Goal: Communication & Community: Answer question/provide support

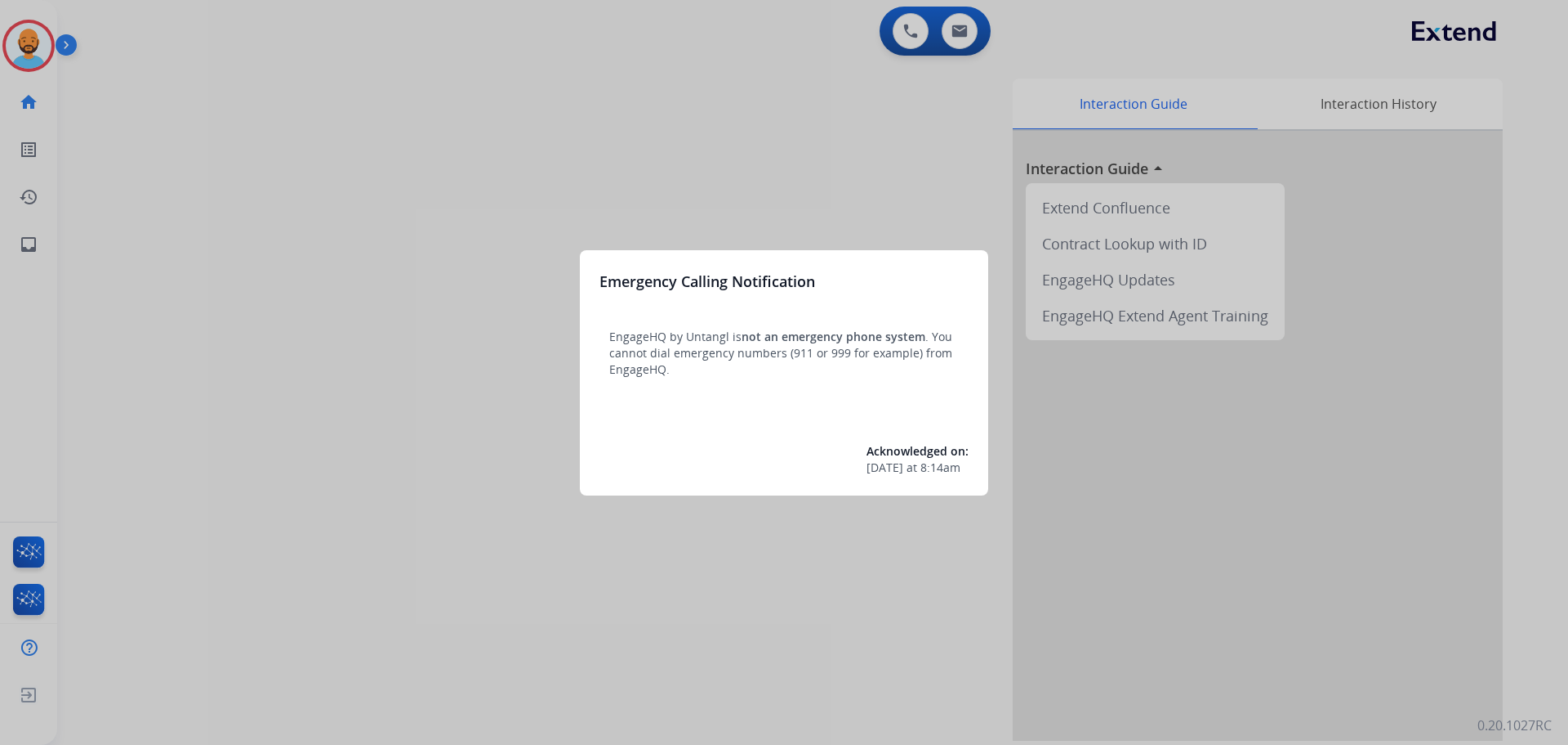
click at [45, 52] on div at bounding box center [784, 372] width 1568 height 745
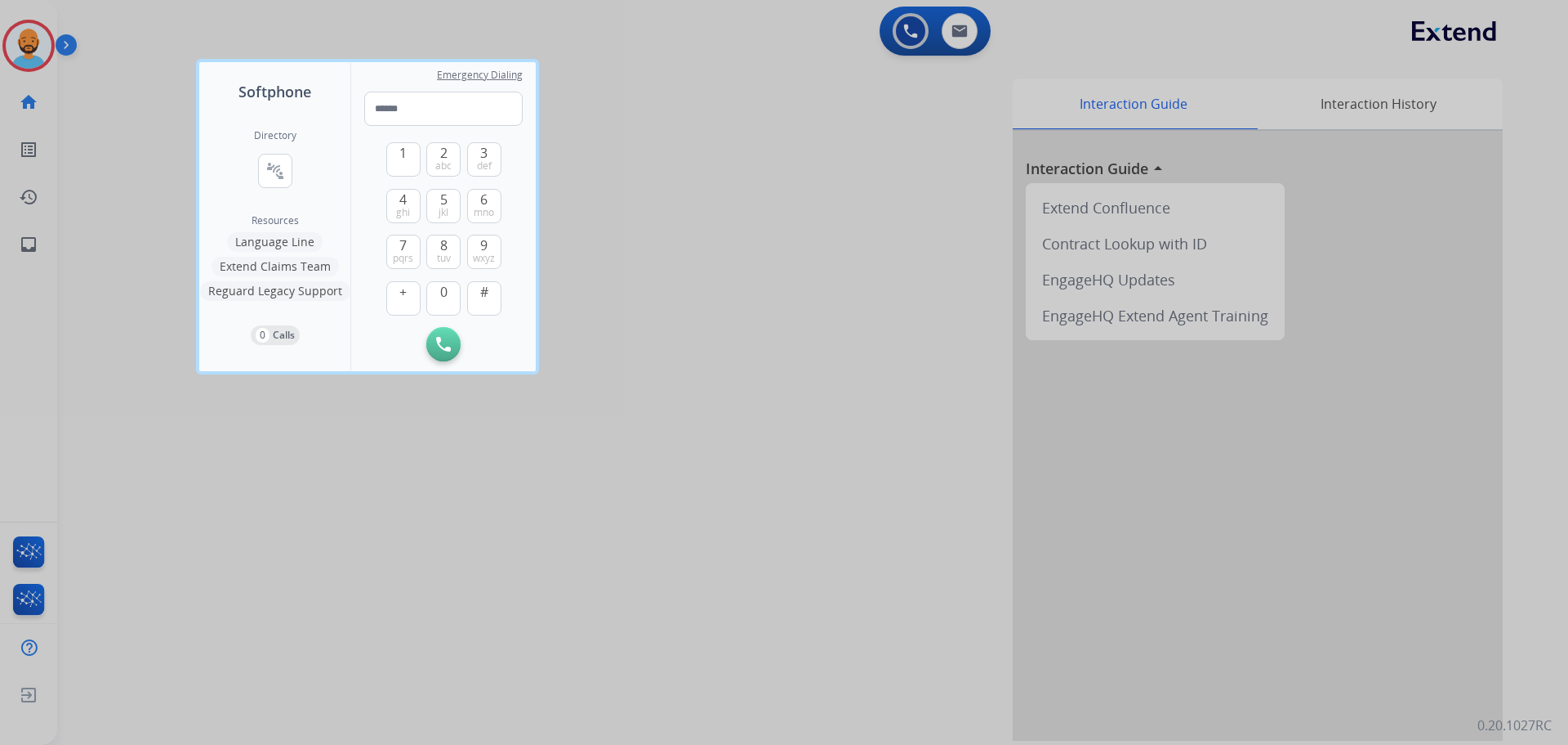
click at [45, 52] on div at bounding box center [784, 372] width 1568 height 745
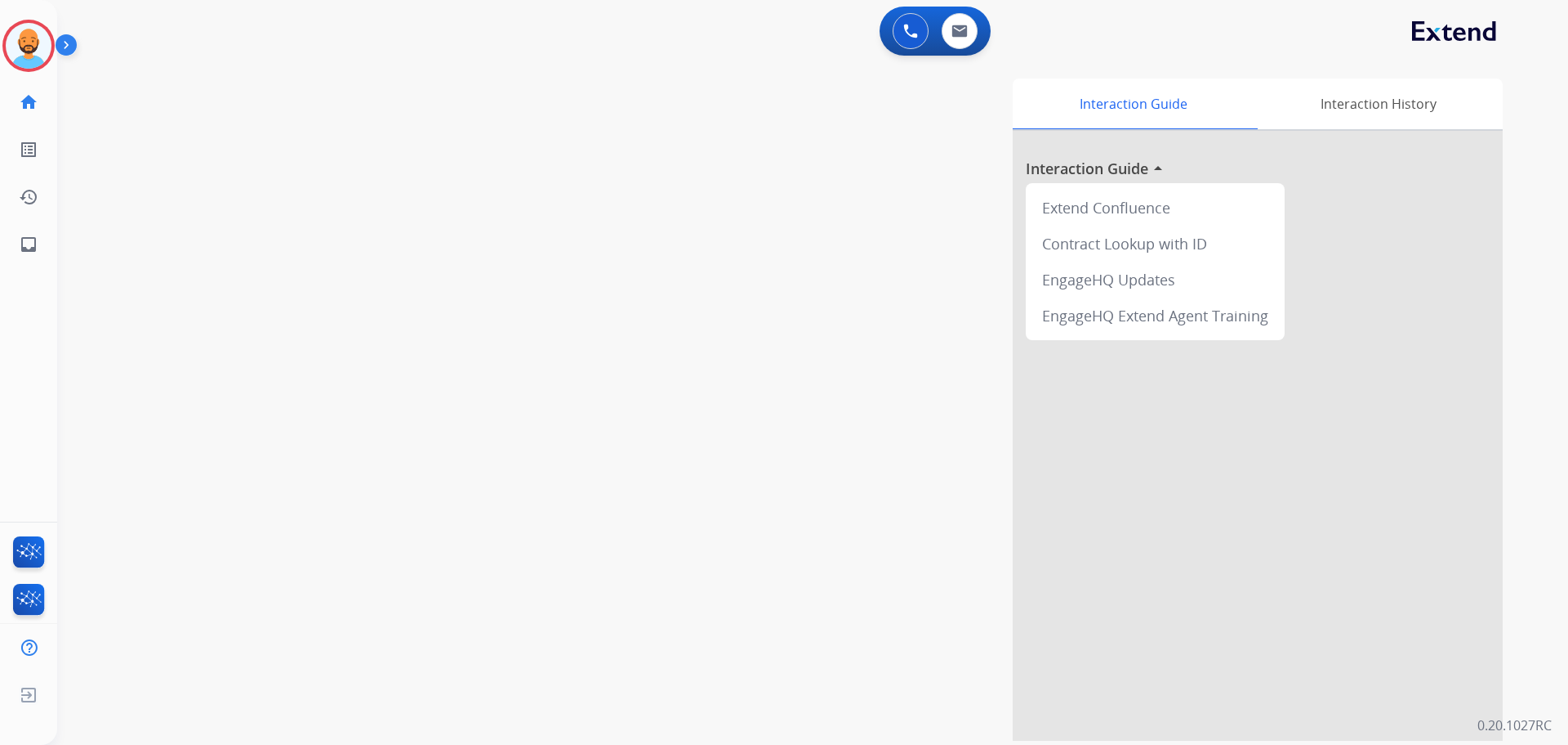
click at [45, 52] on img at bounding box center [28, 45] width 45 height 45
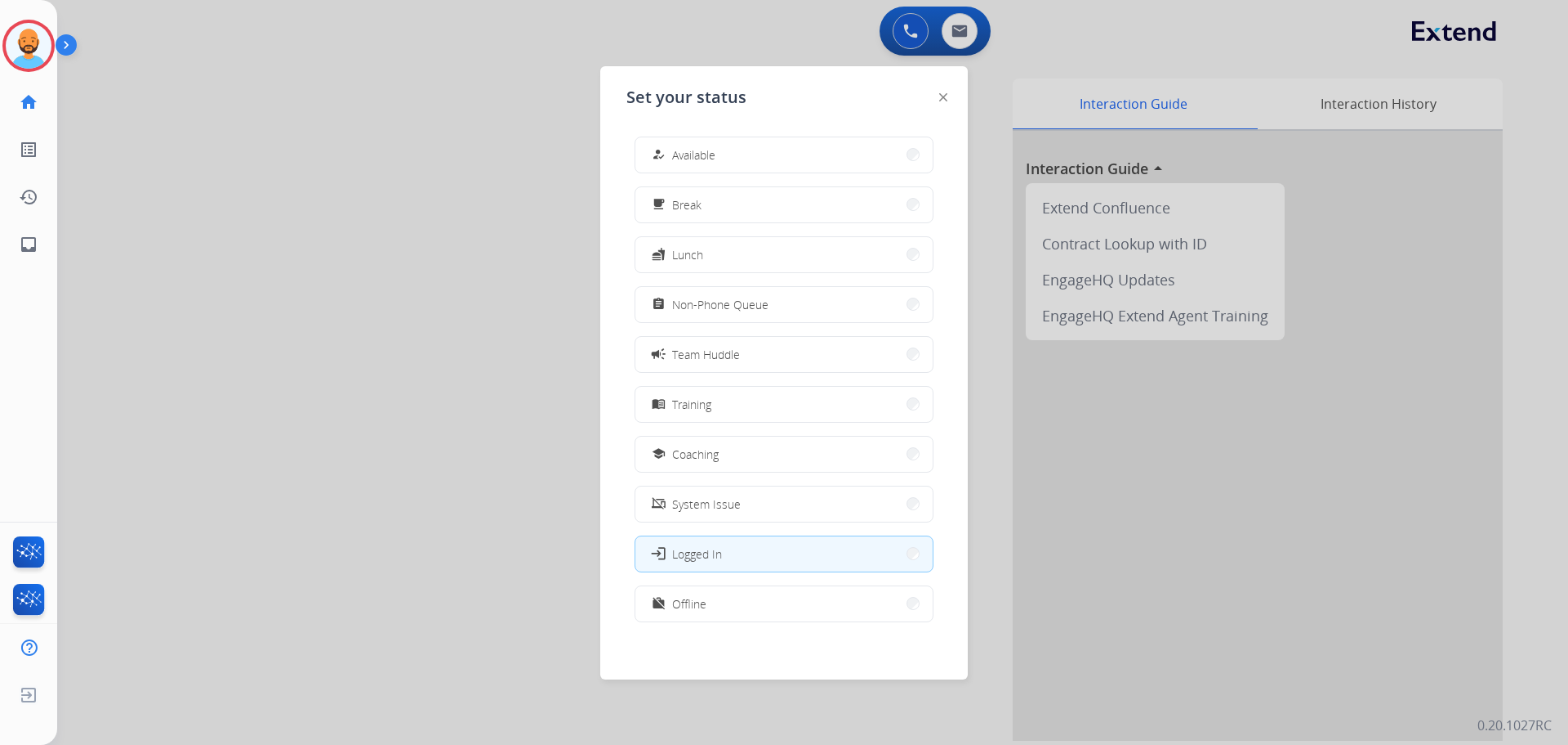
click at [711, 154] on span "Available" at bounding box center [694, 154] width 44 height 17
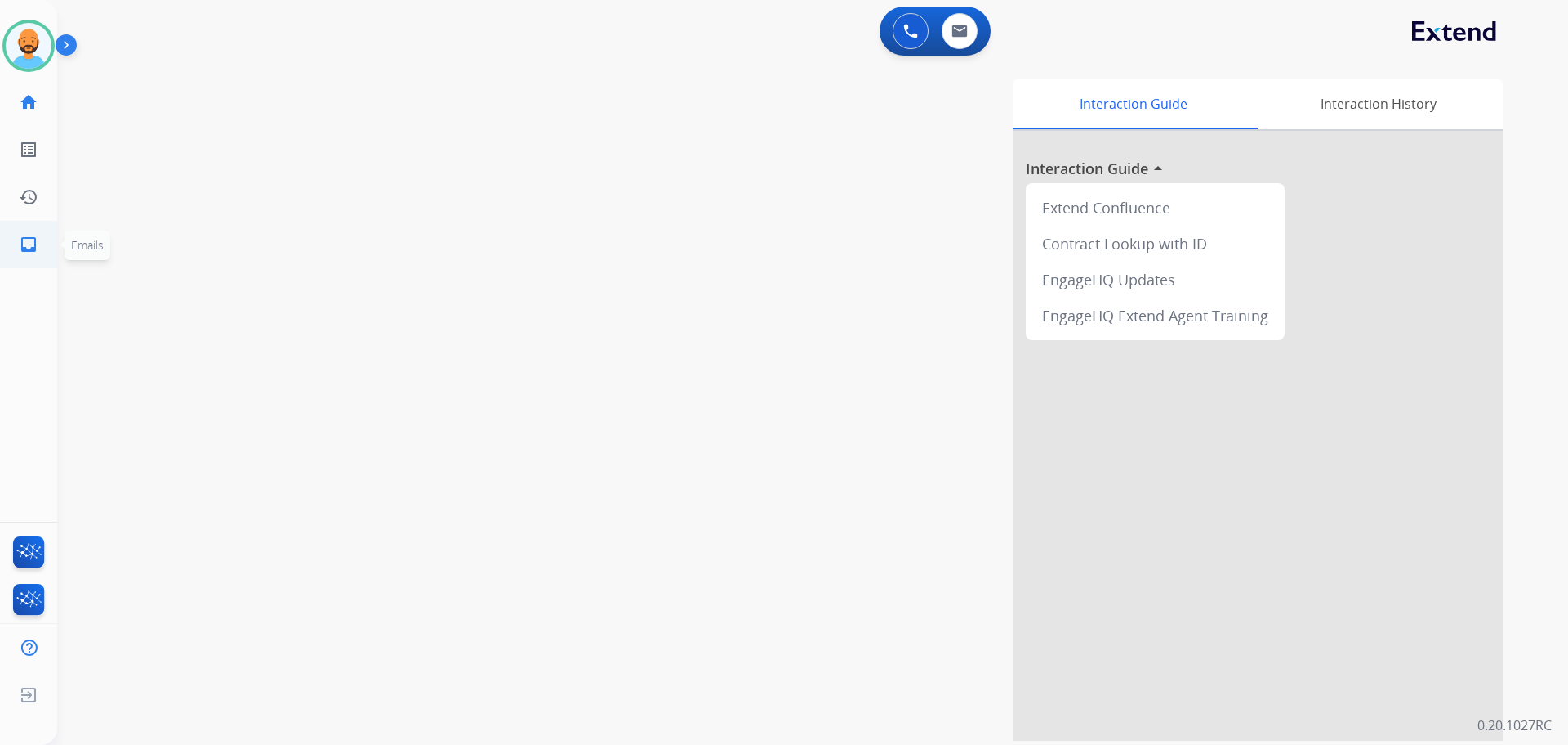
click at [43, 237] on link "inbox Emails" at bounding box center [28, 244] width 45 height 45
select select "**********"
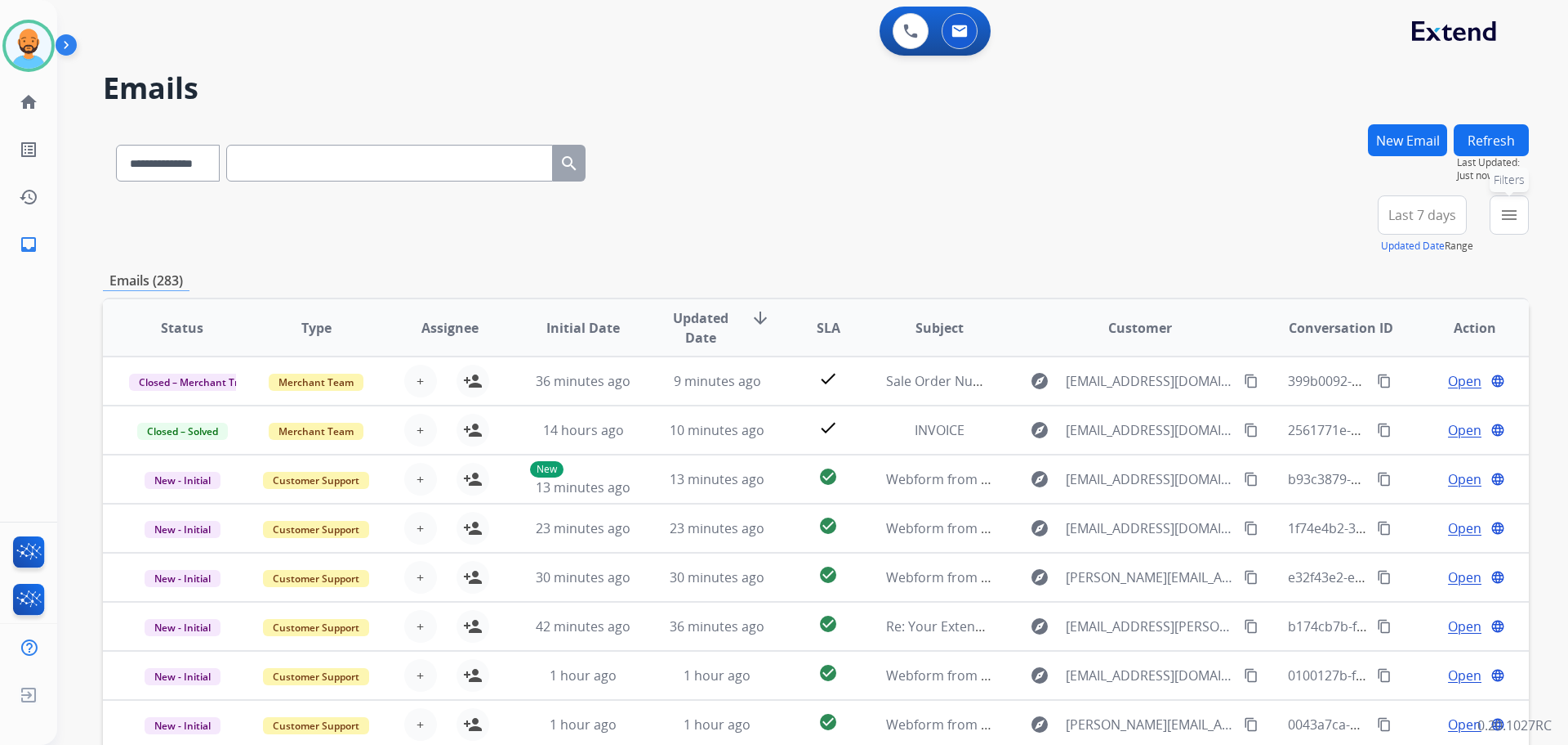
click at [1493, 212] on button "menu Filters" at bounding box center [1509, 214] width 39 height 39
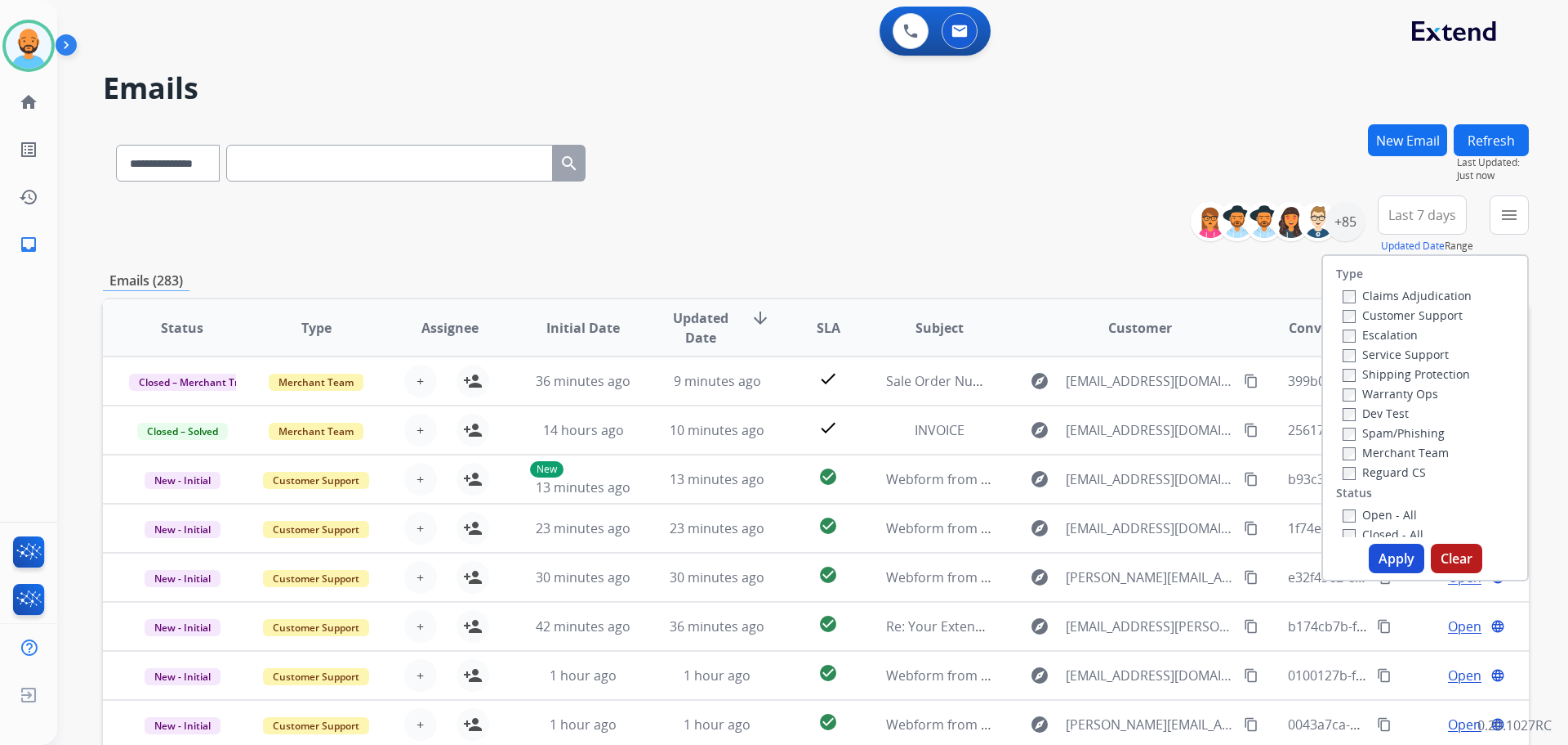
click at [1421, 310] on label "Customer Support" at bounding box center [1403, 314] width 120 height 15
click at [1402, 368] on label "Shipping Protection" at bounding box center [1406, 373] width 127 height 15
click at [1343, 520] on div "Open - All" at bounding box center [1428, 514] width 172 height 20
click at [1369, 558] on button "Apply" at bounding box center [1396, 558] width 55 height 29
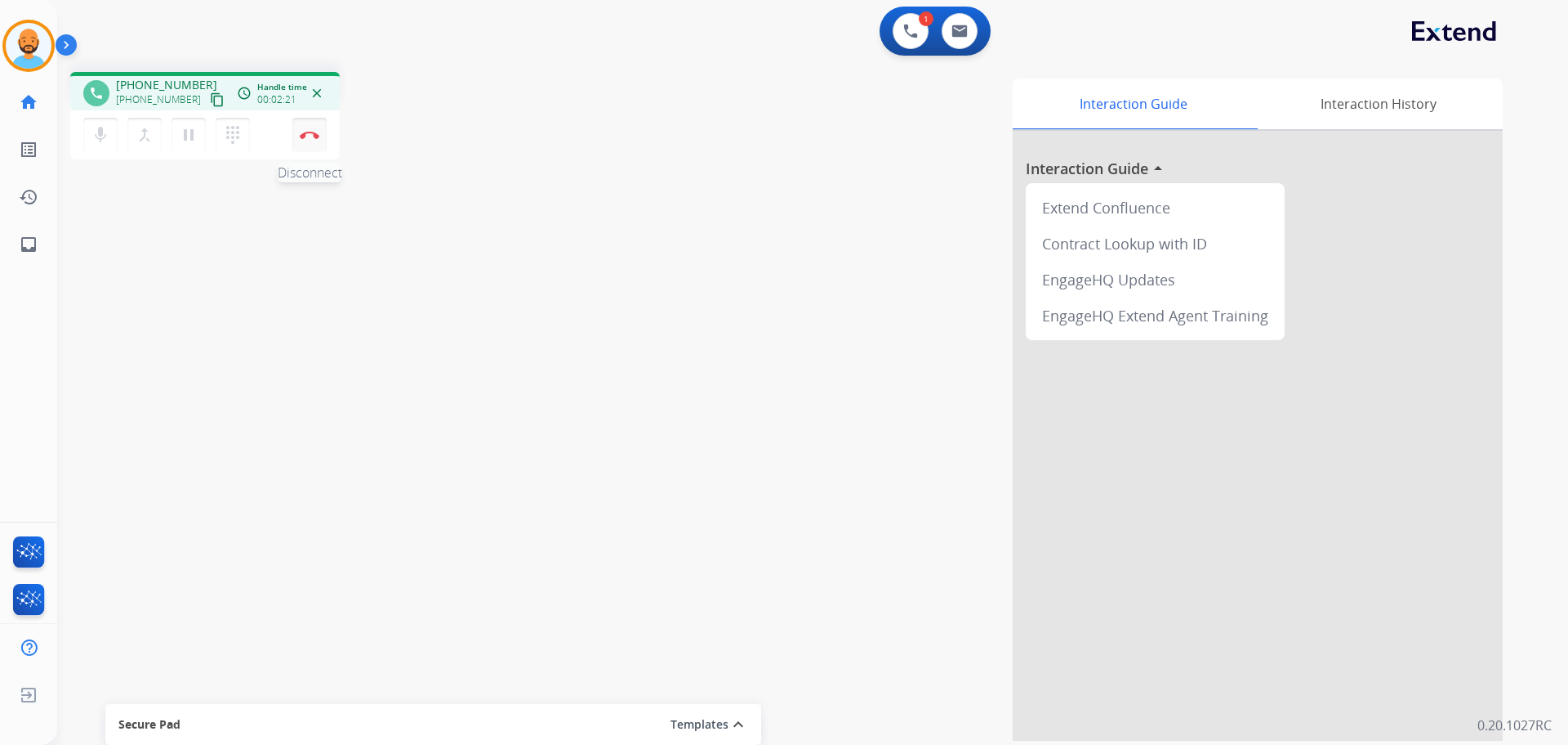
drag, startPoint x: 297, startPoint y: 129, endPoint x: 299, endPoint y: 138, distance: 9.2
click at [299, 138] on button "Disconnect" at bounding box center [310, 135] width 35 height 35
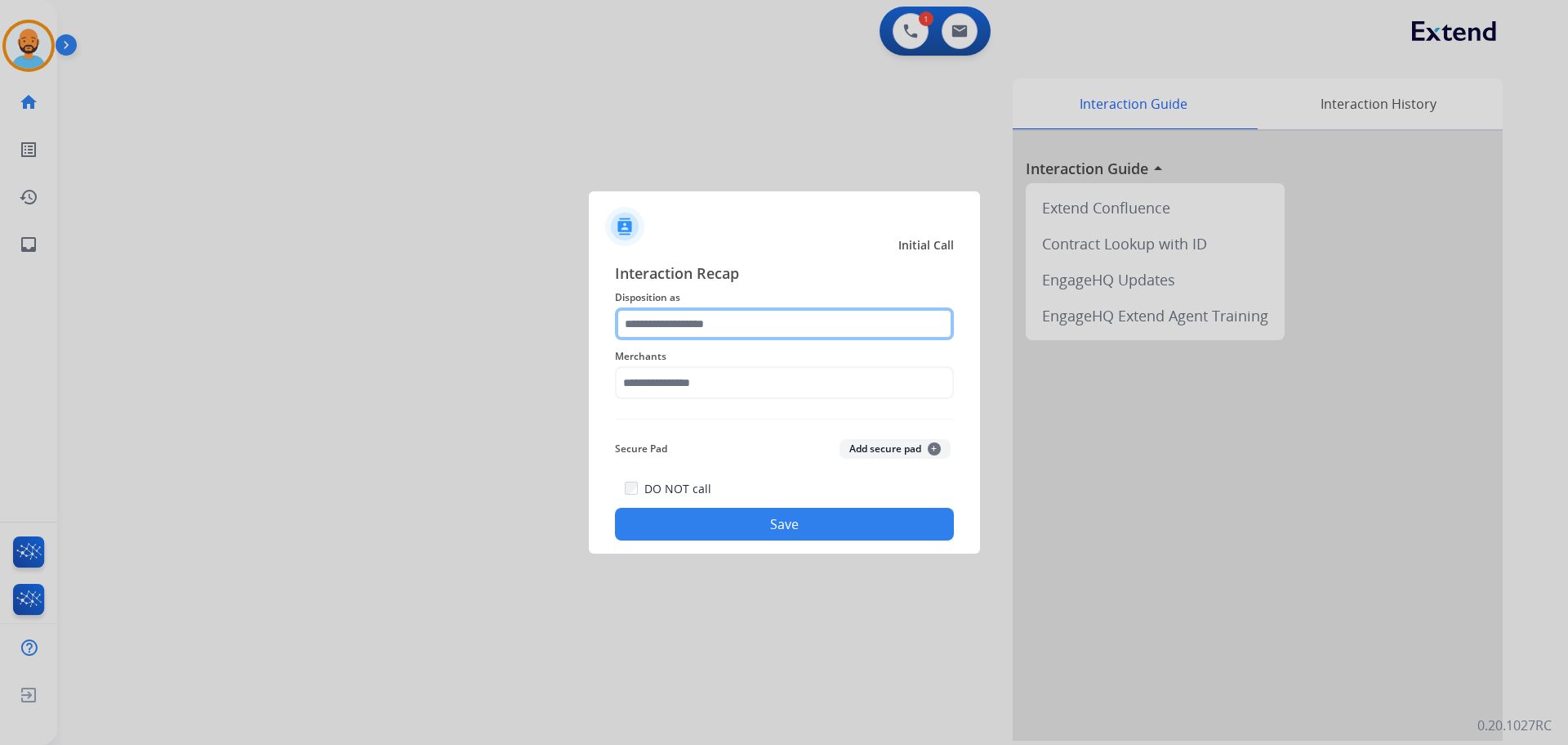
drag, startPoint x: 781, startPoint y: 323, endPoint x: 722, endPoint y: 273, distance: 77.3
click at [780, 323] on input "text" at bounding box center [784, 323] width 339 height 33
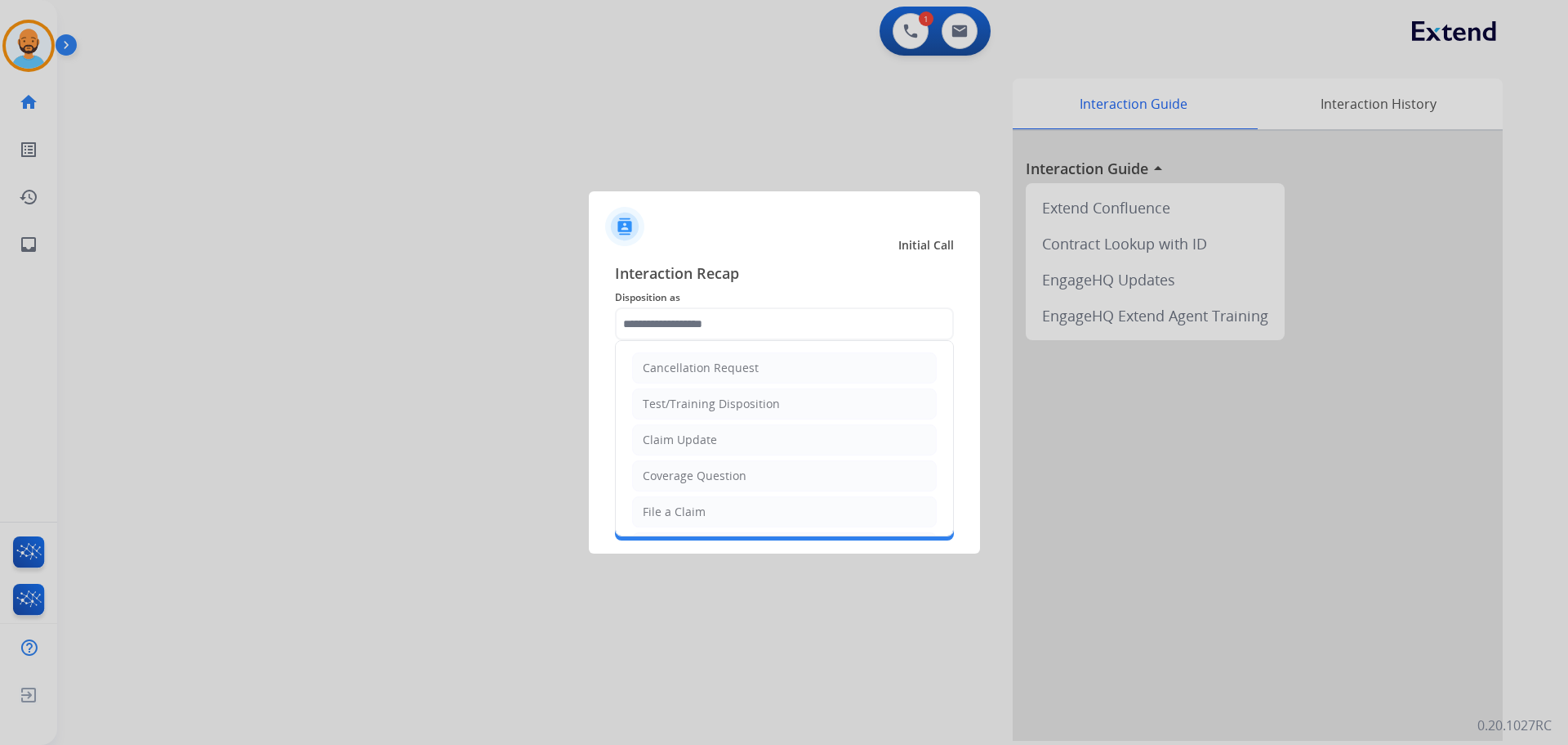
click at [688, 437] on div "Claim Update" at bounding box center [680, 440] width 74 height 16
type input "**********"
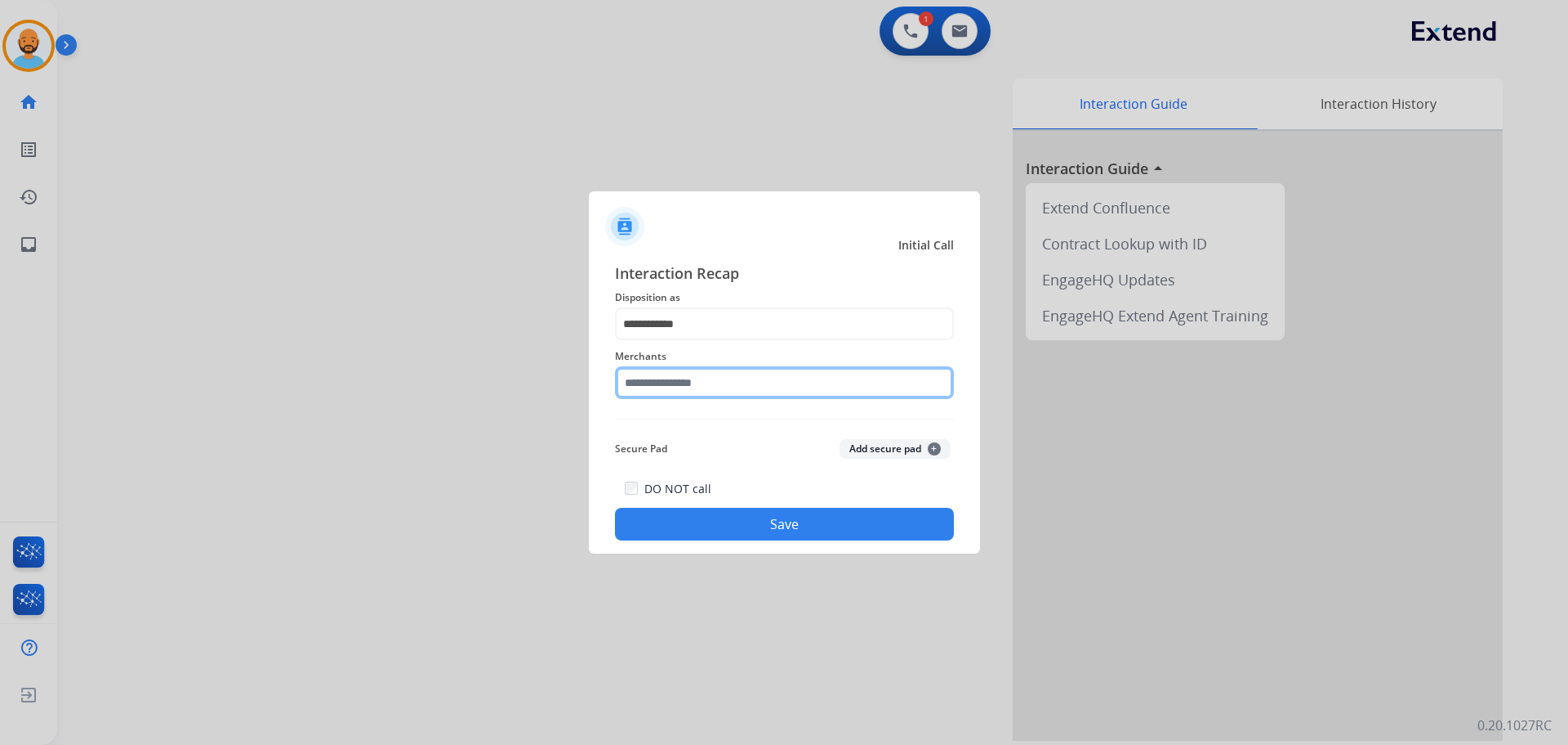
click at [678, 379] on input "text" at bounding box center [784, 382] width 339 height 33
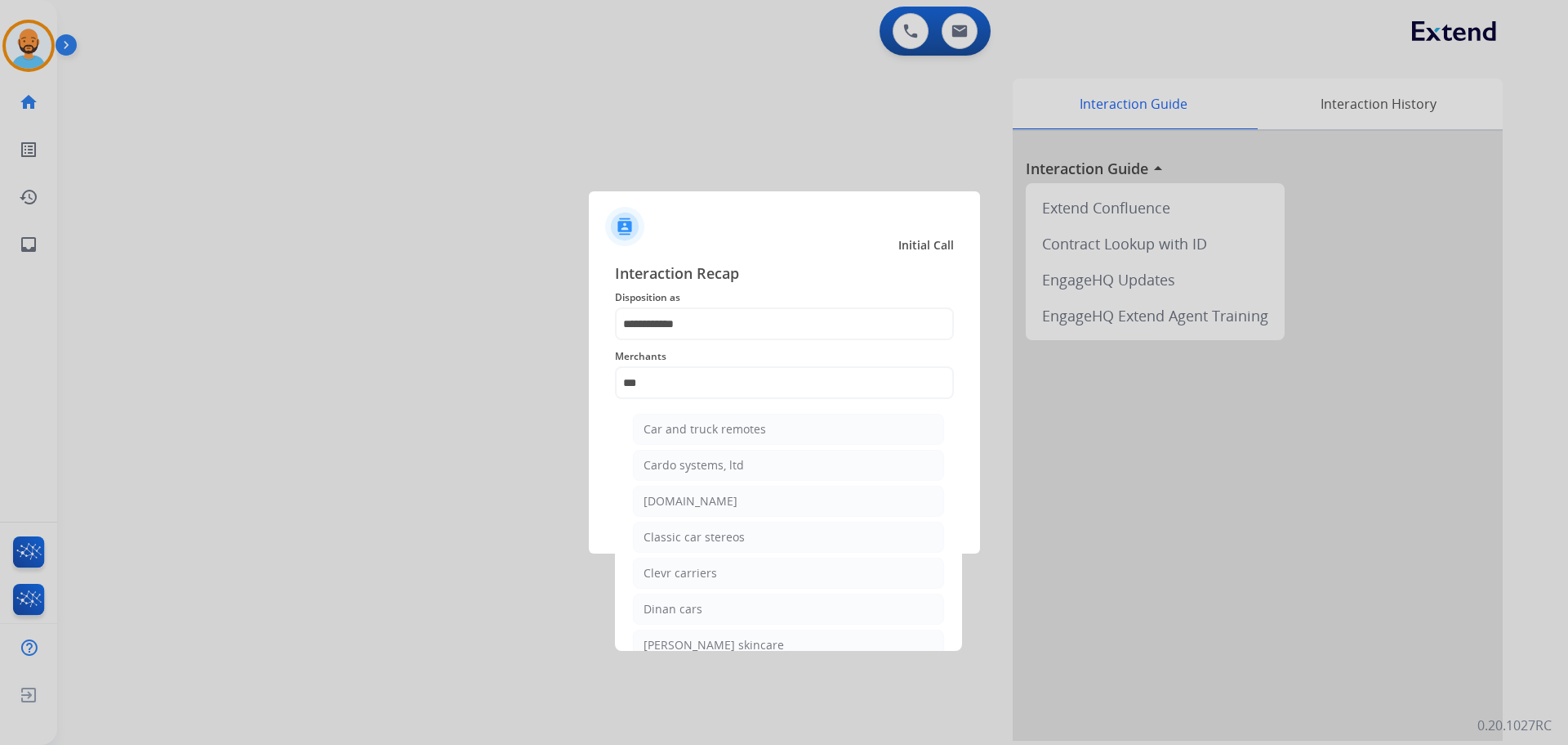
click at [675, 496] on div "[DOMAIN_NAME]" at bounding box center [690, 502] width 94 height 16
type input "**********"
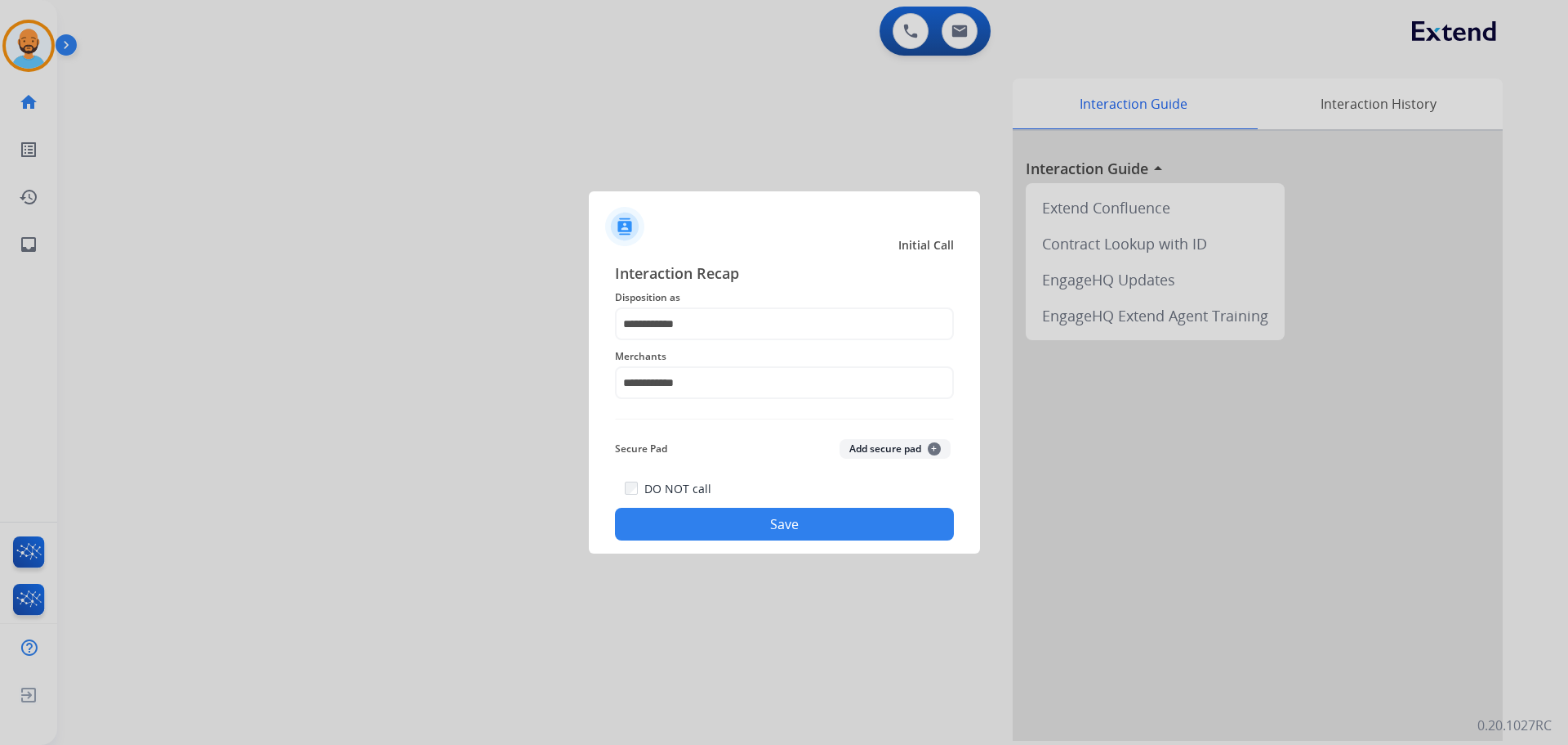
click at [696, 522] on button "Save" at bounding box center [784, 524] width 339 height 33
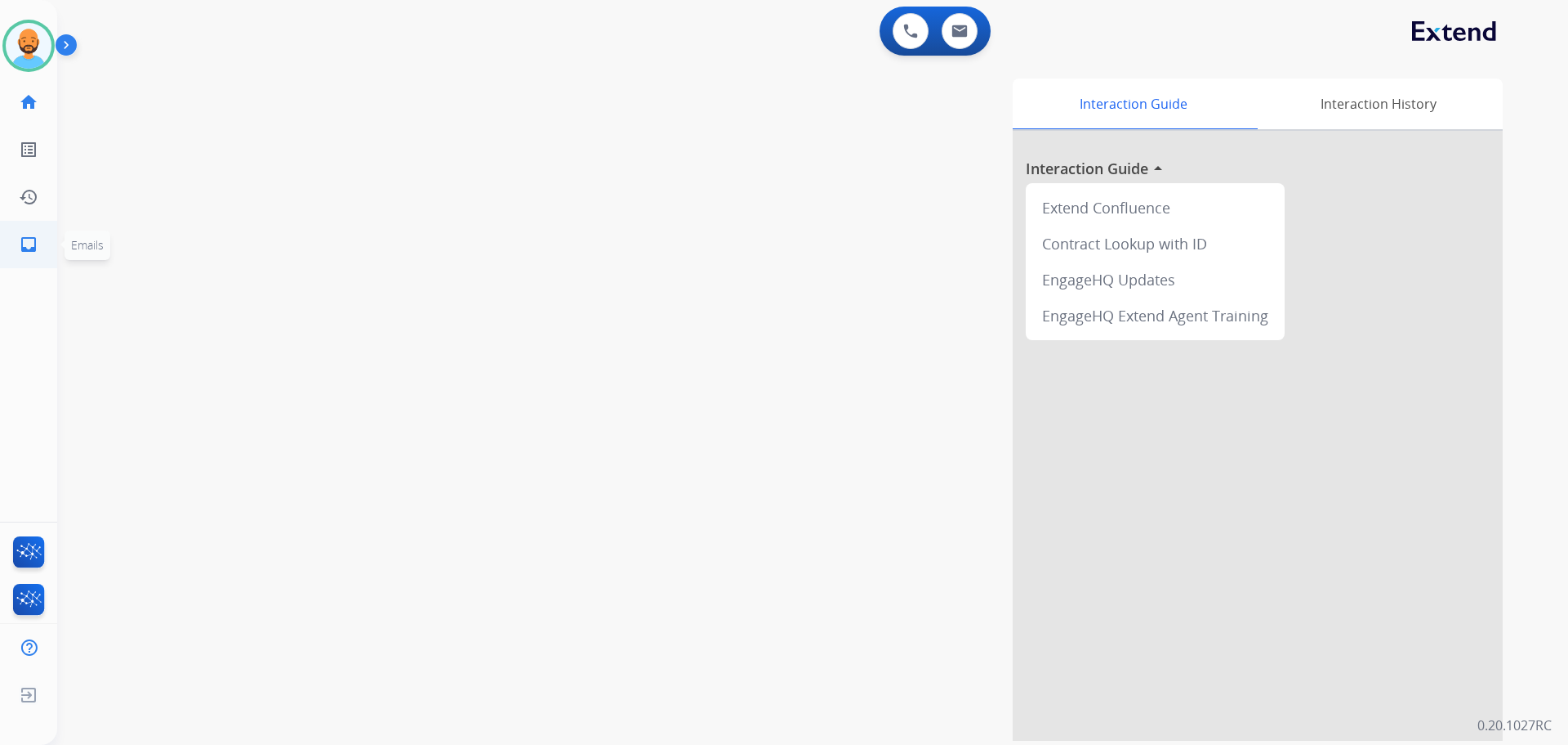
click at [20, 237] on mat-icon "inbox" at bounding box center [29, 244] width 20 height 20
select select "**********"
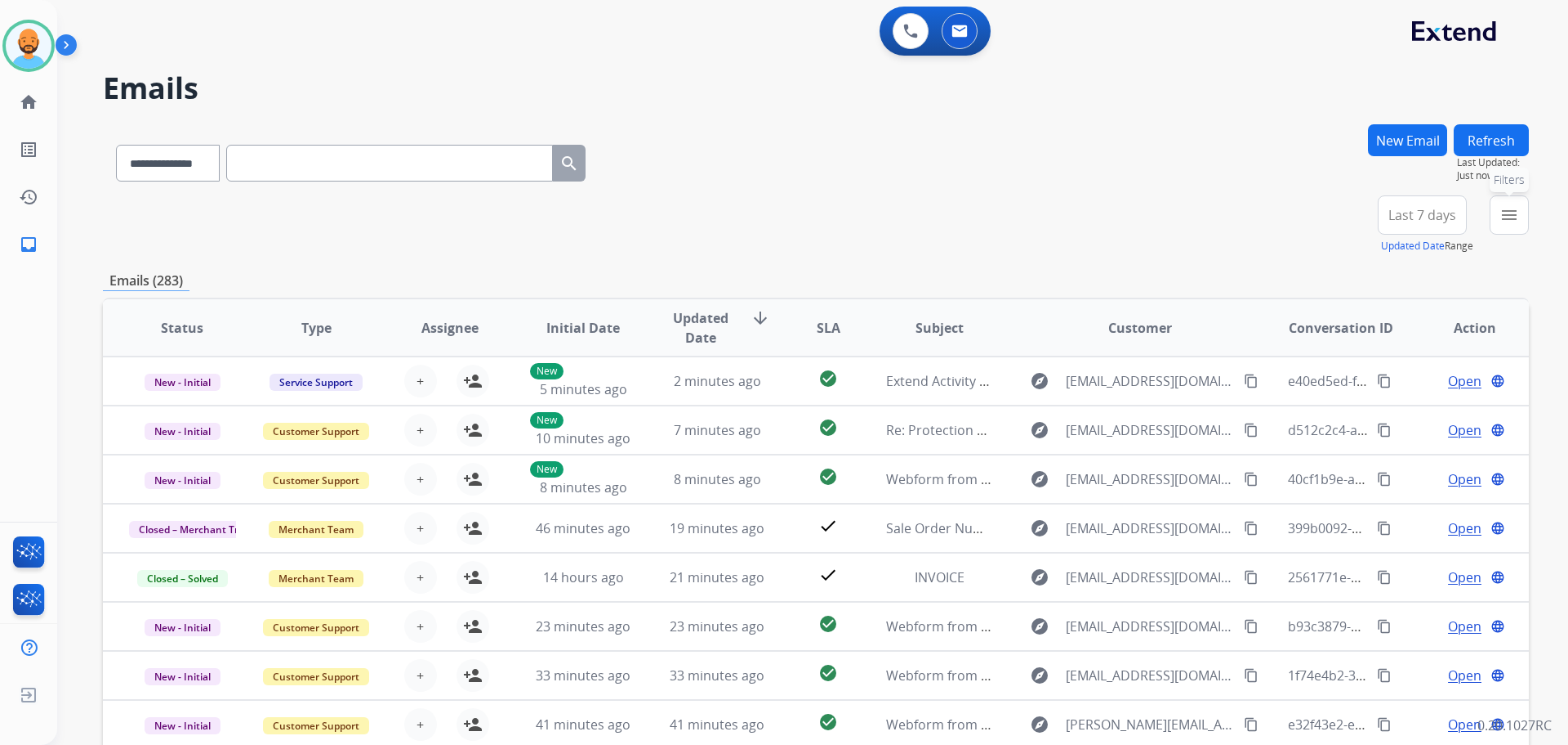
click at [1504, 221] on mat-icon "menu" at bounding box center [1510, 215] width 20 height 20
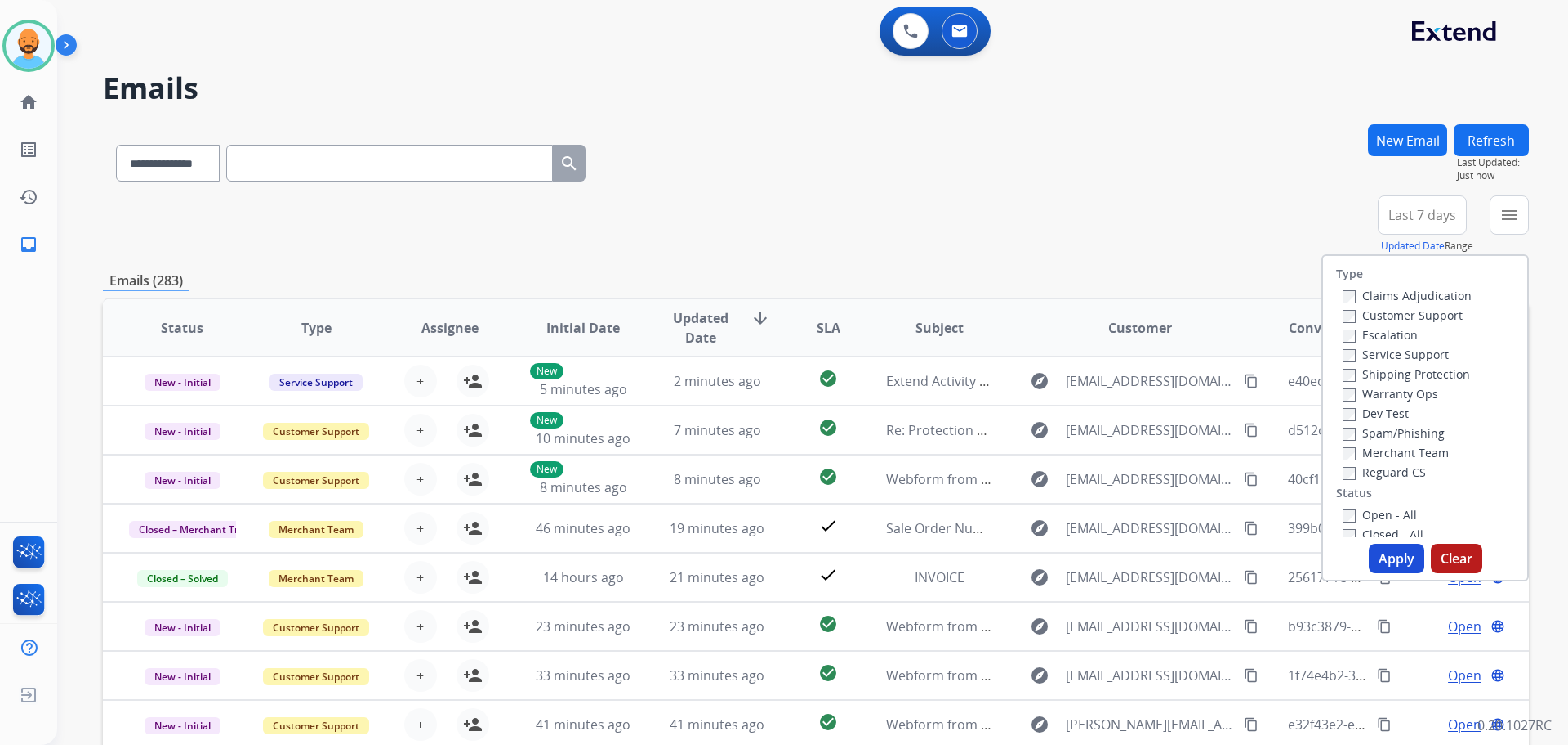
click at [1366, 313] on label "Customer Support" at bounding box center [1403, 314] width 120 height 15
click at [1368, 370] on label "Shipping Protection" at bounding box center [1406, 373] width 127 height 15
click at [1352, 512] on label "Open - All" at bounding box center [1380, 514] width 74 height 15
click at [1379, 550] on button "Apply" at bounding box center [1396, 558] width 55 height 29
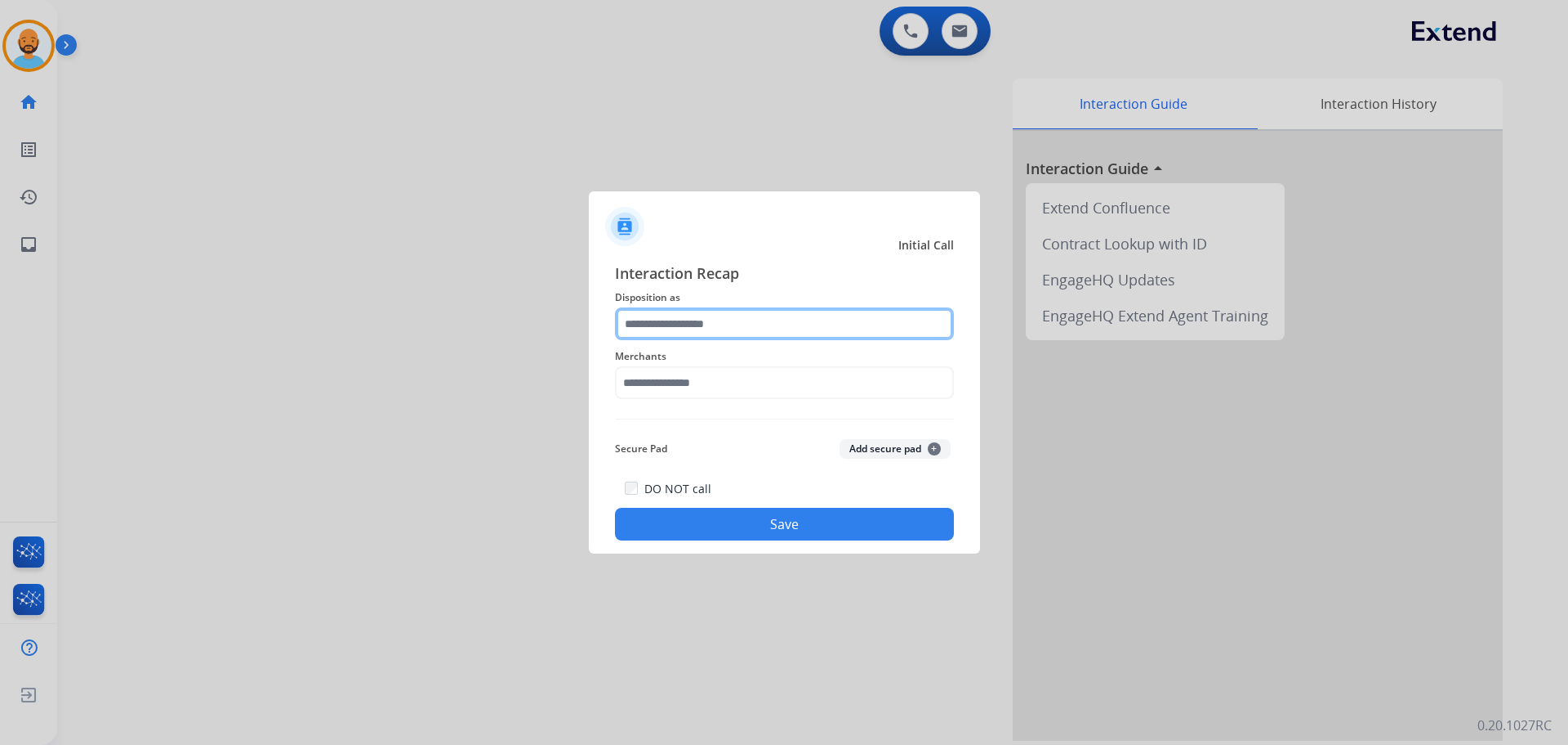
click at [732, 330] on input "text" at bounding box center [784, 323] width 339 height 33
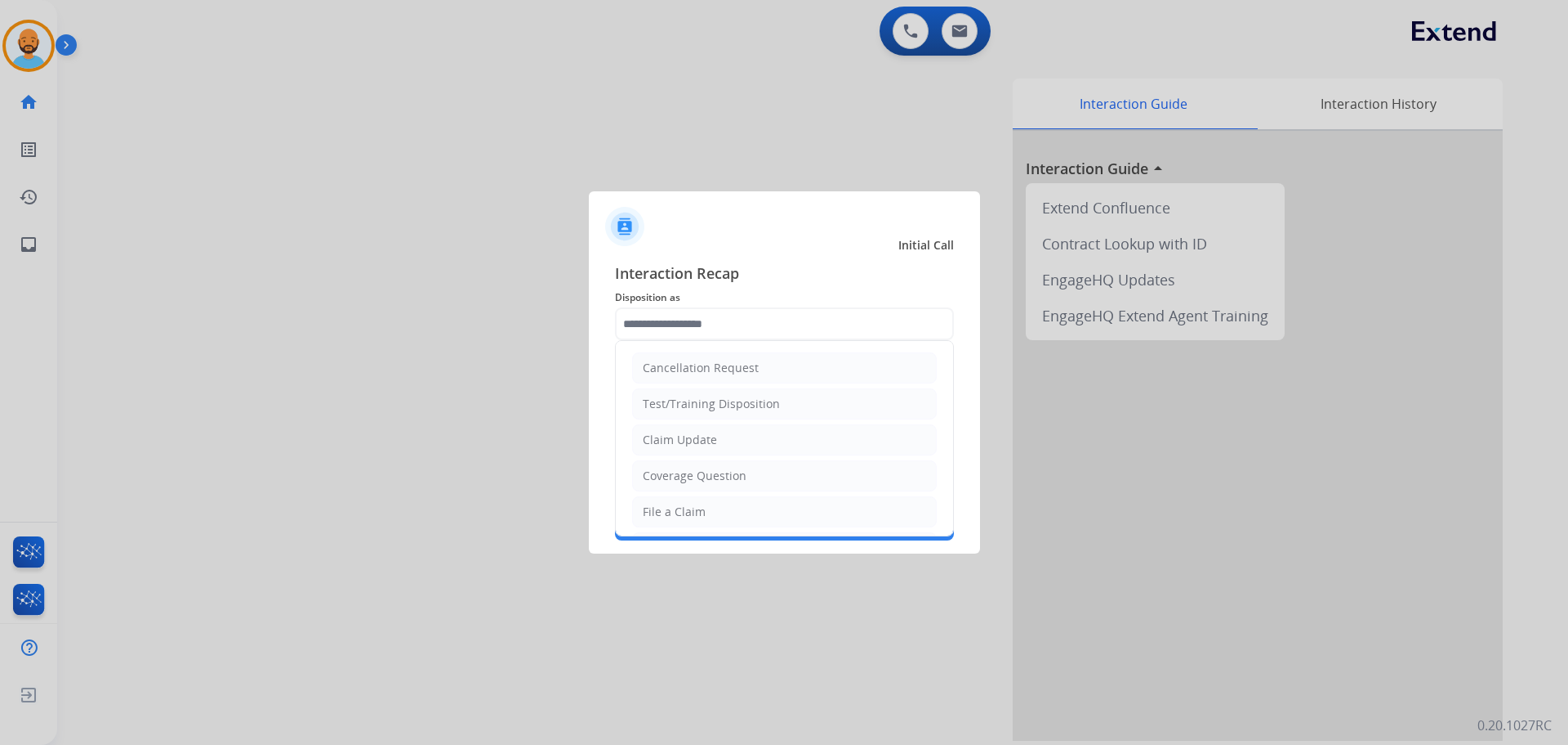
click at [722, 469] on div "Coverage Question" at bounding box center [695, 476] width 104 height 16
type input "**********"
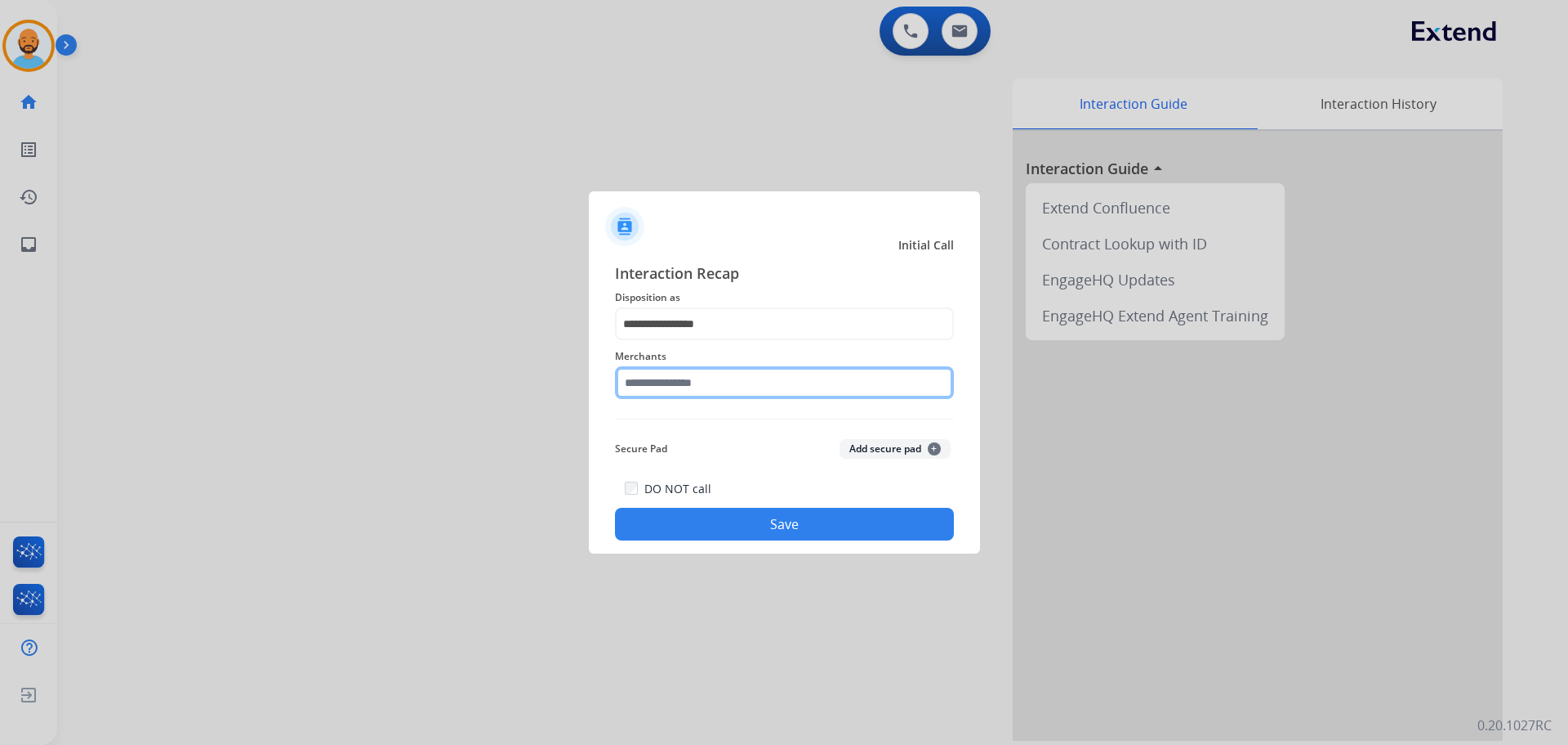
click at [707, 387] on input "text" at bounding box center [784, 382] width 339 height 33
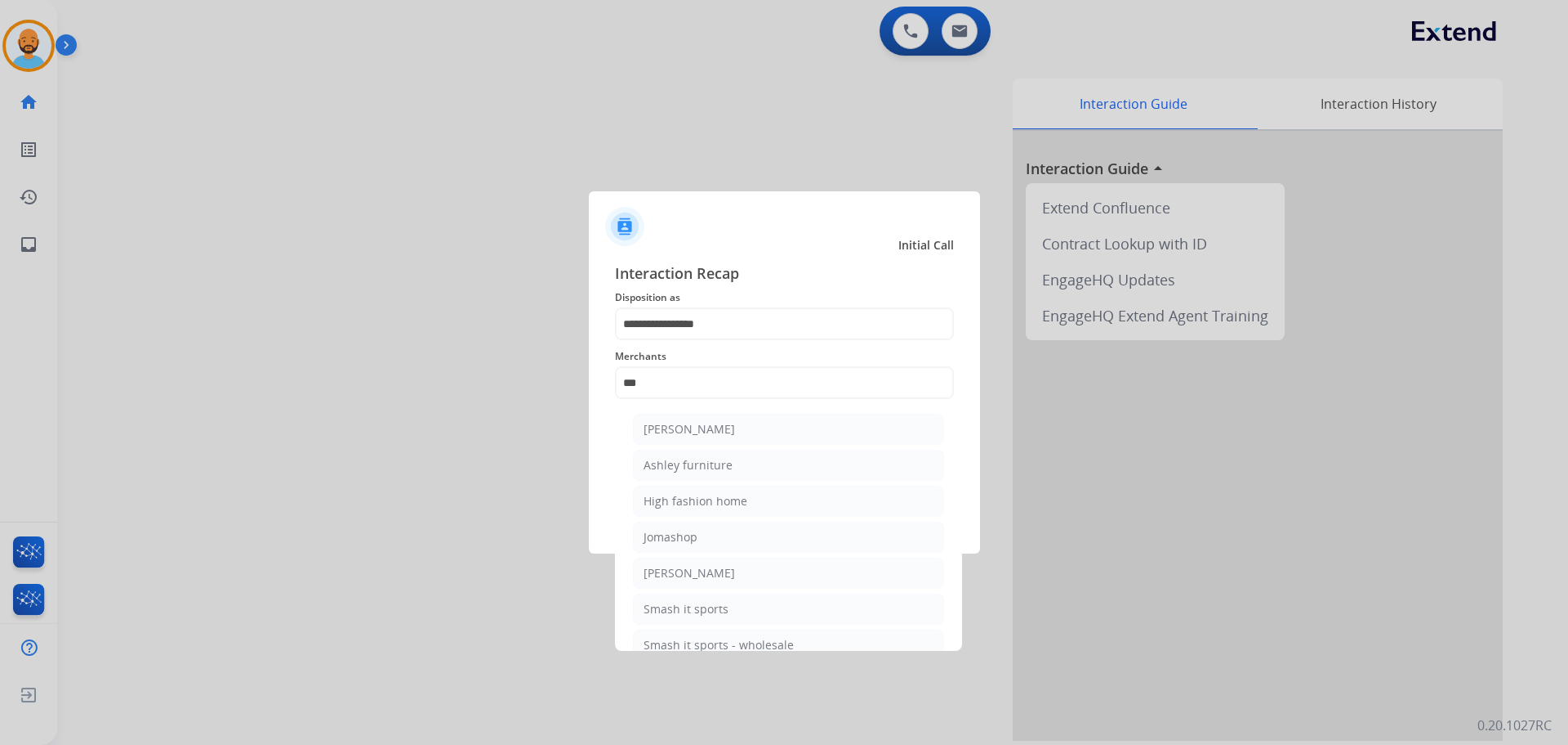
click at [701, 438] on li "[PERSON_NAME]" at bounding box center [788, 429] width 311 height 31
type input "**********"
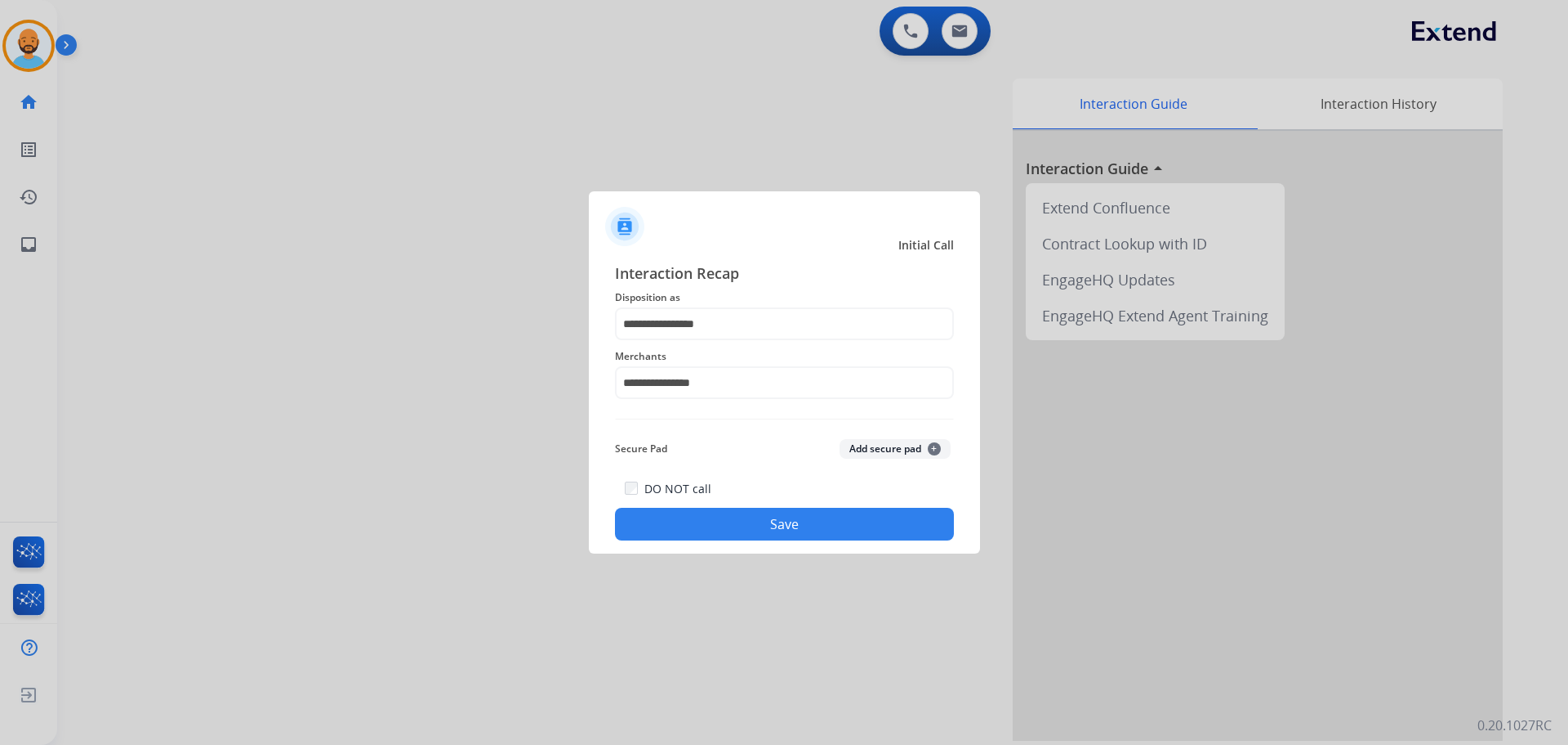
click at [740, 508] on div "DO NOT call Save" at bounding box center [784, 509] width 339 height 62
click at [740, 518] on button "Save" at bounding box center [784, 524] width 339 height 33
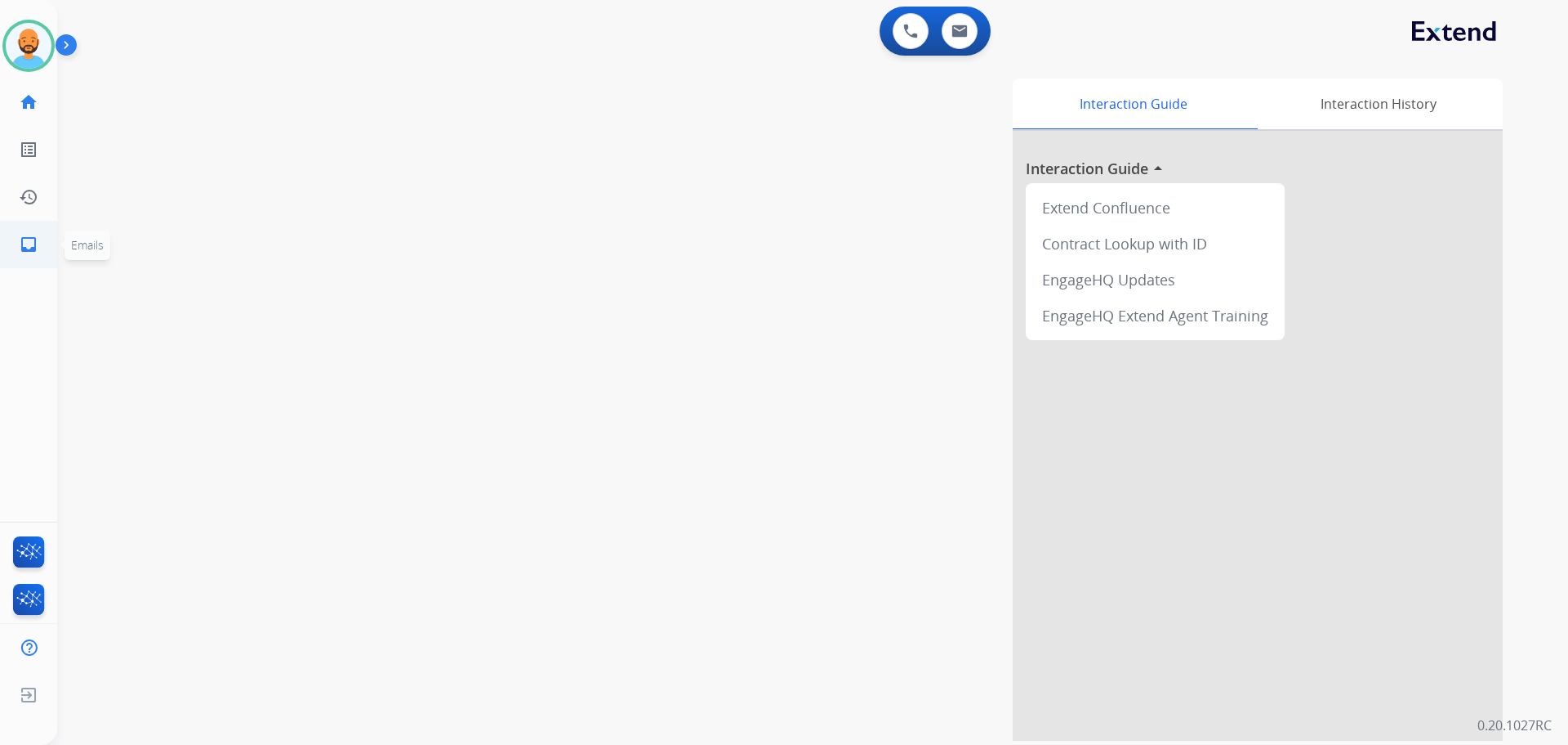
click at [29, 235] on mat-icon "inbox" at bounding box center [29, 244] width 20 height 20
select select "**********"
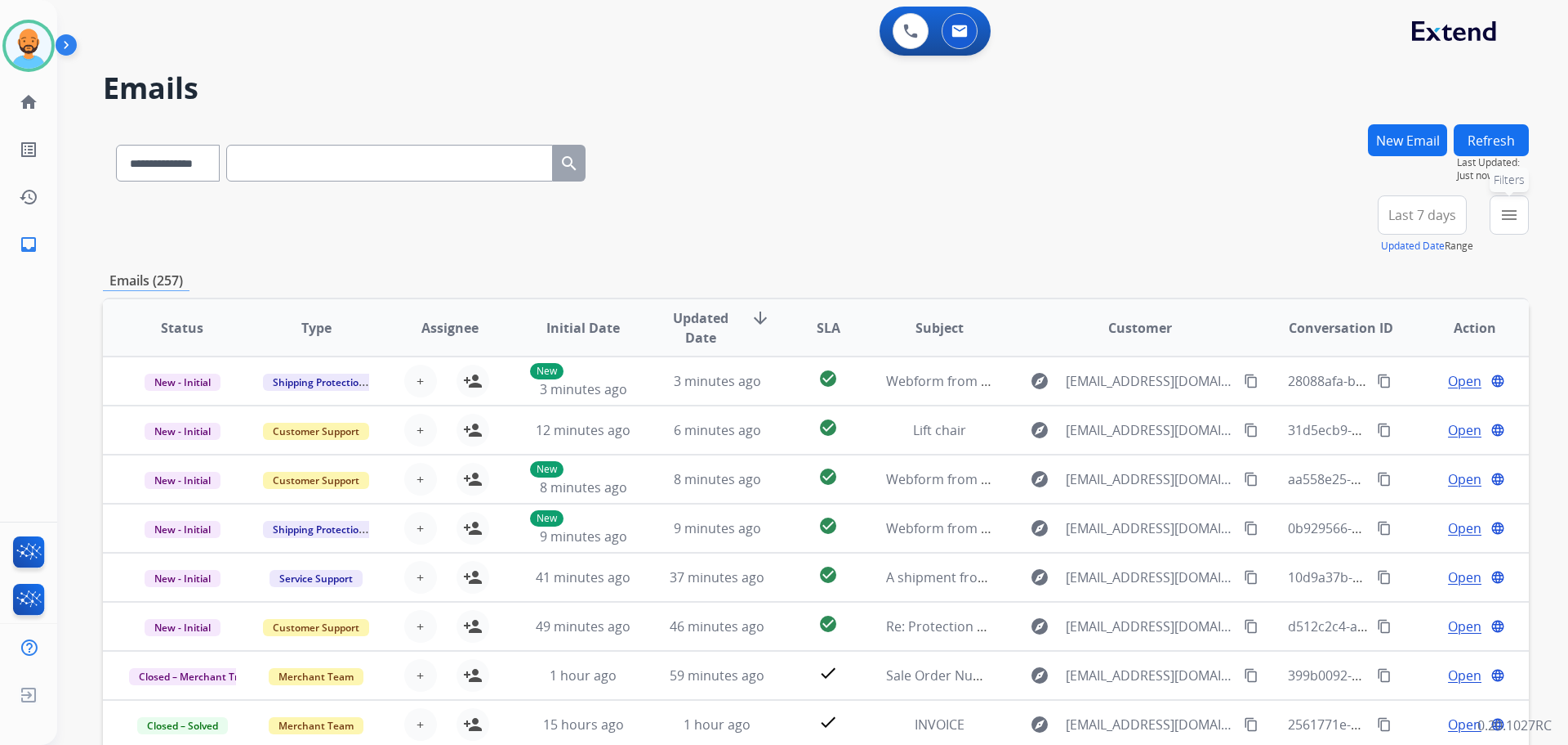
click at [1504, 200] on button "menu Filters" at bounding box center [1509, 214] width 39 height 39
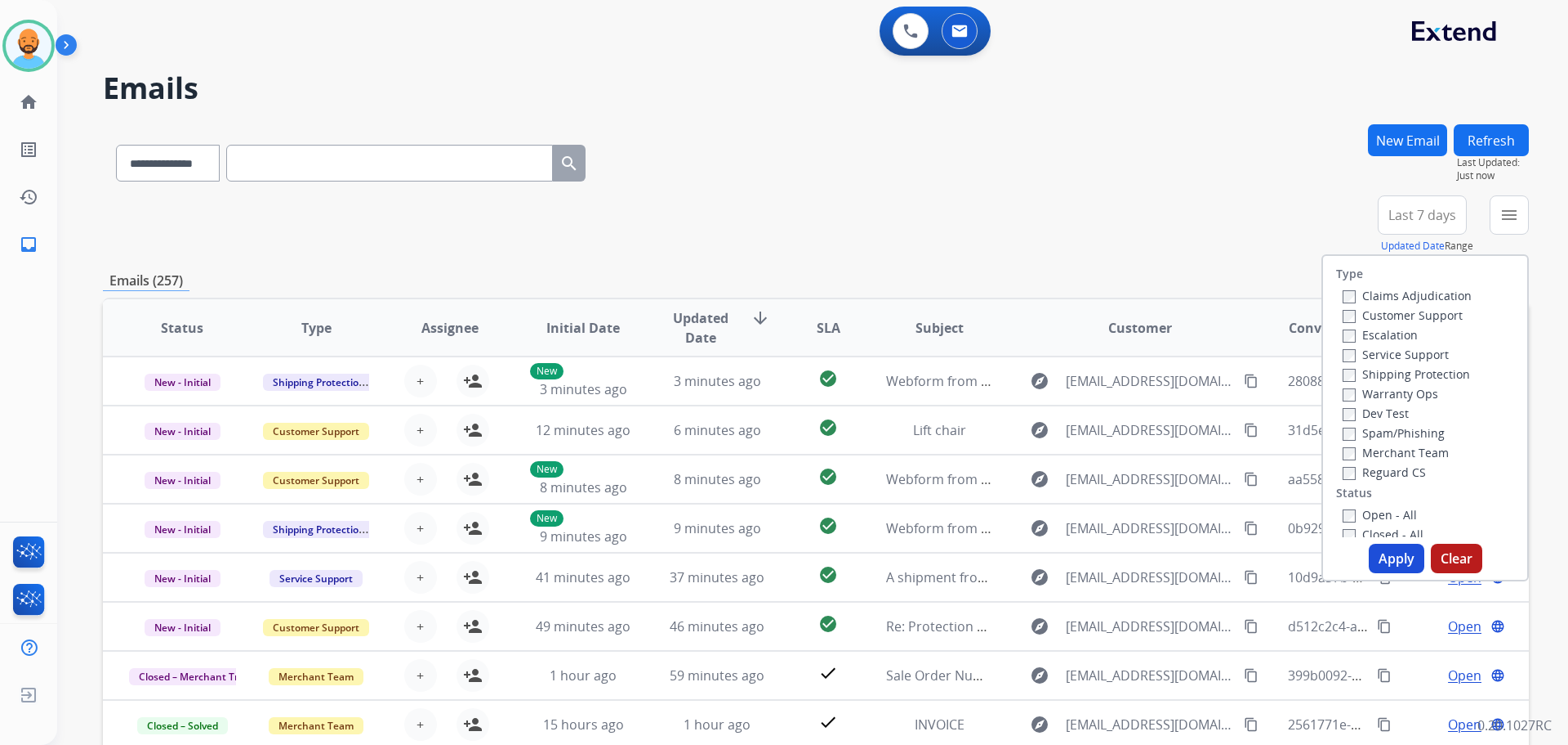
click at [1365, 316] on label "Customer Support" at bounding box center [1403, 314] width 120 height 15
click at [1346, 371] on label "Shipping Protection" at bounding box center [1406, 373] width 127 height 15
click at [1383, 561] on button "Apply" at bounding box center [1396, 558] width 55 height 29
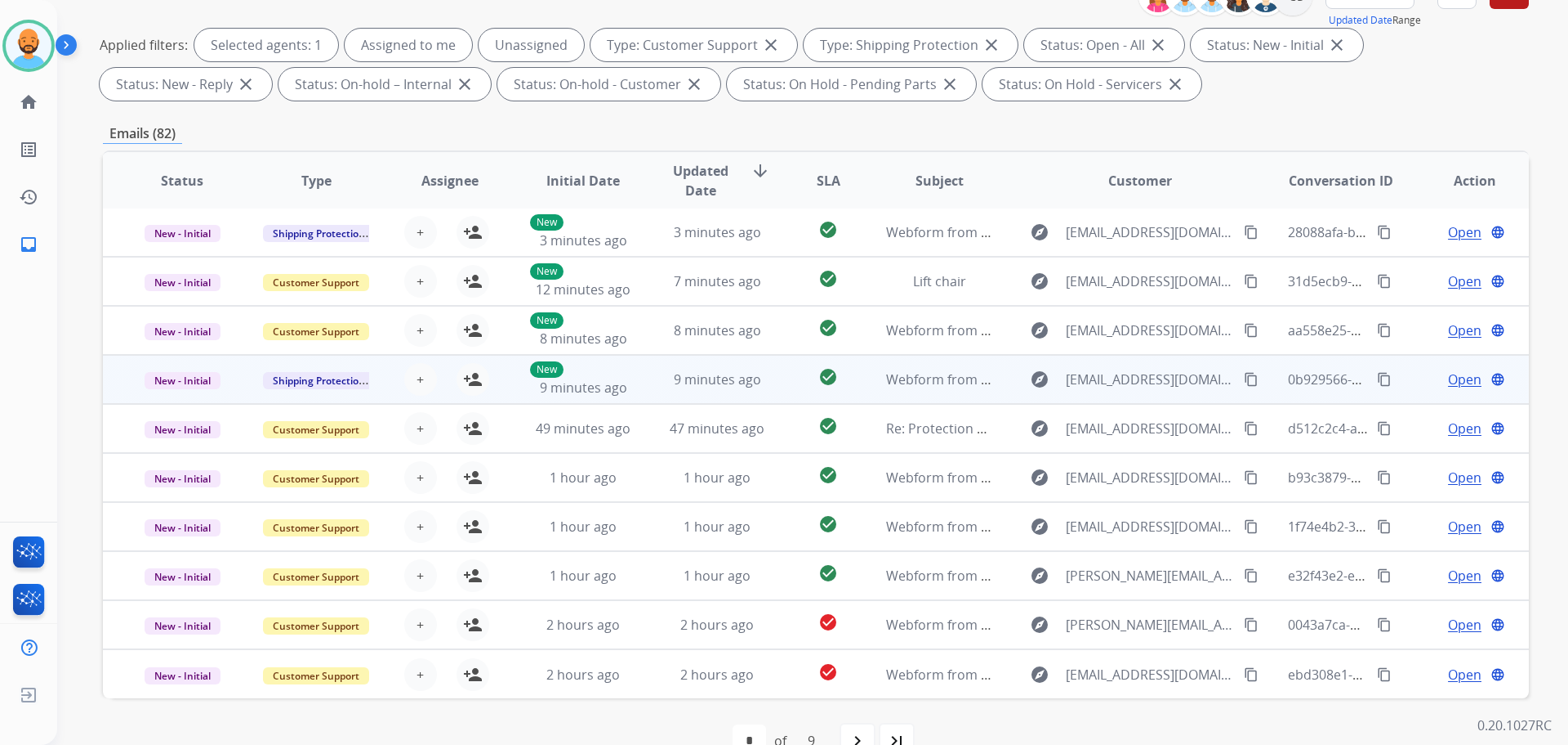
scroll to position [264, 0]
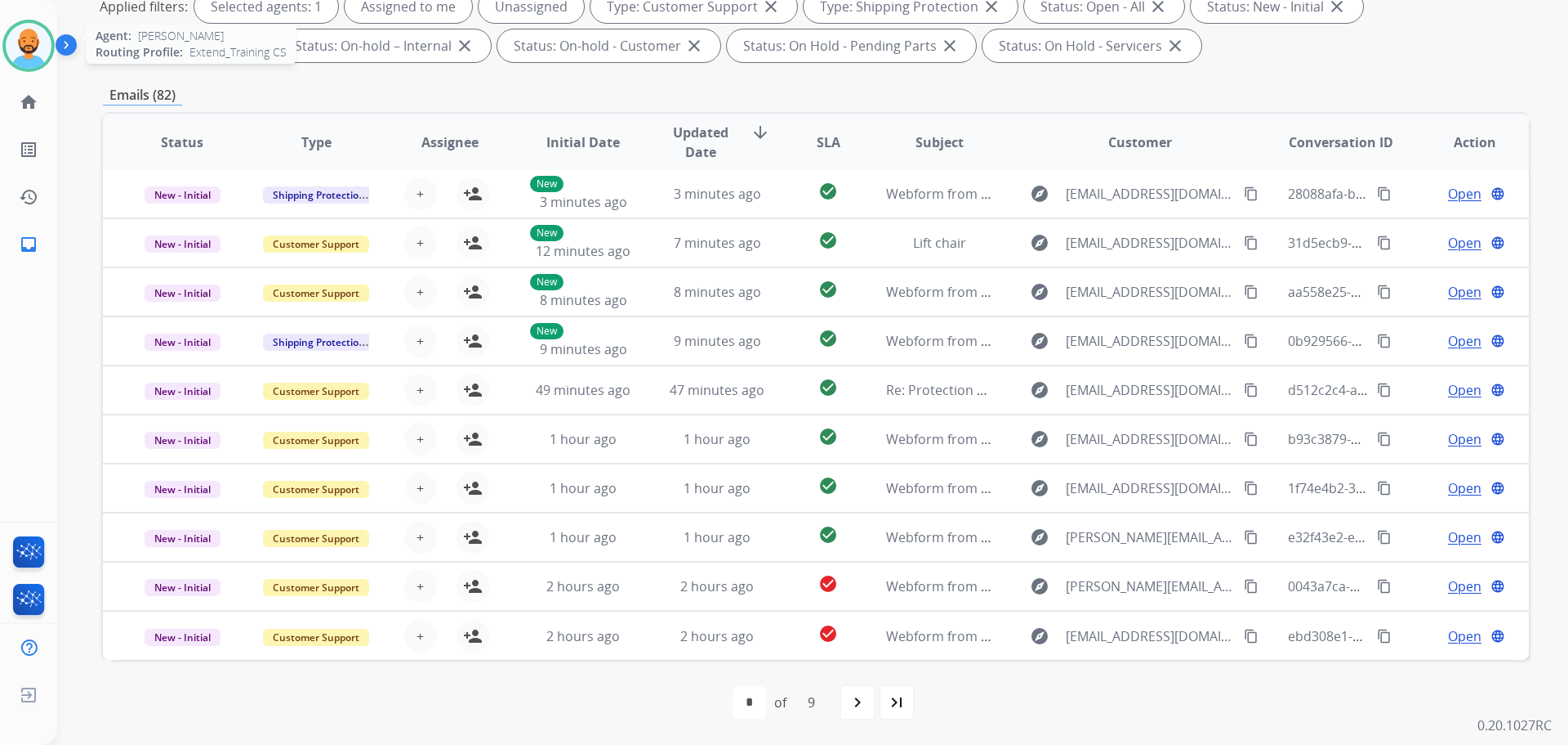
click at [26, 54] on img at bounding box center [28, 45] width 45 height 45
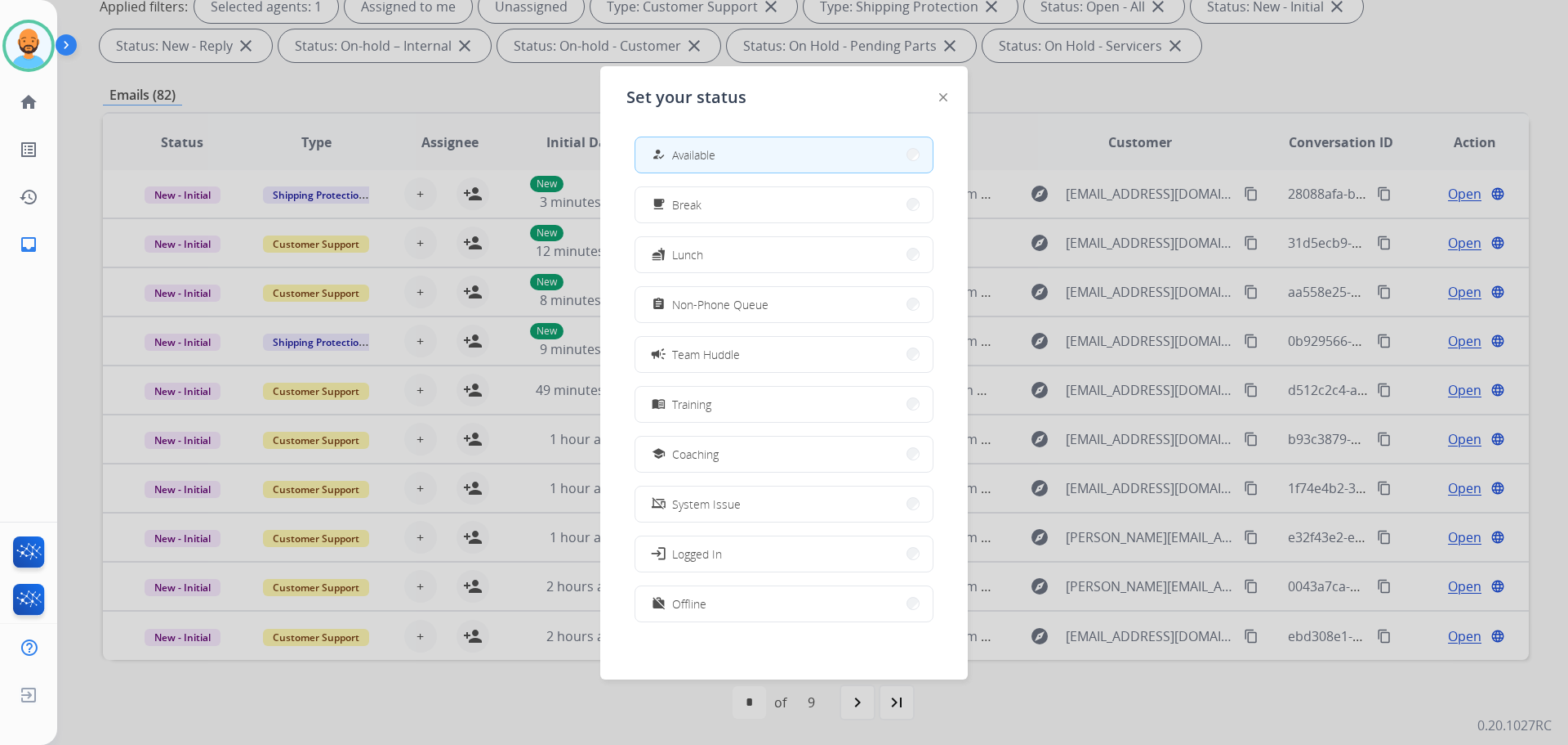
click at [546, 84] on div at bounding box center [784, 372] width 1568 height 745
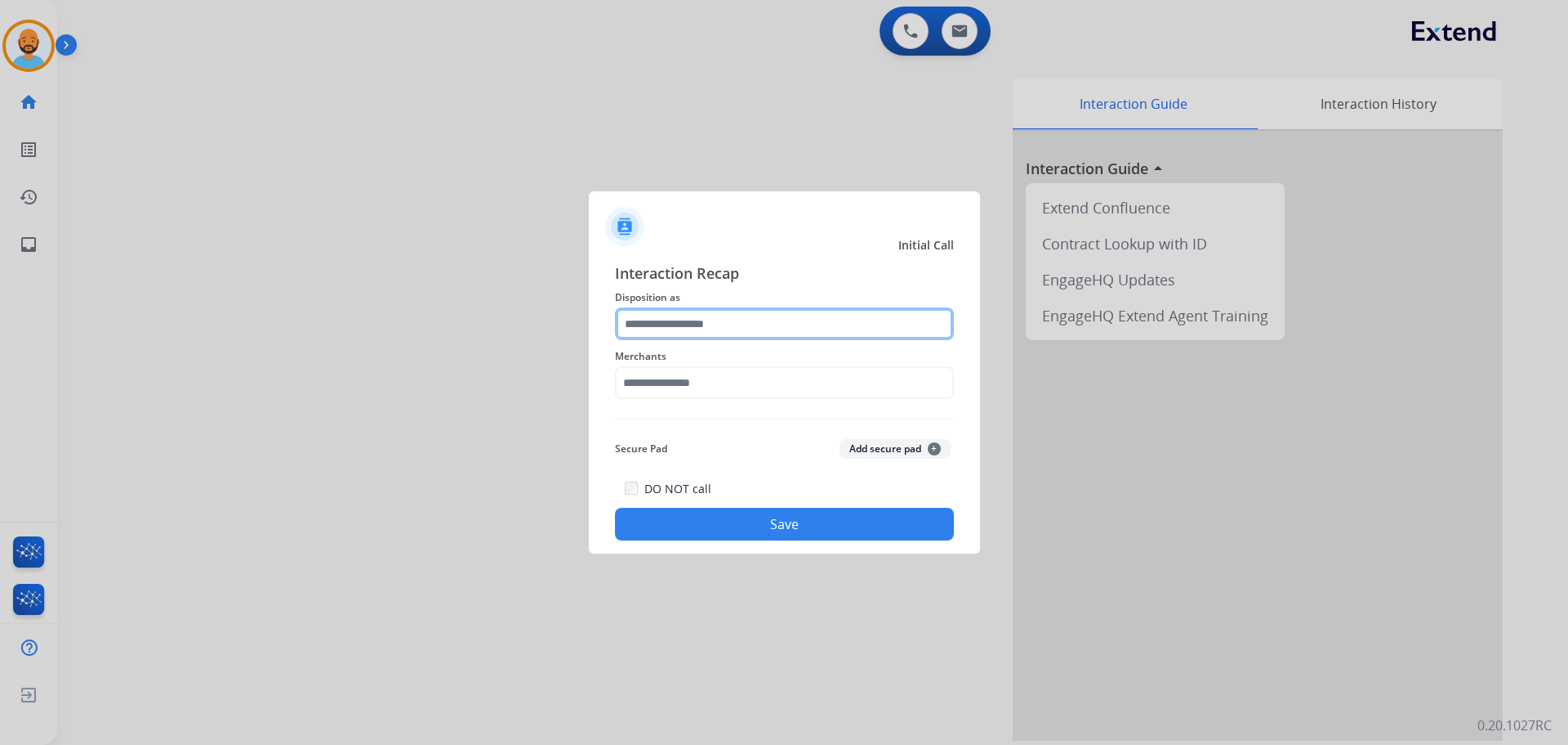
click at [699, 324] on input "text" at bounding box center [784, 323] width 339 height 33
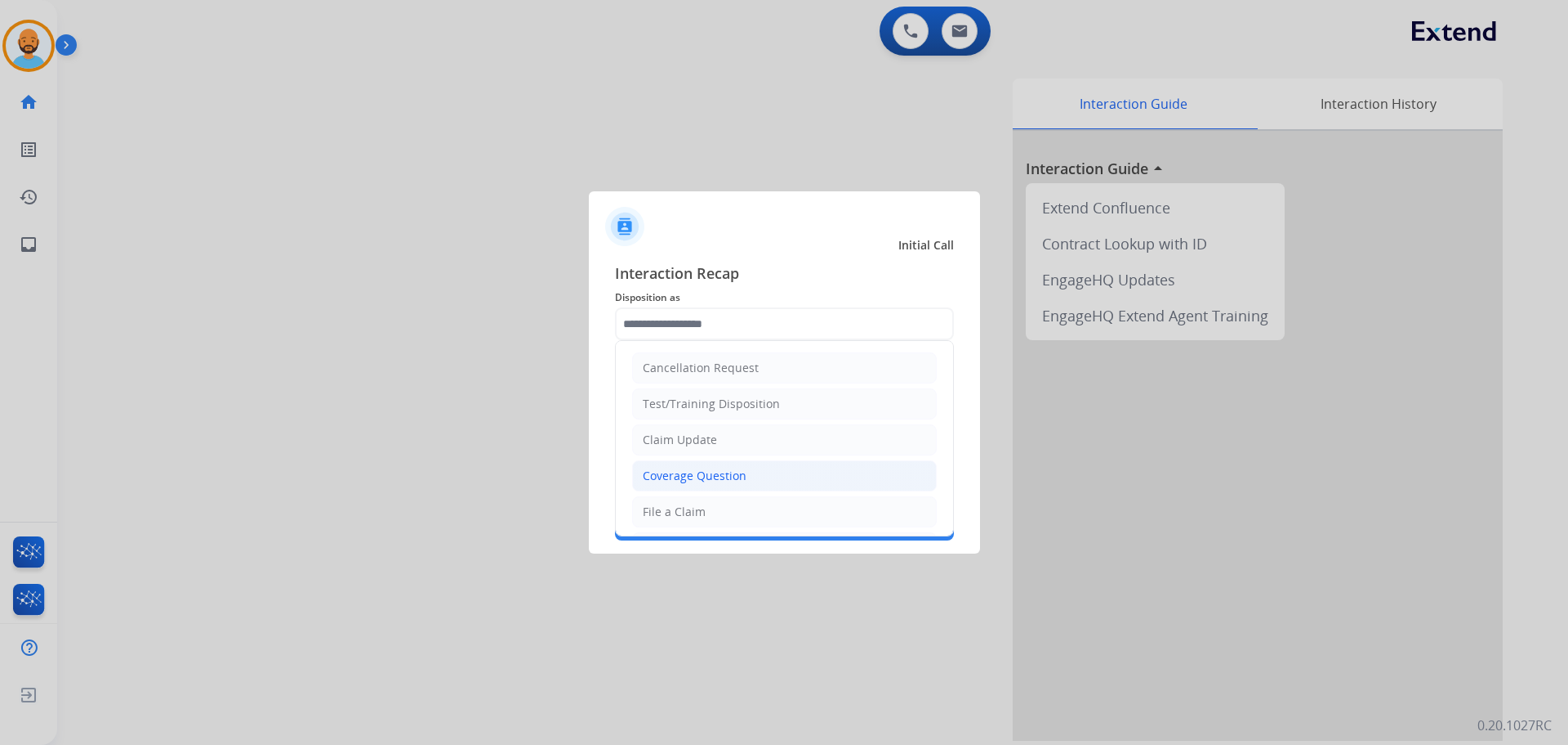
click at [694, 466] on li "Coverage Question" at bounding box center [784, 476] width 305 height 31
type input "**********"
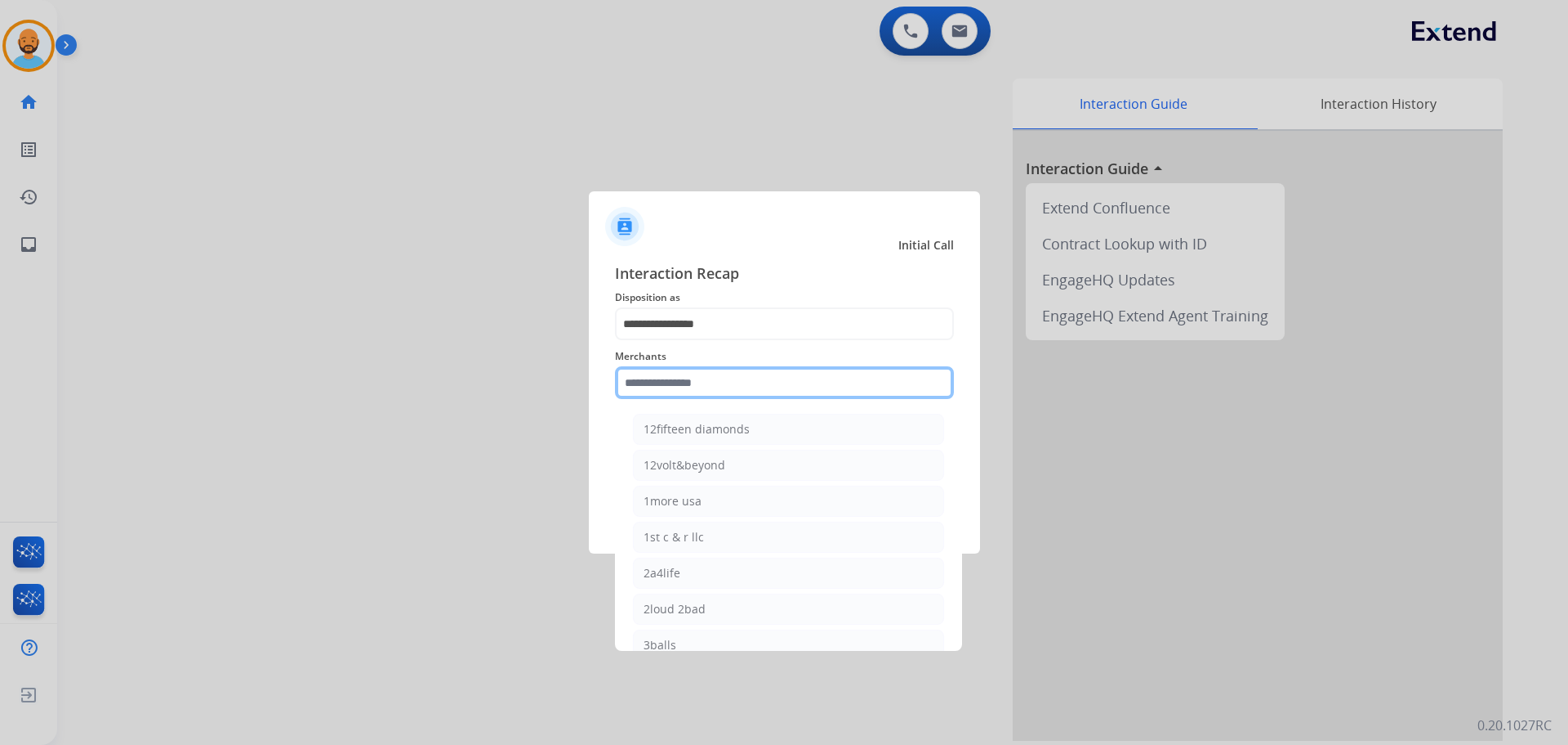
click at [735, 390] on input "text" at bounding box center [784, 382] width 339 height 33
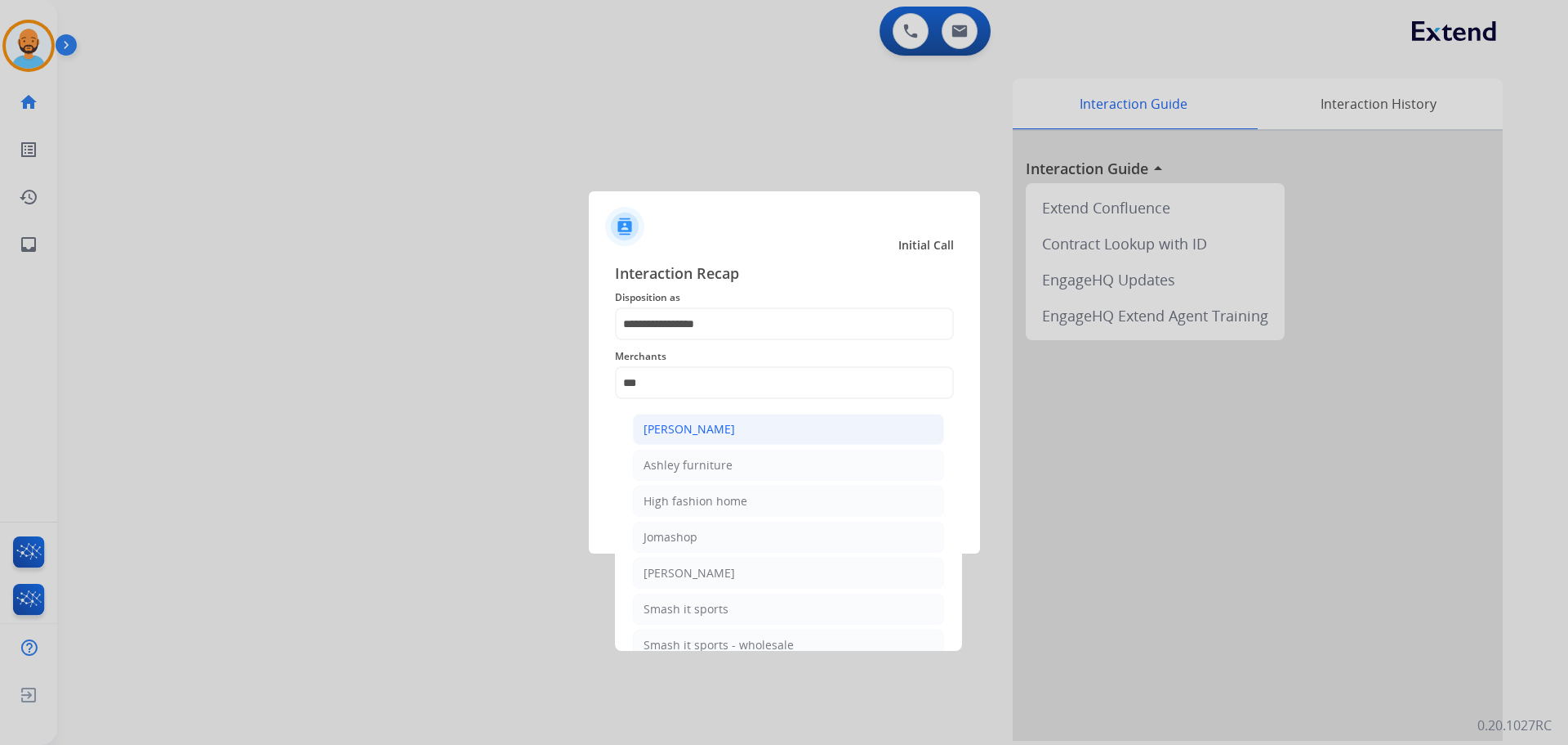
click at [698, 433] on div "[PERSON_NAME]" at bounding box center [689, 429] width 92 height 16
type input "**********"
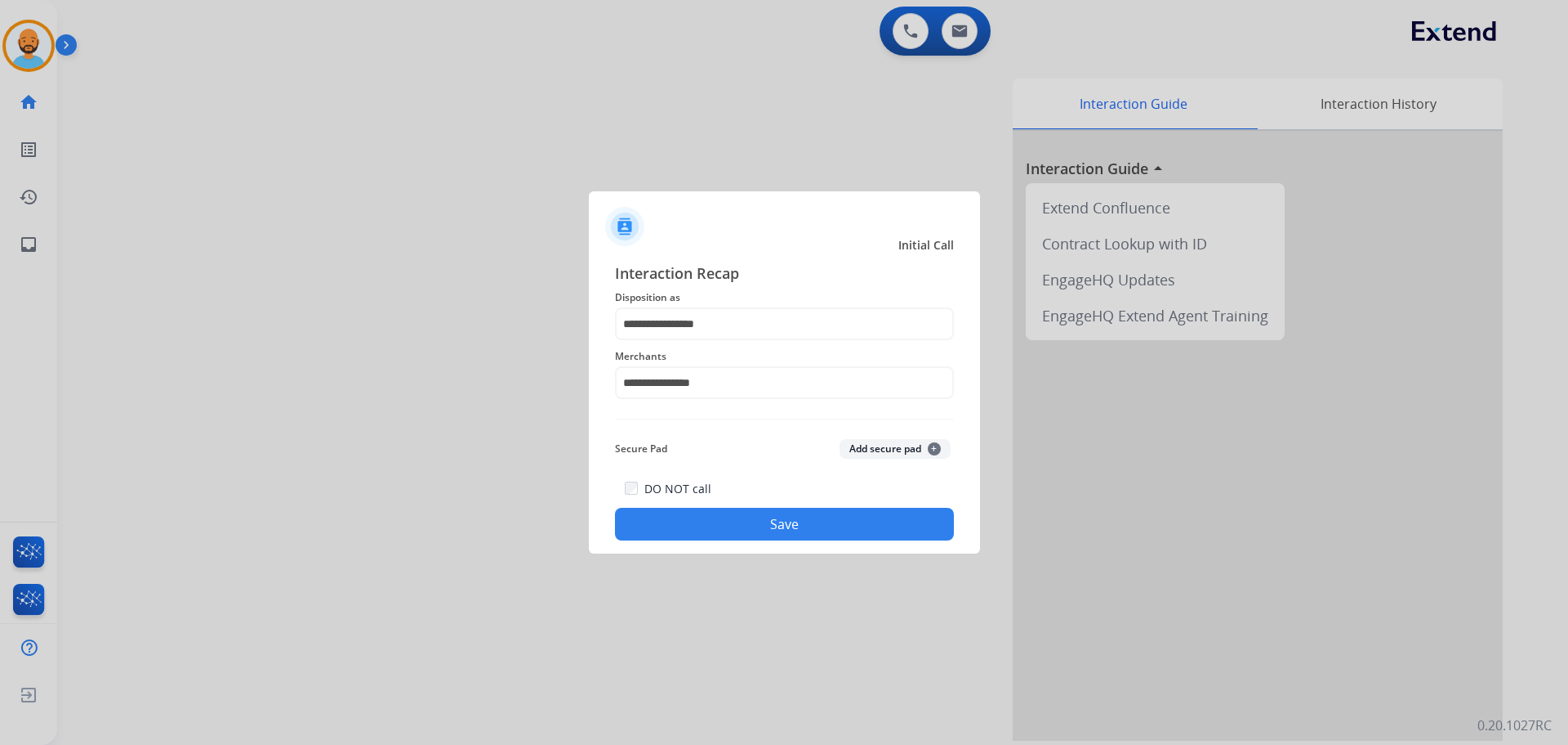
click at [741, 520] on button "Save" at bounding box center [784, 524] width 339 height 33
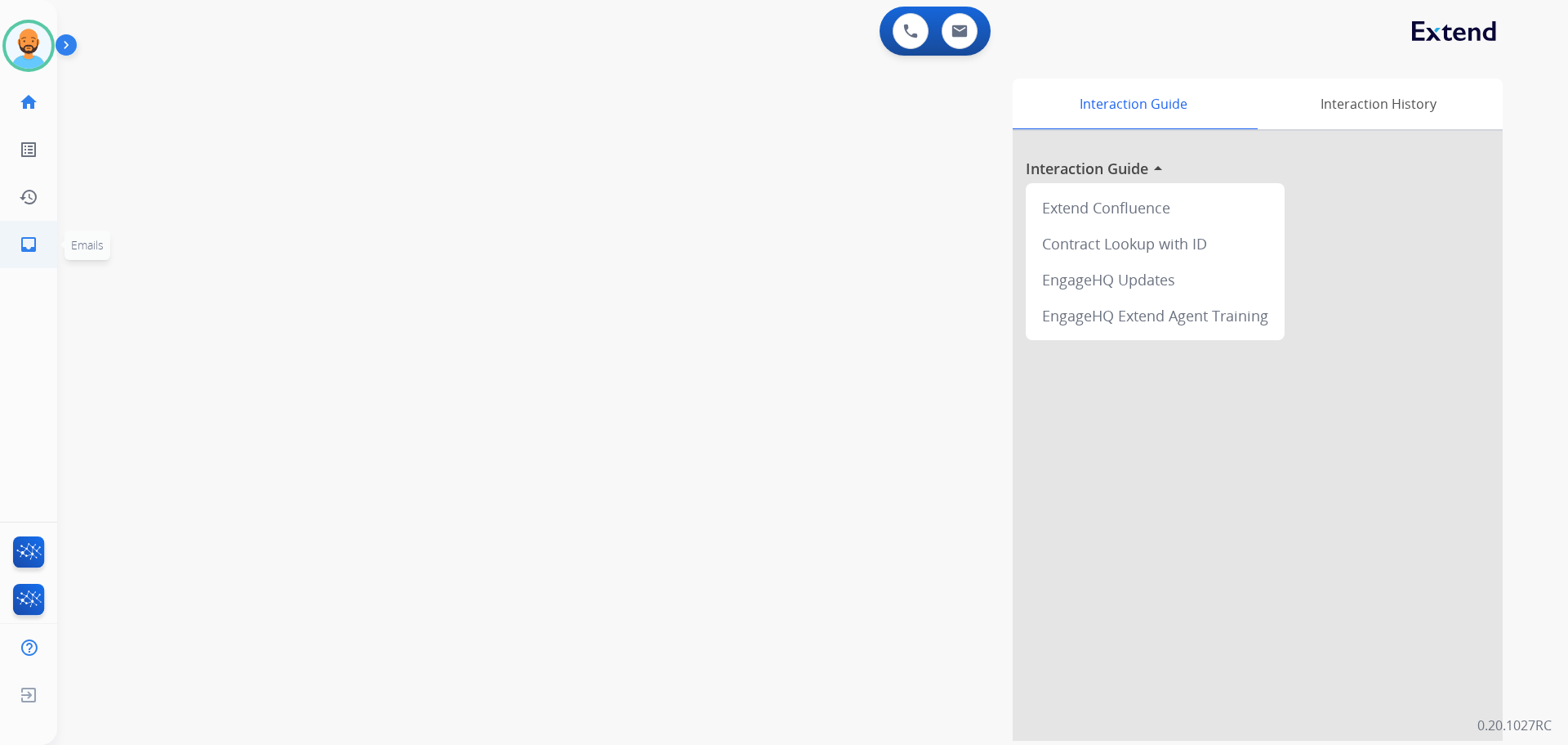
click at [20, 249] on mat-icon "inbox" at bounding box center [29, 244] width 20 height 20
select select "**********"
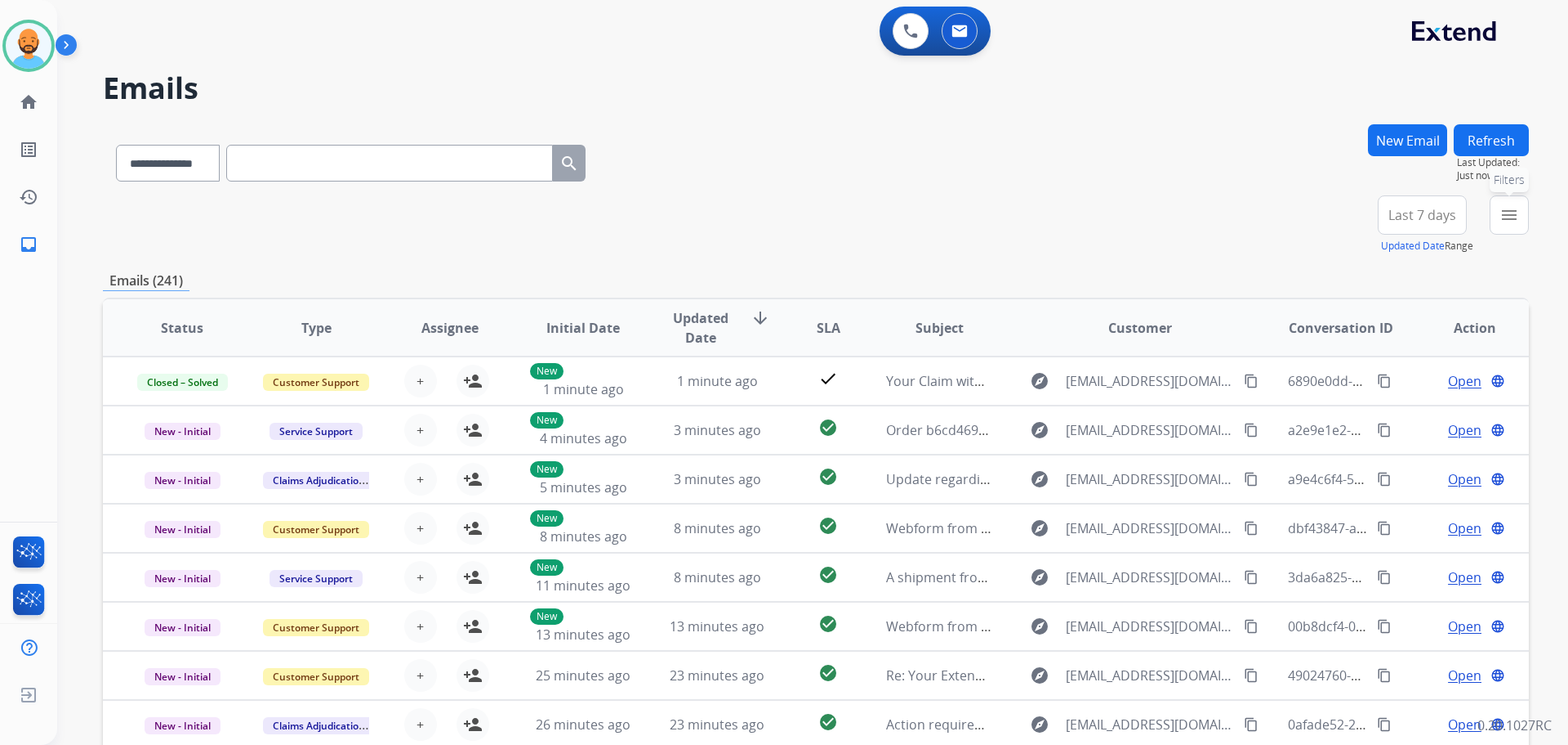
click at [1520, 211] on button "menu Filters" at bounding box center [1509, 214] width 39 height 39
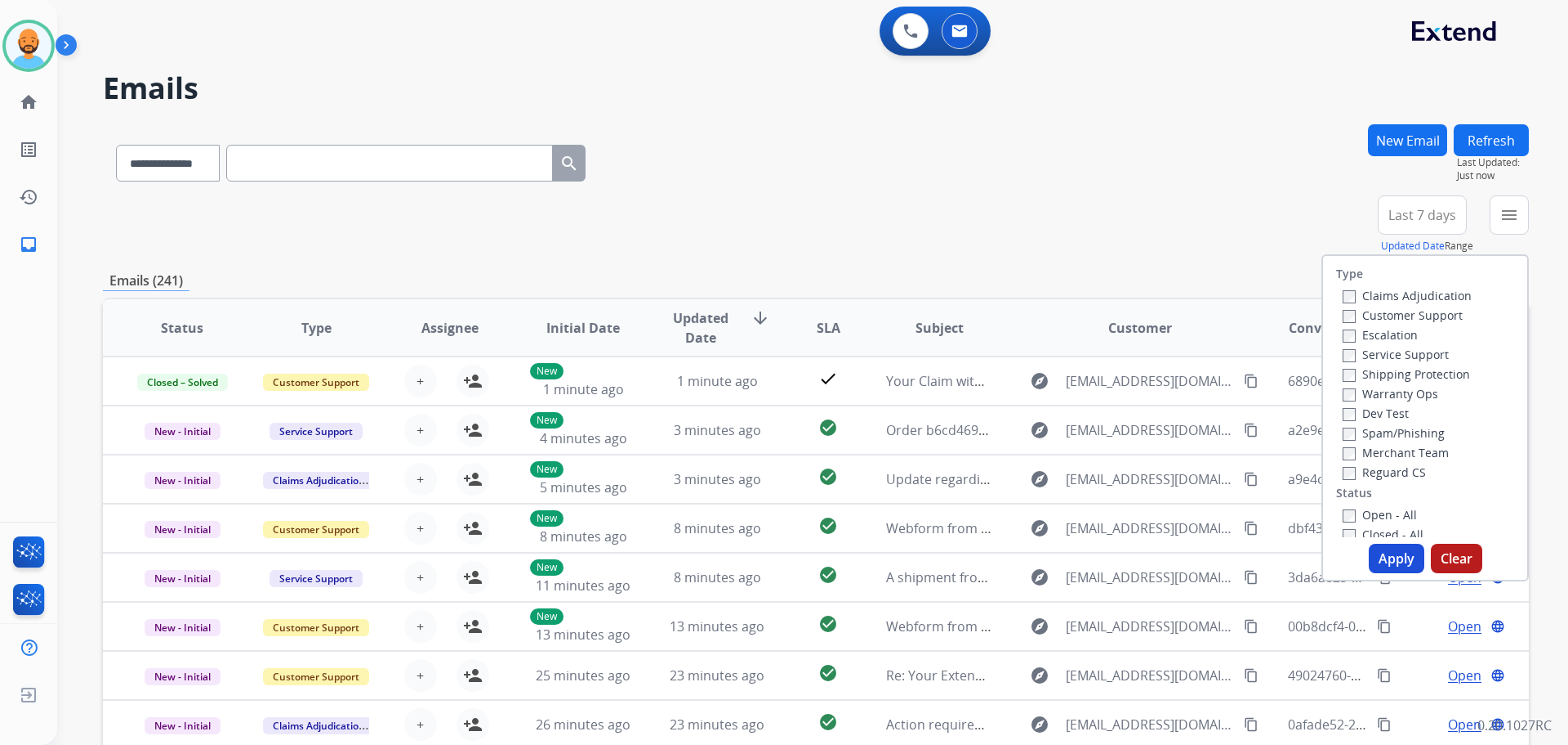
click at [1385, 309] on label "Customer Support" at bounding box center [1403, 314] width 120 height 15
click at [1352, 370] on label "Shipping Protection" at bounding box center [1406, 373] width 127 height 15
drag, startPoint x: 1396, startPoint y: 556, endPoint x: 1405, endPoint y: 551, distance: 10.3
click at [1397, 555] on button "Apply" at bounding box center [1396, 558] width 55 height 29
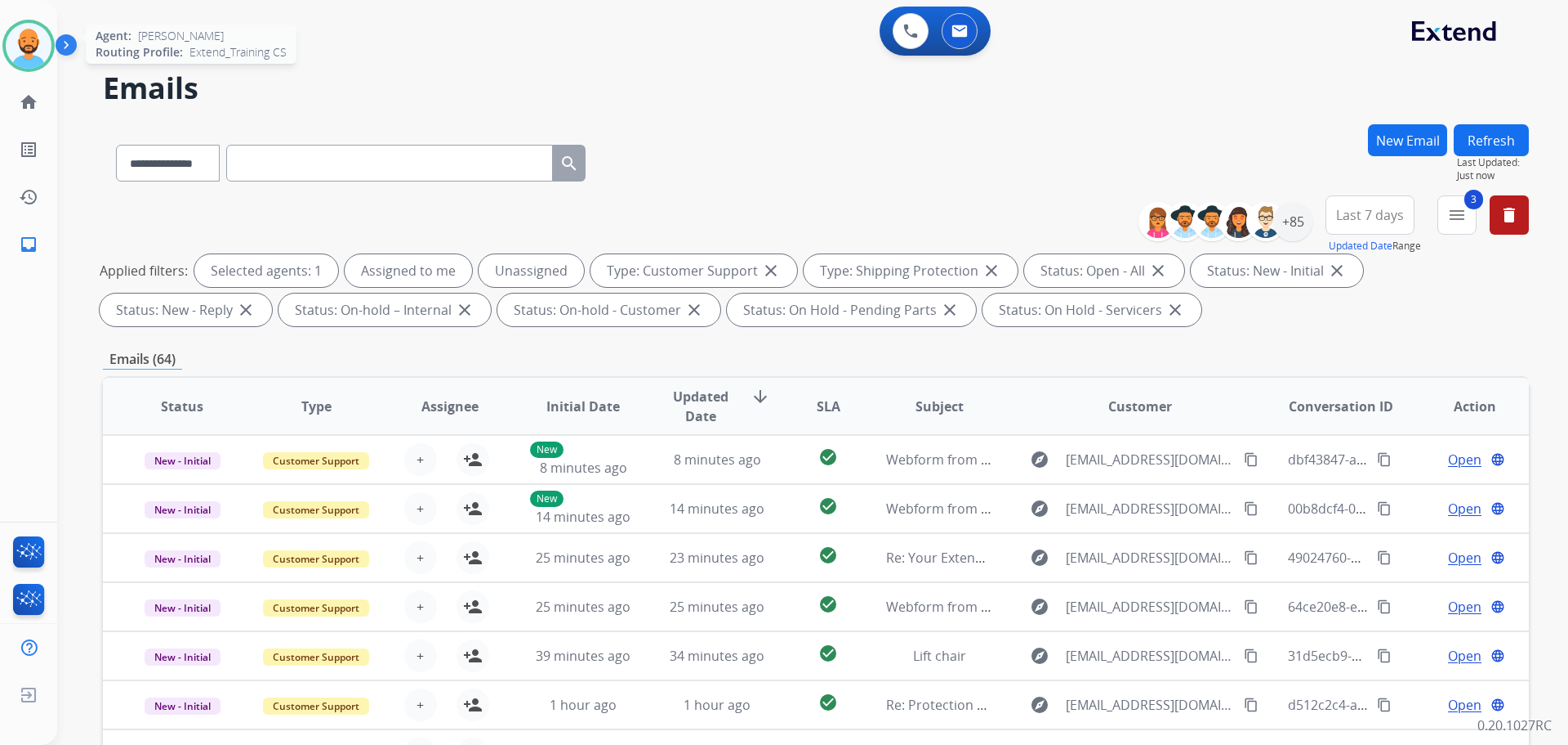
click at [24, 47] on img at bounding box center [28, 45] width 45 height 45
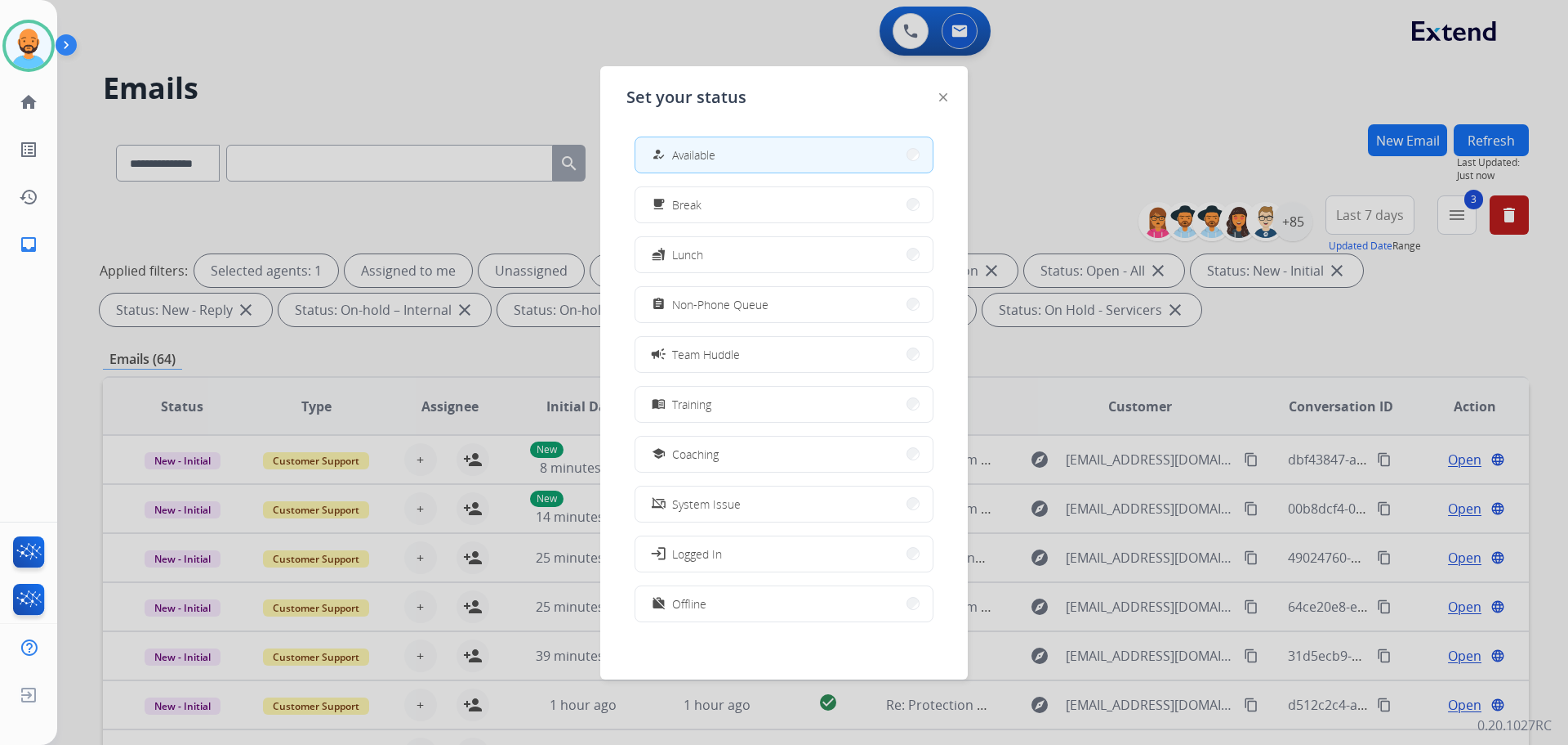
click at [946, 99] on img at bounding box center [943, 97] width 8 height 8
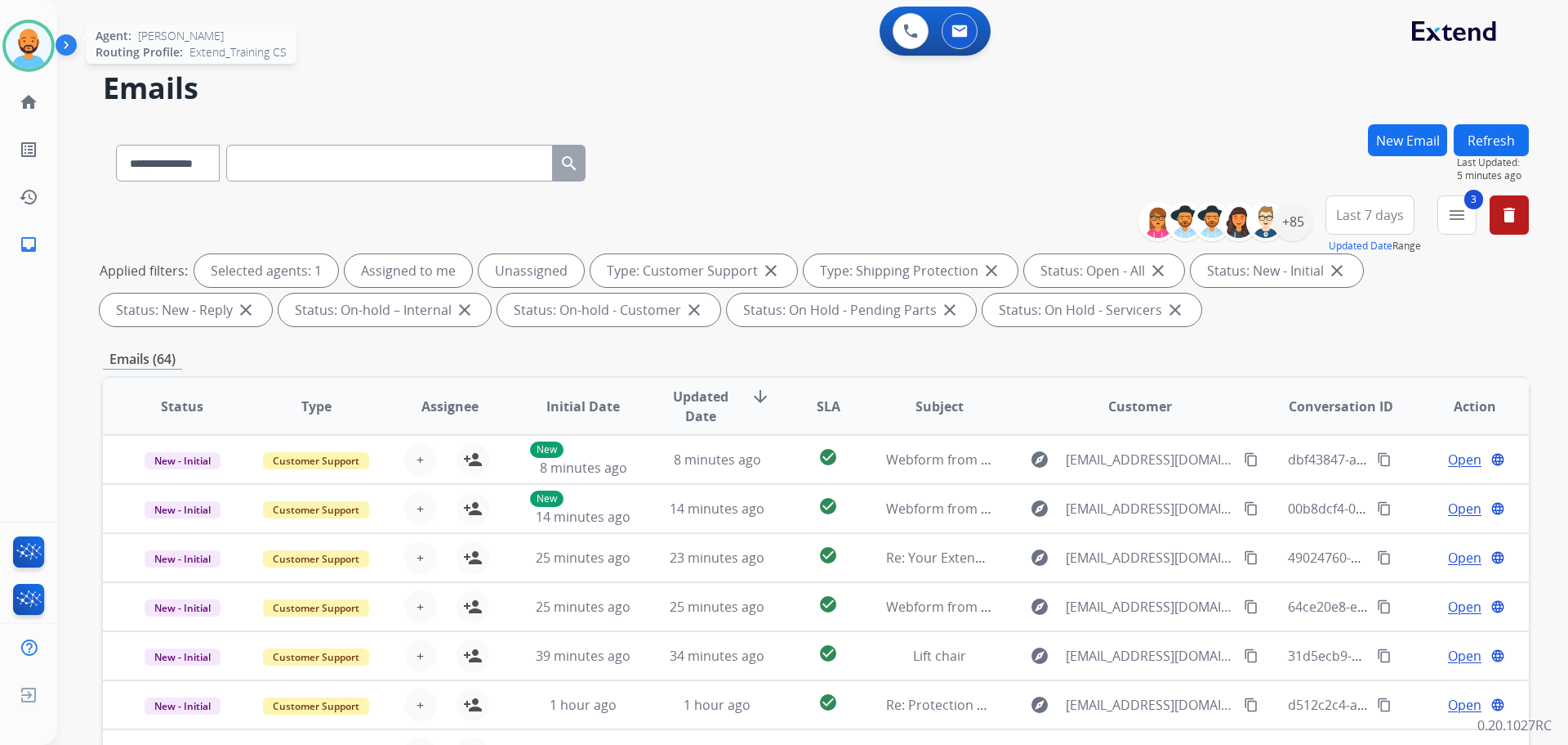
drag, startPoint x: 35, startPoint y: 48, endPoint x: 26, endPoint y: 45, distance: 9.5
click at [35, 47] on img at bounding box center [28, 45] width 45 height 45
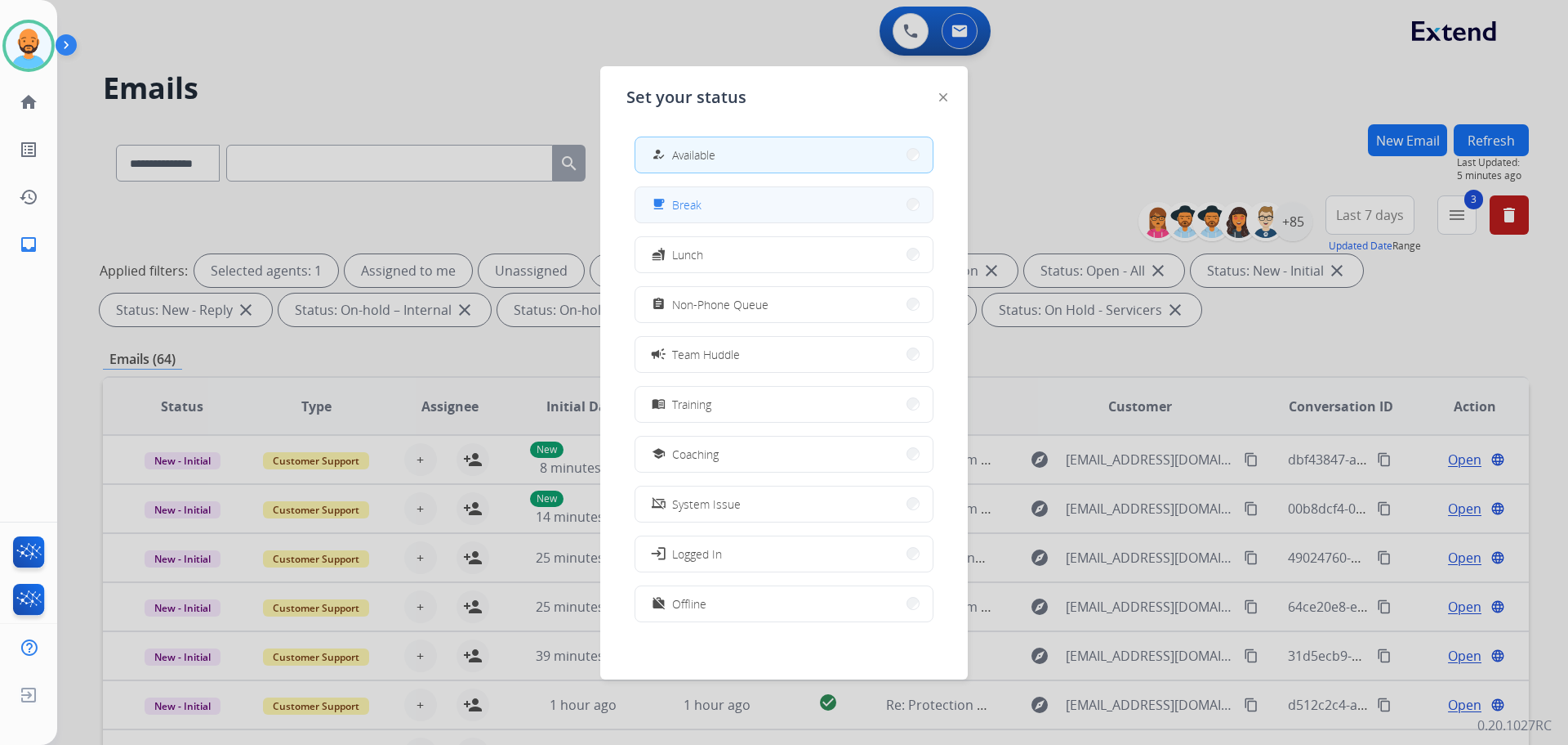
click at [714, 202] on button "free_breakfast Break" at bounding box center [784, 204] width 297 height 35
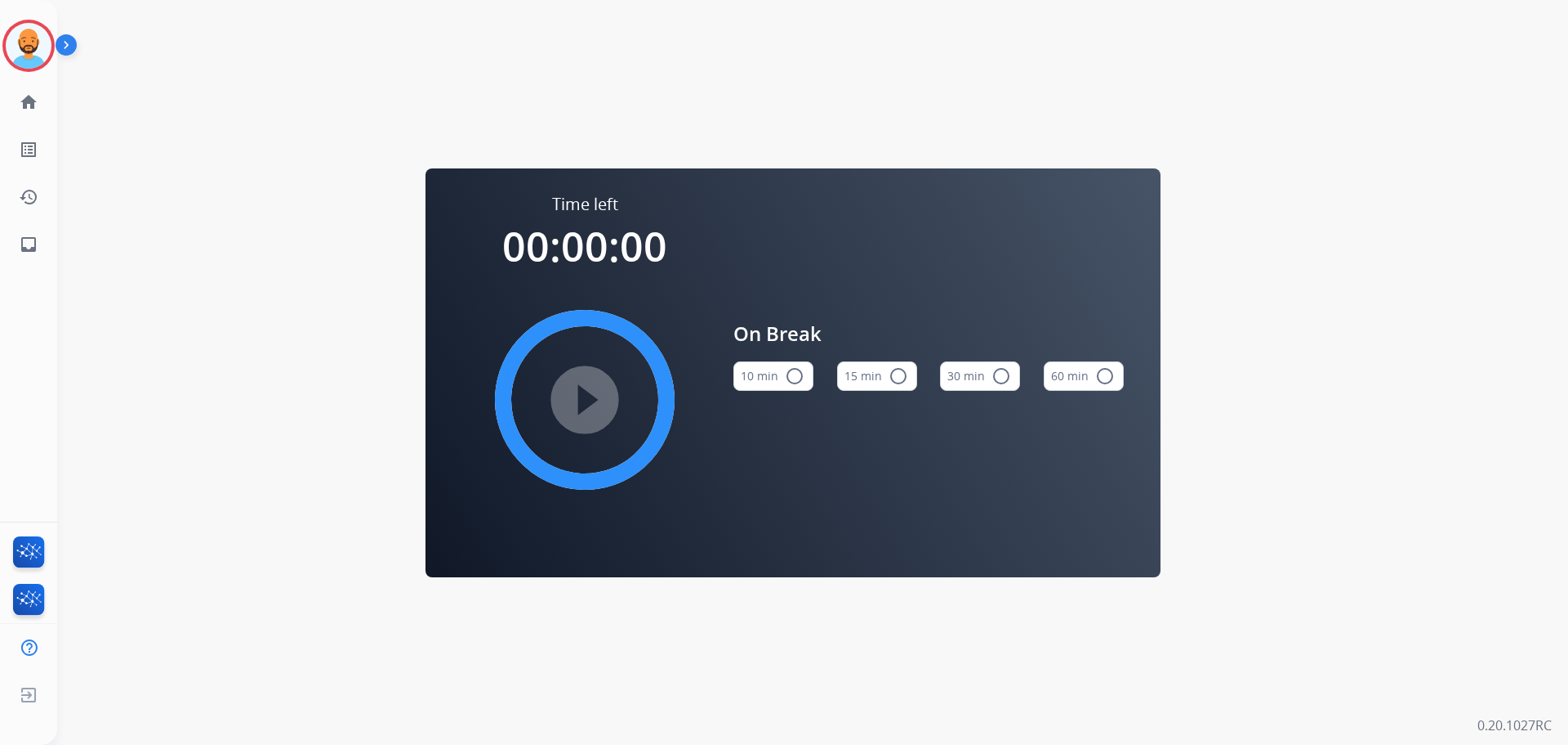
click at [795, 372] on mat-icon "radio_button_unchecked" at bounding box center [795, 376] width 20 height 20
click at [577, 403] on mat-icon "play_circle_filled" at bounding box center [585, 400] width 20 height 20
click at [31, 42] on img at bounding box center [28, 45] width 45 height 45
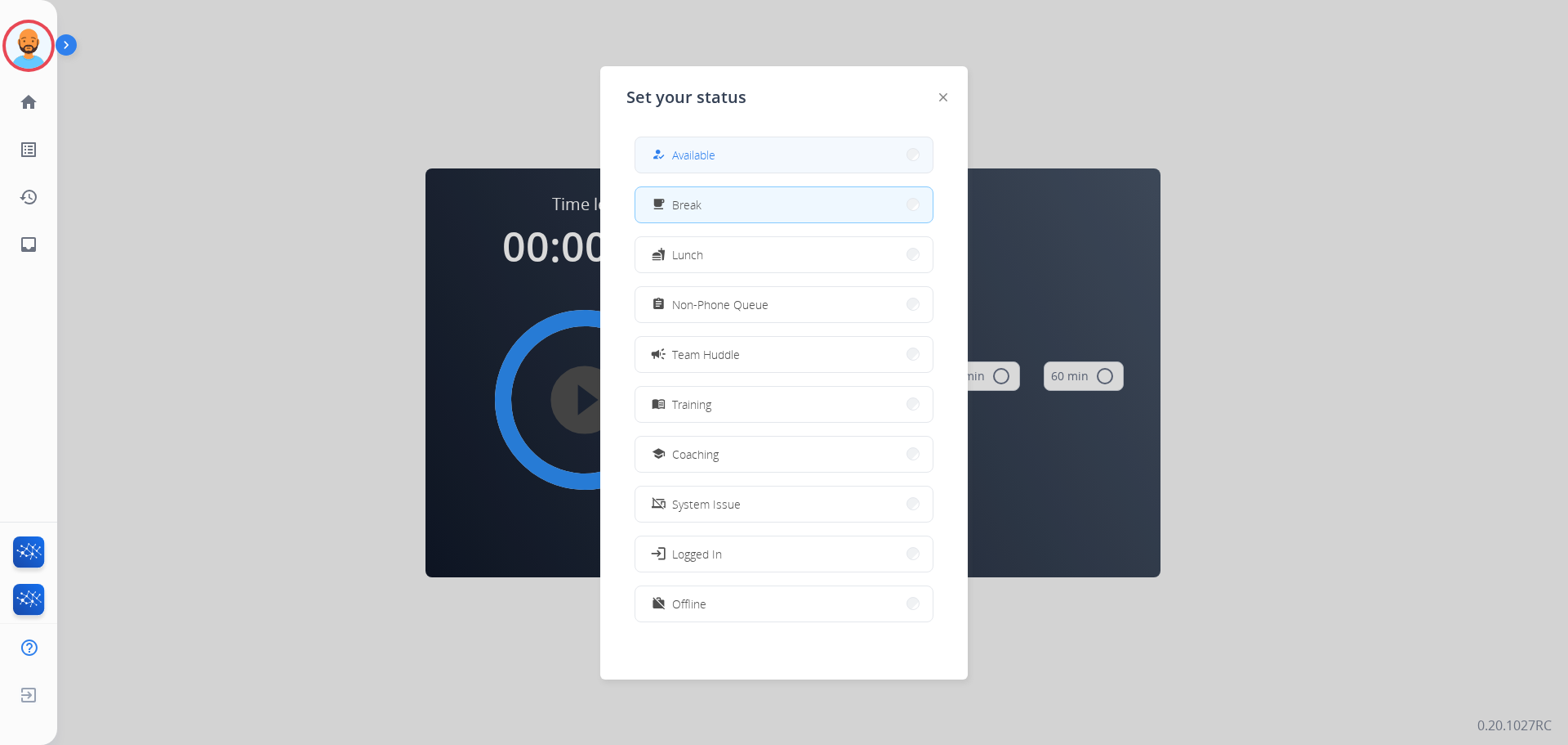
click at [795, 153] on button "how_to_reg Available" at bounding box center [784, 154] width 297 height 35
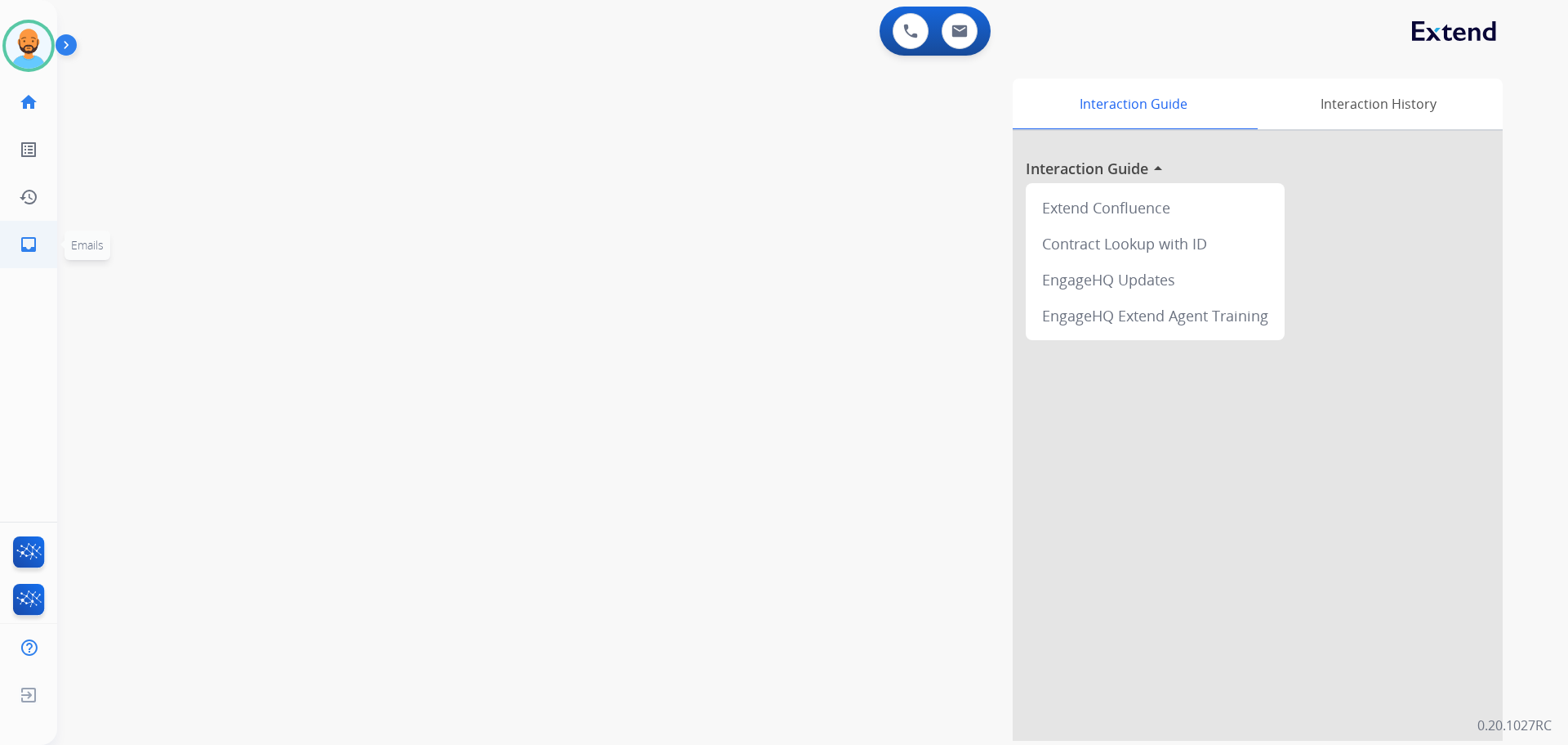
click at [27, 235] on mat-icon "inbox" at bounding box center [29, 244] width 20 height 20
select select "**********"
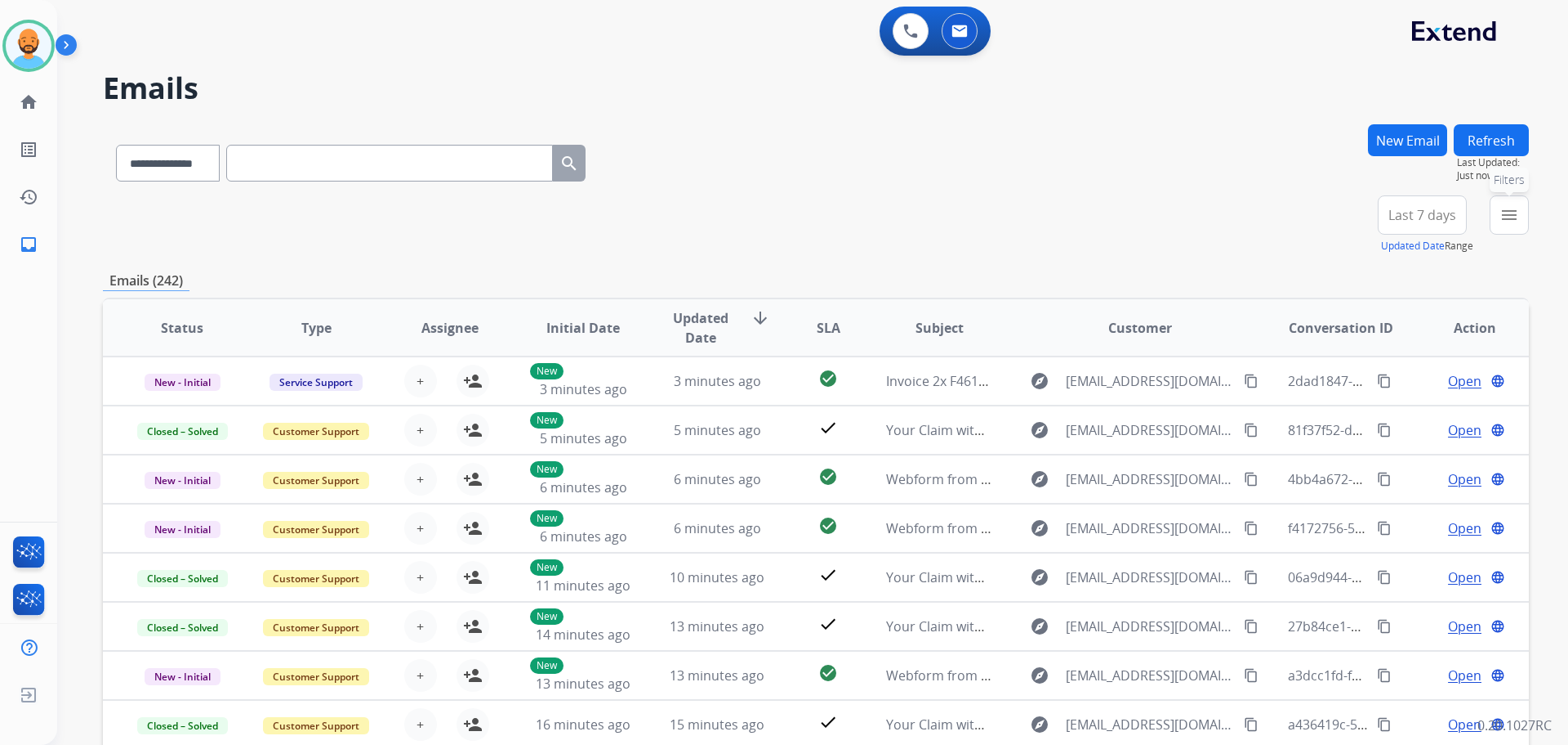
drag, startPoint x: 1503, startPoint y: 218, endPoint x: 1496, endPoint y: 229, distance: 13.0
click at [1496, 229] on button "menu Filters" at bounding box center [1509, 214] width 39 height 39
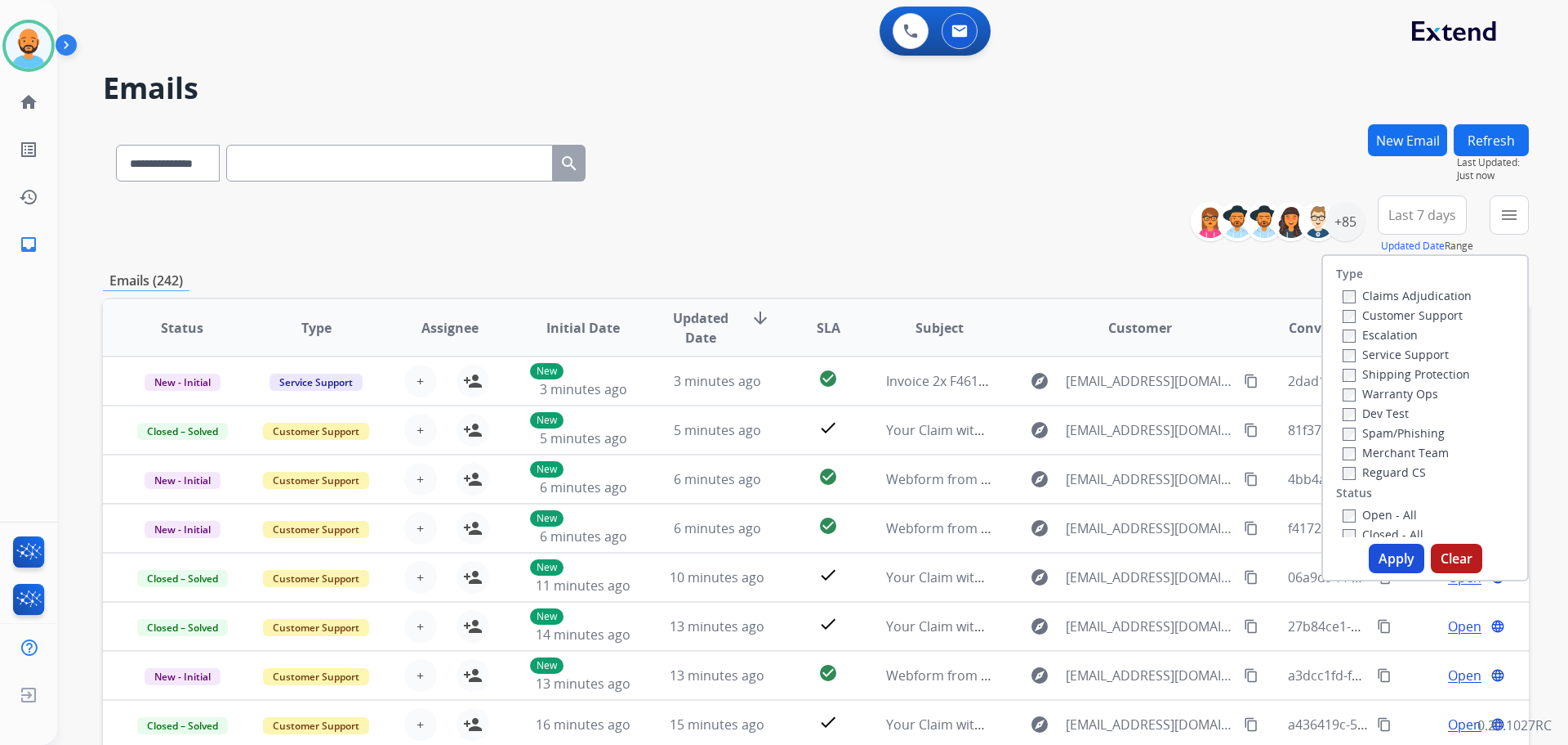
click at [1373, 316] on label "Customer Support" at bounding box center [1403, 314] width 120 height 15
click at [1349, 367] on label "Shipping Protection" at bounding box center [1406, 373] width 127 height 15
click at [1343, 506] on div "Open - All" at bounding box center [1428, 514] width 172 height 20
click at [1378, 547] on button "Apply" at bounding box center [1396, 558] width 55 height 29
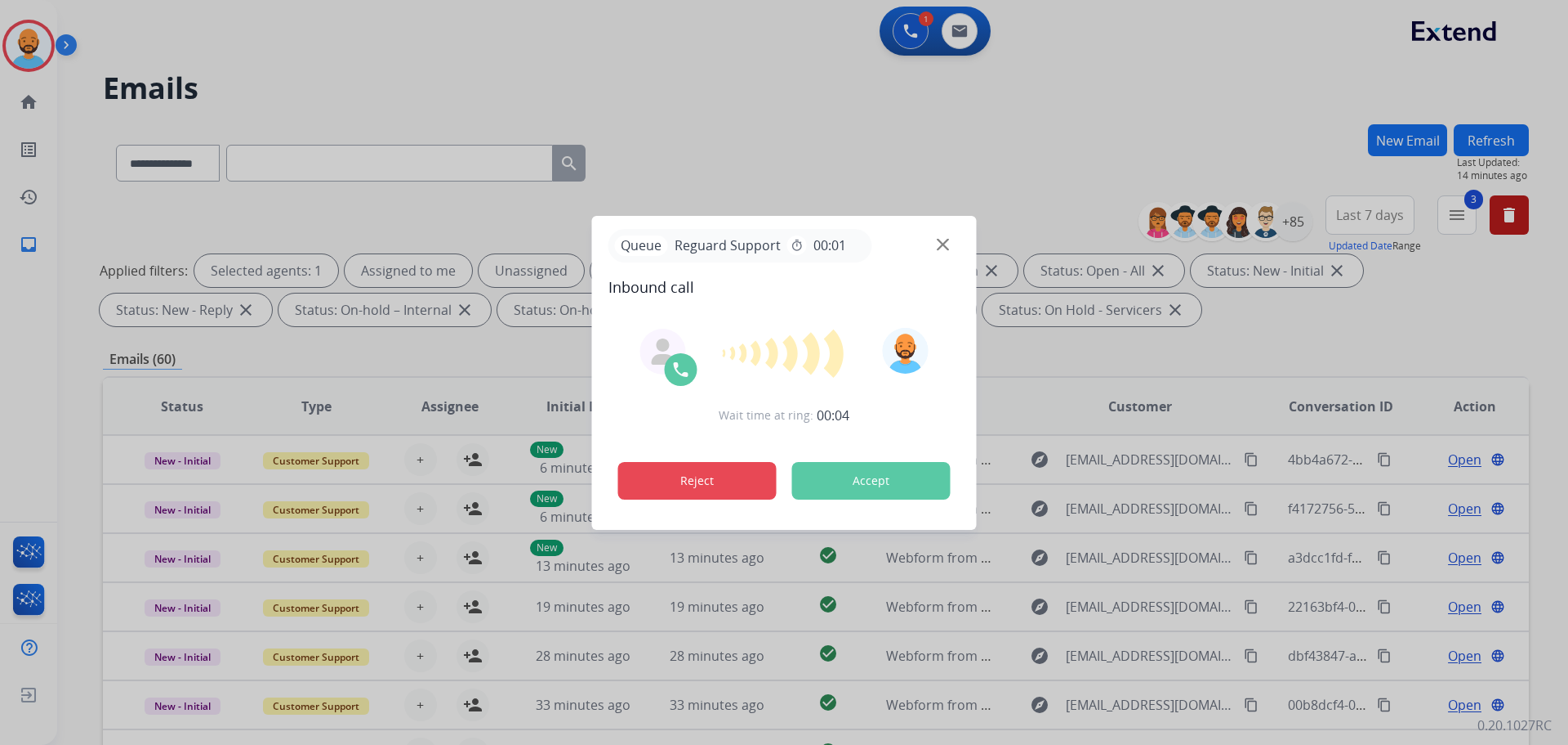
click at [699, 487] on button "Reject" at bounding box center [697, 480] width 159 height 37
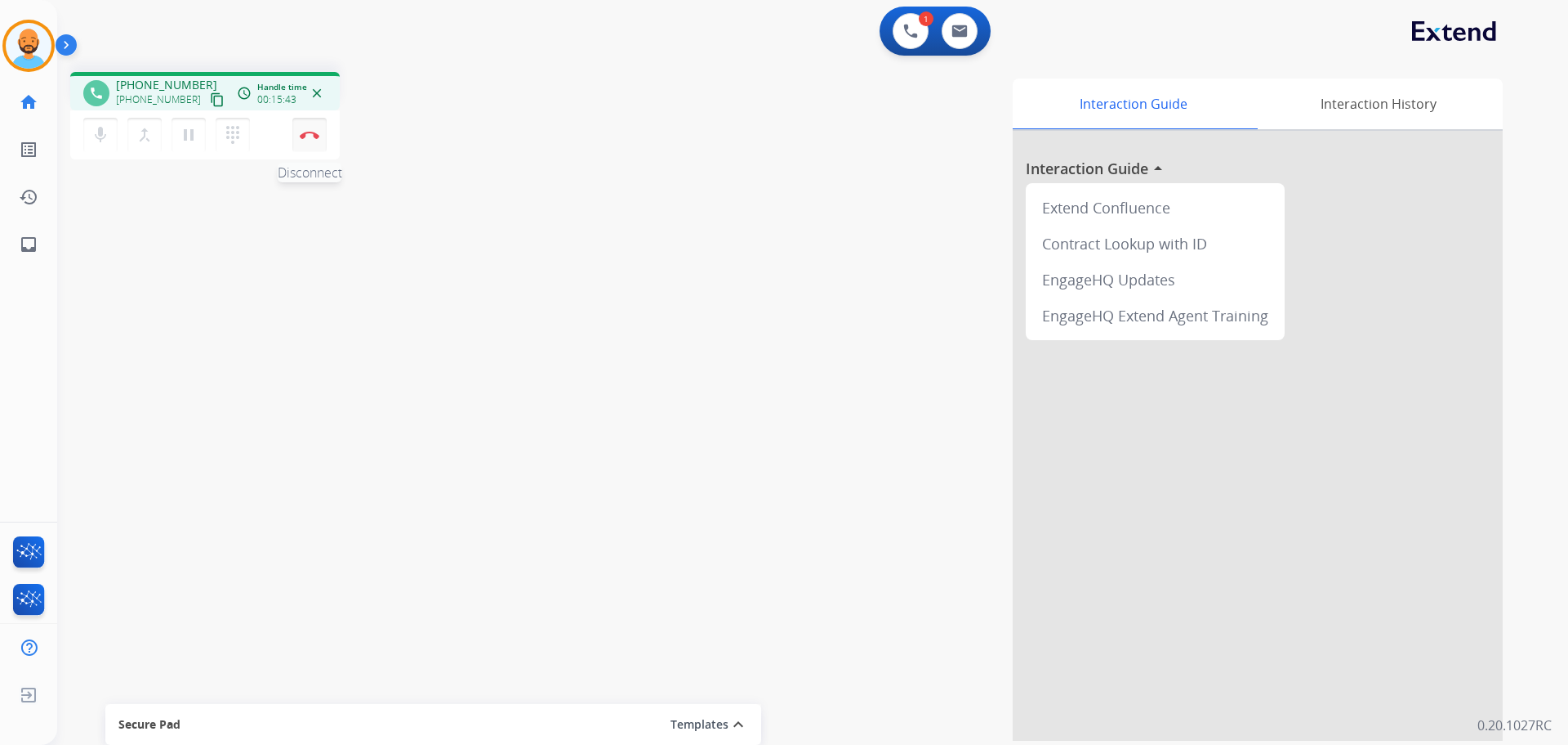
click at [305, 131] on img at bounding box center [310, 134] width 20 height 8
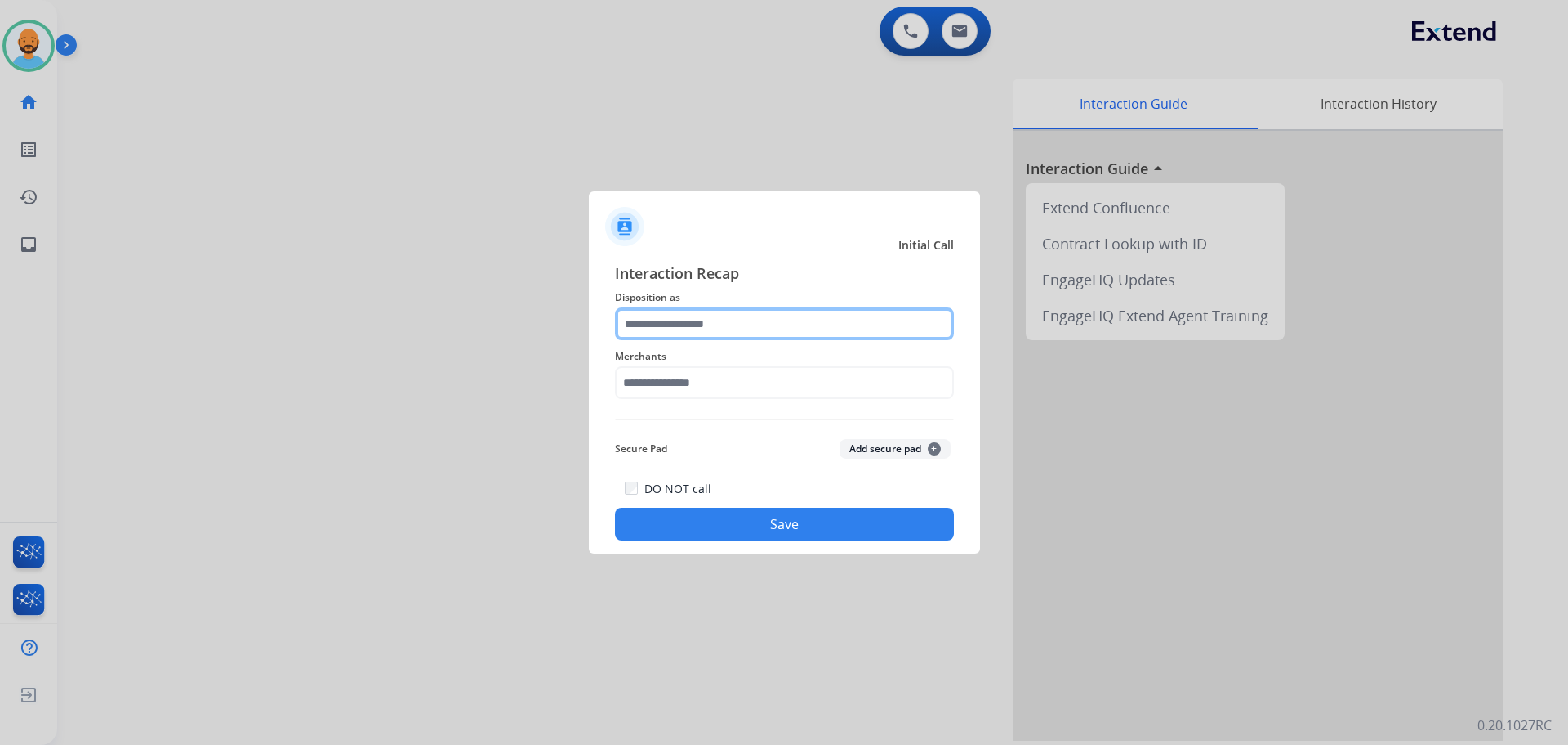
click at [655, 329] on input "text" at bounding box center [784, 323] width 339 height 33
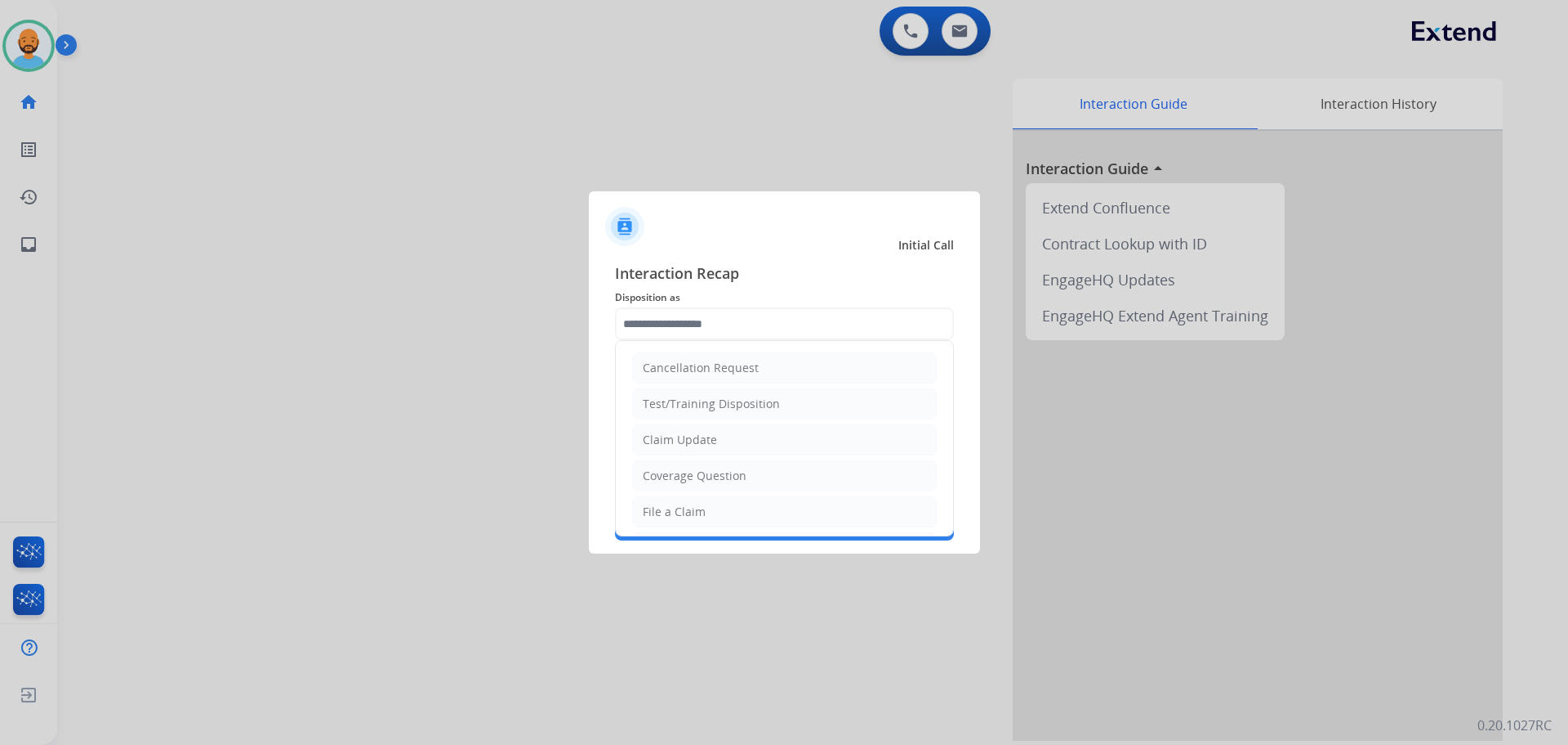
click at [703, 365] on div "Cancellation Request" at bounding box center [701, 368] width 116 height 16
type input "**********"
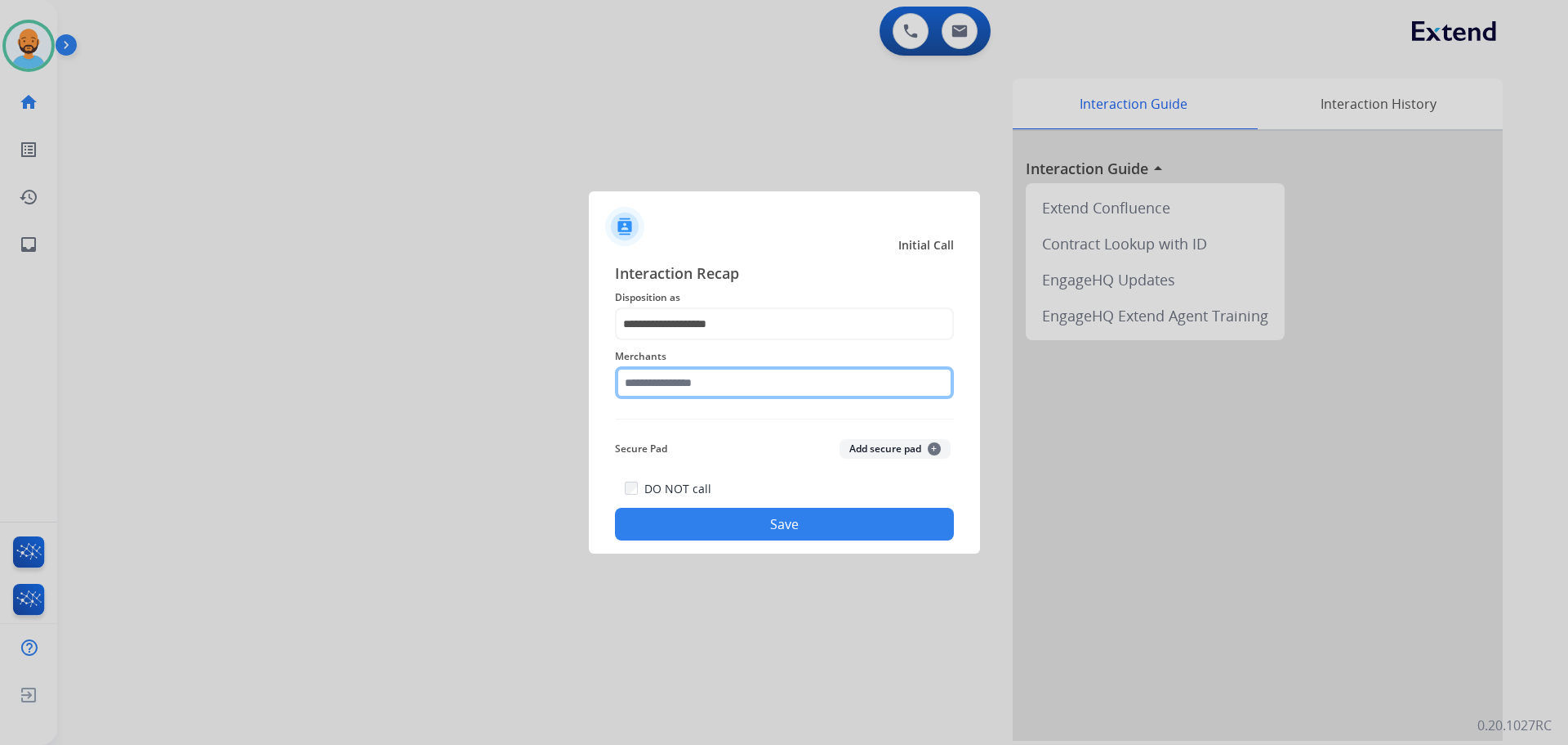
click at [700, 379] on input "text" at bounding box center [784, 382] width 339 height 33
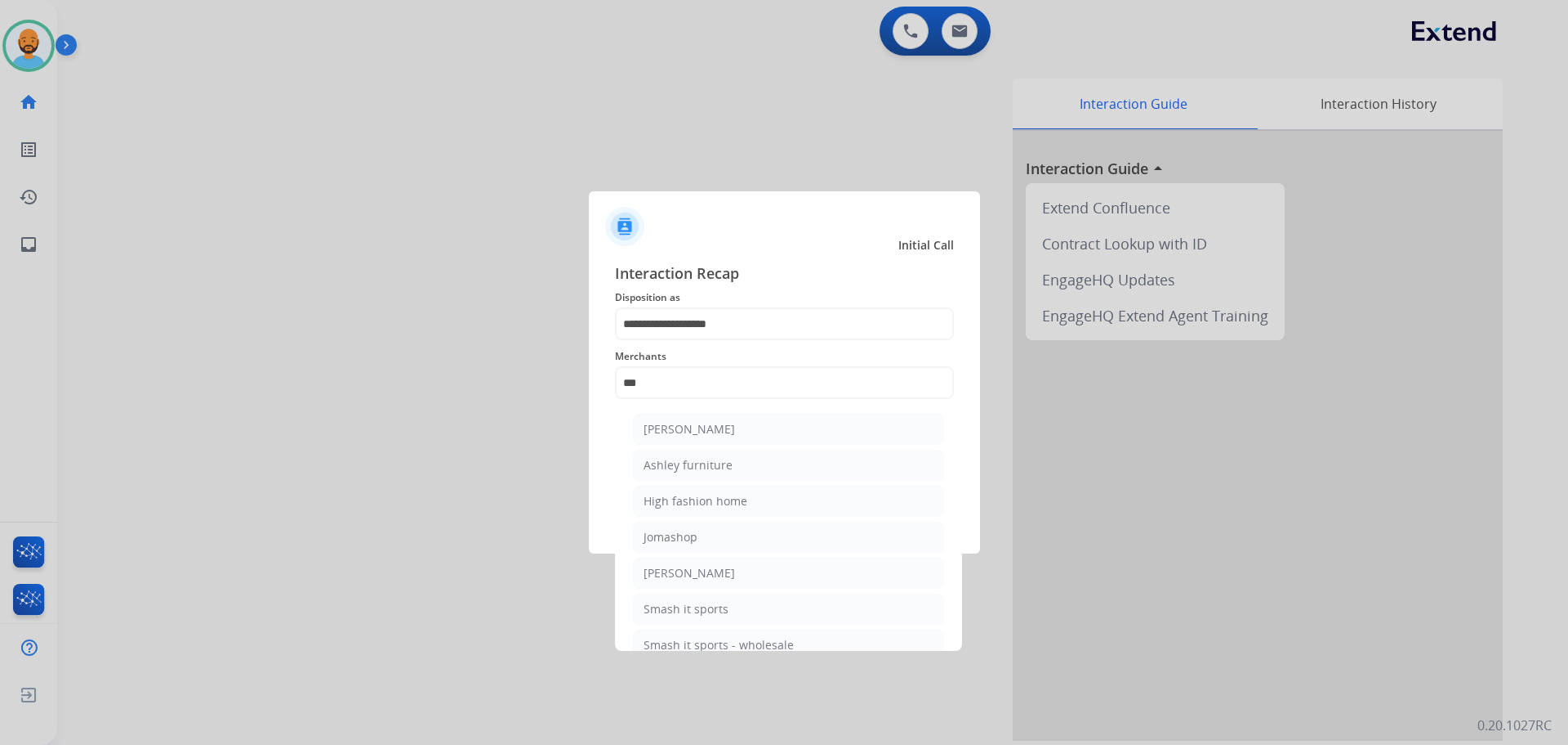
click at [703, 442] on li "[PERSON_NAME]" at bounding box center [788, 429] width 311 height 31
type input "**********"
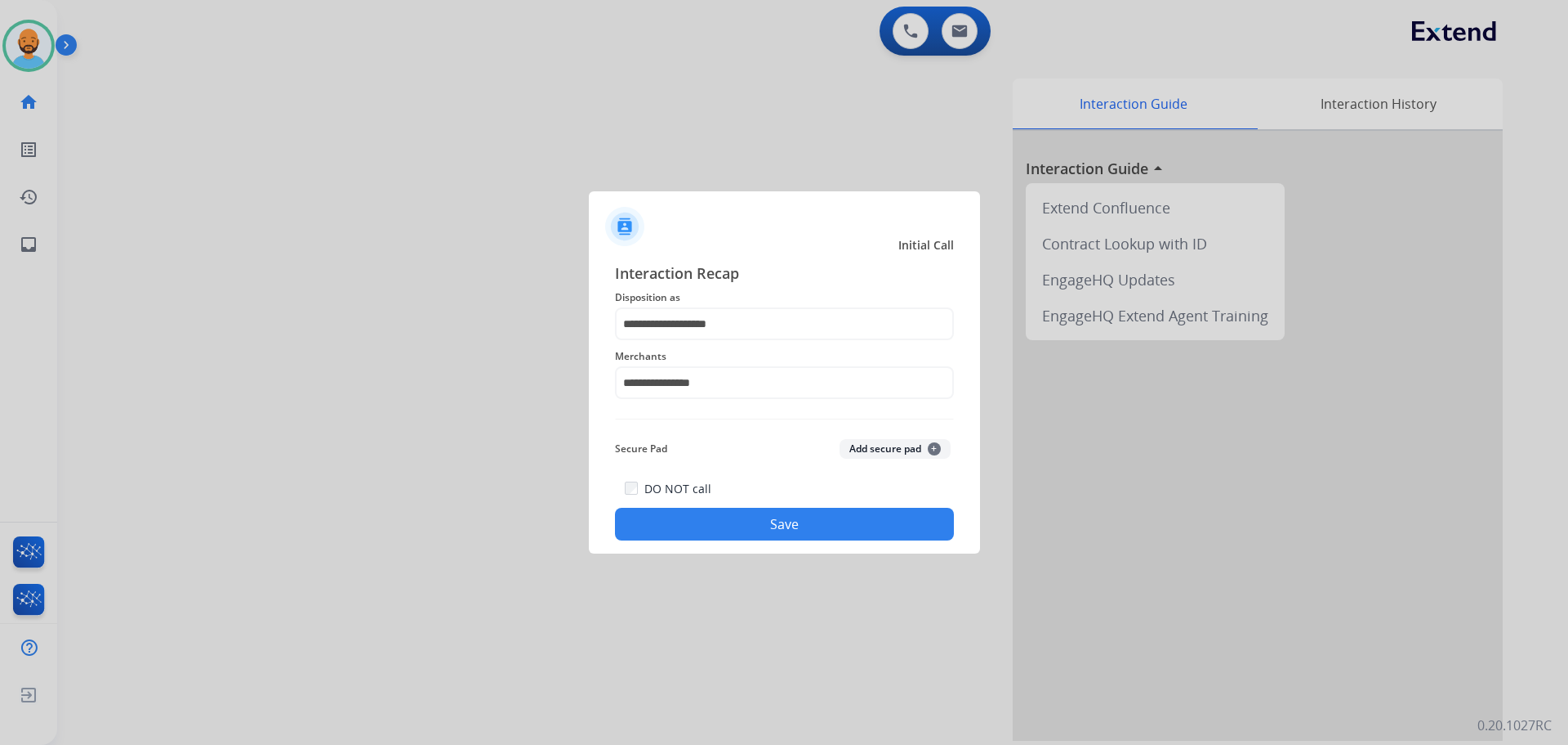
click at [729, 527] on button "Save" at bounding box center [784, 524] width 339 height 33
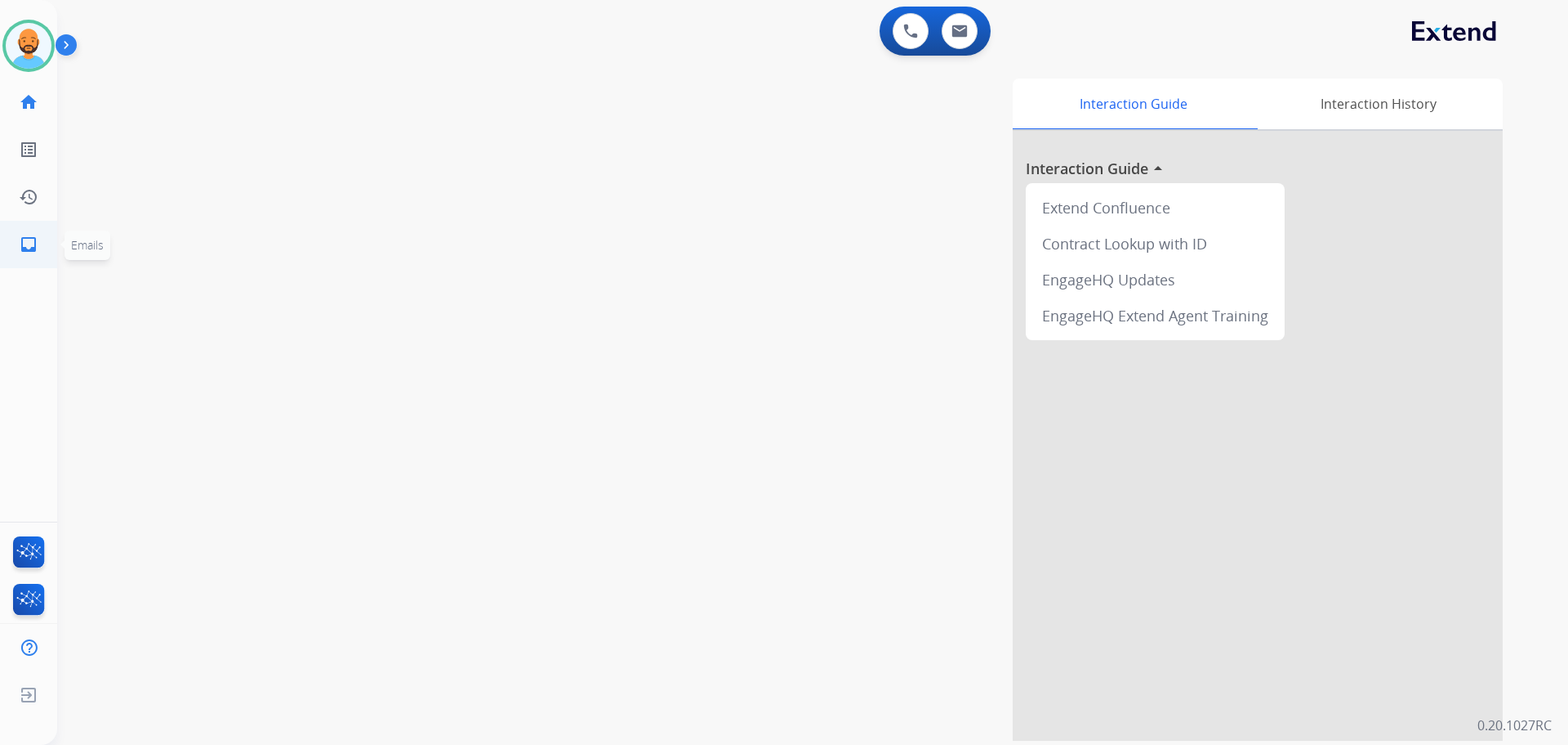
click at [28, 241] on mat-icon "inbox" at bounding box center [29, 244] width 20 height 20
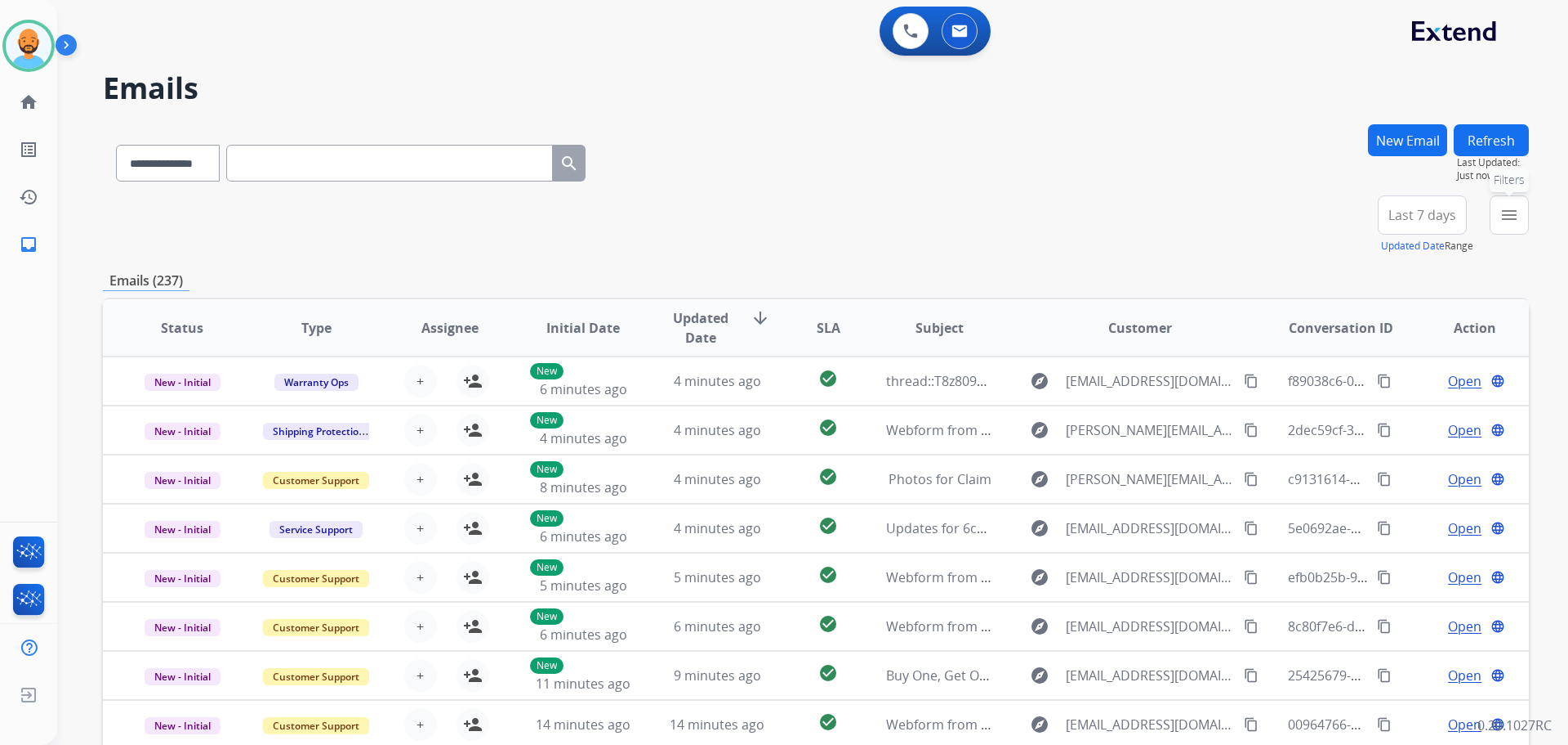
click at [1512, 211] on mat-icon "menu" at bounding box center [1510, 215] width 20 height 20
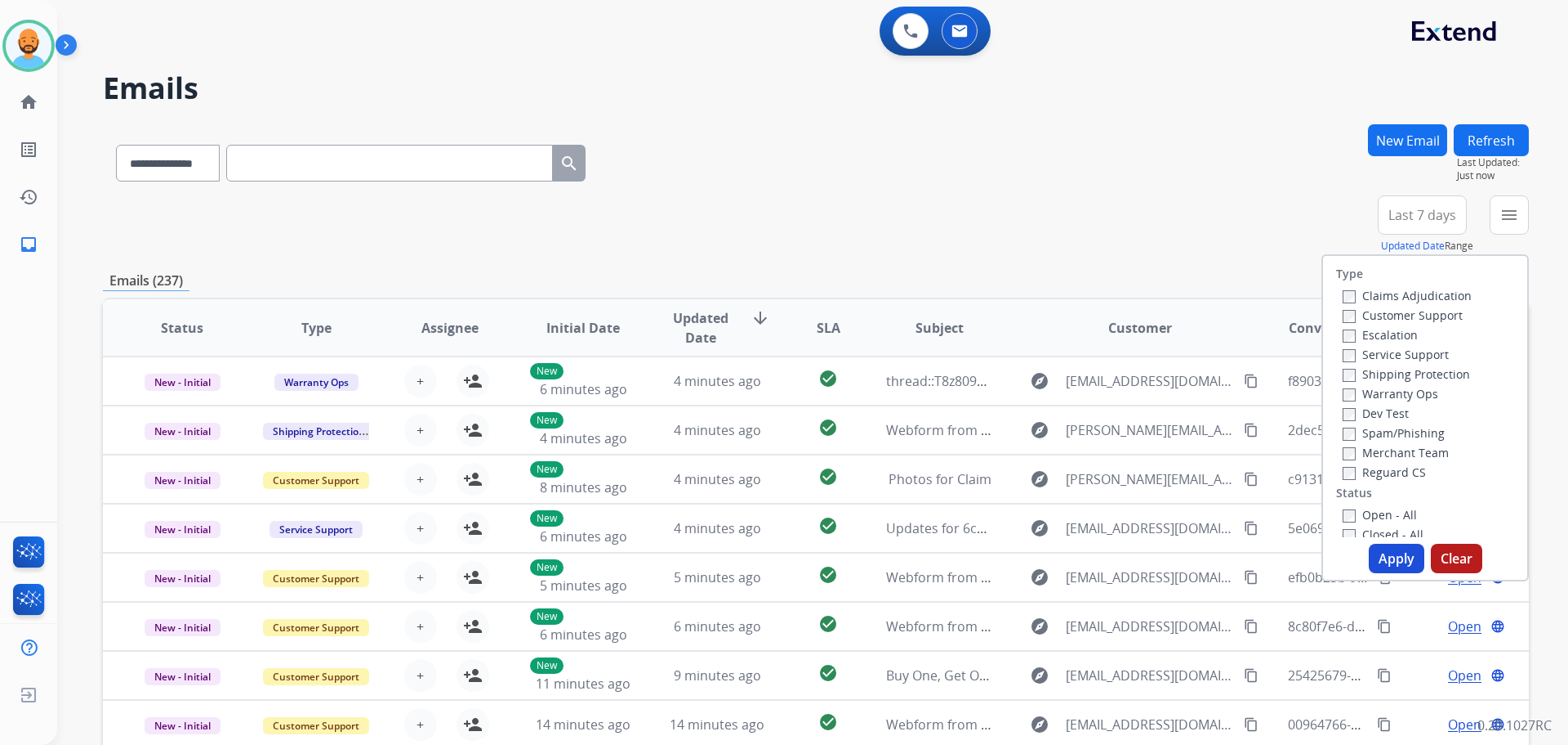
click at [1353, 319] on label "Customer Support" at bounding box center [1403, 314] width 120 height 15
click at [1376, 550] on button "Apply" at bounding box center [1396, 558] width 55 height 29
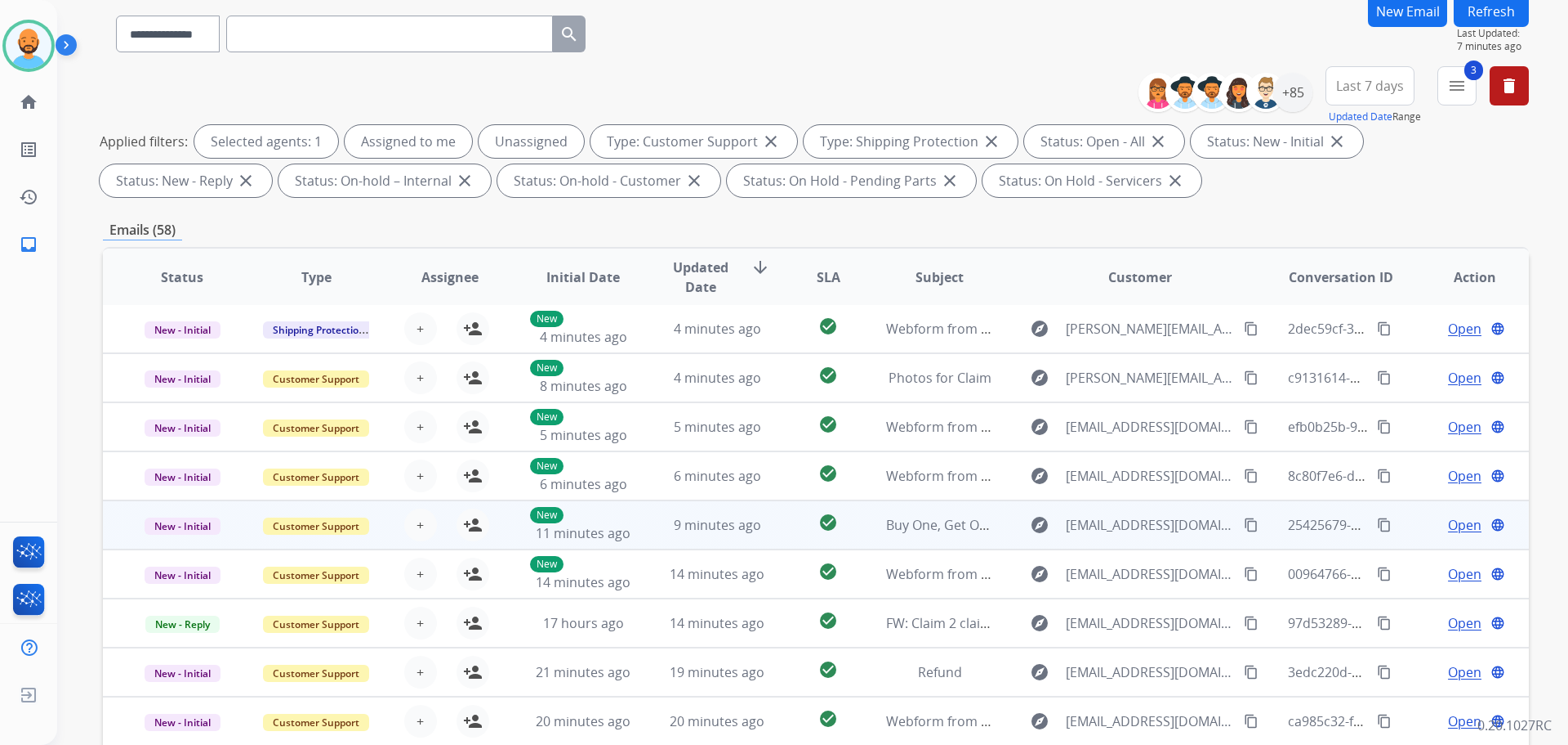
scroll to position [264, 0]
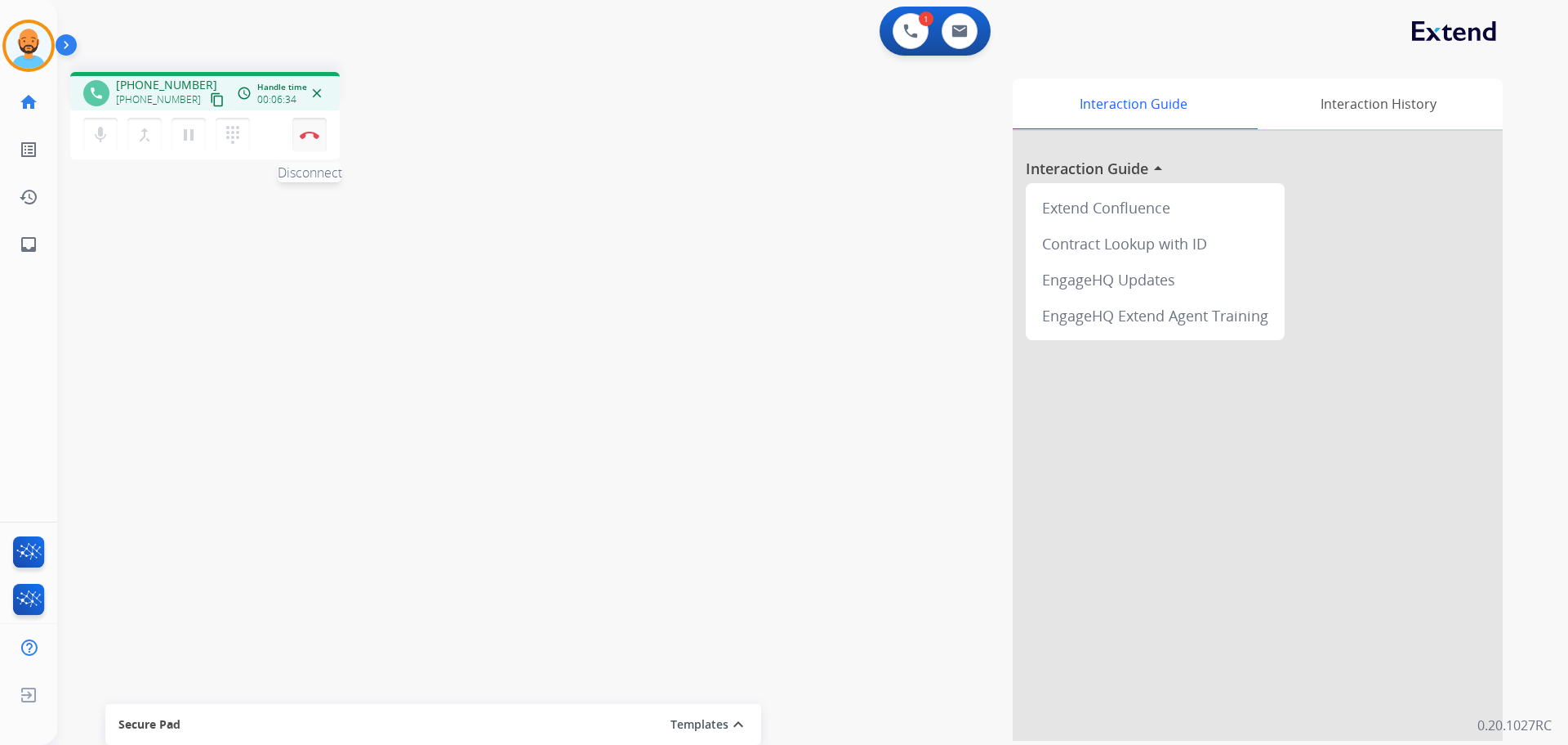
click at [309, 131] on img at bounding box center [310, 134] width 20 height 8
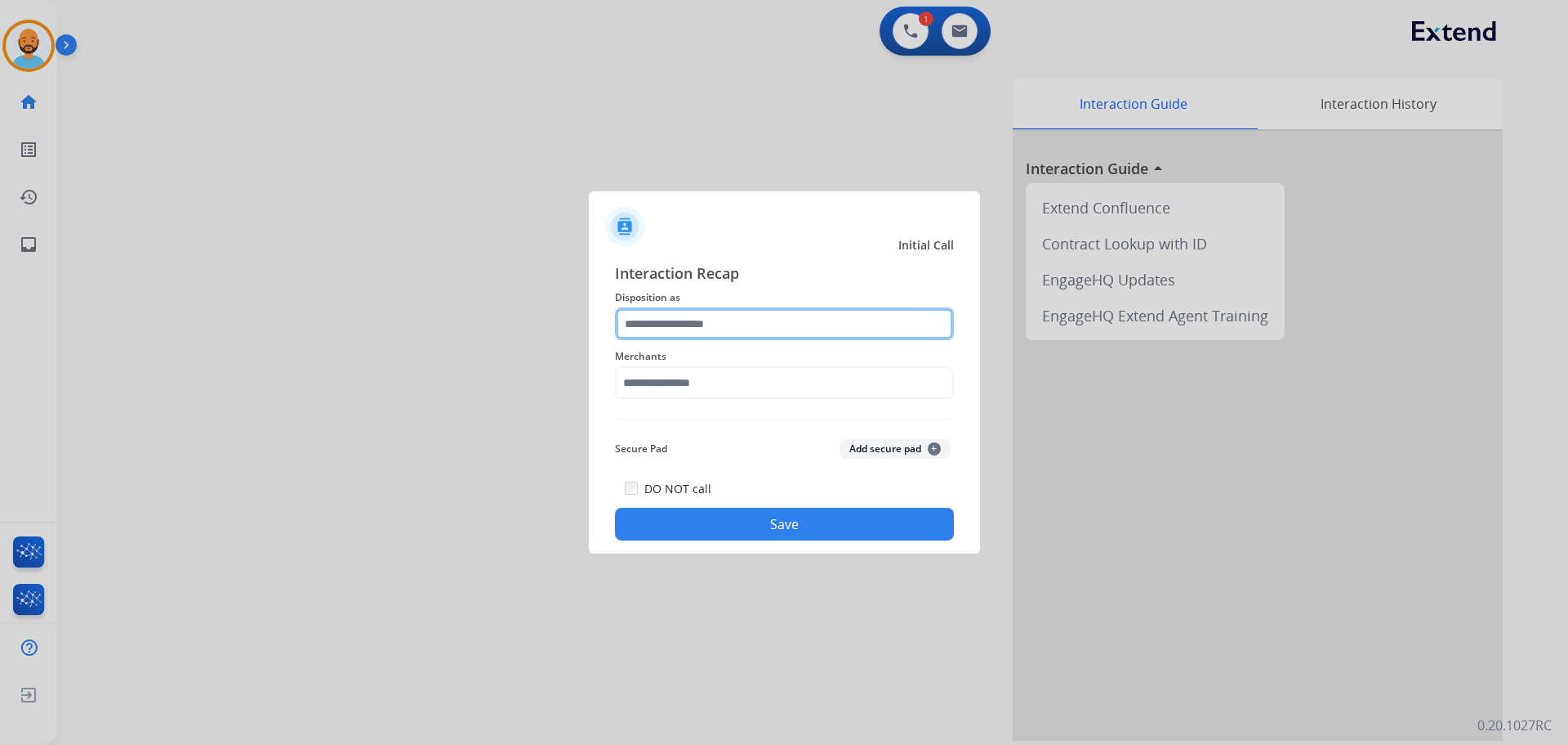
click at [776, 328] on input "text" at bounding box center [784, 323] width 339 height 33
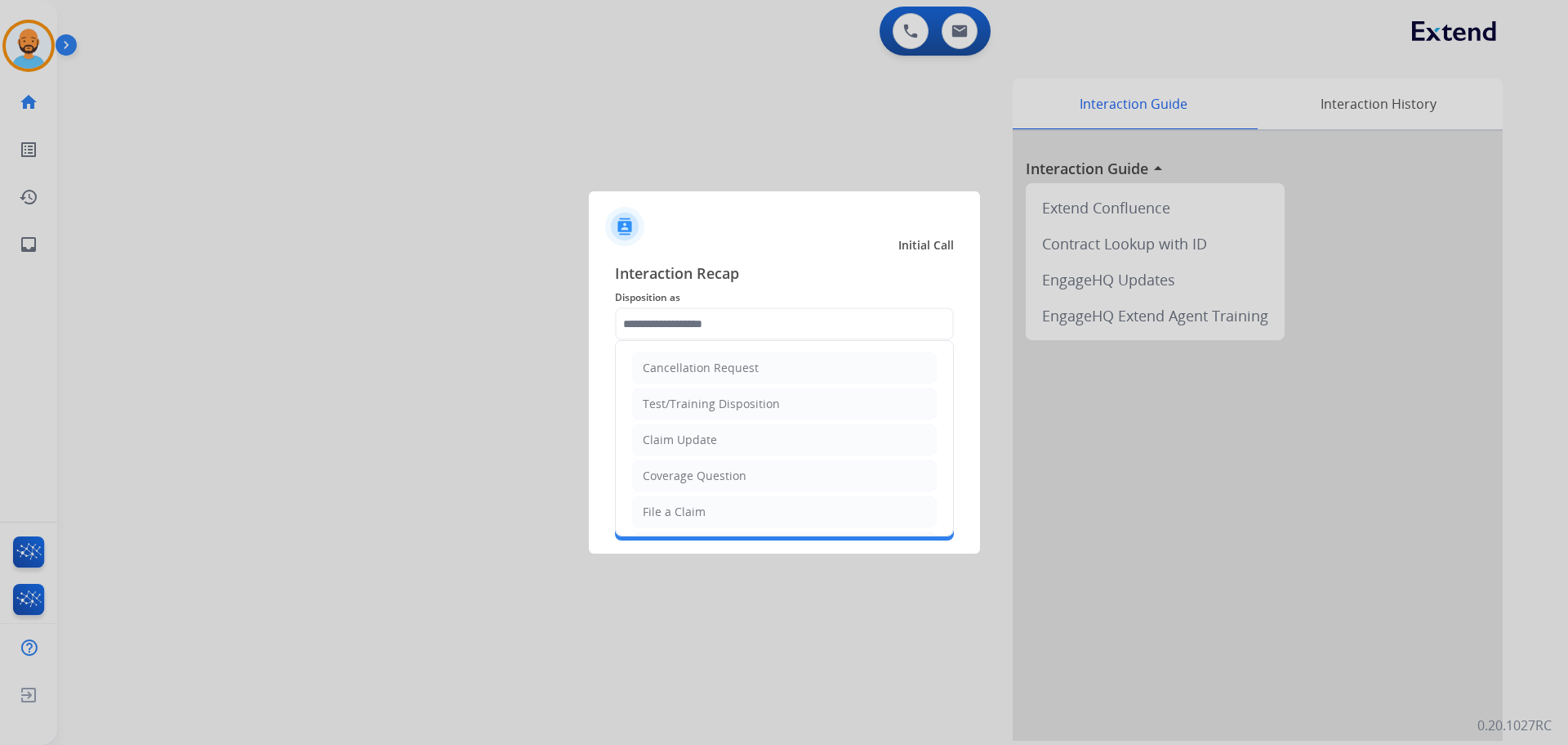
click at [680, 477] on div "Coverage Question" at bounding box center [695, 476] width 104 height 16
type input "**********"
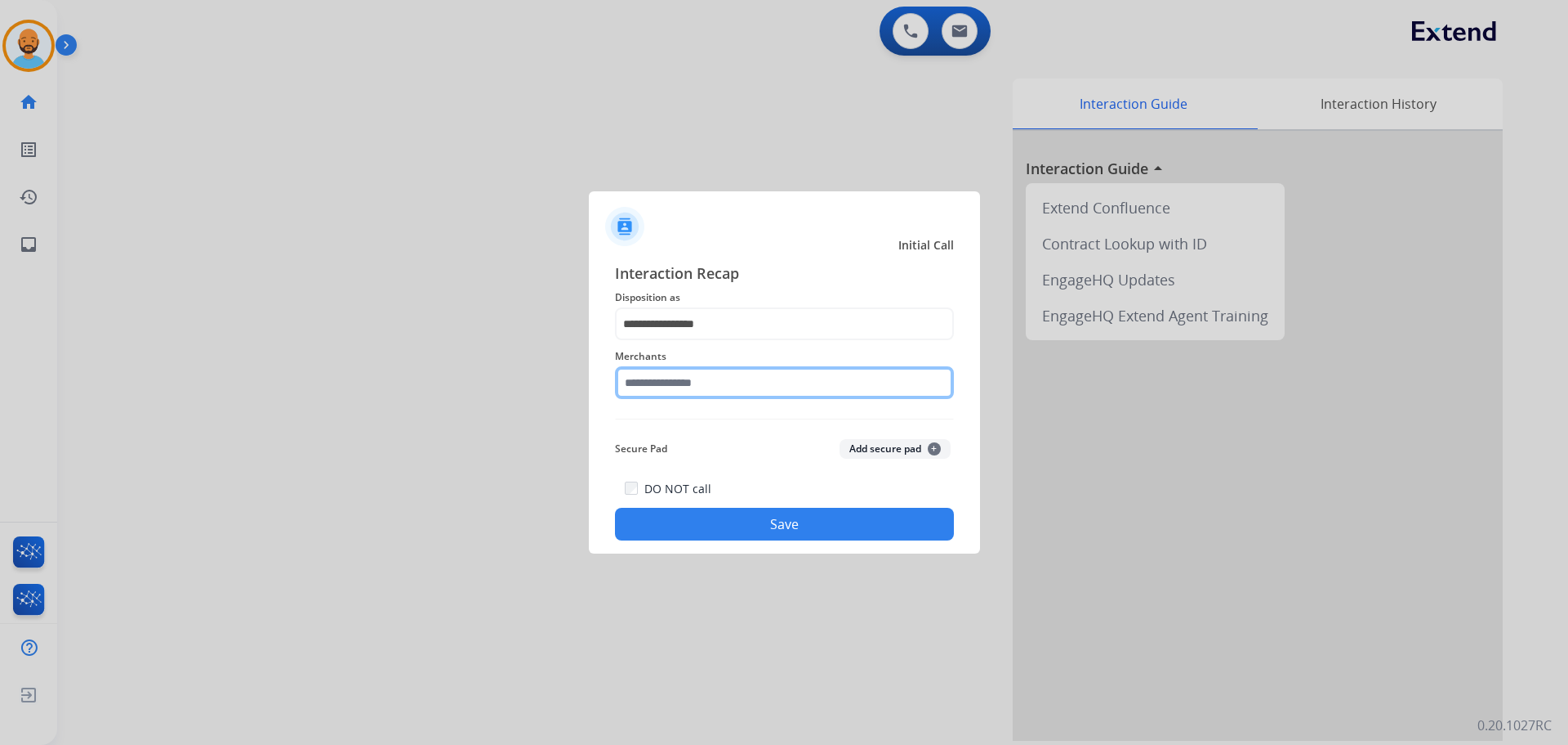
click at [715, 377] on input "text" at bounding box center [784, 382] width 339 height 33
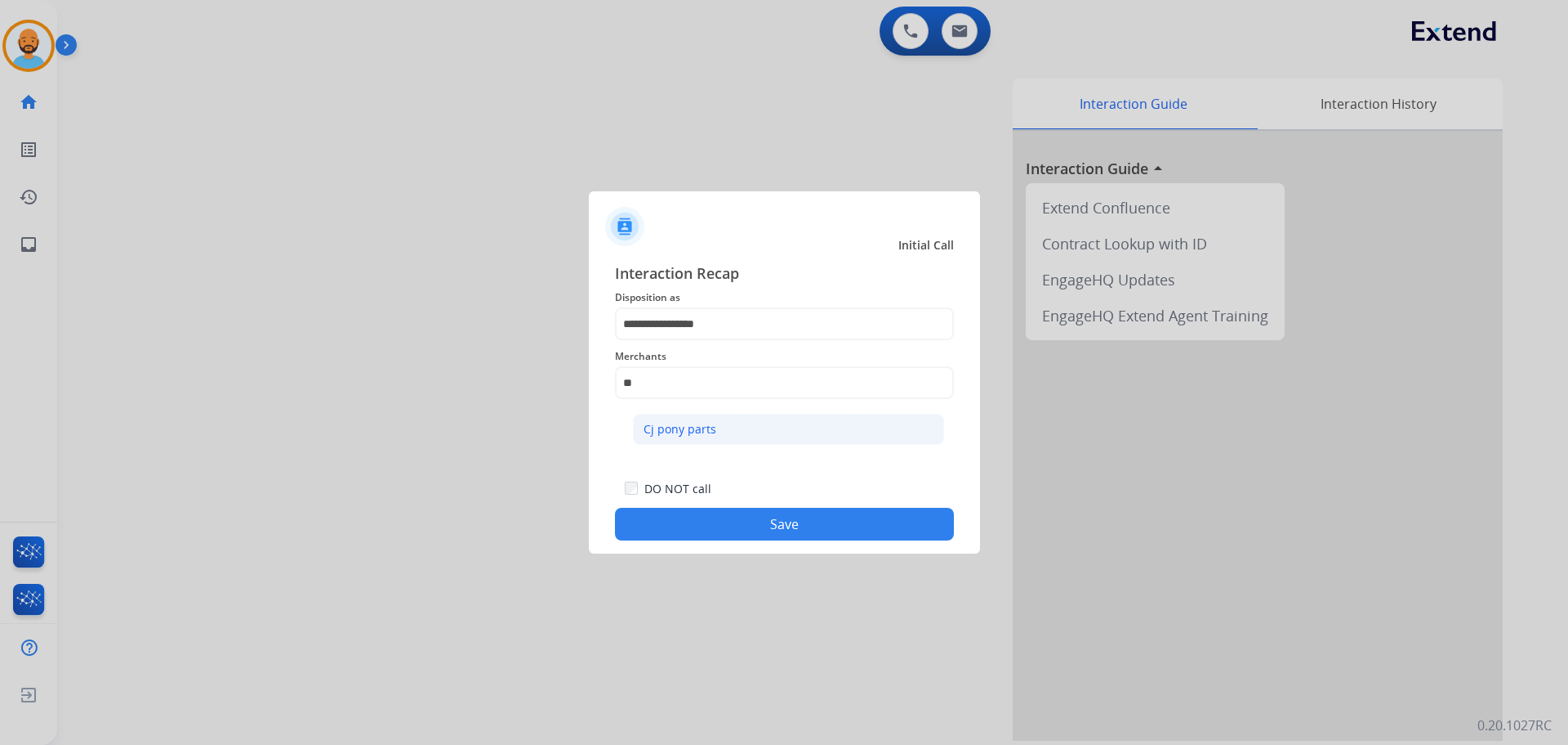
click at [671, 426] on div "Cj pony parts" at bounding box center [680, 429] width 73 height 16
type input "**********"
click at [685, 512] on button "Save" at bounding box center [784, 524] width 339 height 33
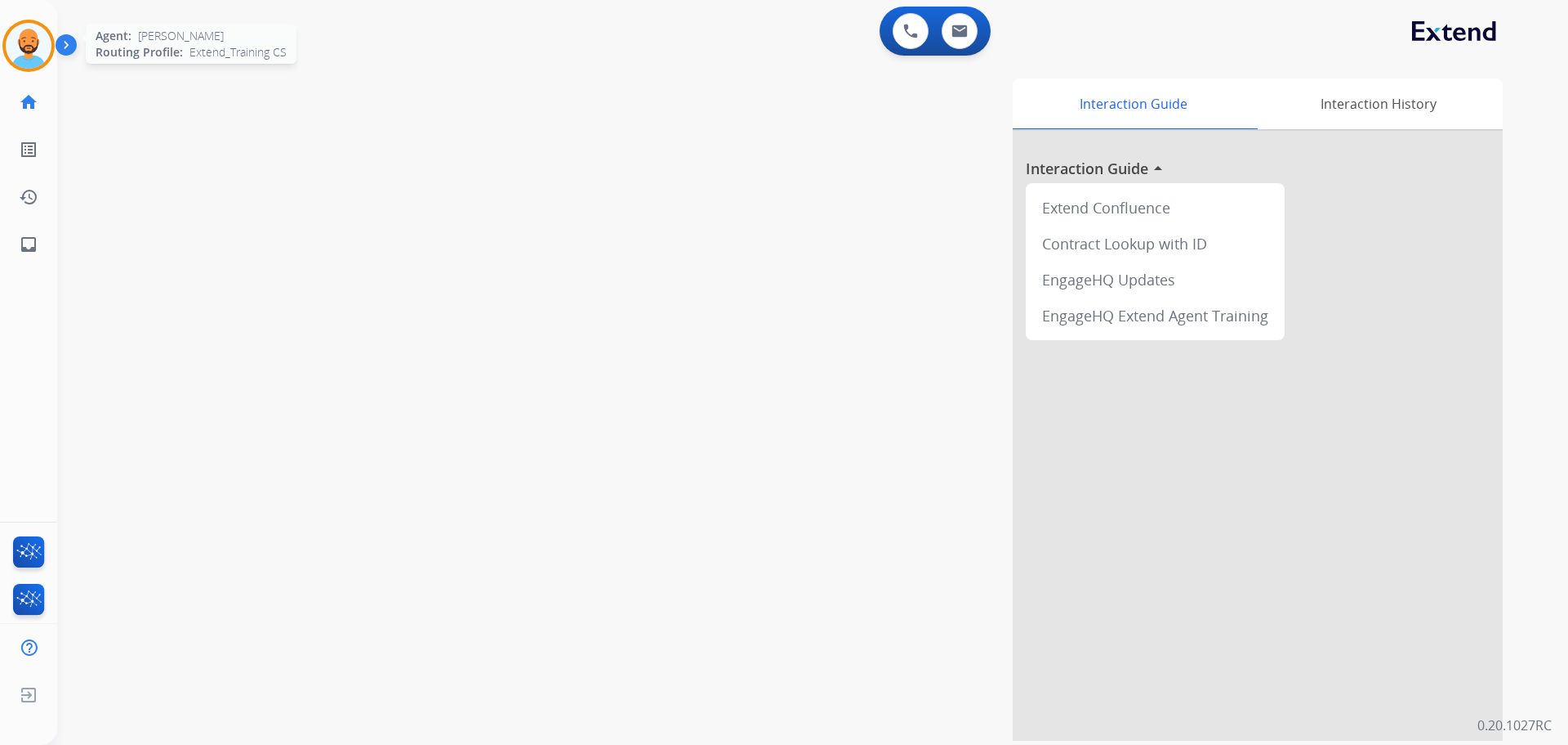
click at [35, 40] on img at bounding box center [28, 45] width 45 height 45
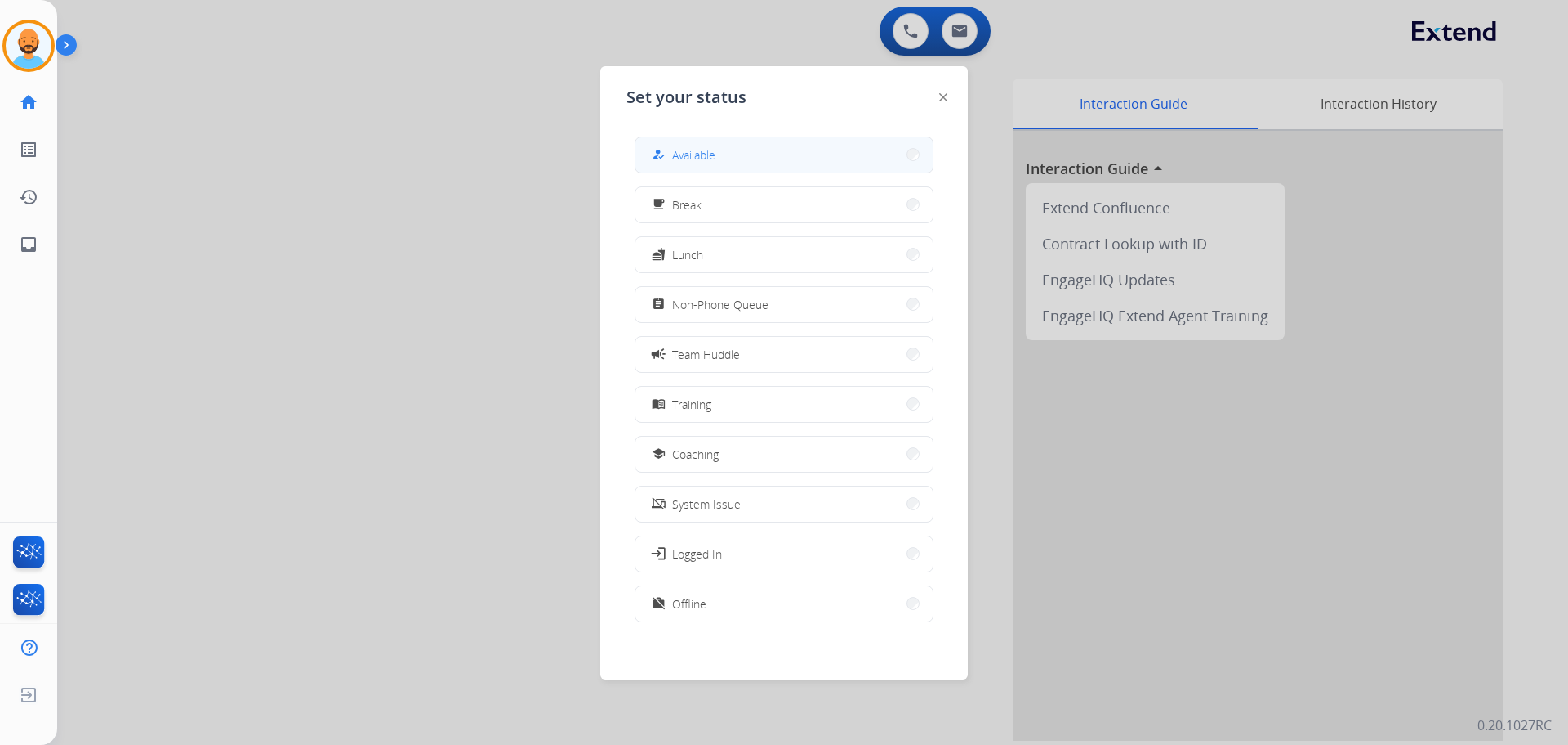
click at [885, 144] on button "how_to_reg Available" at bounding box center [784, 154] width 297 height 35
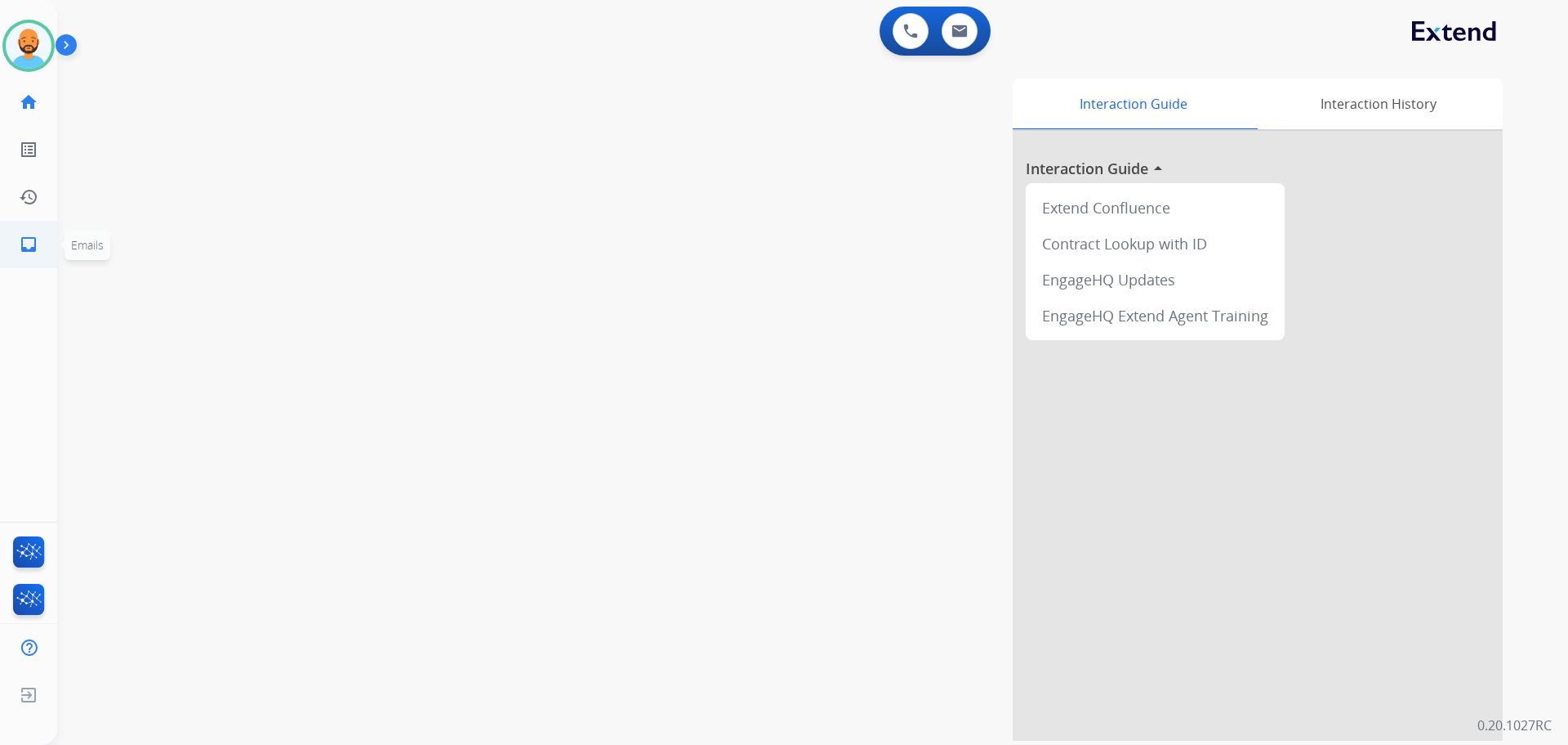
click at [43, 242] on link "inbox Emails" at bounding box center [28, 244] width 45 height 45
select select "**********"
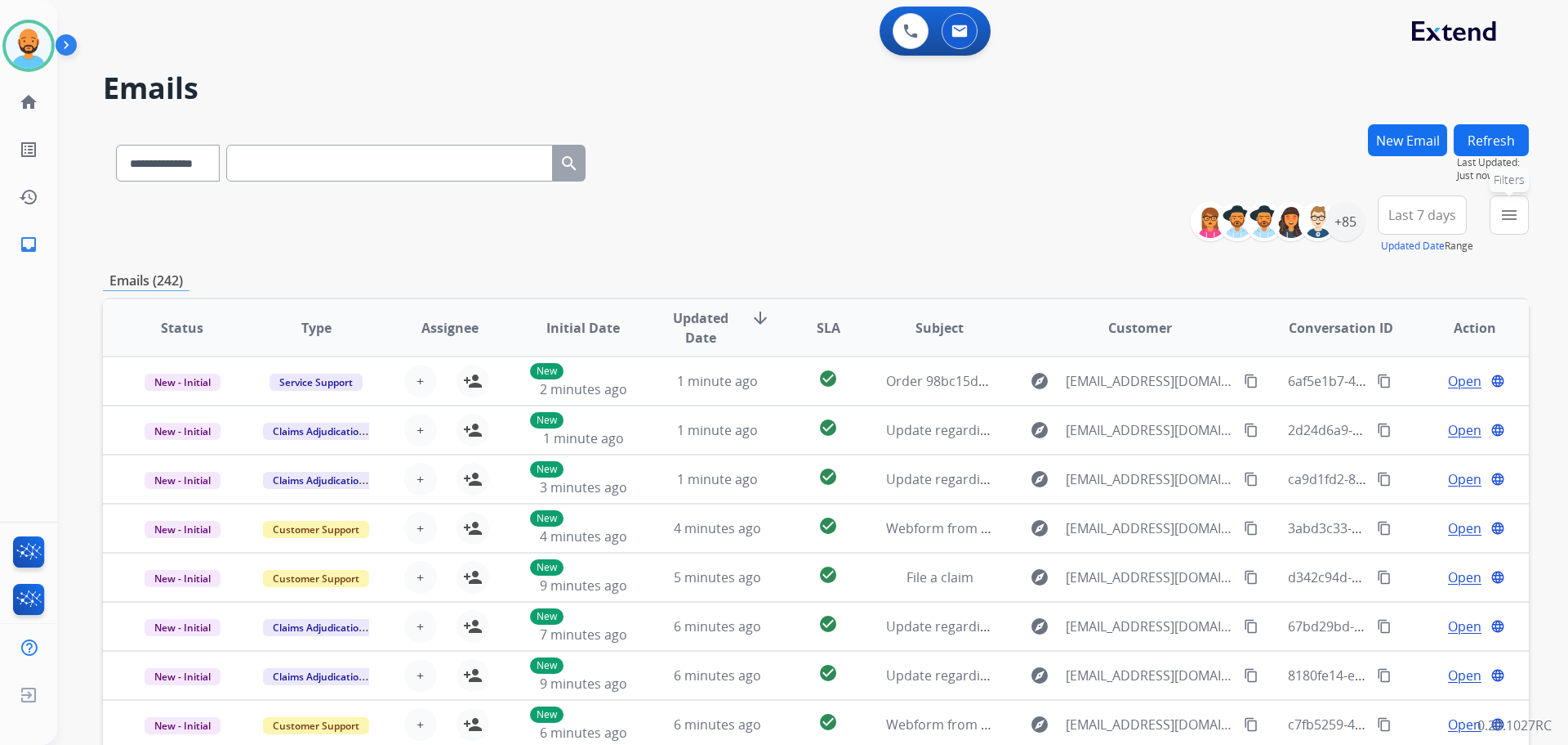
click at [1505, 208] on mat-icon "menu" at bounding box center [1510, 215] width 20 height 20
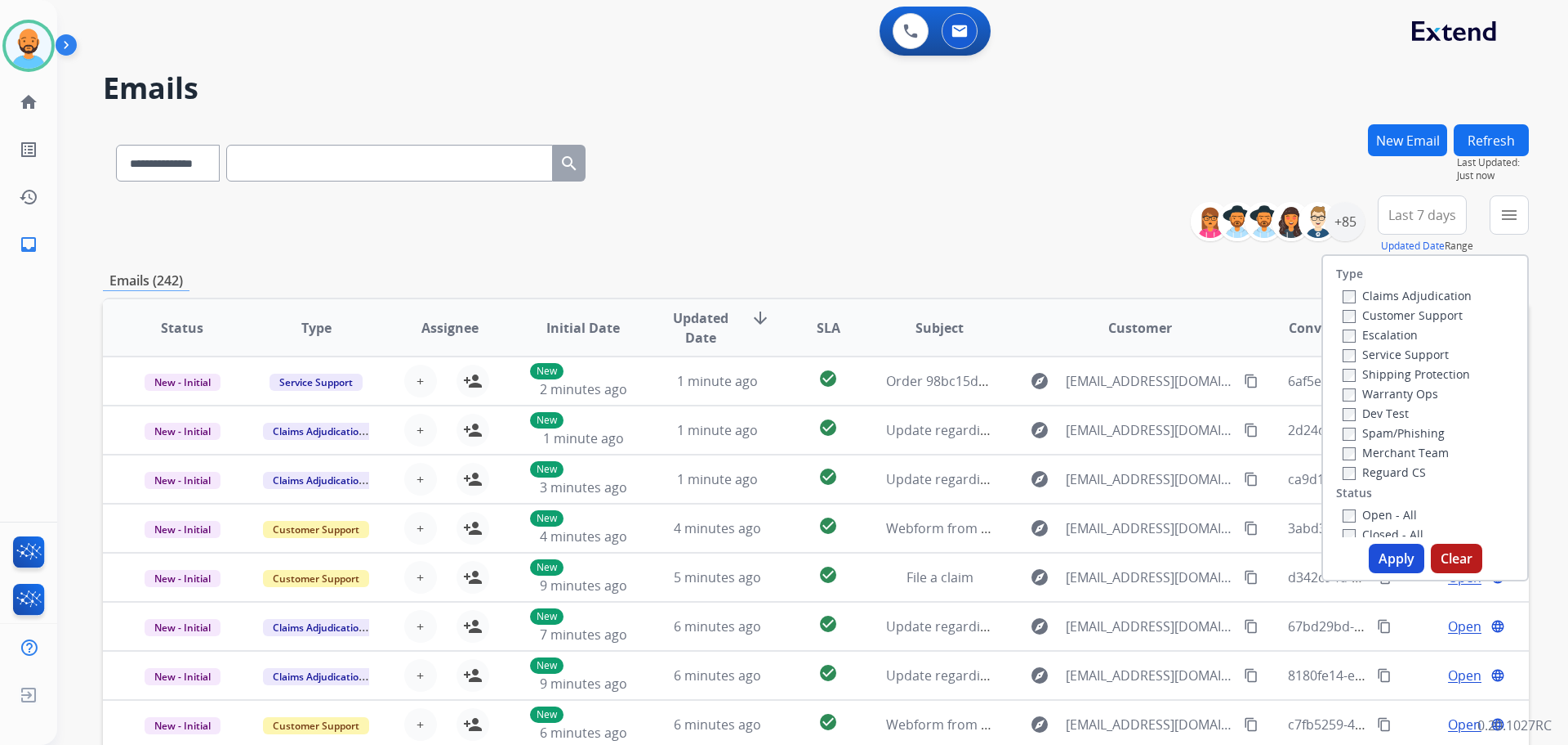
click at [1351, 313] on label "Customer Support" at bounding box center [1403, 314] width 120 height 15
click at [1345, 363] on div "Shipping Protection" at bounding box center [1407, 373] width 129 height 20
click at [1347, 380] on label "Shipping Protection" at bounding box center [1406, 373] width 127 height 15
click at [1346, 516] on label "Open - All" at bounding box center [1380, 514] width 74 height 15
click at [1384, 555] on button "Apply" at bounding box center [1396, 558] width 55 height 29
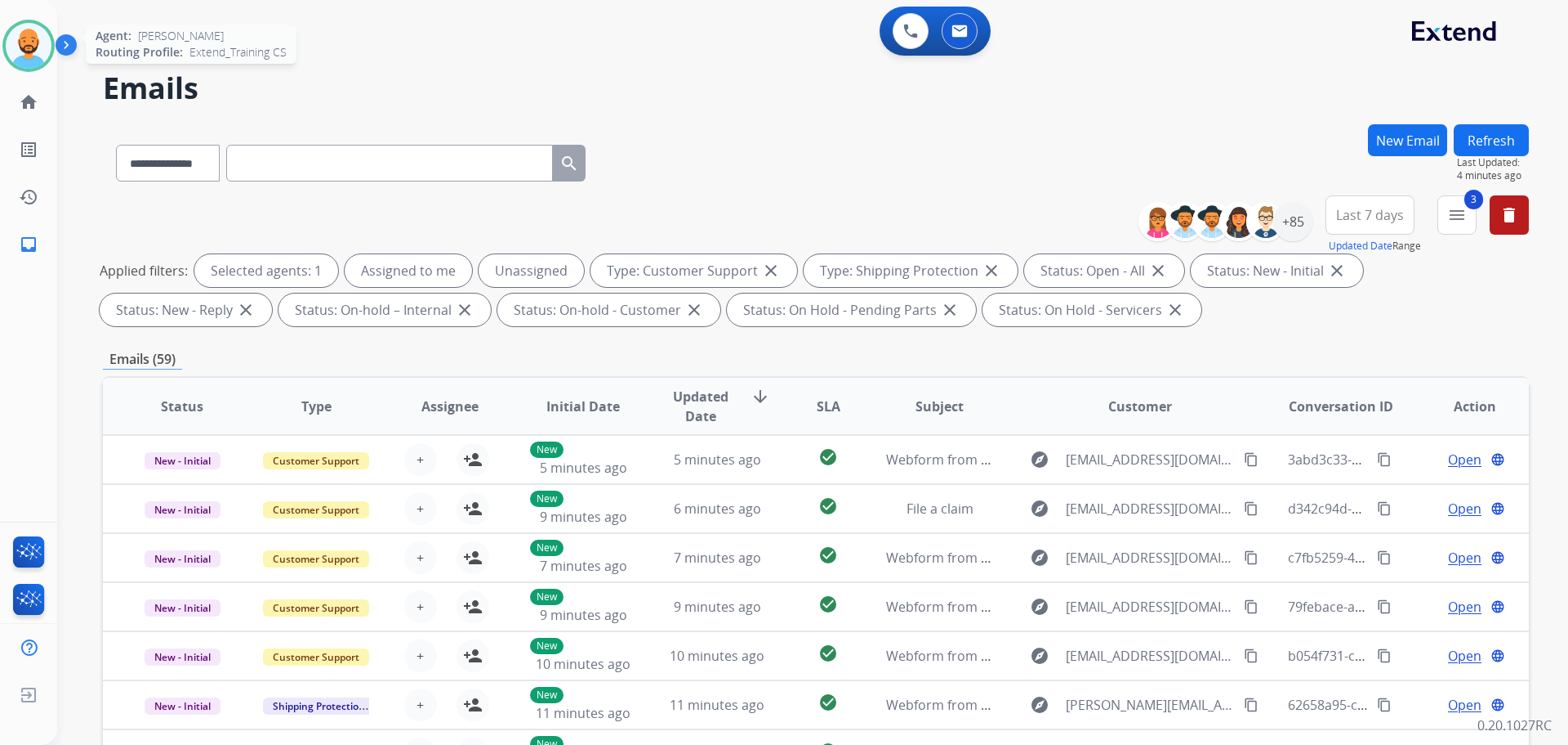
click at [4, 45] on div at bounding box center [29, 46] width 53 height 53
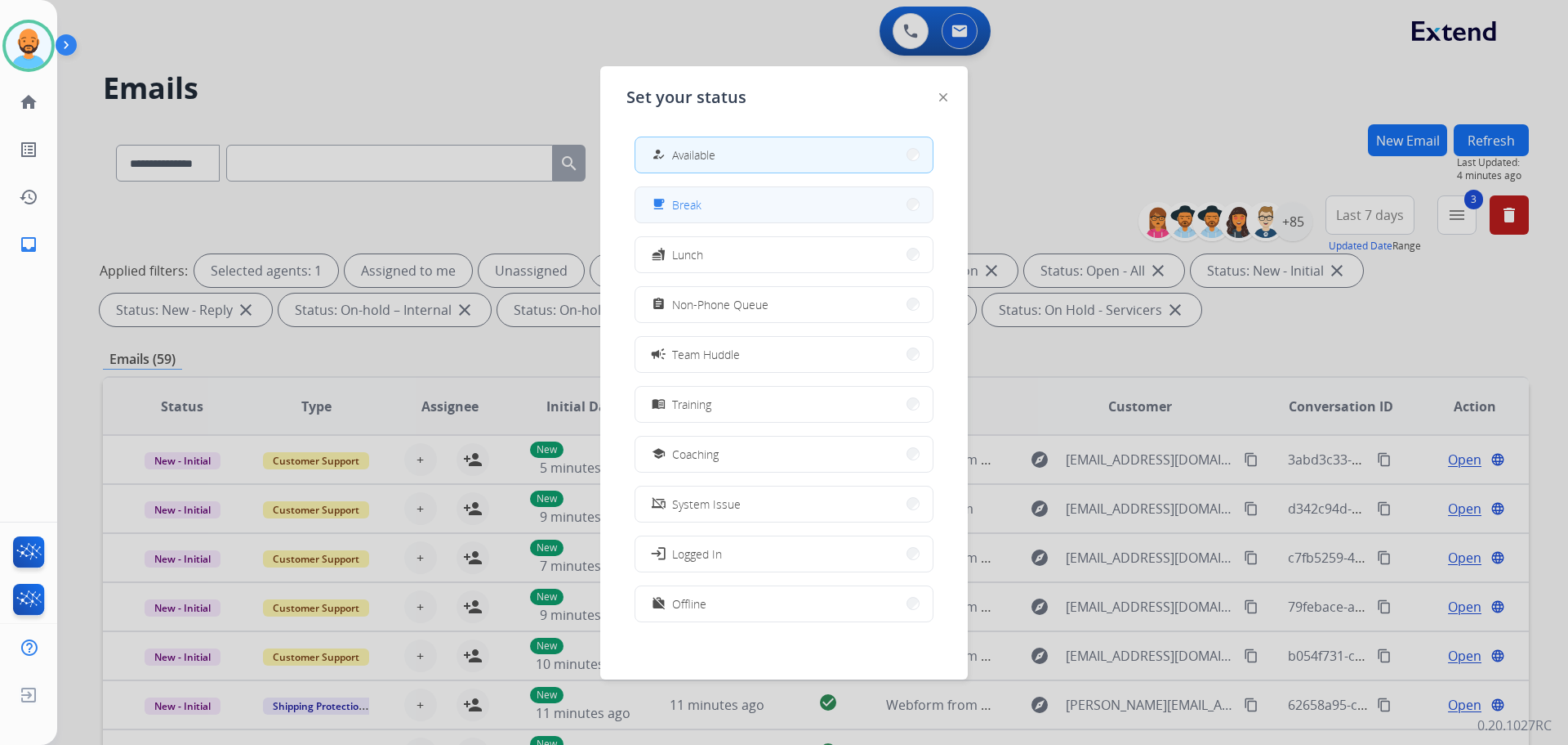
click at [851, 204] on button "free_breakfast Break" at bounding box center [784, 204] width 297 height 35
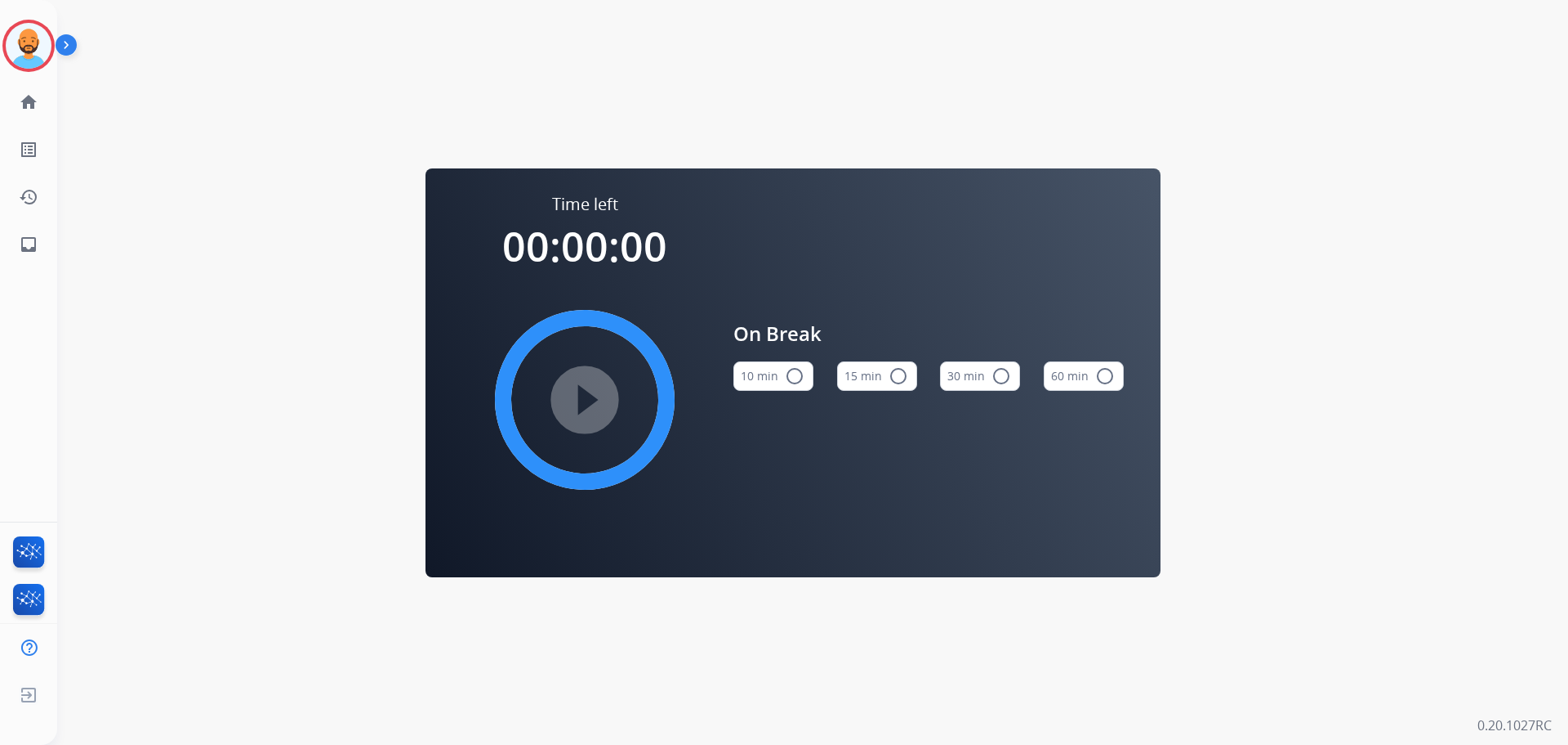
click at [604, 402] on div "play_circle_filled" at bounding box center [585, 400] width 245 height 245
click at [577, 396] on div "play_circle_filled" at bounding box center [585, 400] width 245 height 245
drag, startPoint x: 585, startPoint y: 400, endPoint x: 609, endPoint y: 400, distance: 24.0
click at [598, 400] on div "play_circle_filled" at bounding box center [585, 400] width 245 height 245
click at [772, 367] on button "10 min radio_button_unchecked" at bounding box center [774, 376] width 80 height 29
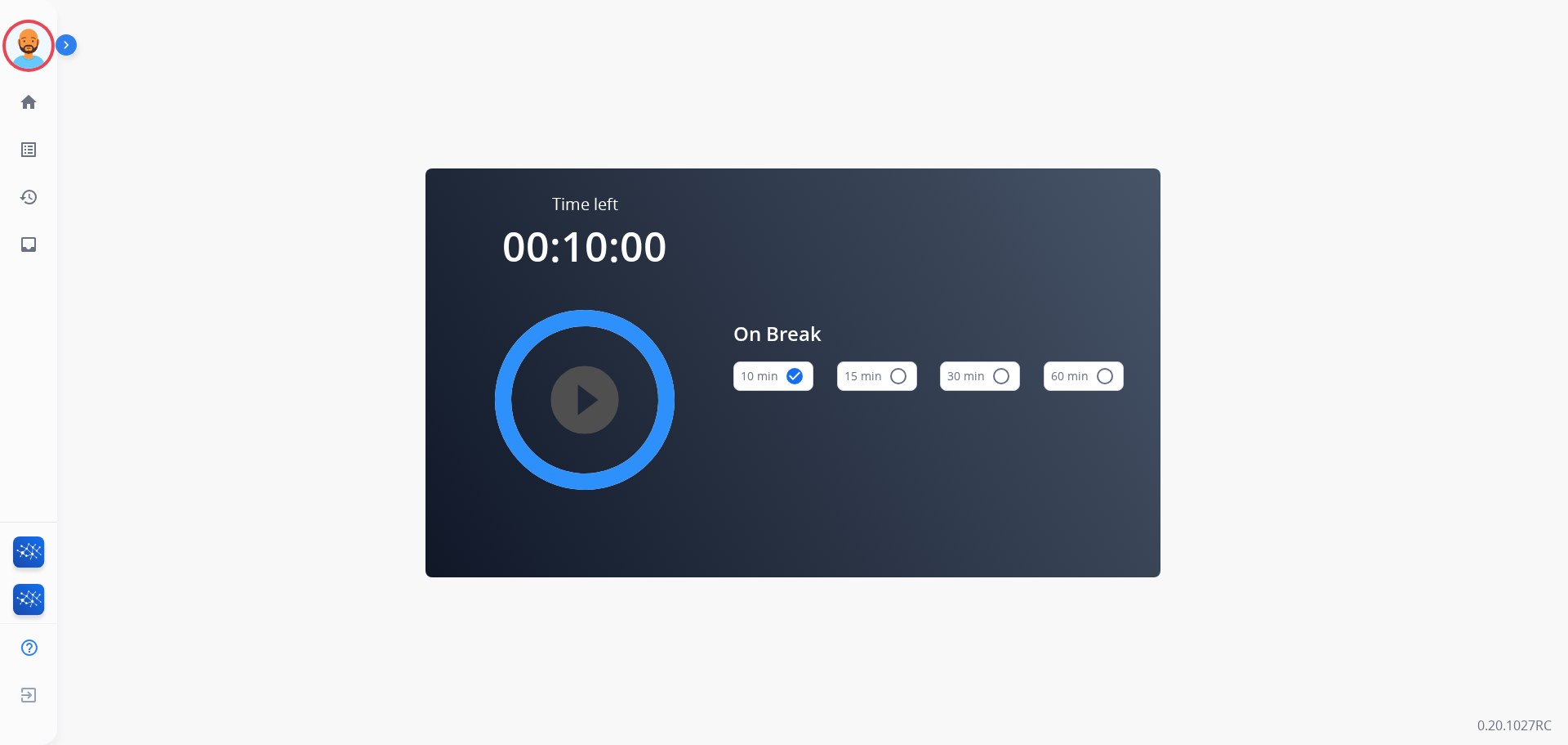
click at [575, 403] on mat-icon "play_circle_filled" at bounding box center [585, 400] width 20 height 20
click at [18, 55] on img at bounding box center [28, 45] width 45 height 45
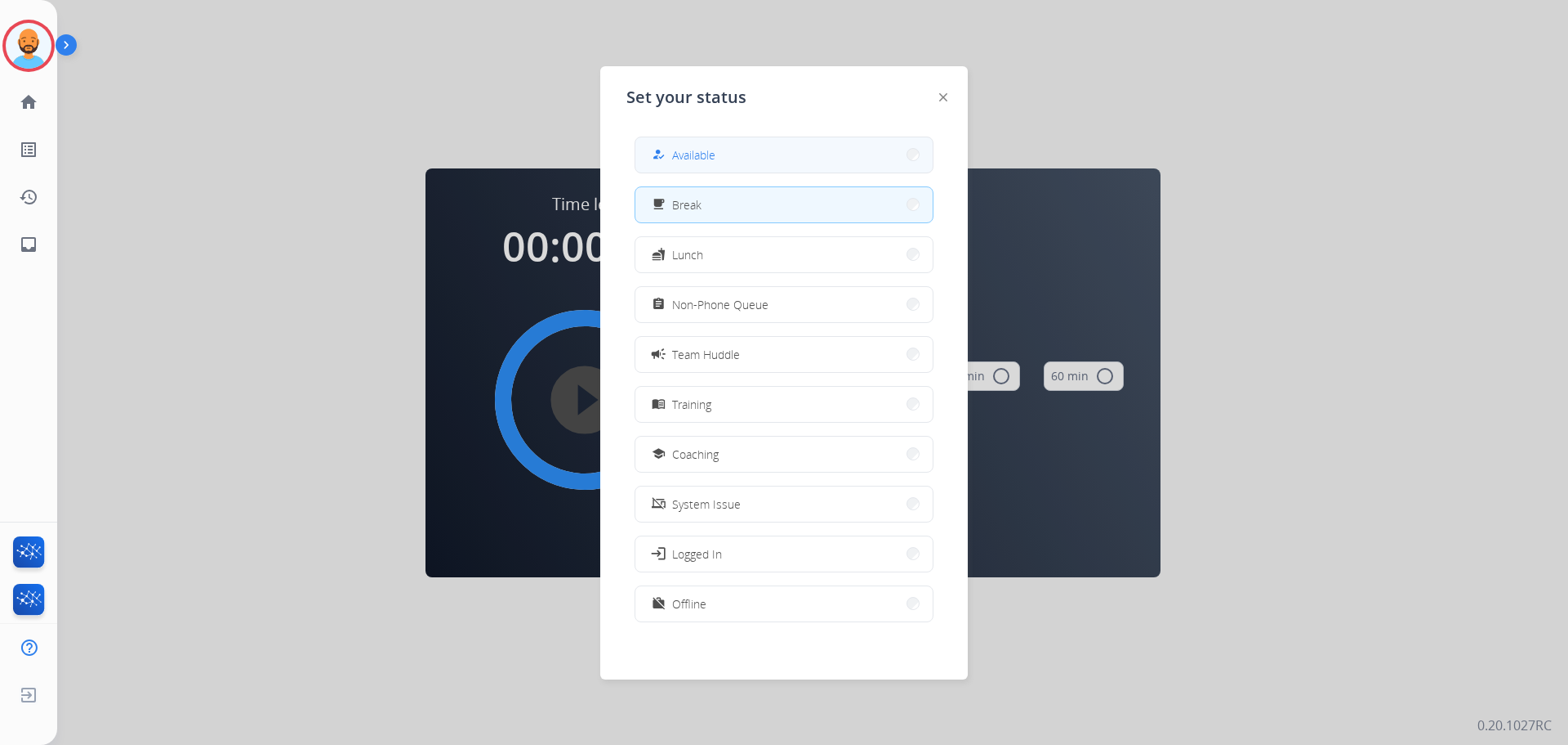
click at [906, 171] on button "how_to_reg Available" at bounding box center [784, 154] width 297 height 35
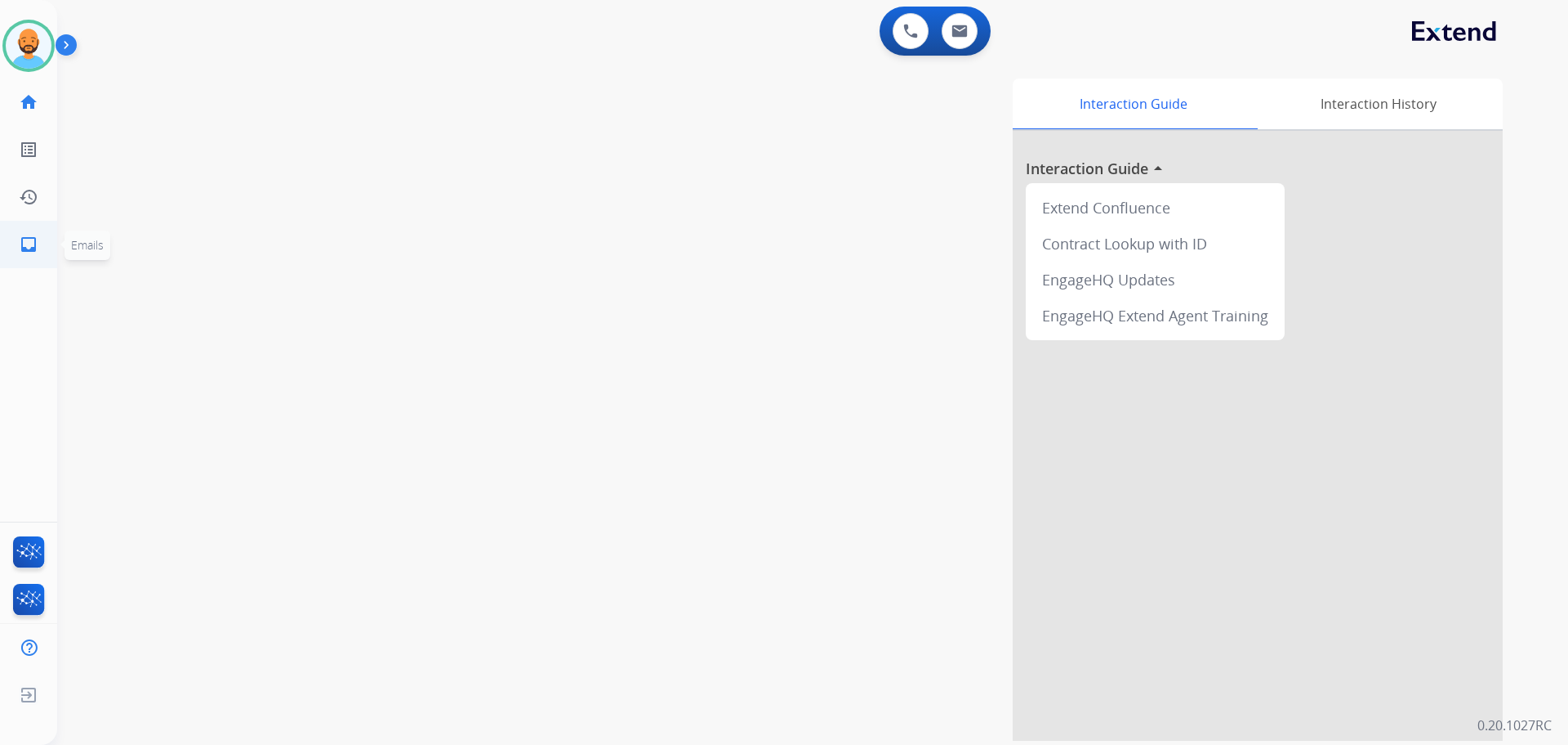
click at [17, 240] on link "inbox Emails" at bounding box center [28, 244] width 45 height 45
select select "**********"
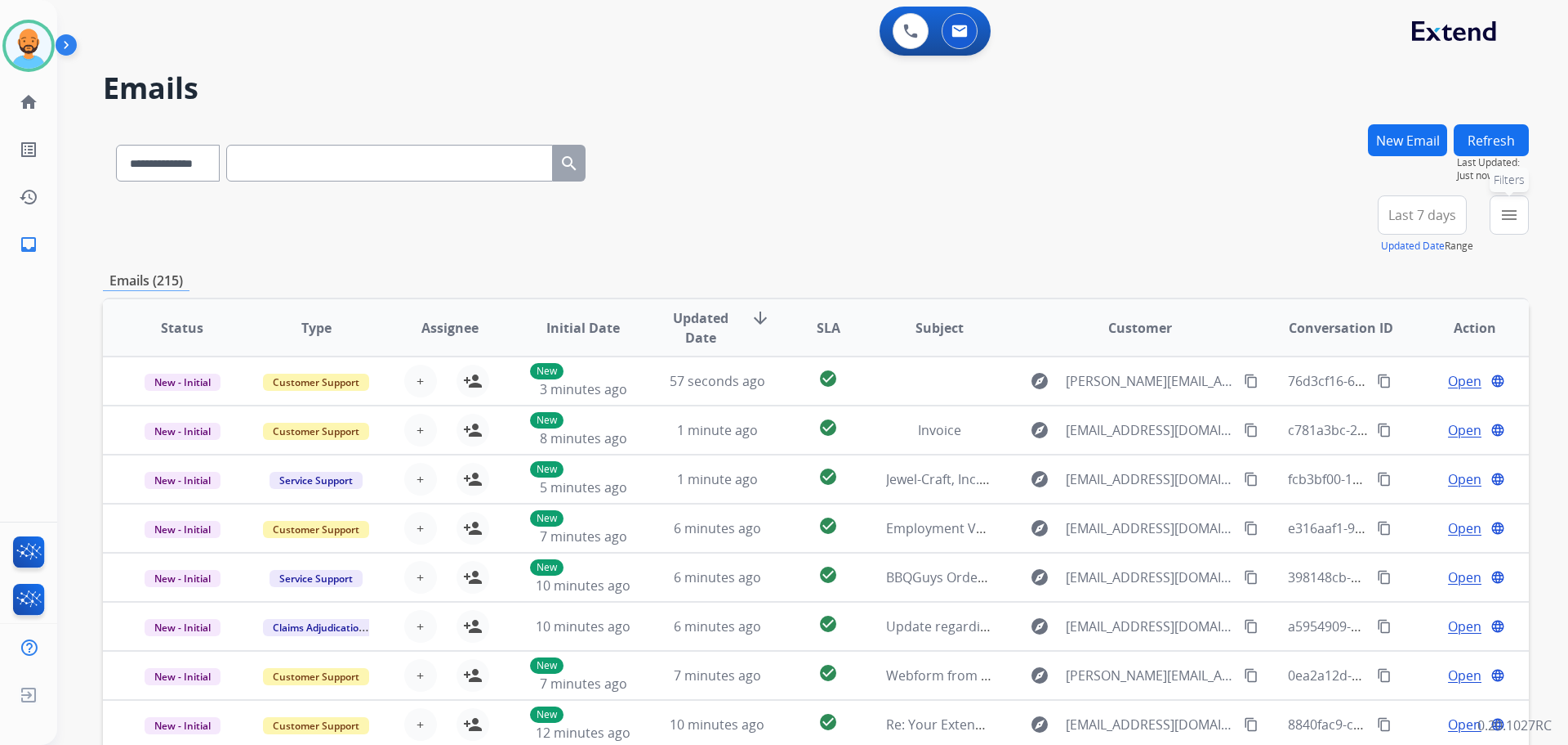
click at [1507, 217] on mat-icon "menu" at bounding box center [1510, 215] width 20 height 20
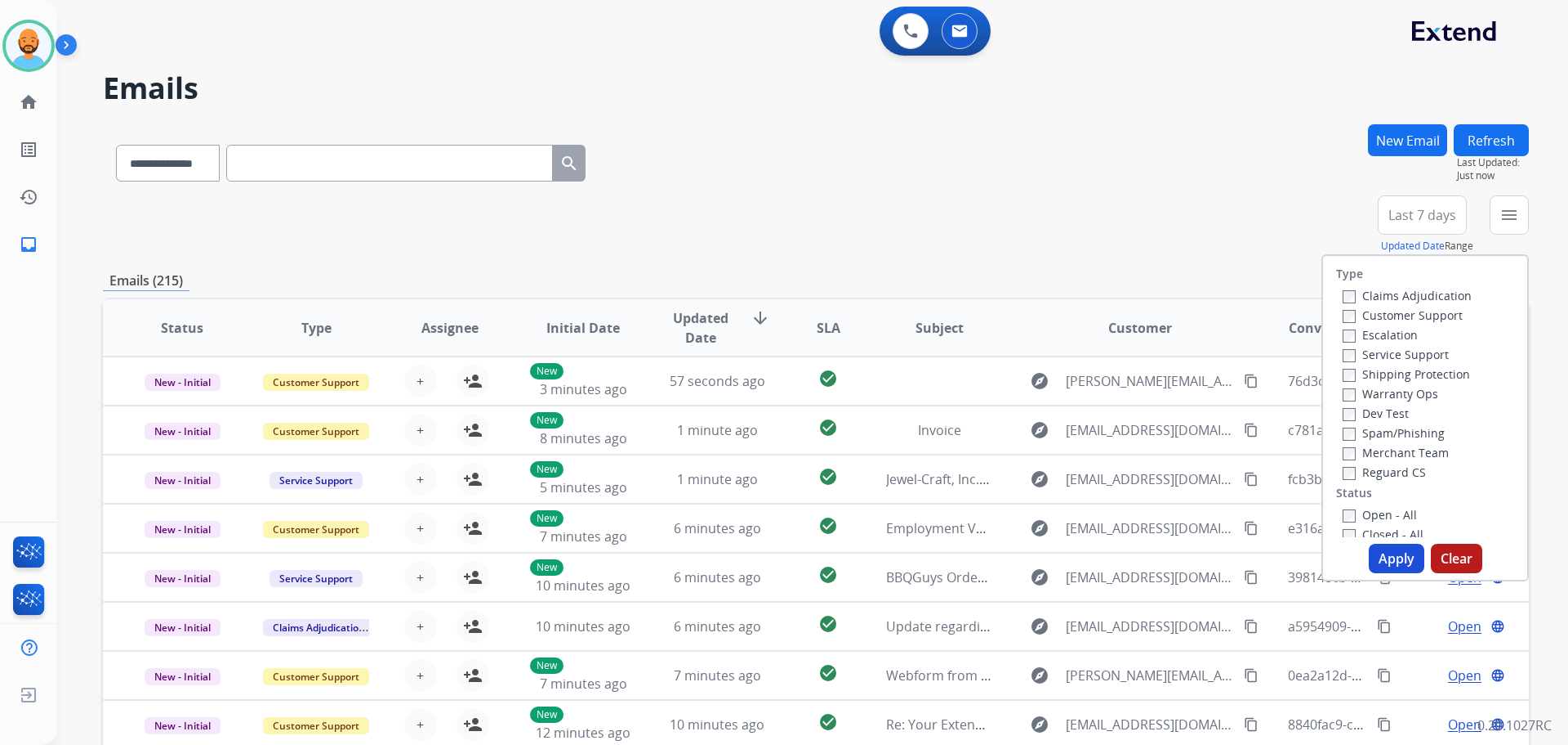
click at [1376, 313] on label "Customer Support" at bounding box center [1403, 314] width 120 height 15
click at [1383, 551] on button "Apply" at bounding box center [1396, 558] width 55 height 29
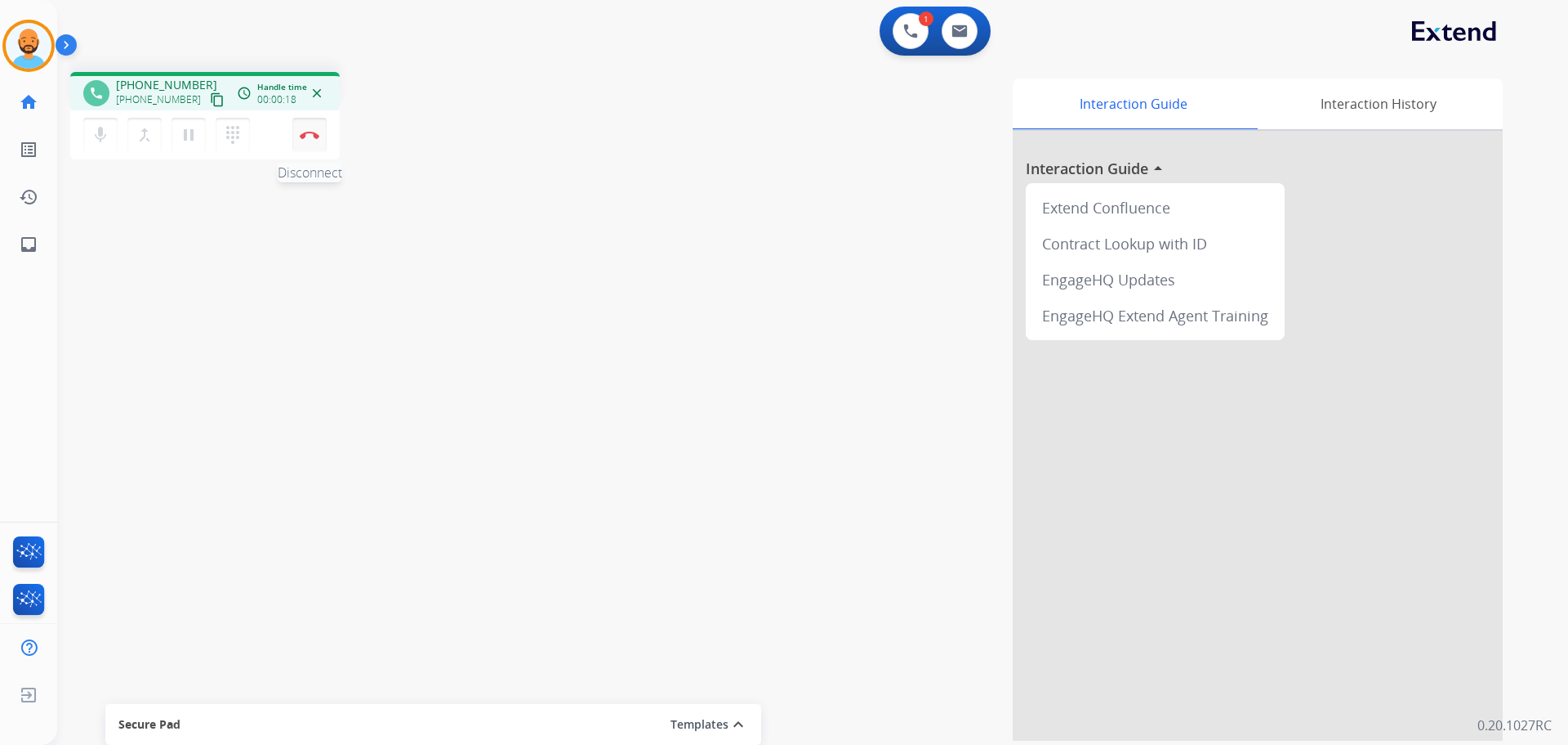
click at [317, 146] on button "Disconnect" at bounding box center [310, 135] width 35 height 35
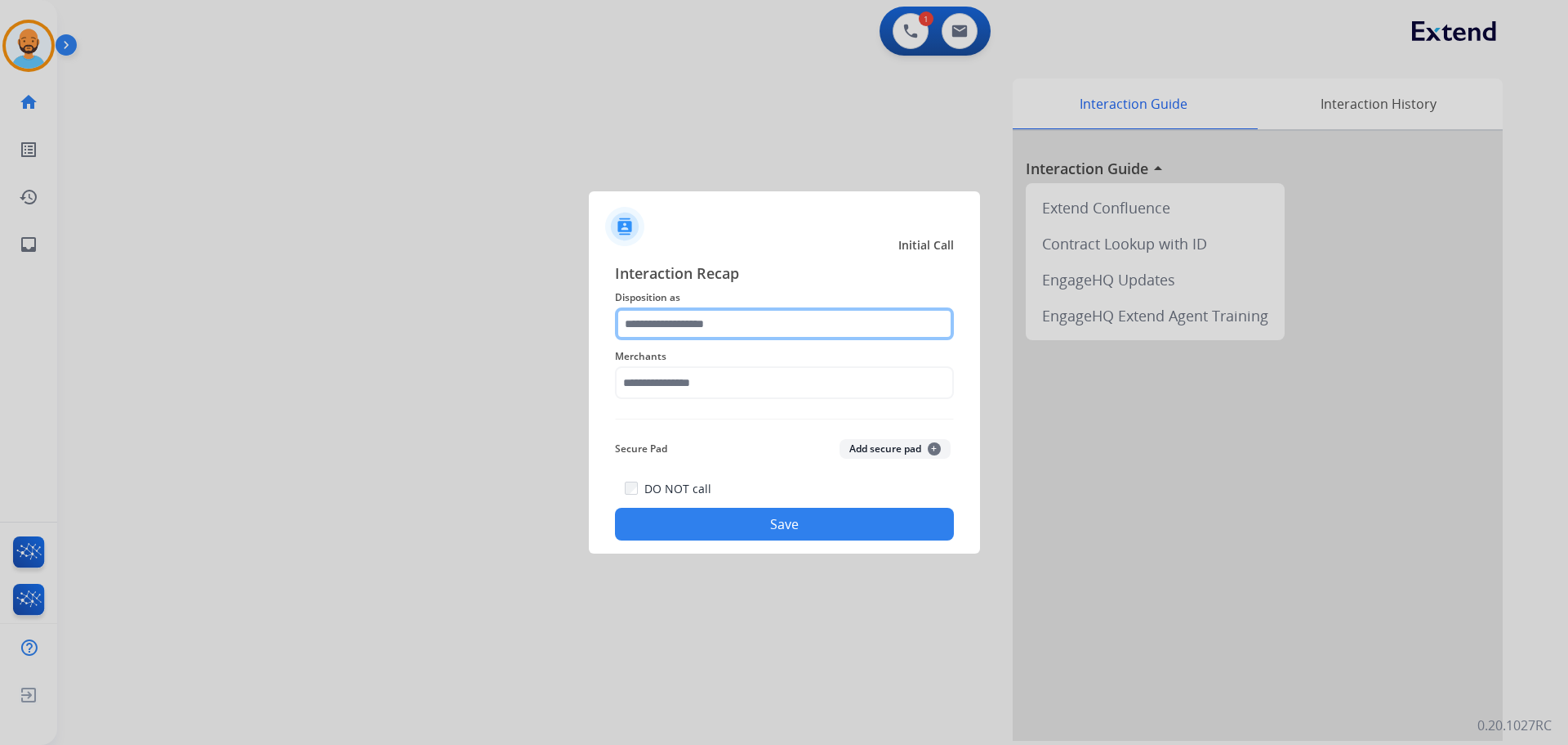
click at [724, 328] on input "text" at bounding box center [784, 323] width 339 height 33
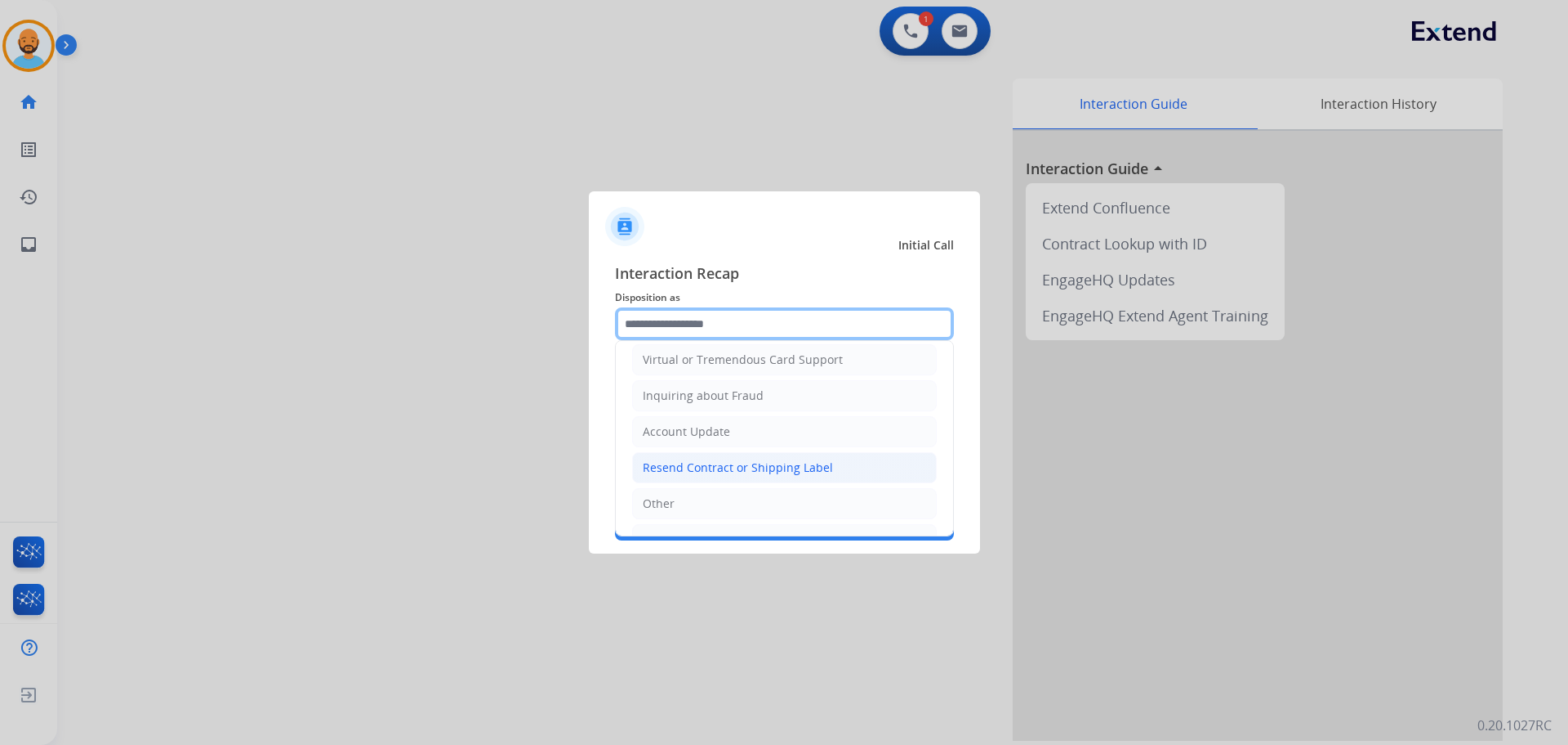
scroll to position [255, 0]
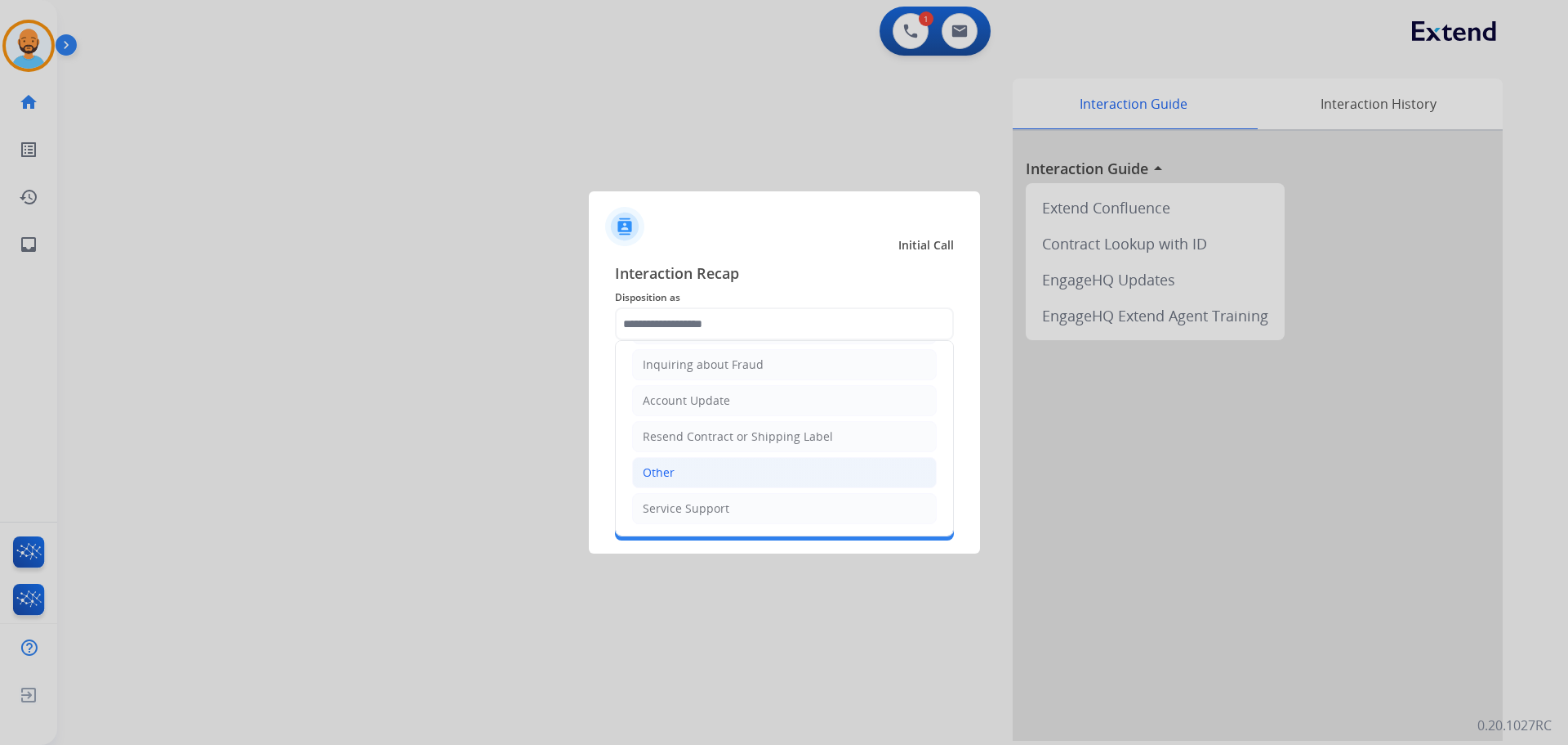
click at [705, 484] on li "Other" at bounding box center [784, 472] width 305 height 31
type input "*****"
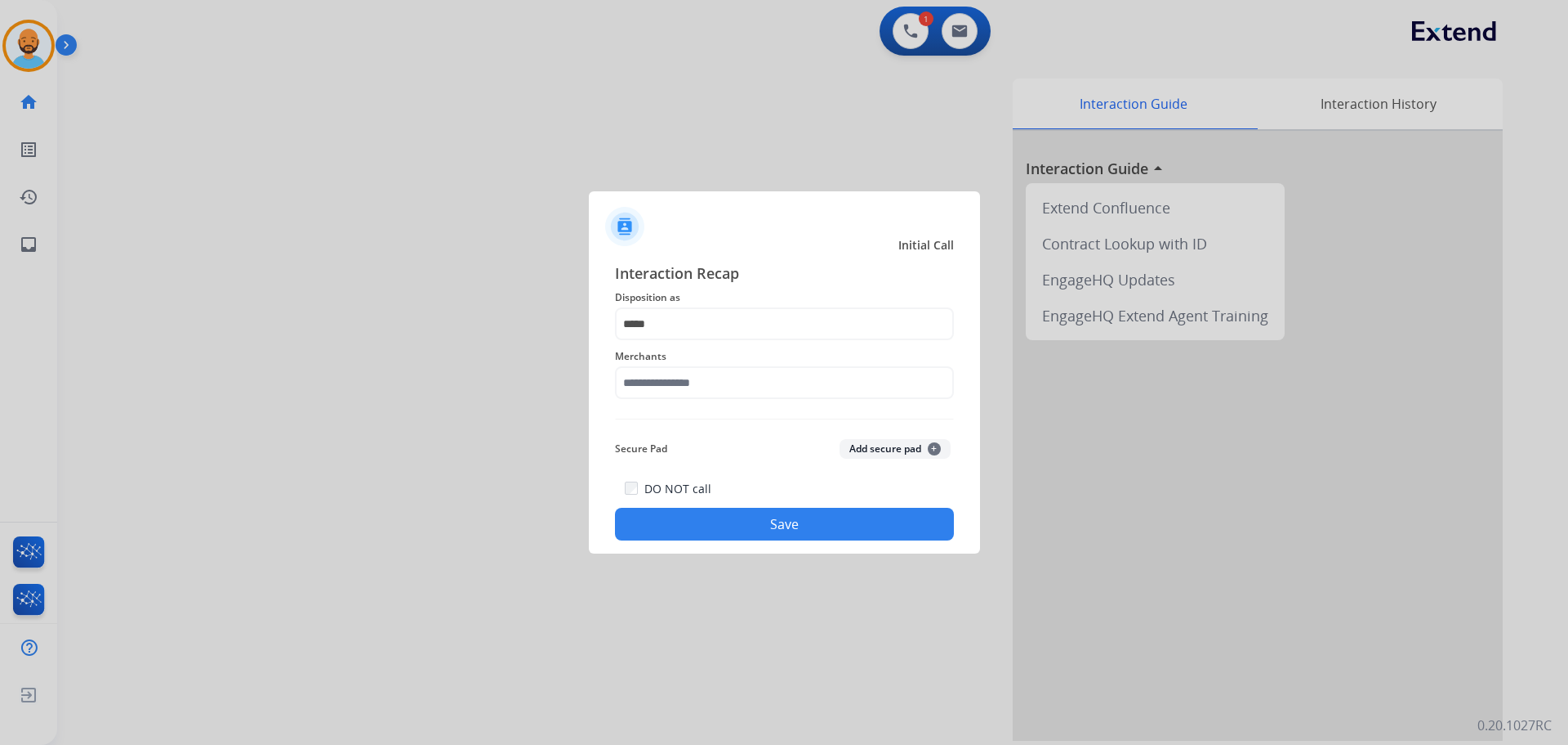
click at [725, 366] on div "Merchants" at bounding box center [784, 372] width 339 height 65
click at [715, 382] on input "text" at bounding box center [784, 382] width 339 height 33
click at [695, 423] on div "Not found" at bounding box center [671, 429] width 55 height 16
type input "*********"
click at [754, 523] on button "Save" at bounding box center [784, 524] width 339 height 33
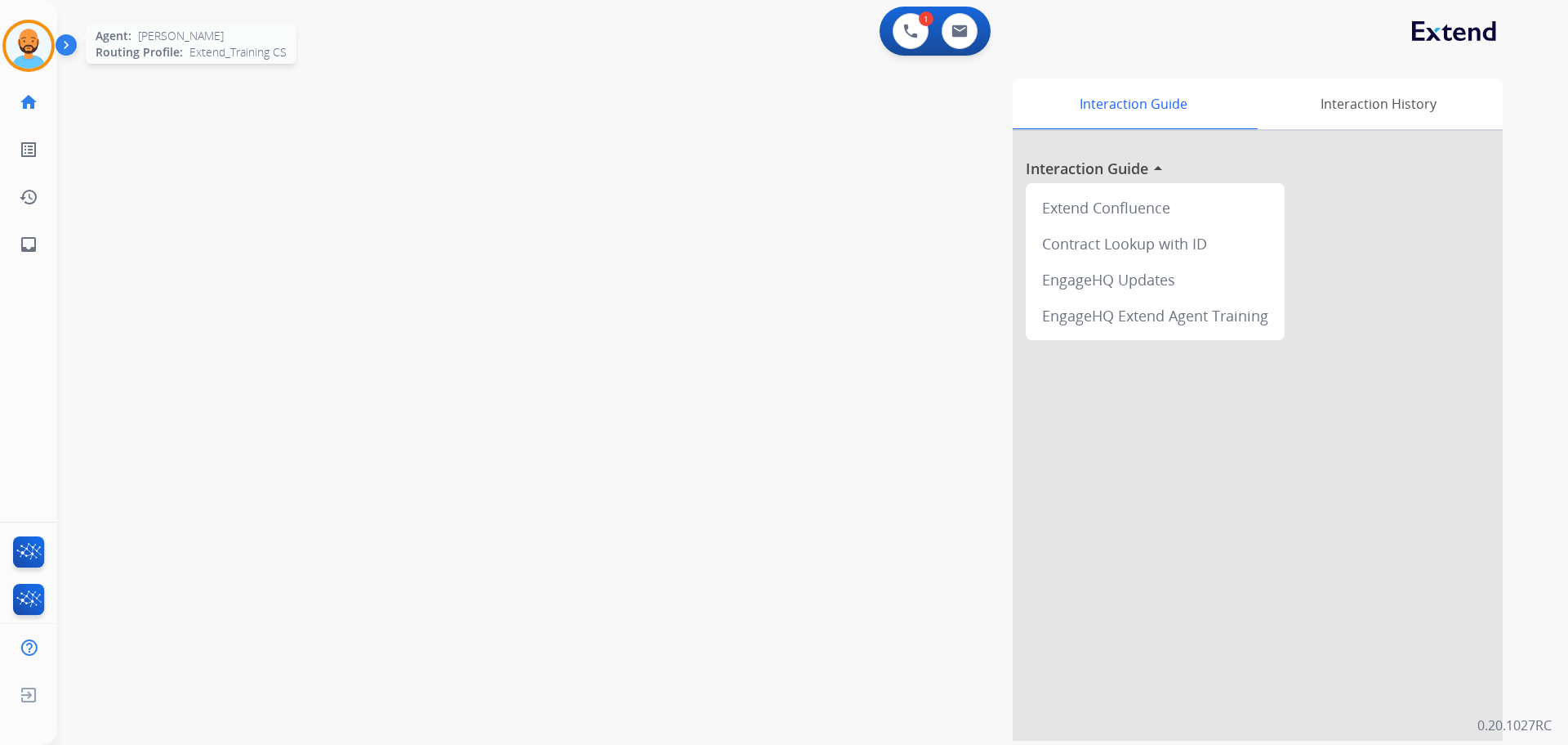
click at [23, 31] on img at bounding box center [28, 45] width 45 height 45
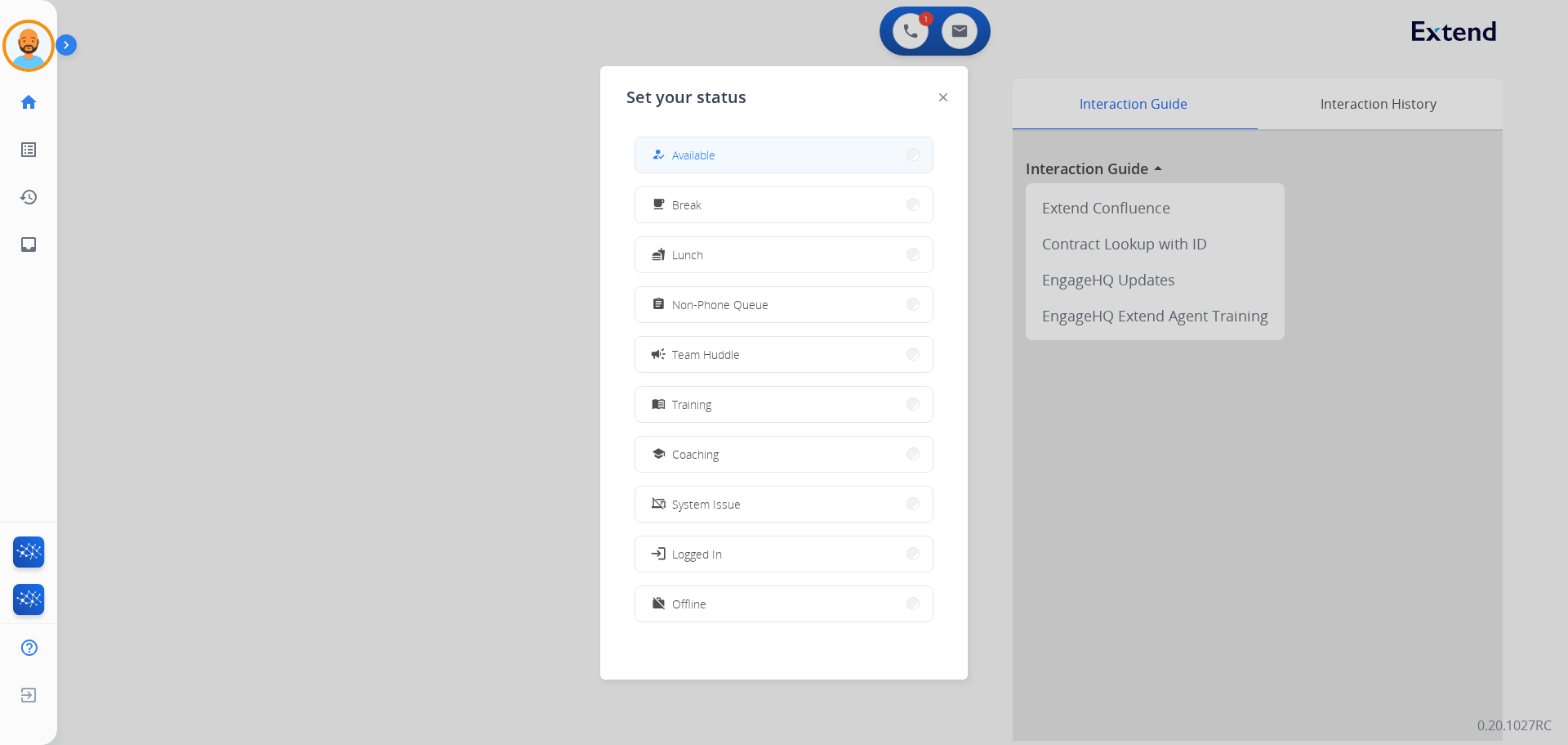
click at [759, 148] on button "how_to_reg Available" at bounding box center [784, 154] width 297 height 35
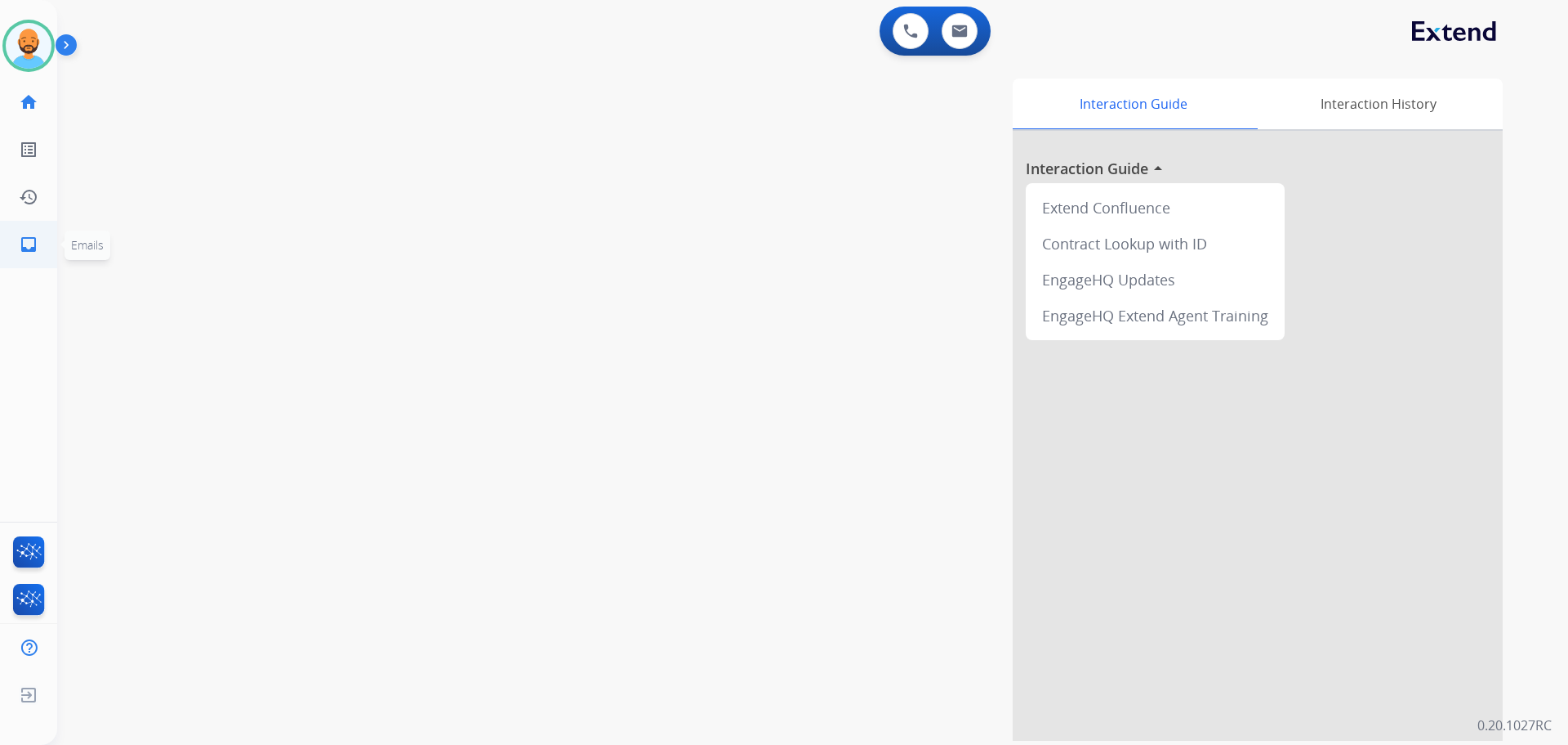
click at [27, 239] on mat-icon "inbox" at bounding box center [29, 244] width 20 height 20
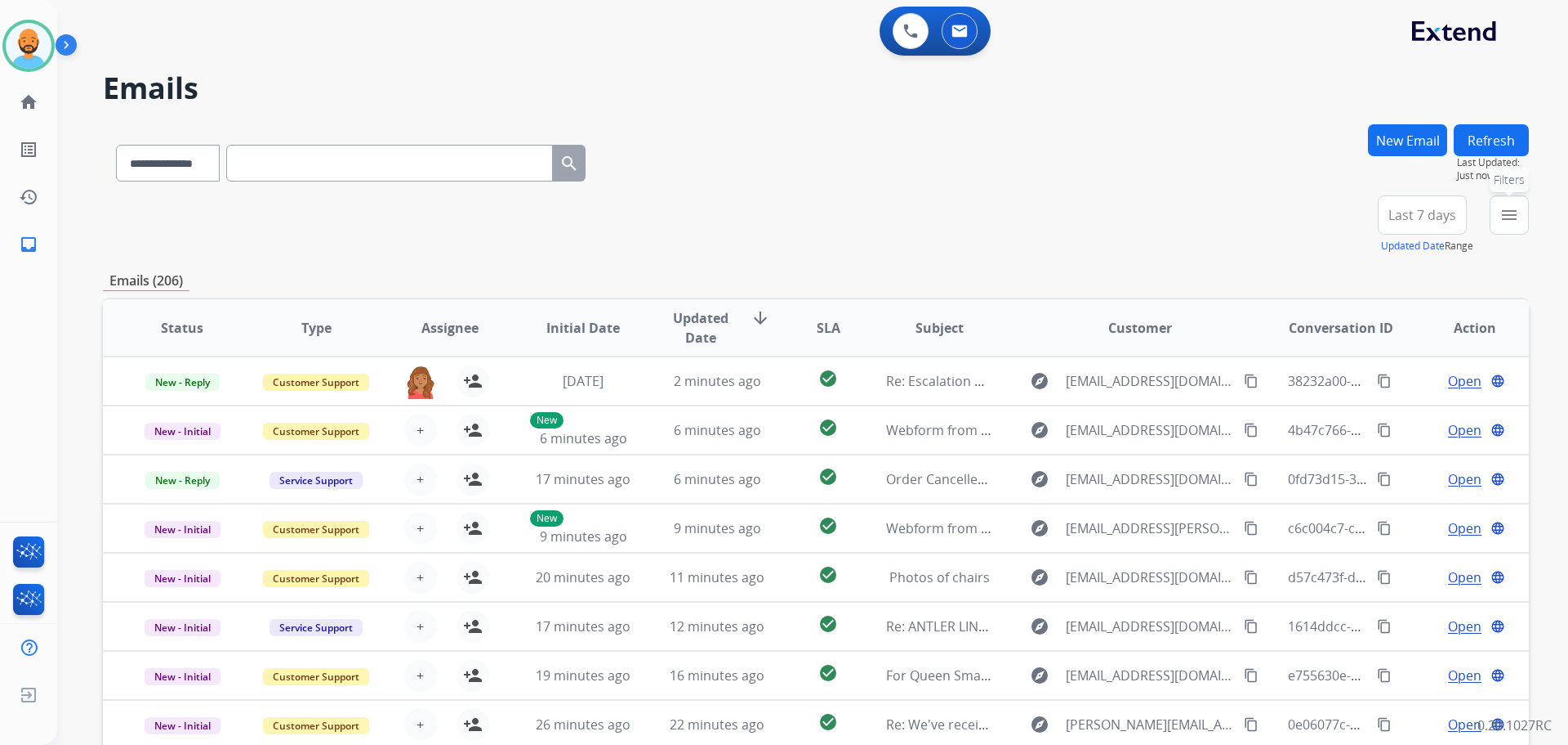
click at [1519, 213] on mat-icon "menu" at bounding box center [1510, 215] width 20 height 20
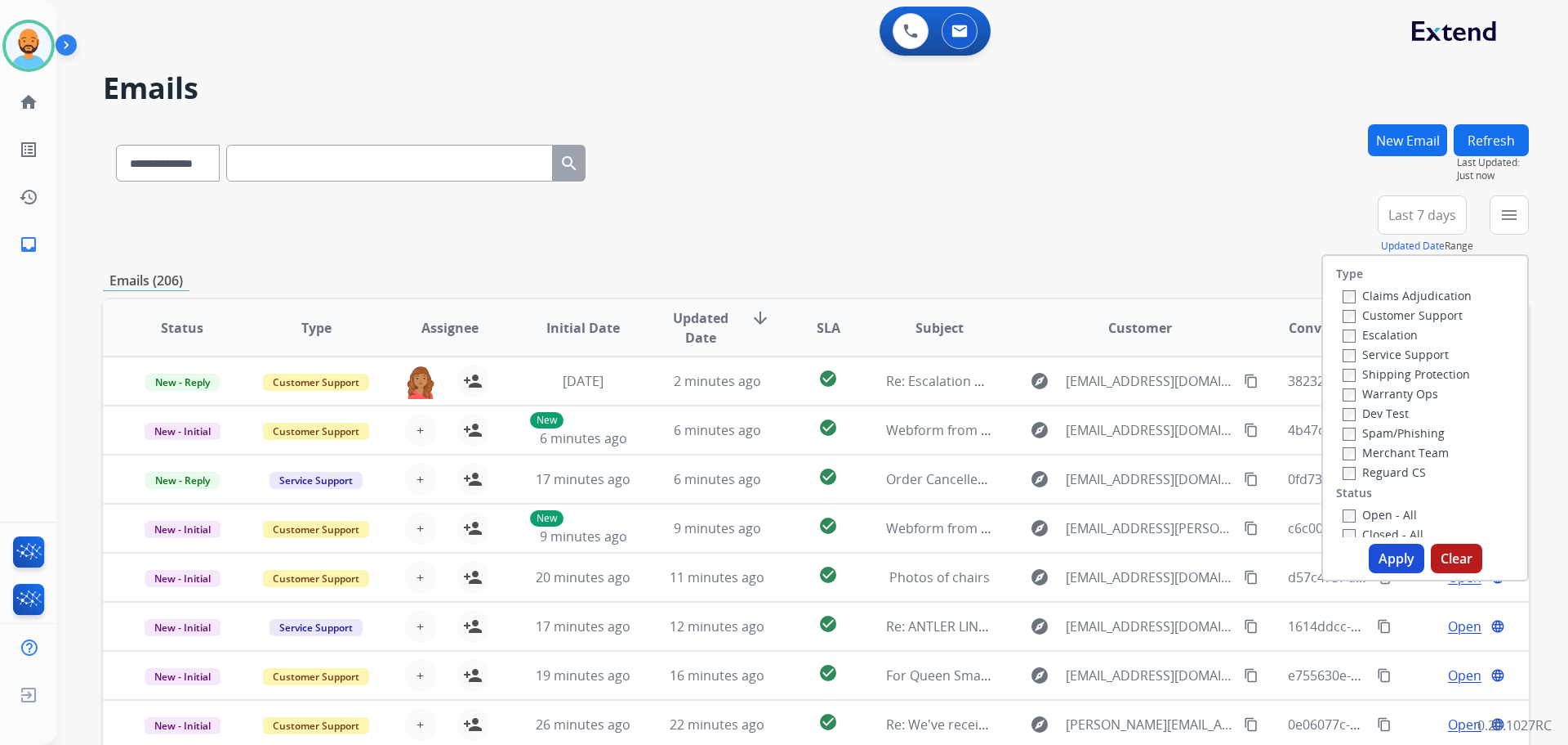
click at [1380, 315] on label "Customer Support" at bounding box center [1403, 314] width 120 height 15
click at [1343, 368] on label "Shipping Protection" at bounding box center [1406, 373] width 127 height 15
click at [1398, 564] on button "Apply" at bounding box center [1396, 558] width 55 height 29
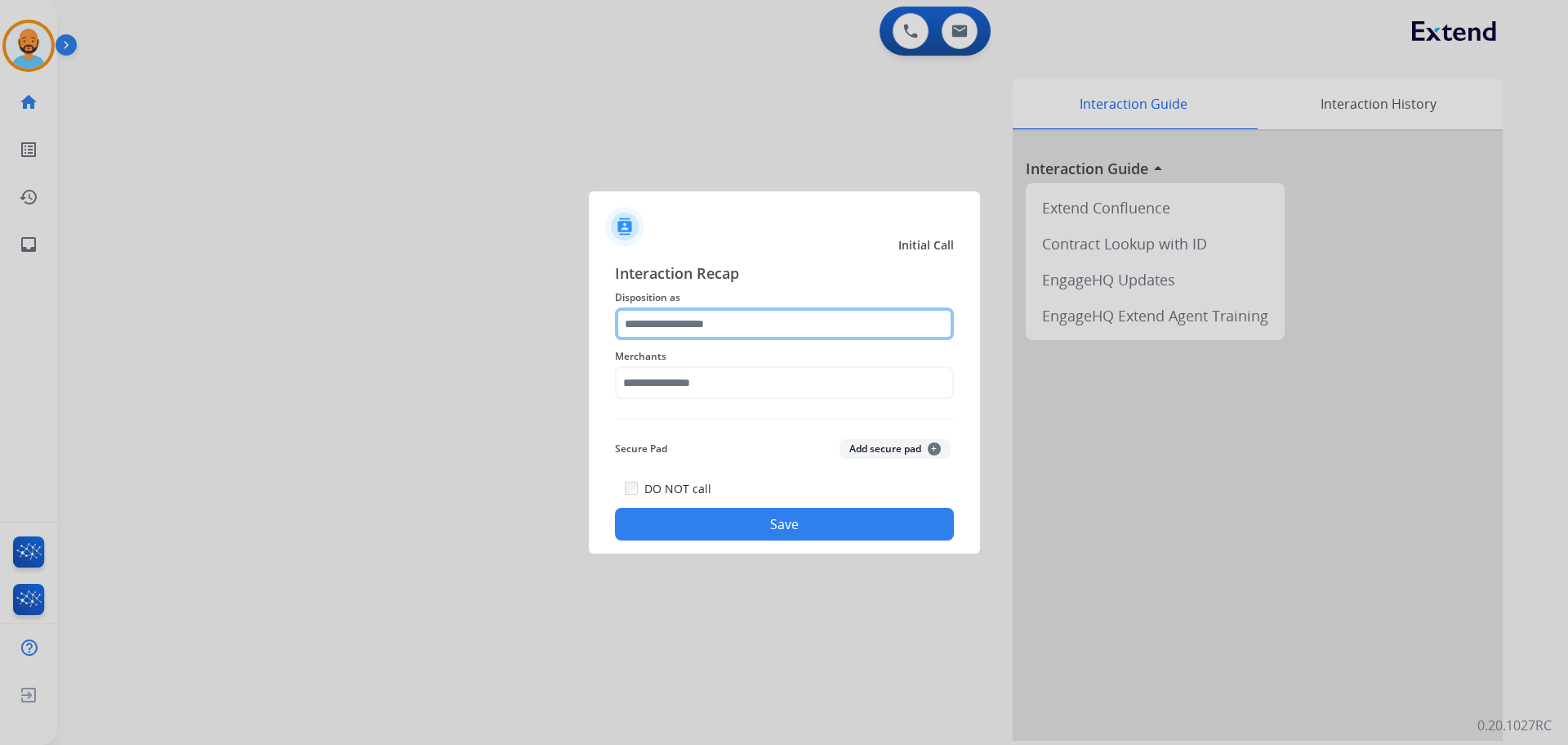
click at [737, 317] on input "text" at bounding box center [784, 323] width 339 height 33
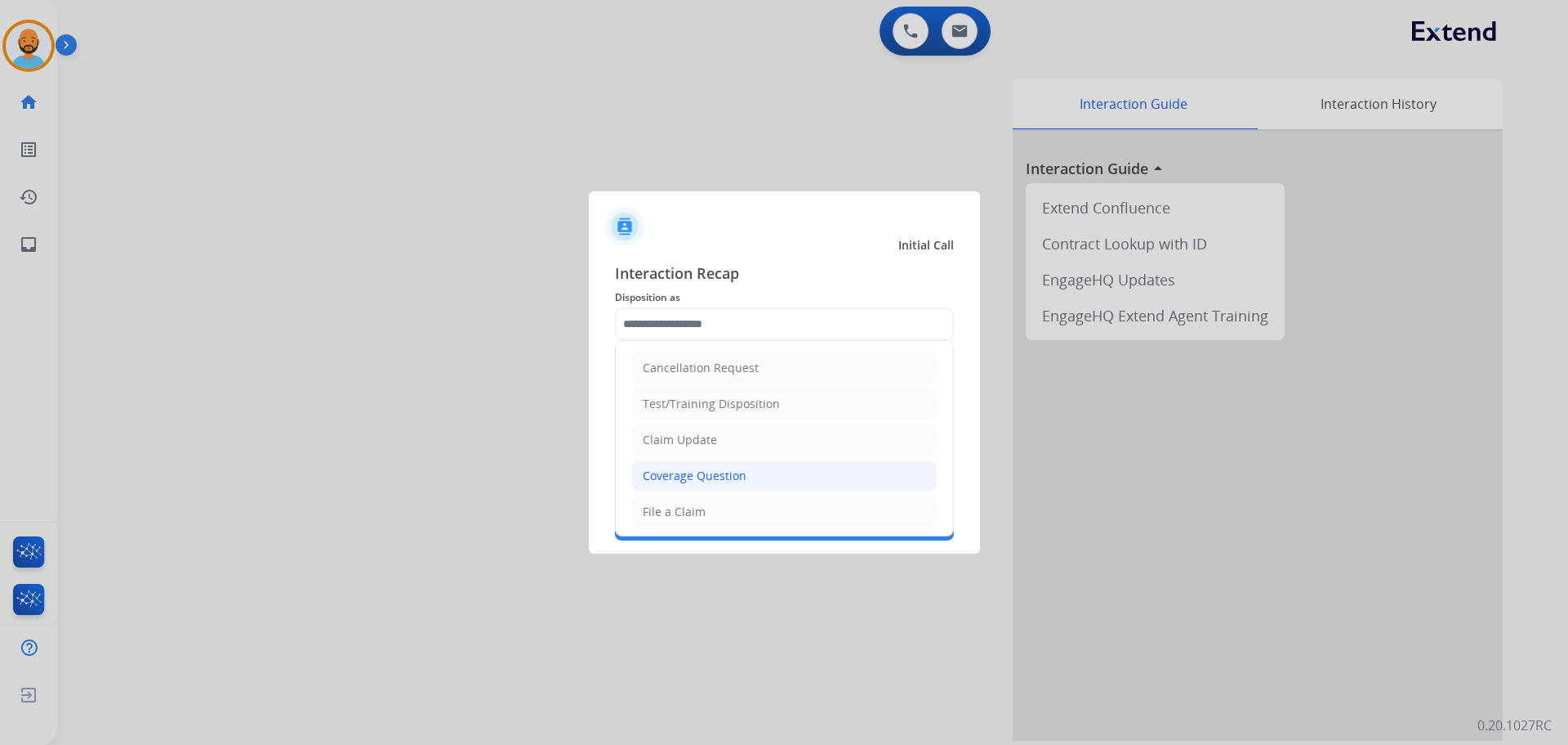
click at [707, 469] on div "Coverage Question" at bounding box center [695, 476] width 104 height 16
type input "**********"
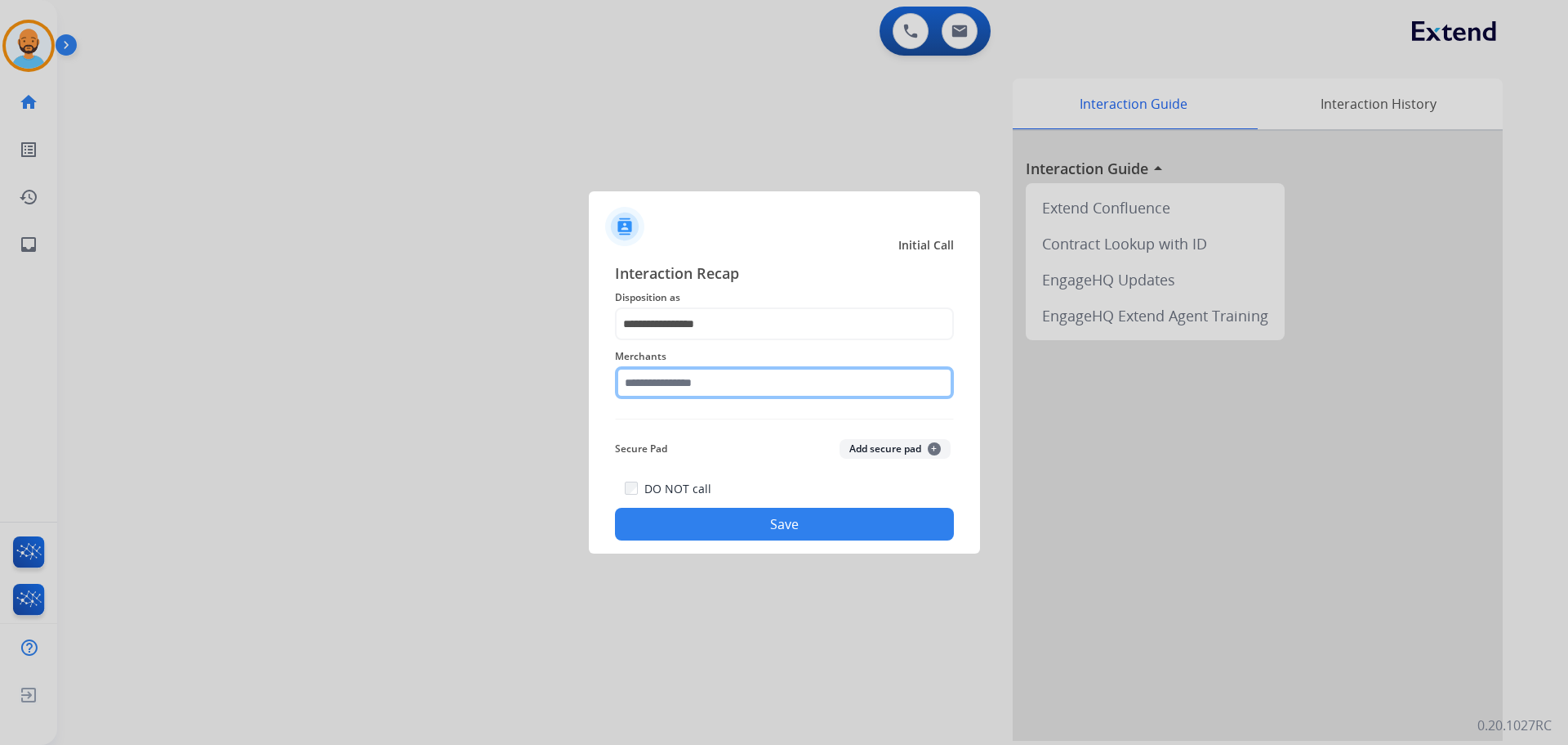
drag, startPoint x: 650, startPoint y: 381, endPoint x: 642, endPoint y: 379, distance: 8.2
click at [647, 381] on input "text" at bounding box center [784, 382] width 339 height 33
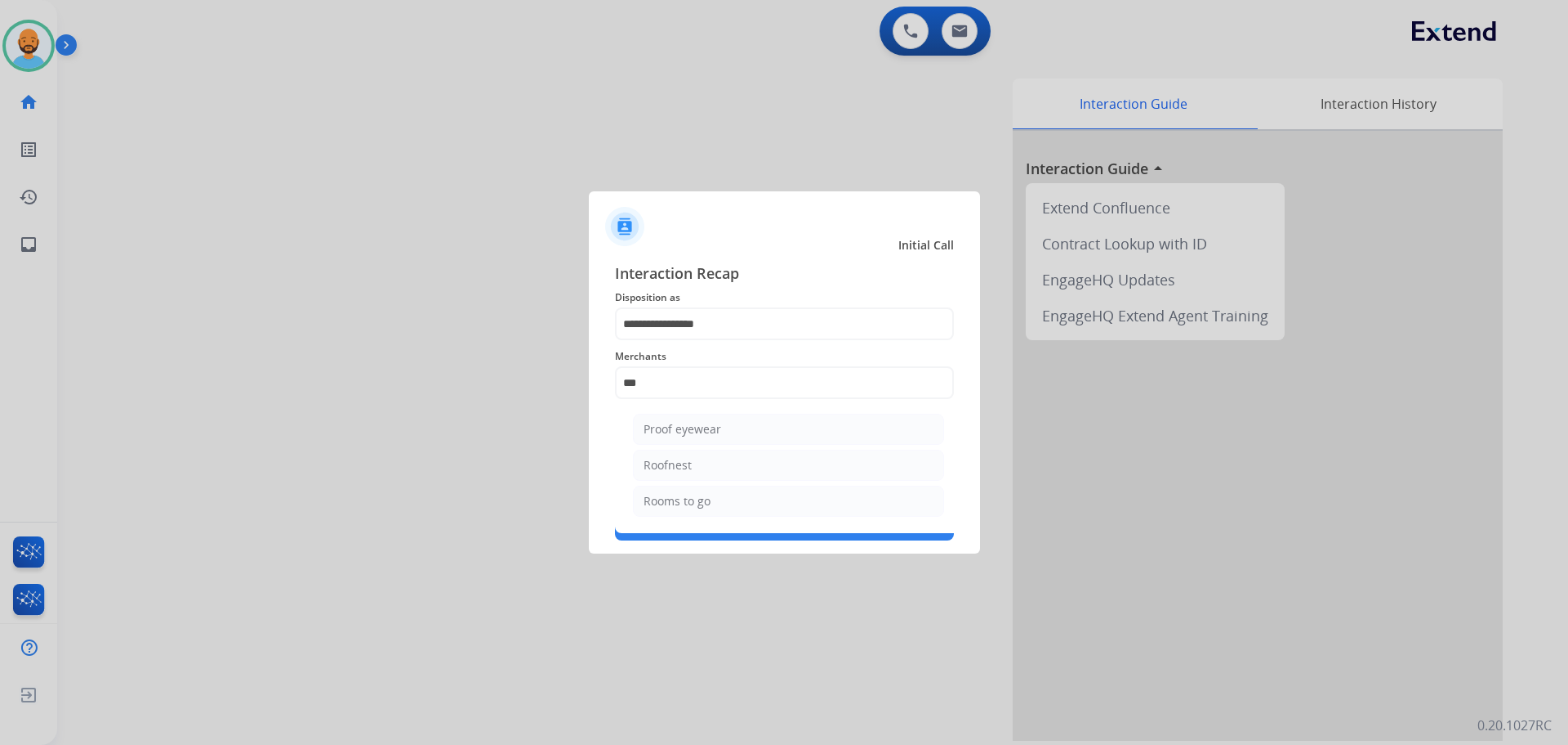
click at [681, 492] on li "Rooms to go" at bounding box center [788, 501] width 311 height 31
type input "**********"
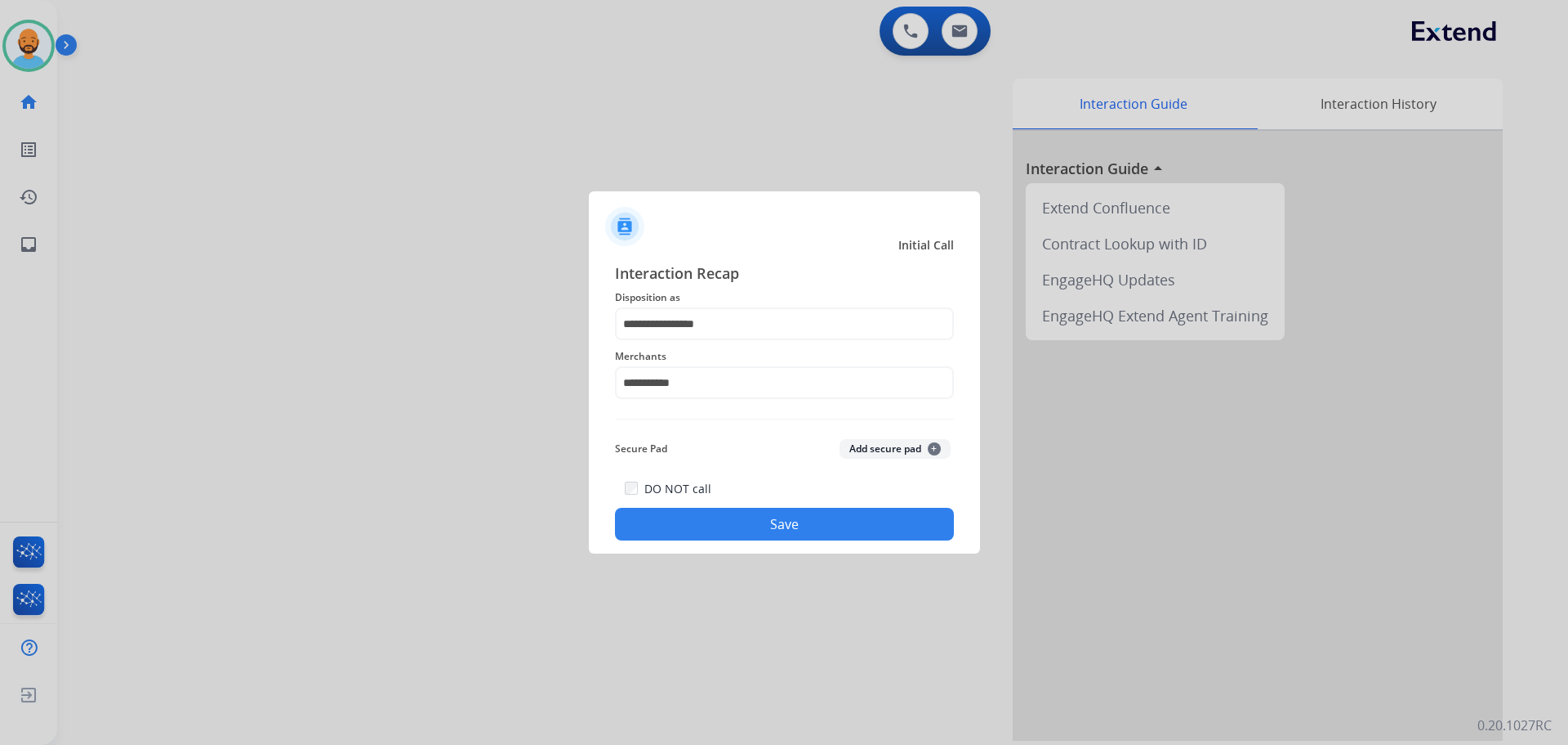
click at [697, 513] on button "Save" at bounding box center [784, 524] width 339 height 33
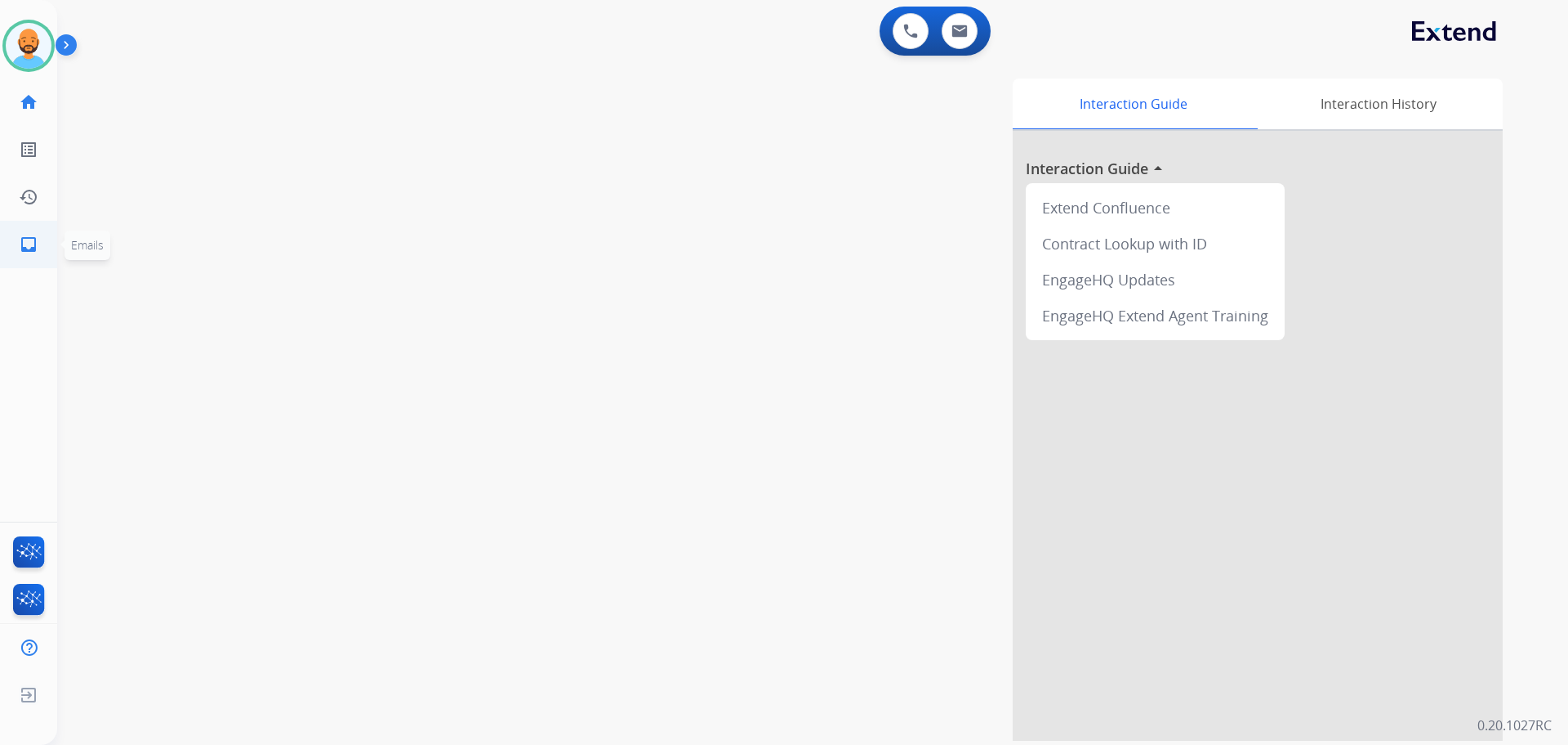
click at [28, 246] on mat-icon "inbox" at bounding box center [29, 244] width 20 height 20
select select "**********"
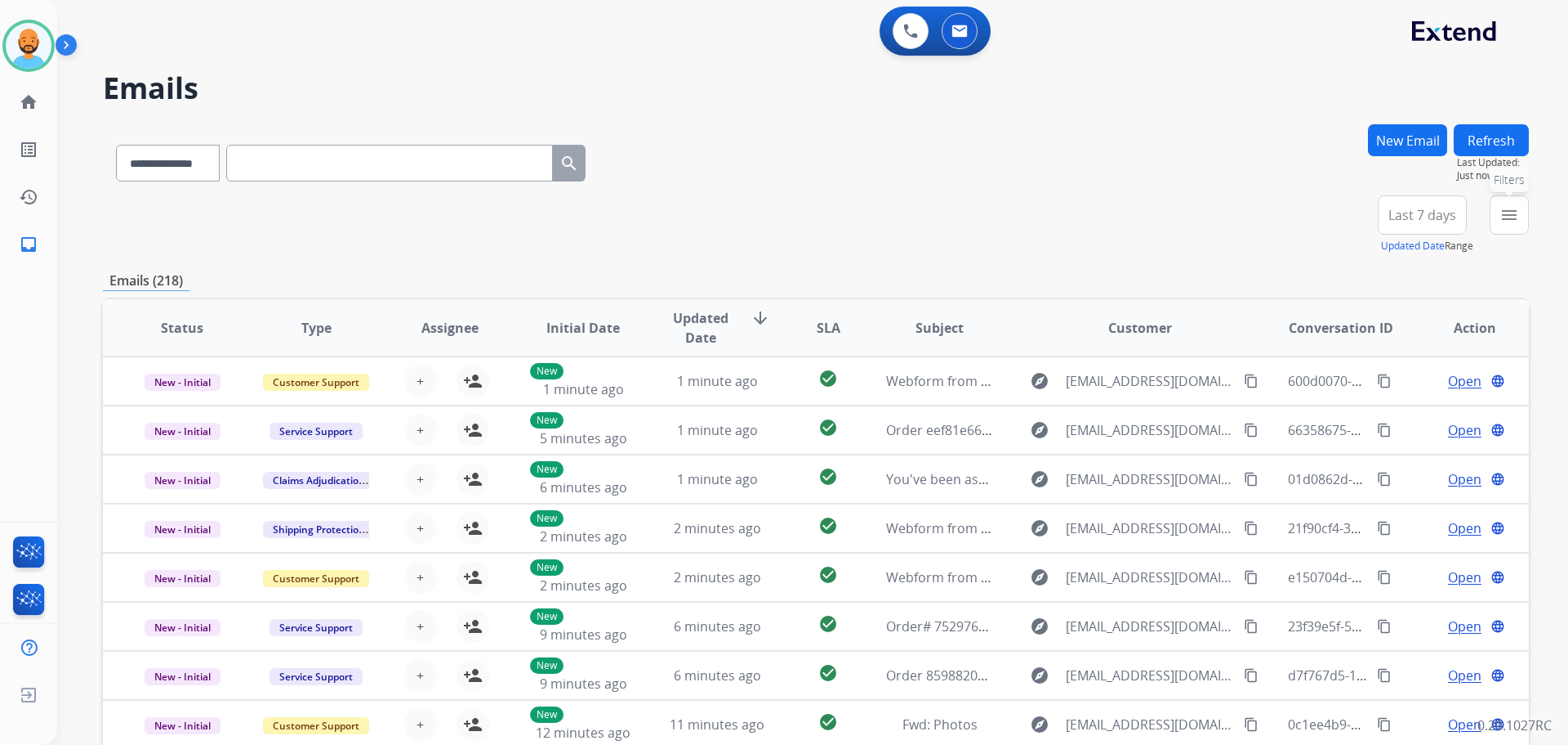
click at [1506, 202] on button "menu Filters" at bounding box center [1509, 214] width 39 height 39
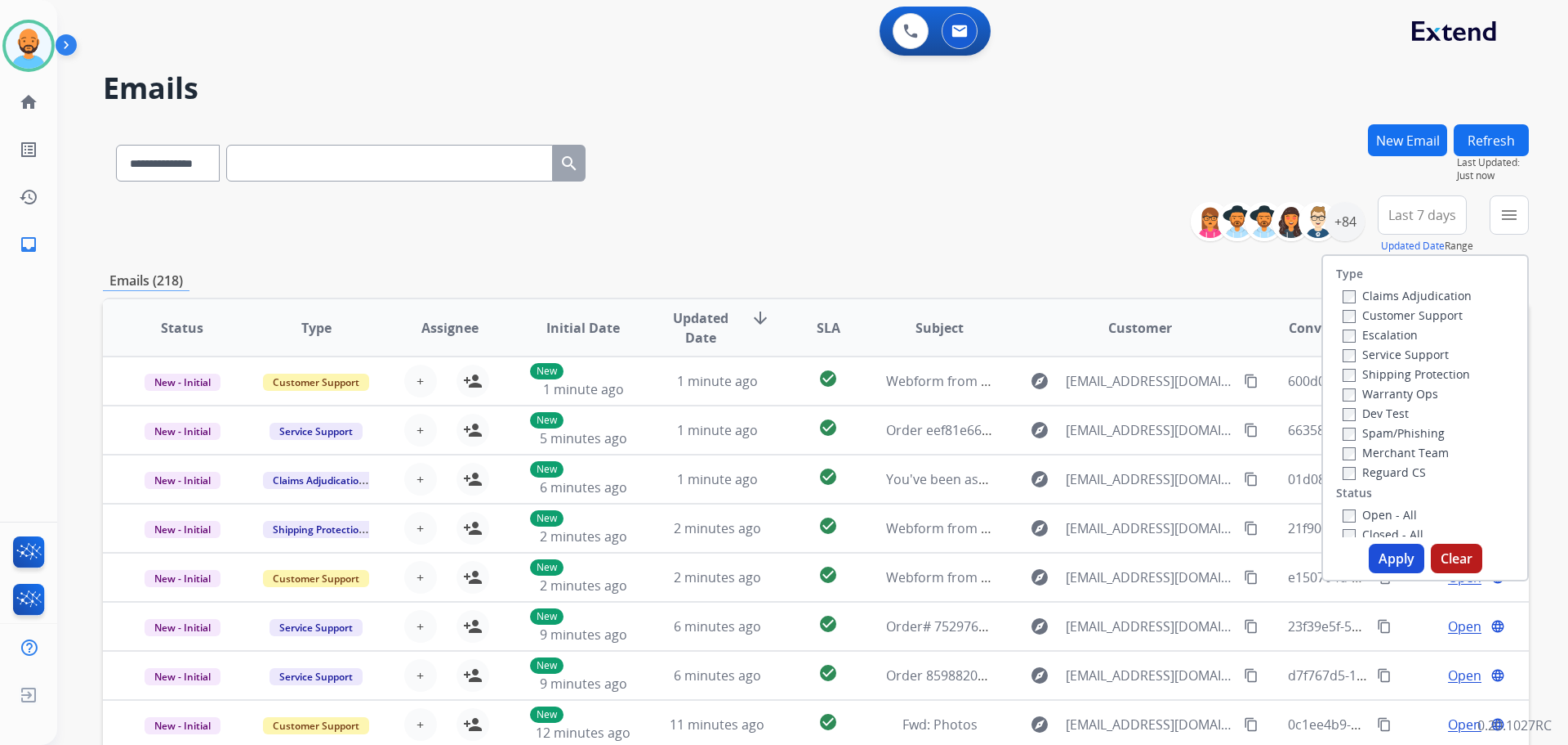
click at [1365, 313] on label "Customer Support" at bounding box center [1403, 314] width 120 height 15
click at [1361, 365] on div "Shipping Protection" at bounding box center [1407, 373] width 129 height 20
click at [1359, 372] on label "Shipping Protection" at bounding box center [1406, 373] width 127 height 15
click at [1380, 551] on button "Apply" at bounding box center [1396, 558] width 55 height 29
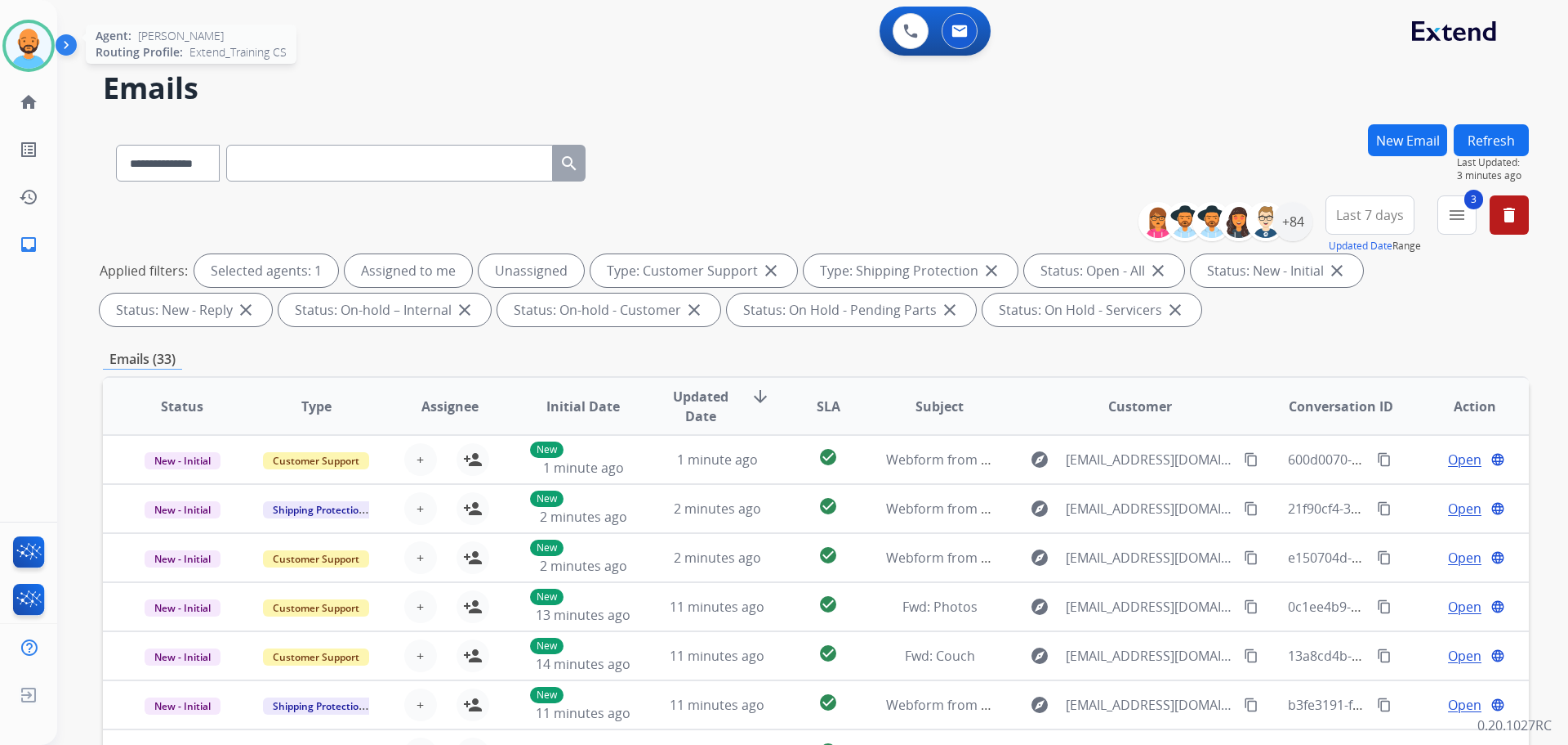
click at [25, 40] on img at bounding box center [28, 45] width 45 height 45
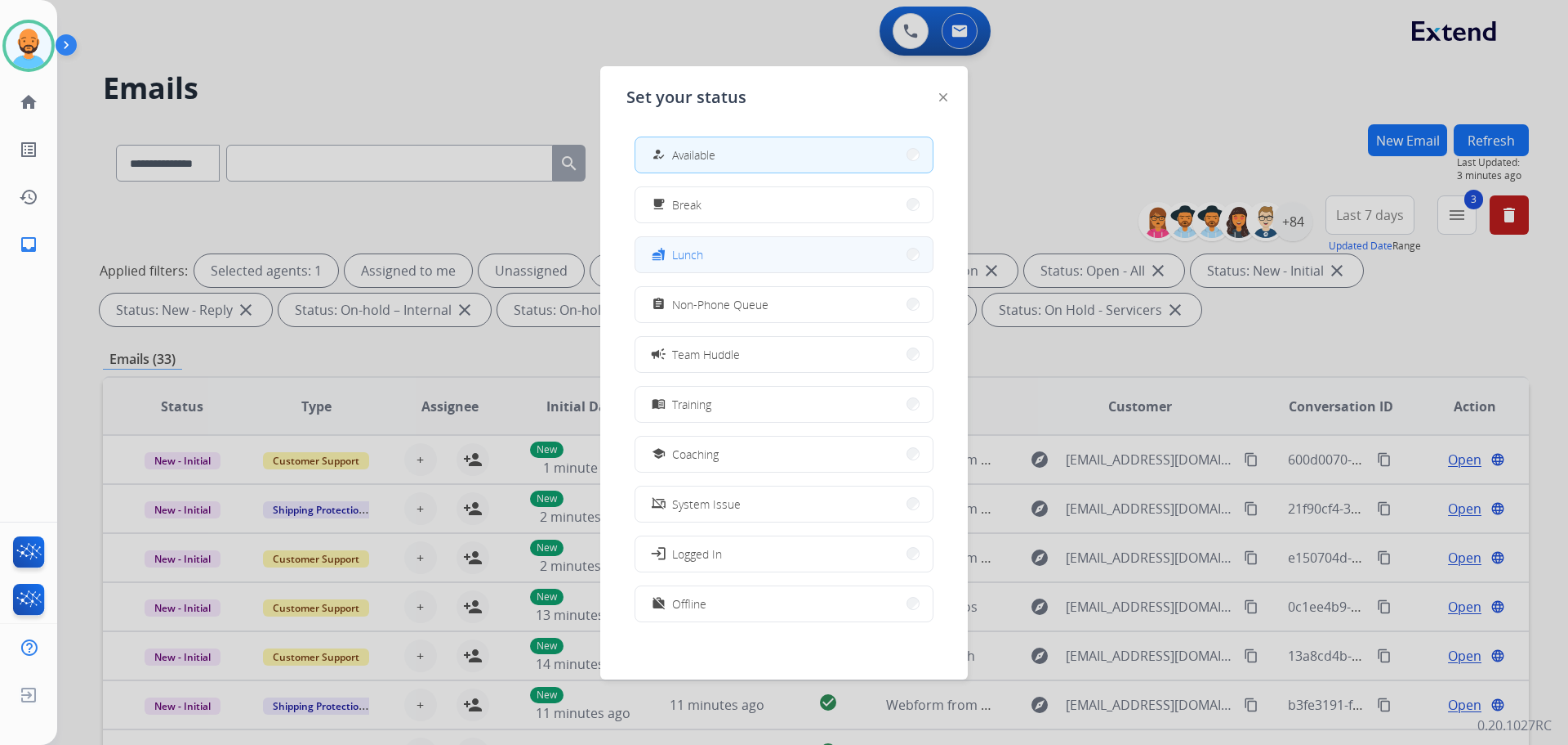
click at [905, 246] on button "fastfood Lunch" at bounding box center [784, 254] width 297 height 35
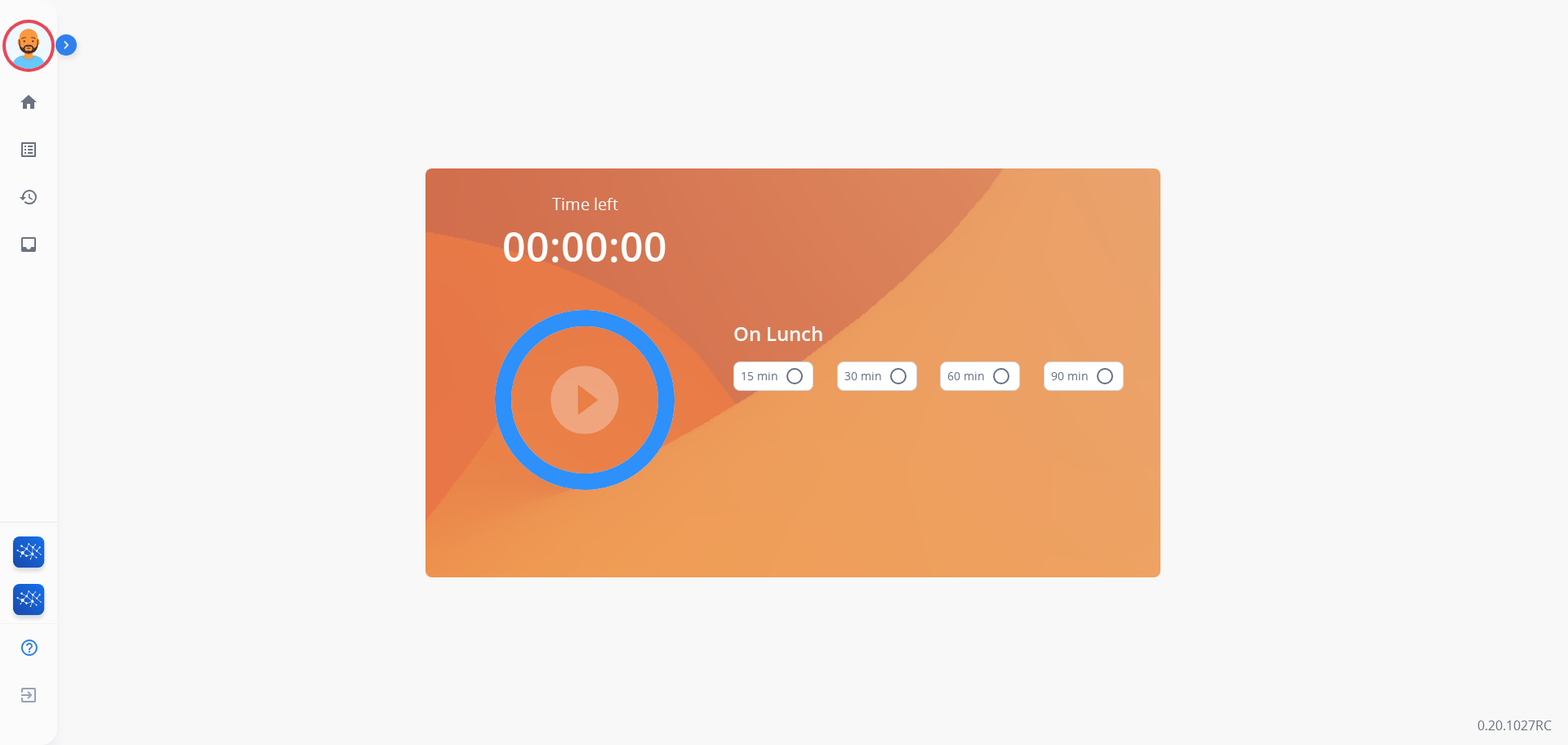
click at [891, 367] on mat-icon "radio_button_unchecked" at bounding box center [899, 376] width 20 height 20
click at [581, 395] on mat-icon "play_circle_filled" at bounding box center [585, 400] width 20 height 20
click at [28, 36] on img at bounding box center [28, 45] width 45 height 45
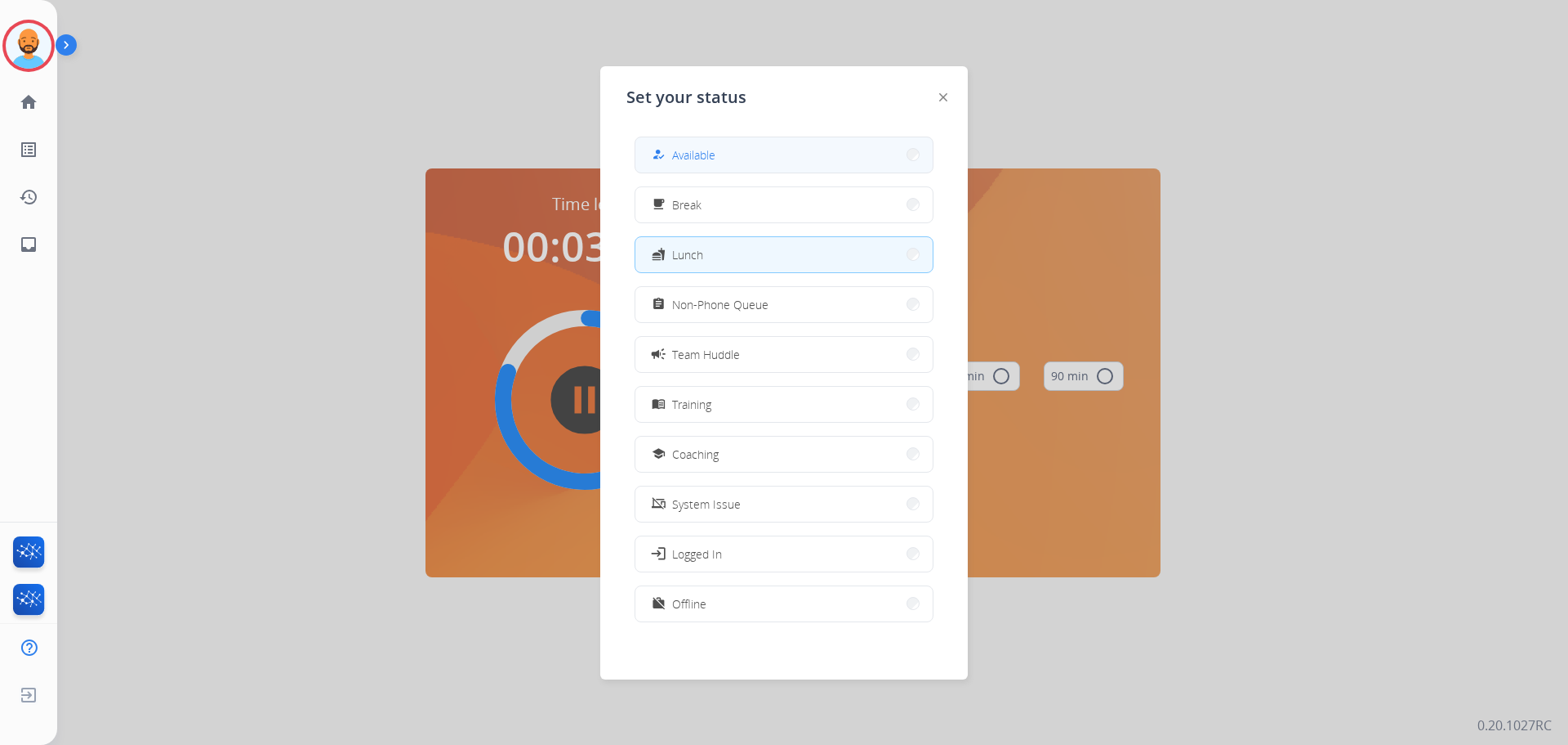
click at [755, 149] on button "how_to_reg Available" at bounding box center [784, 154] width 297 height 35
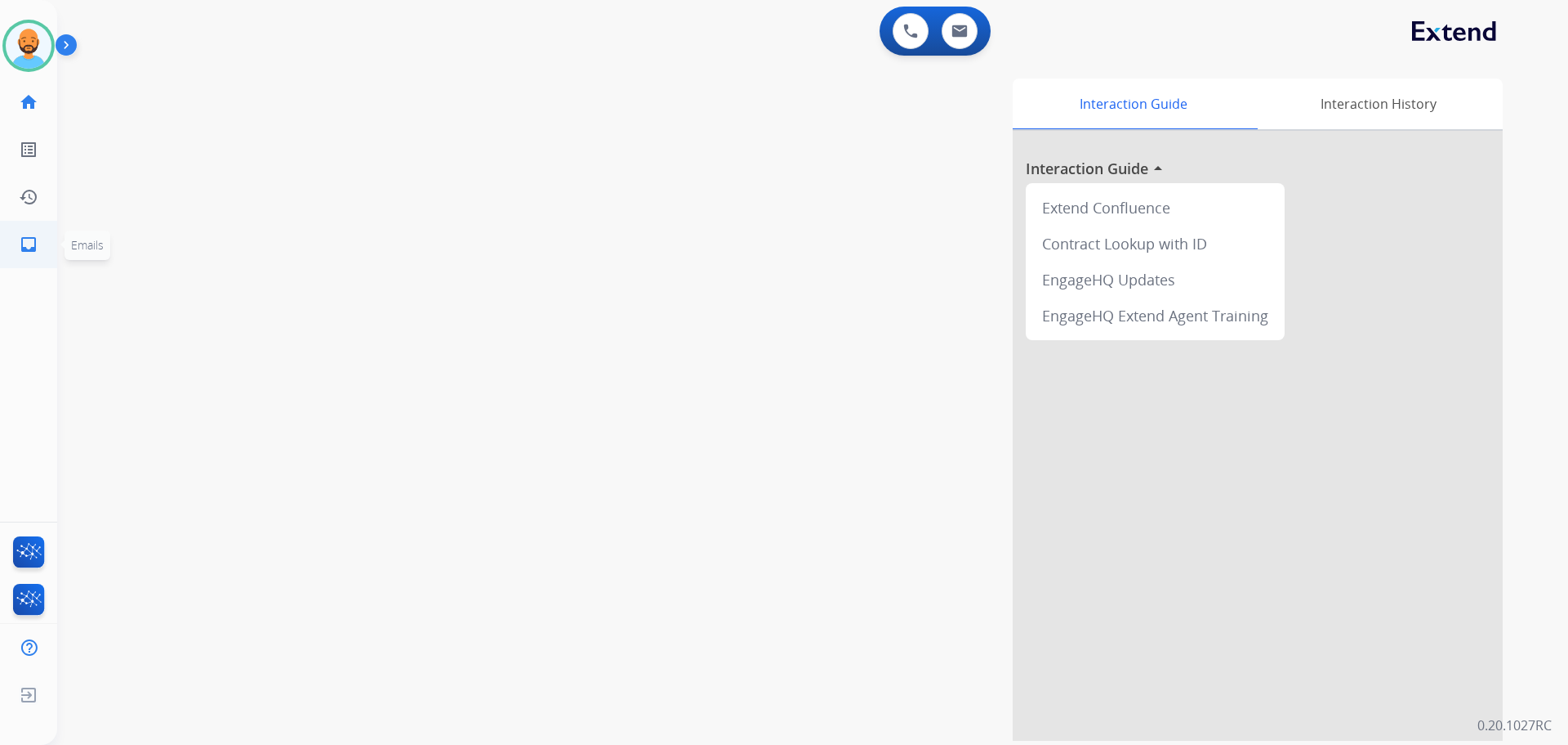
click at [22, 237] on mat-icon "inbox" at bounding box center [29, 244] width 20 height 20
select select "**********"
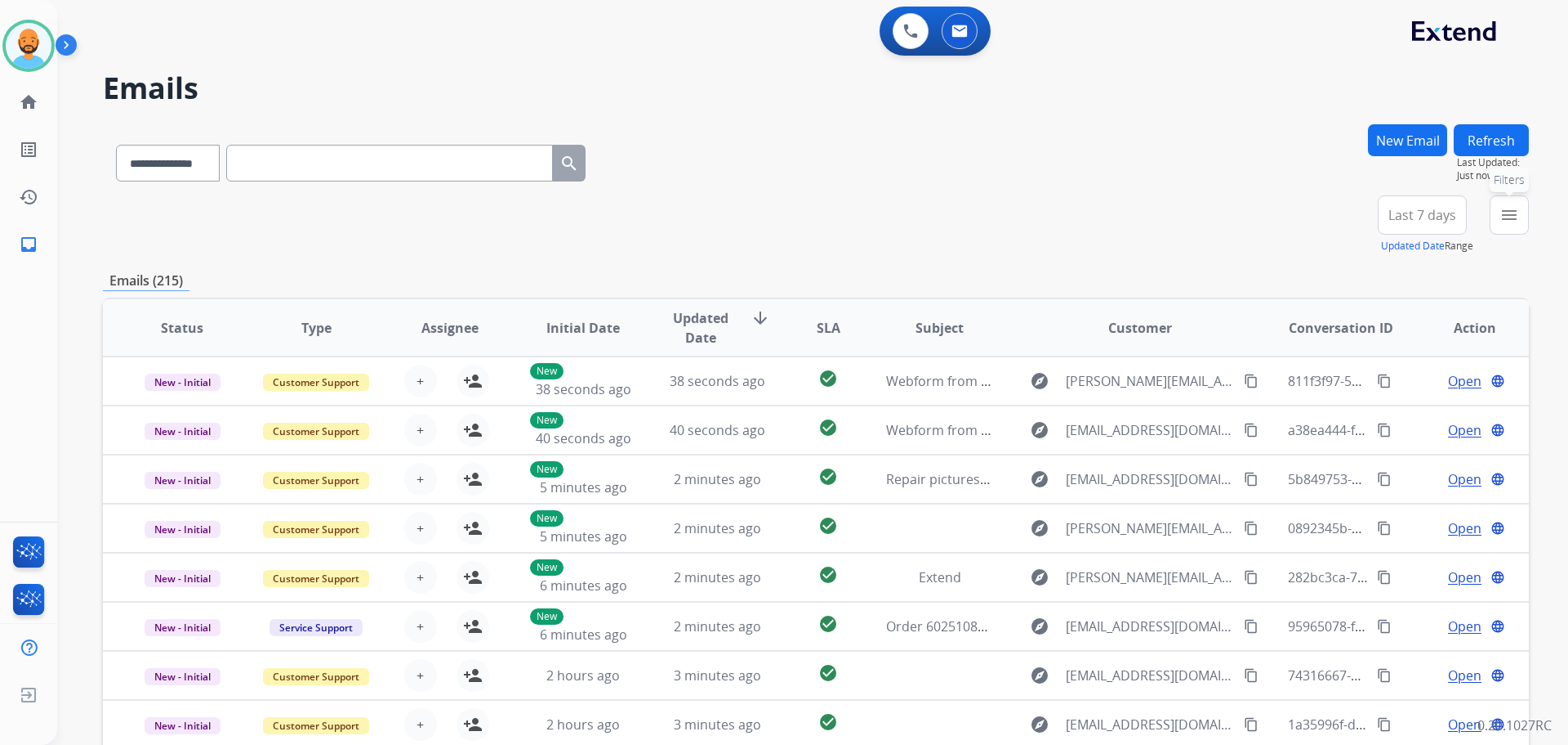
click at [1503, 213] on mat-icon "menu" at bounding box center [1510, 215] width 20 height 20
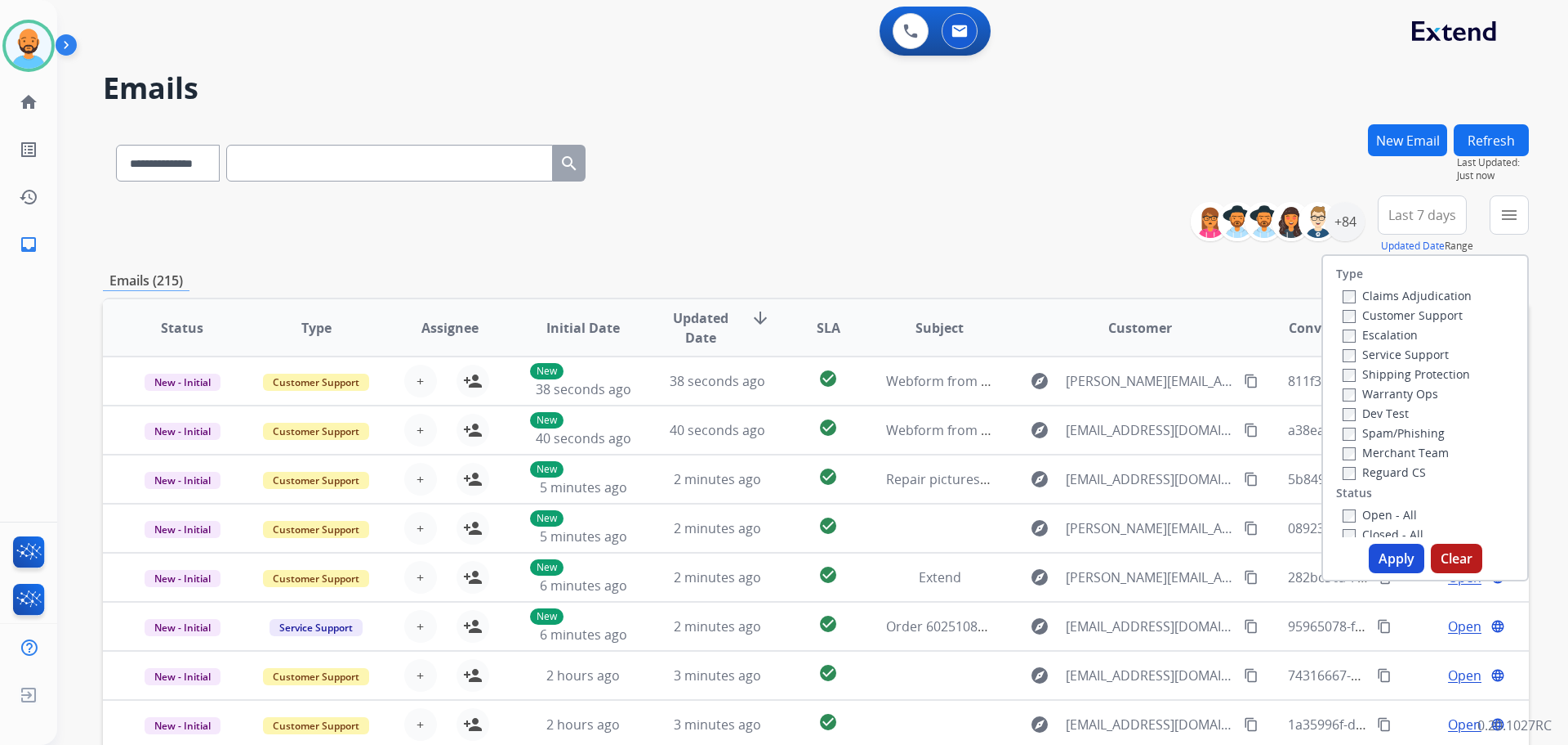
click at [1373, 313] on label "Customer Support" at bounding box center [1403, 314] width 120 height 15
click at [1369, 372] on label "Shipping Protection" at bounding box center [1406, 373] width 127 height 15
click at [1343, 509] on label "Open - All" at bounding box center [1380, 514] width 74 height 15
click at [1391, 557] on button "Apply" at bounding box center [1396, 558] width 55 height 29
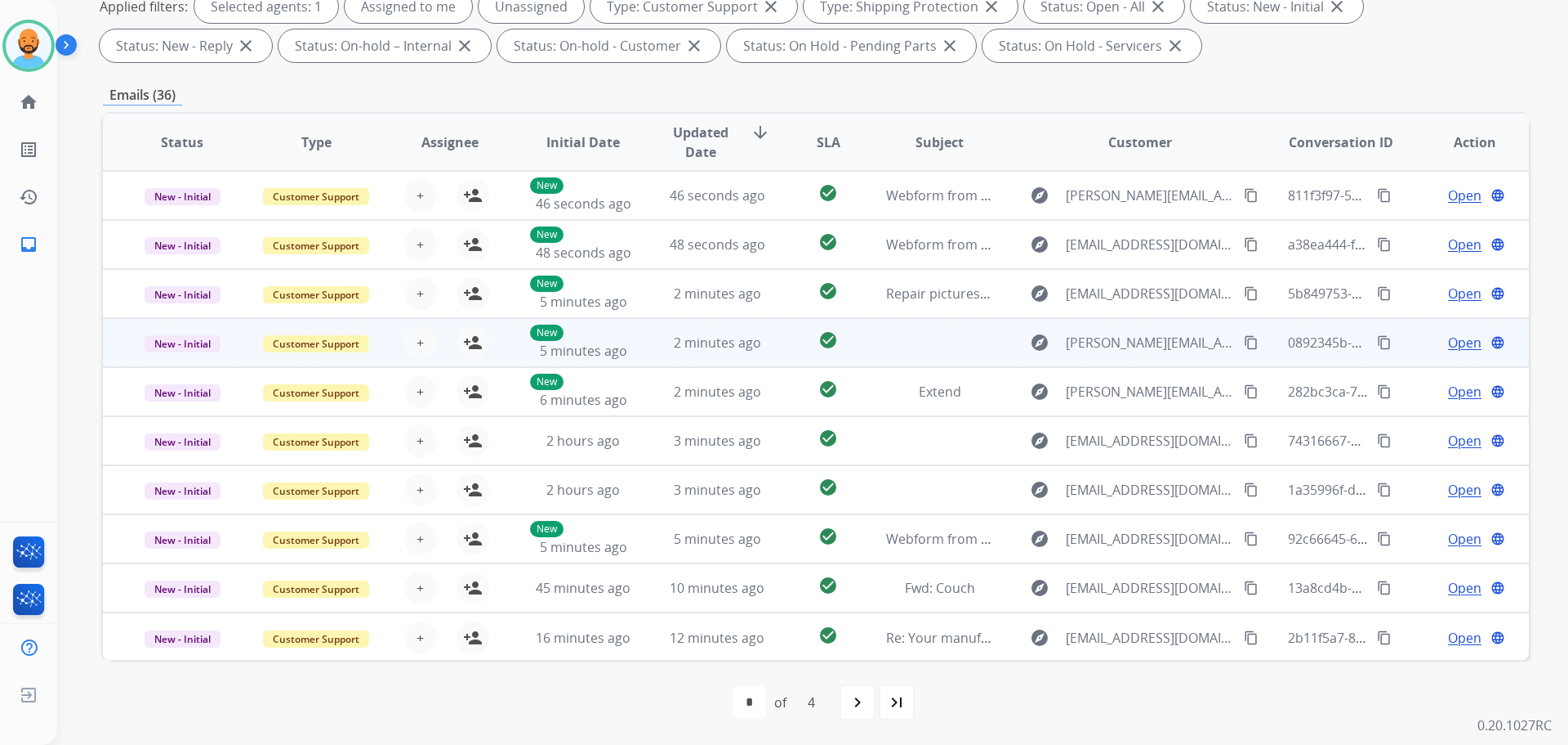
scroll to position [2, 0]
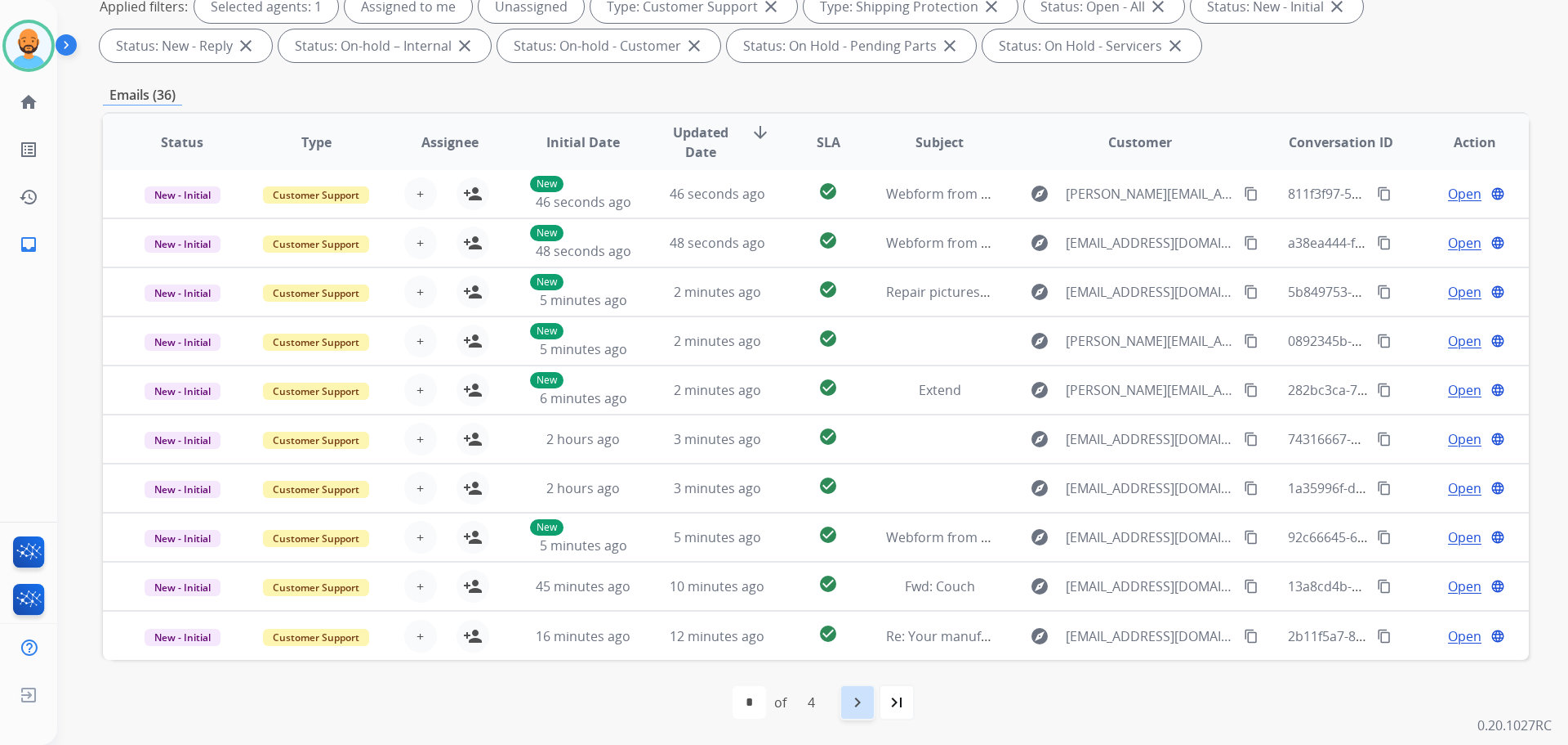
click at [867, 703] on mat-icon "navigate_next" at bounding box center [858, 702] width 20 height 20
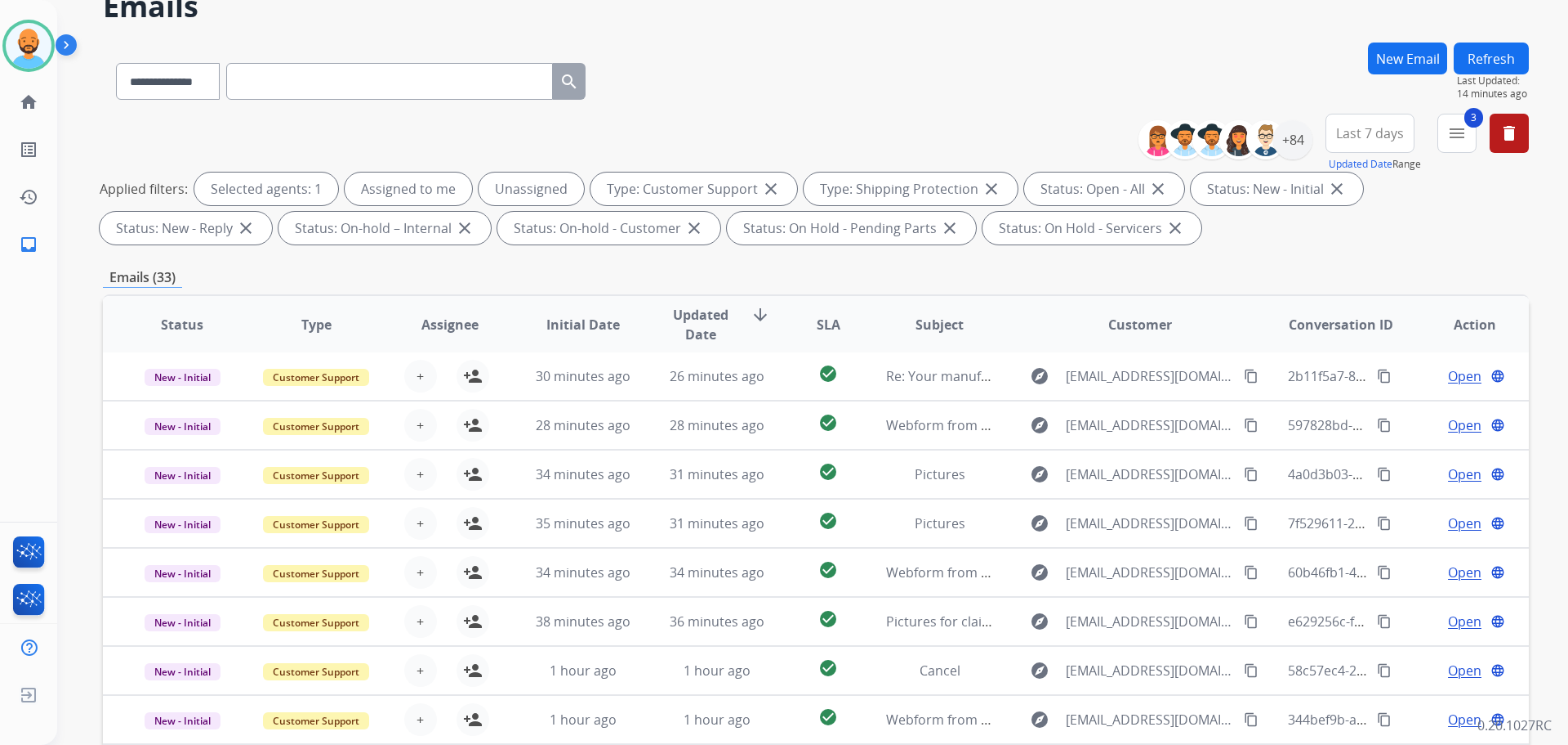
scroll to position [264, 0]
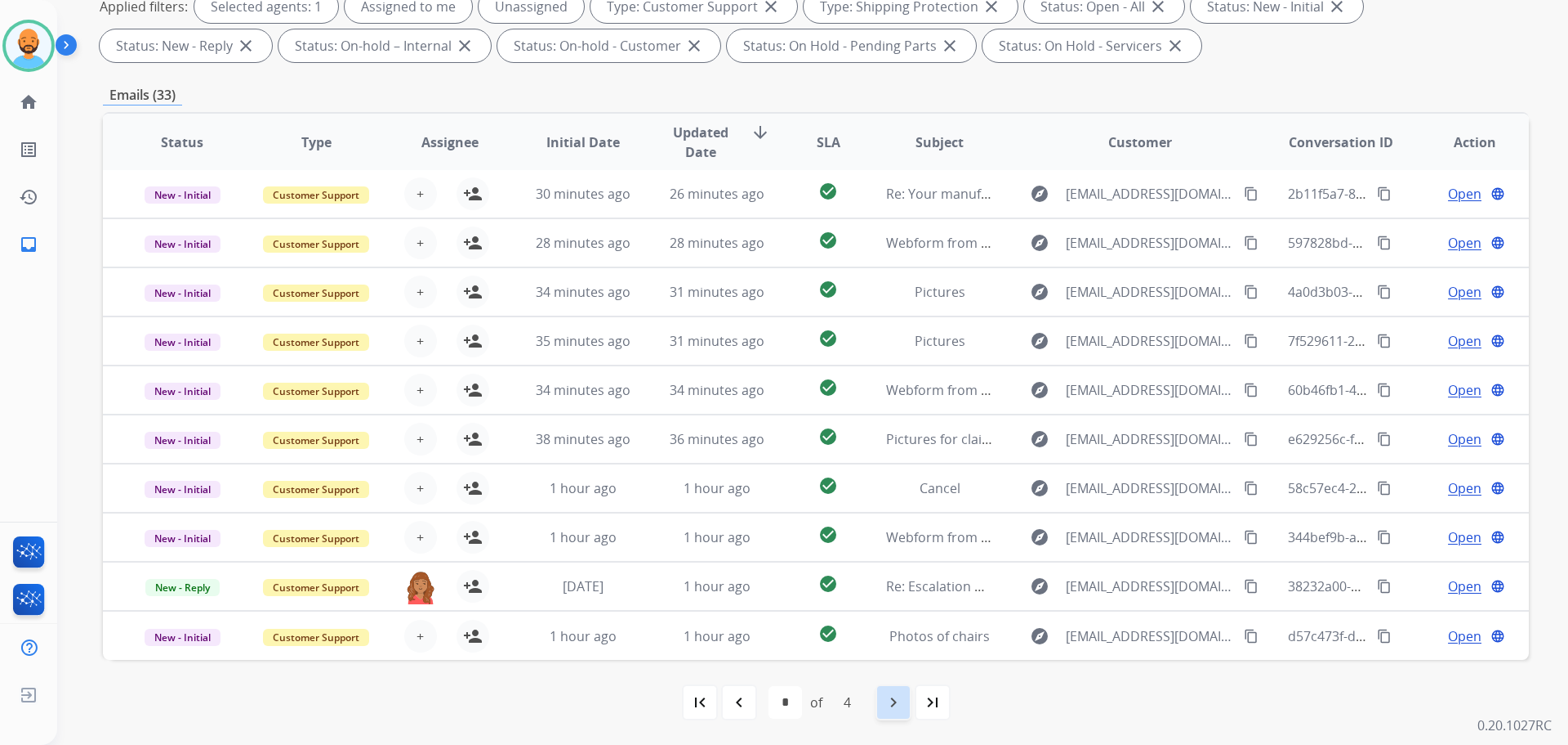
click at [886, 712] on div "navigate_next" at bounding box center [893, 702] width 36 height 36
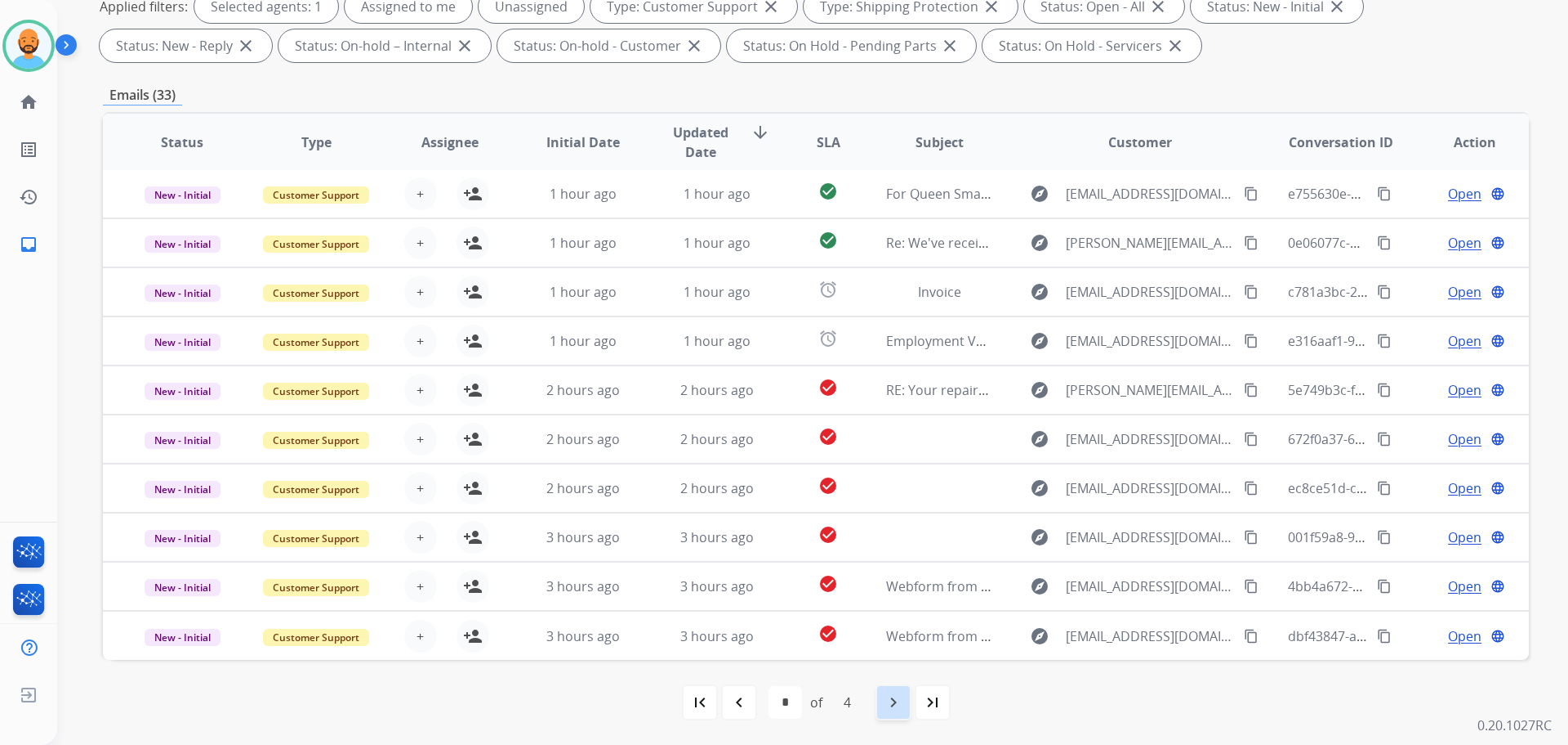
click at [902, 713] on div "navigate_next" at bounding box center [893, 702] width 36 height 36
select select "*"
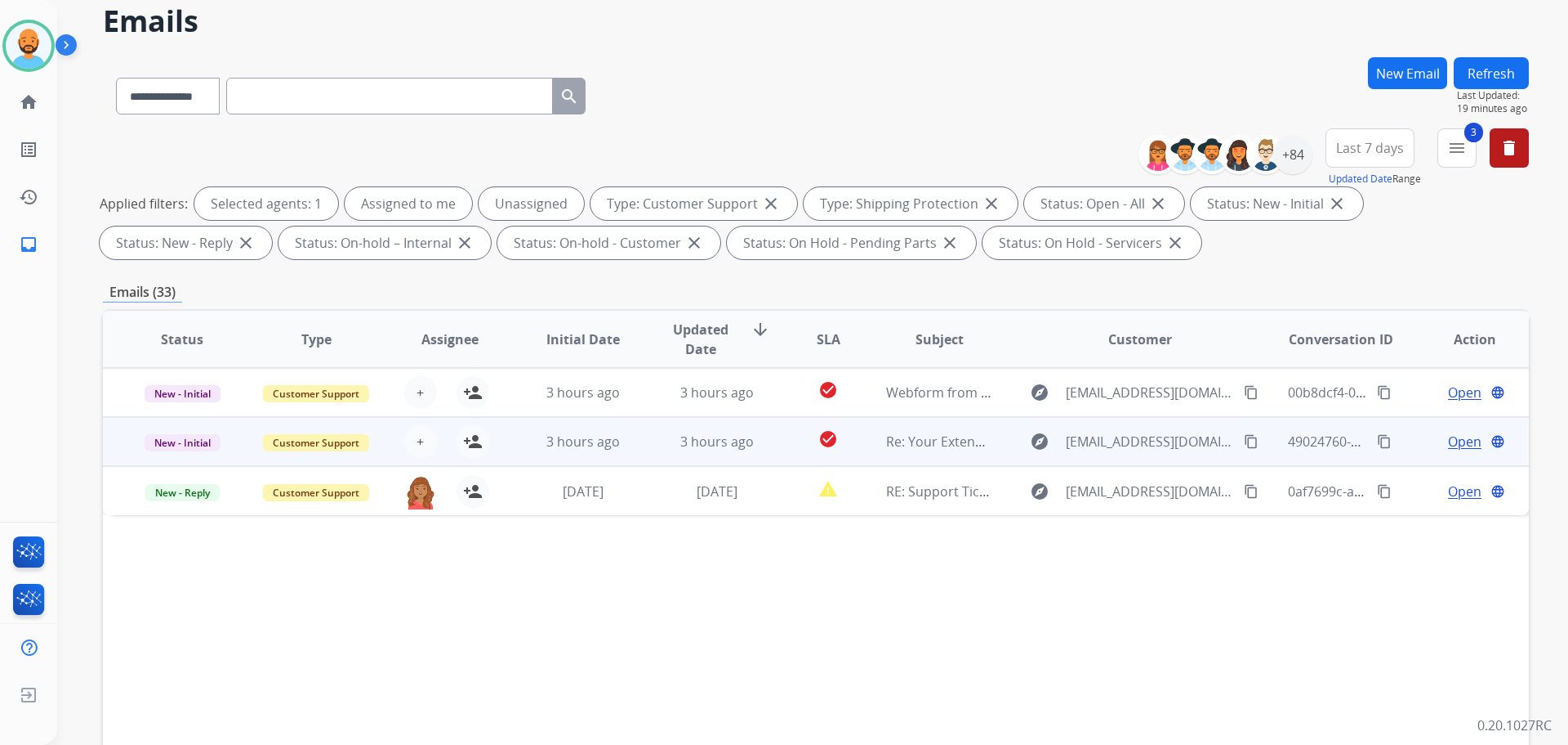
scroll to position [0, 0]
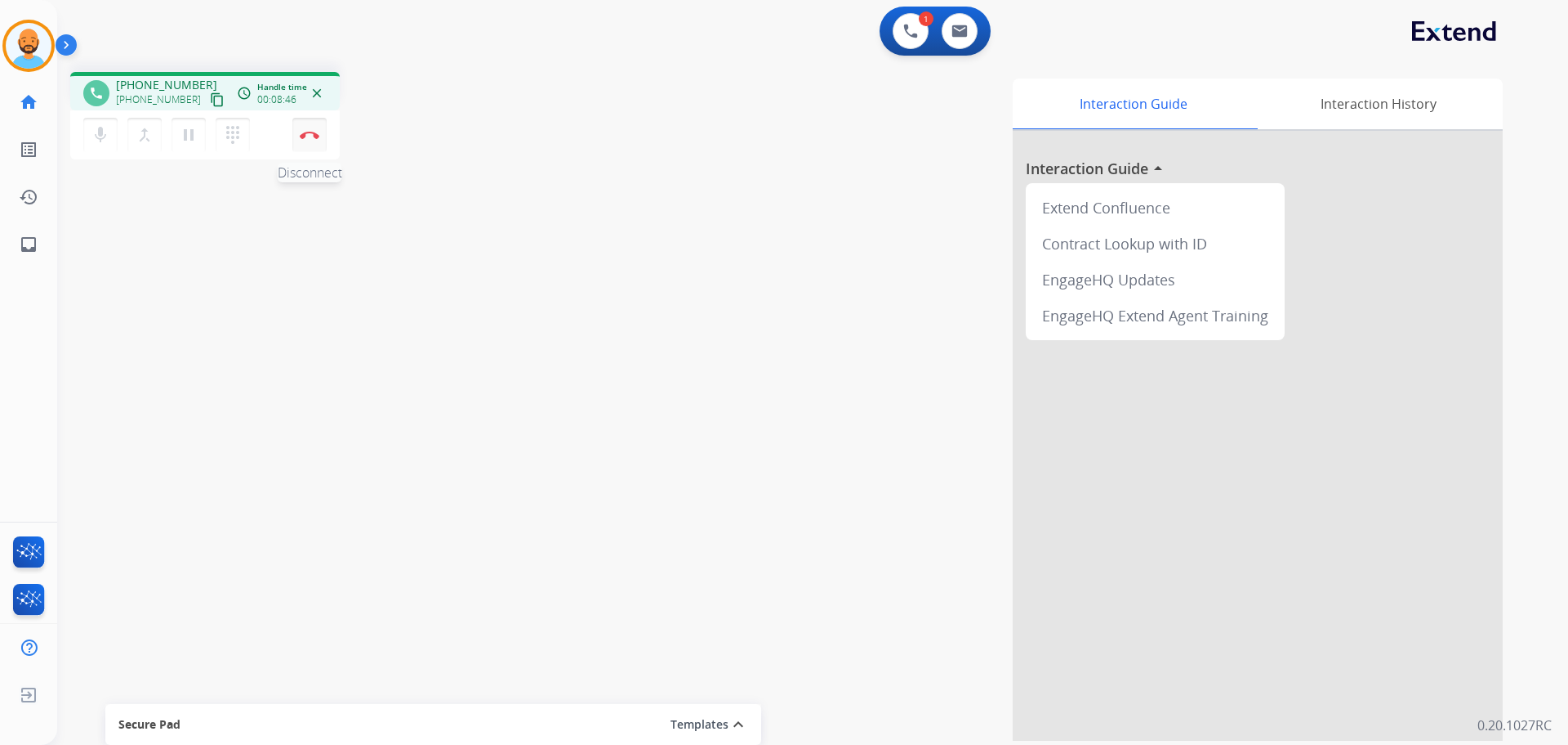
click at [302, 134] on img at bounding box center [310, 134] width 20 height 8
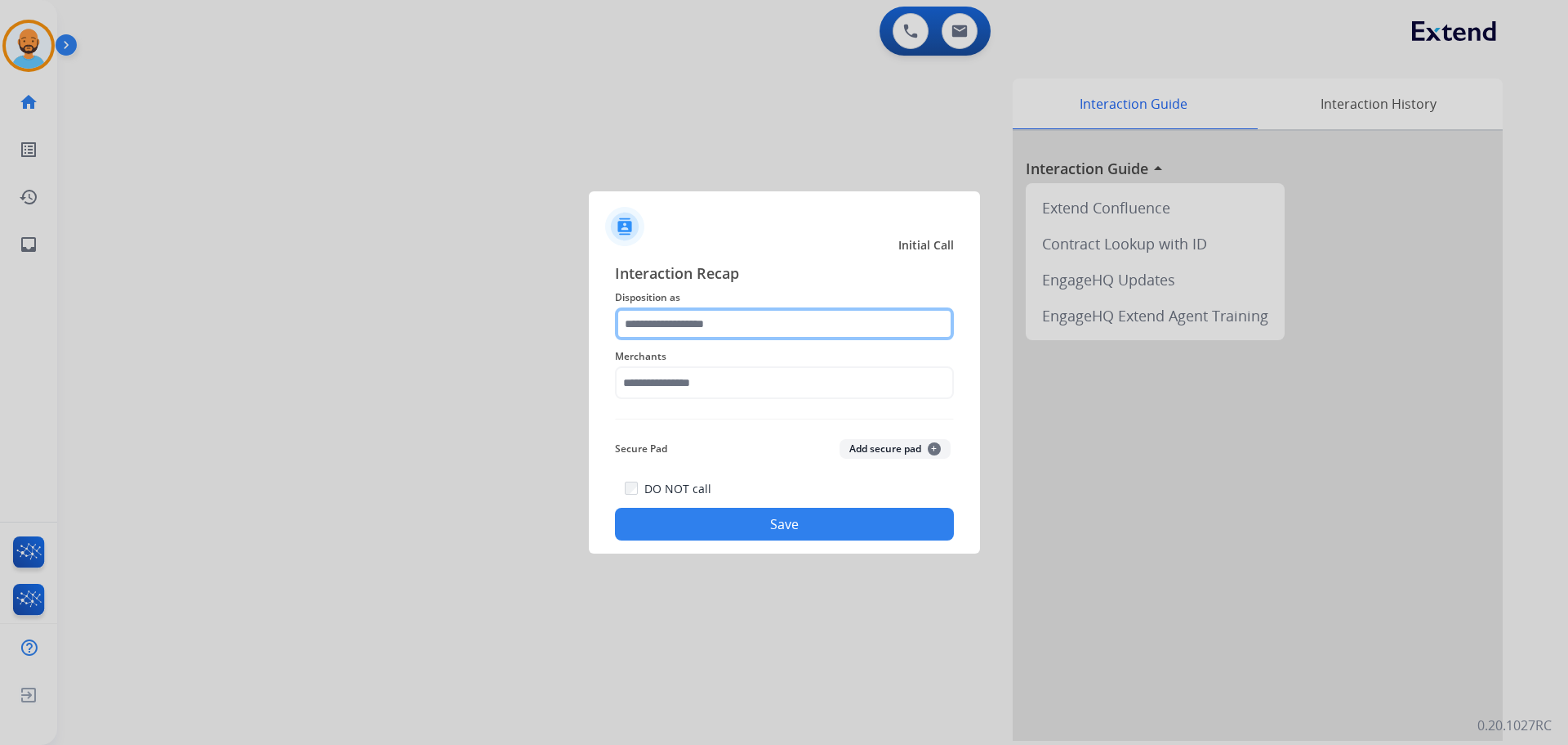
click at [737, 329] on input "text" at bounding box center [784, 323] width 339 height 33
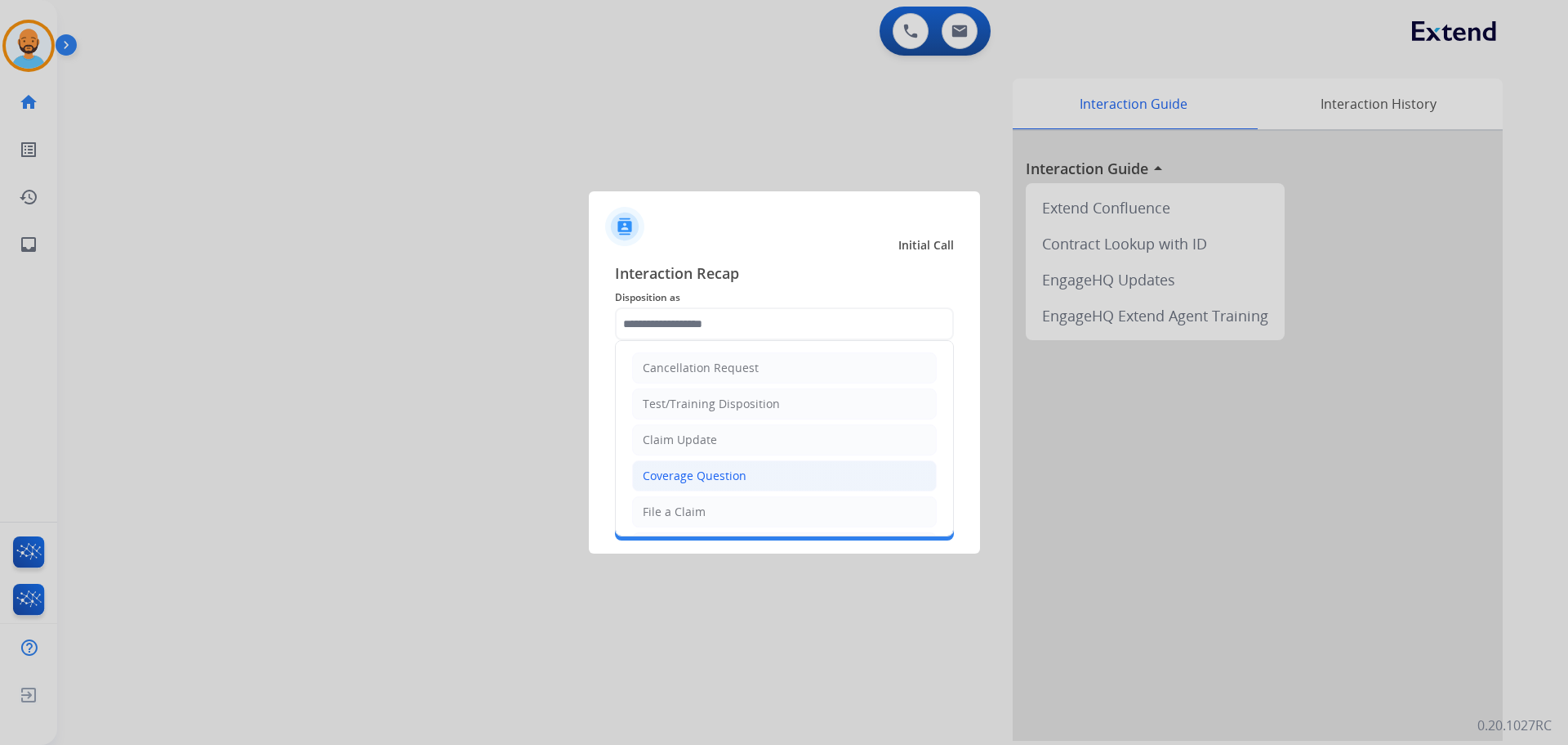
click at [717, 472] on div "Coverage Question" at bounding box center [695, 476] width 104 height 16
type input "**********"
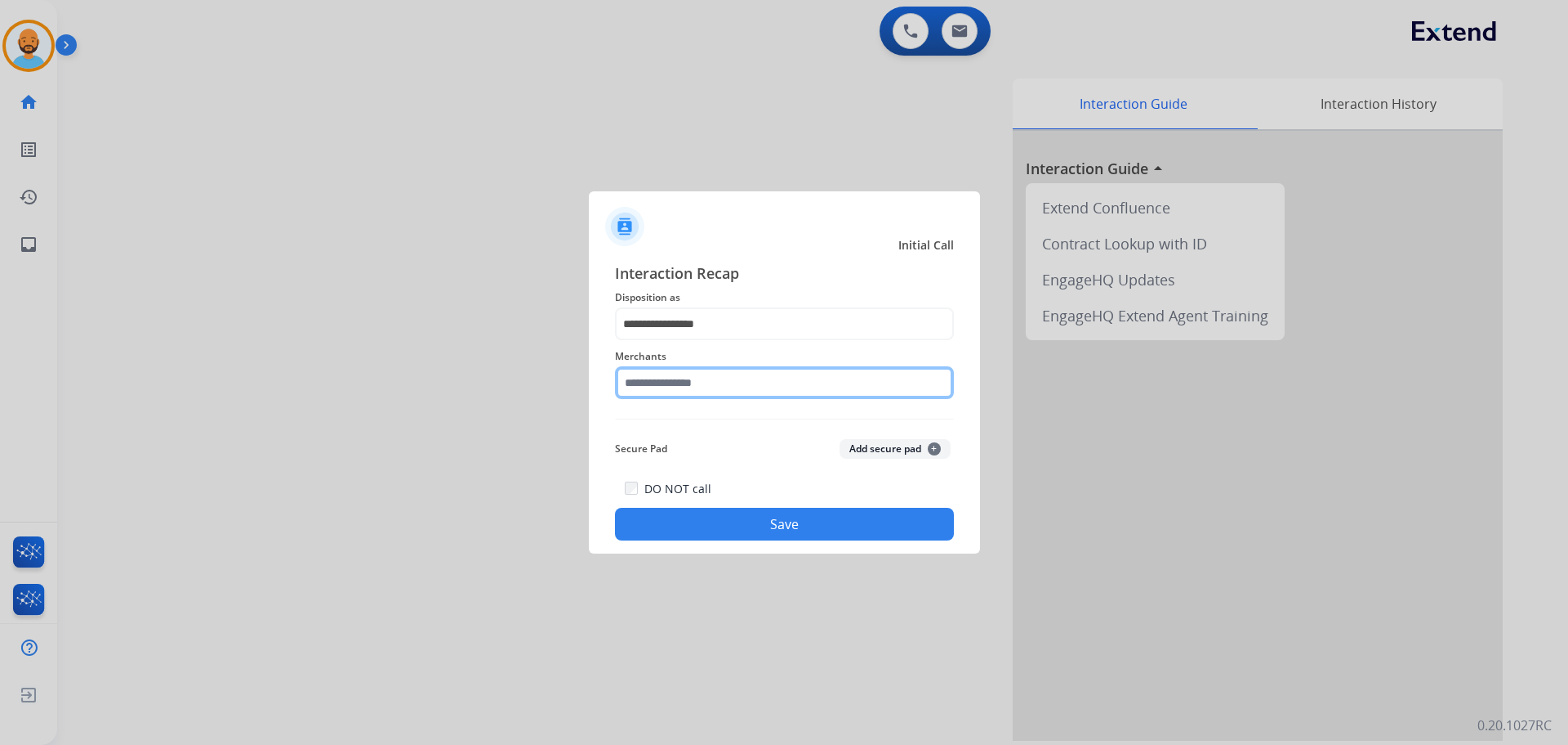
click at [713, 379] on input "text" at bounding box center [784, 382] width 339 height 33
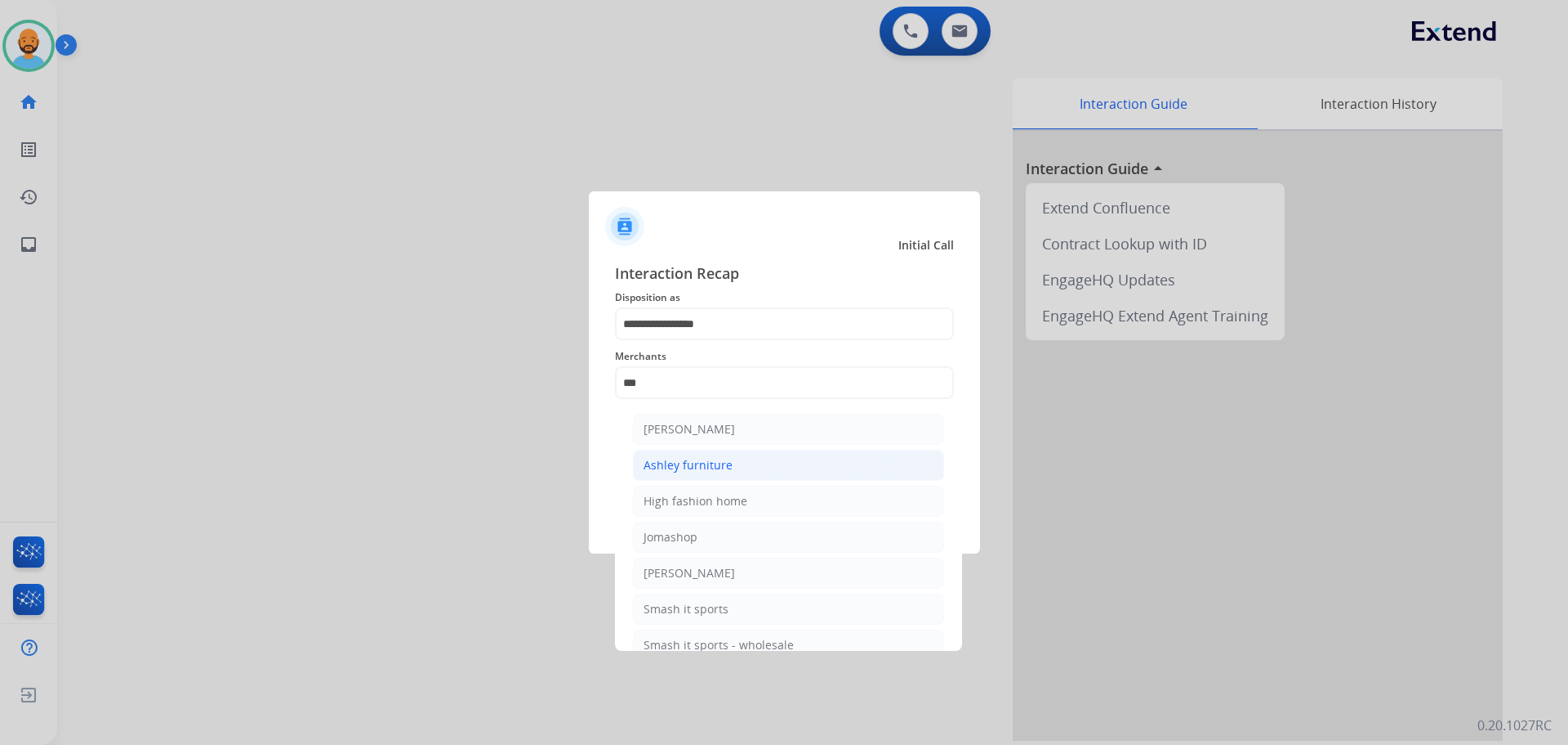
click at [697, 469] on div "Ashley furniture" at bounding box center [688, 465] width 89 height 16
type input "**********"
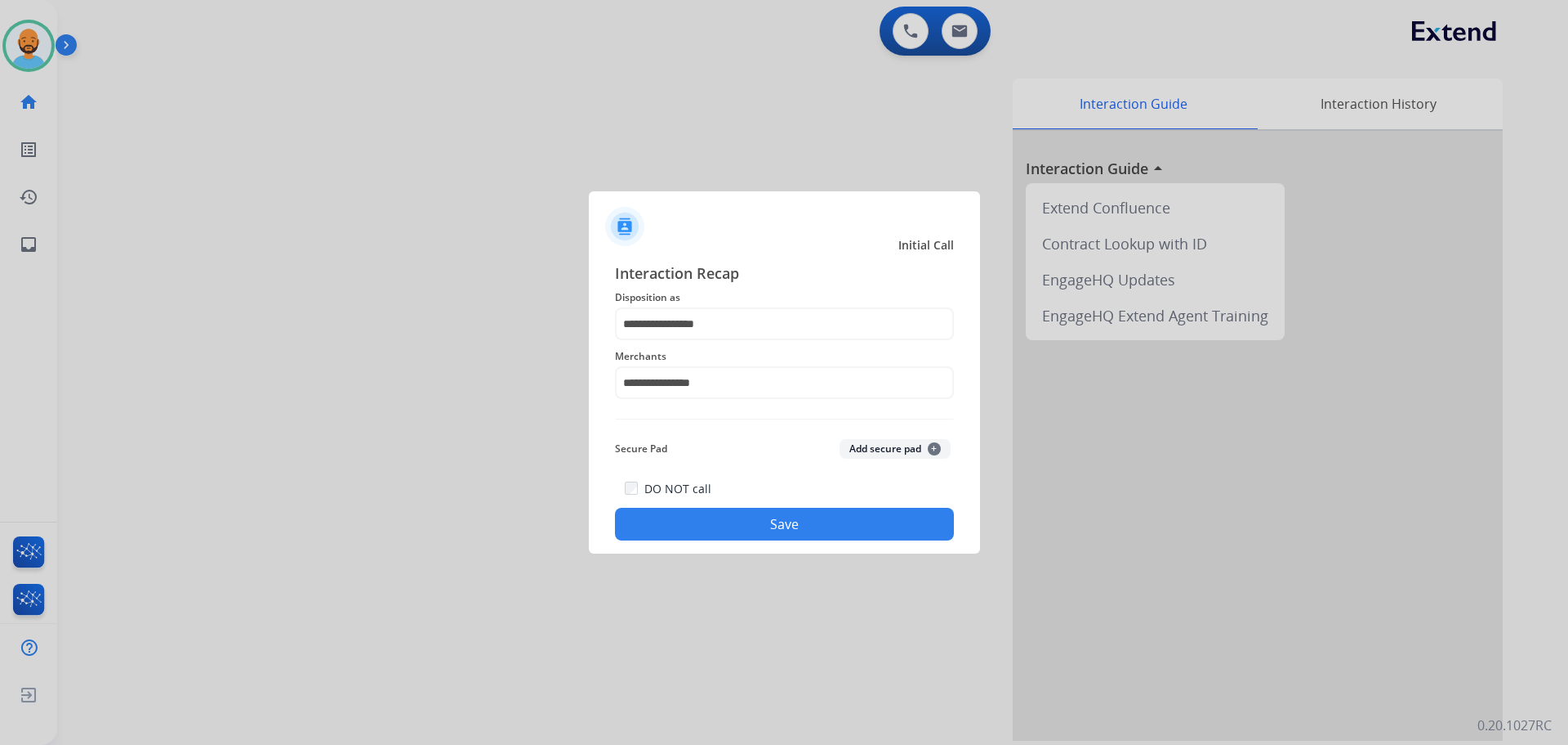
click at [754, 526] on button "Save" at bounding box center [784, 524] width 339 height 33
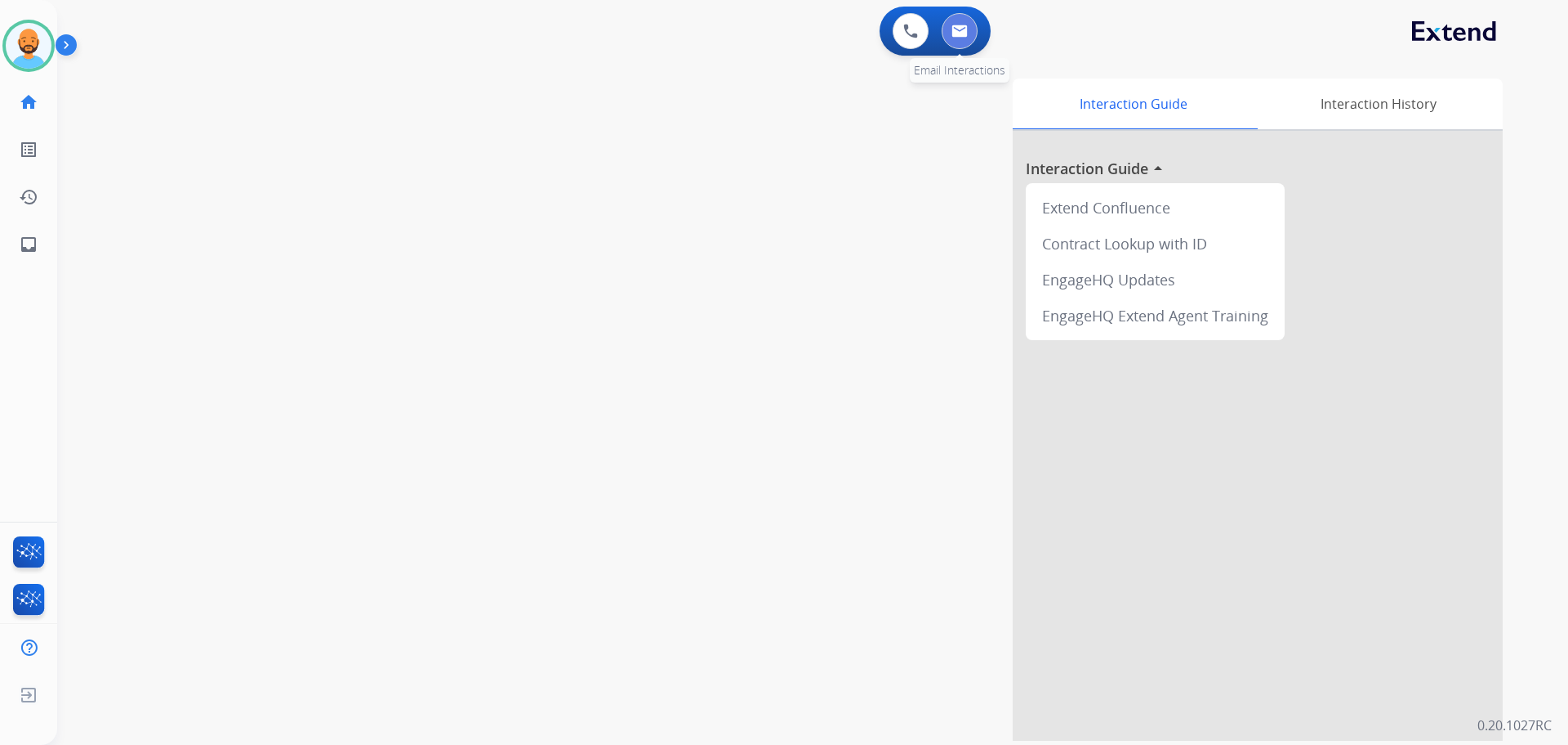
click at [965, 39] on button at bounding box center [960, 31] width 36 height 36
select select "**********"
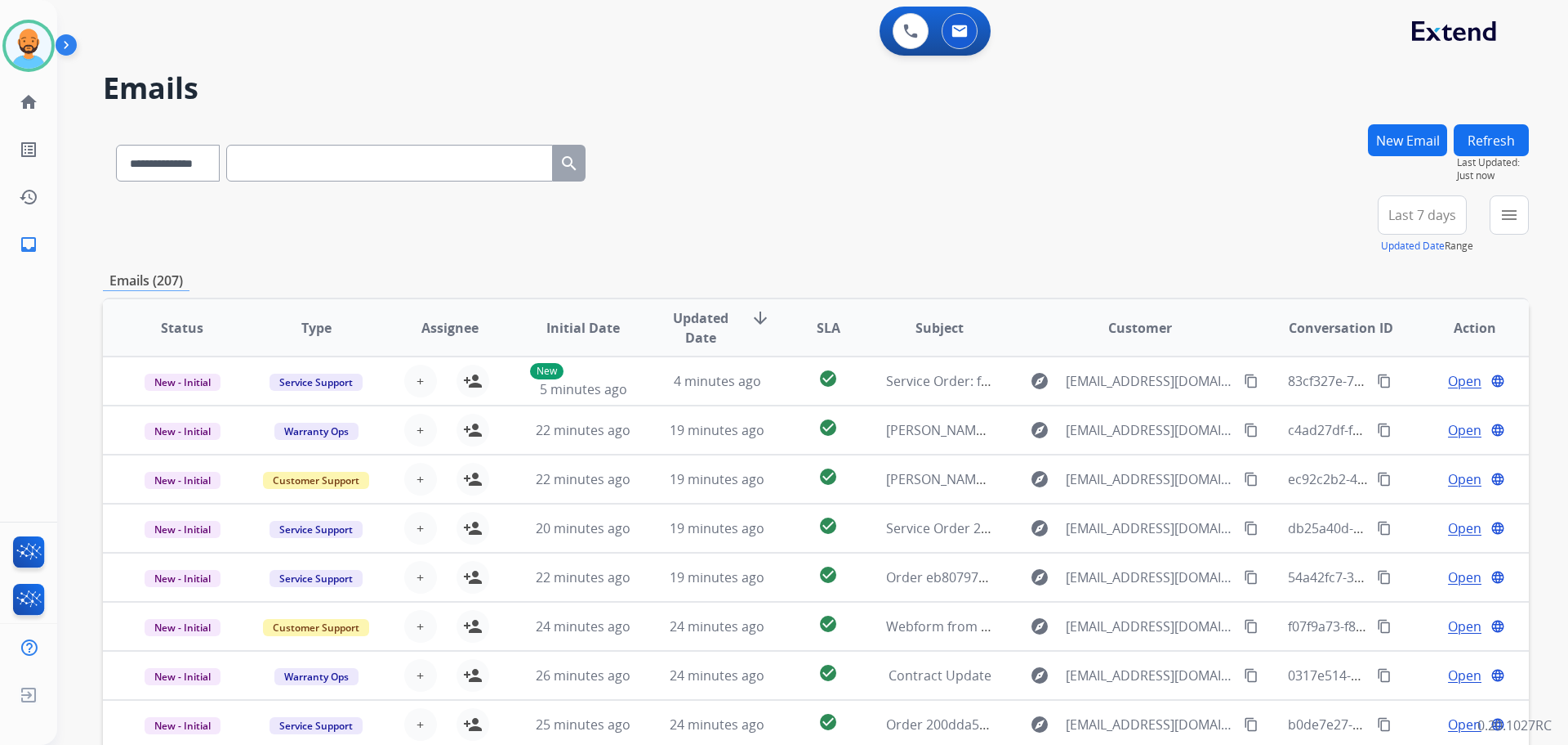
click at [1411, 144] on button "New Email" at bounding box center [1407, 140] width 79 height 32
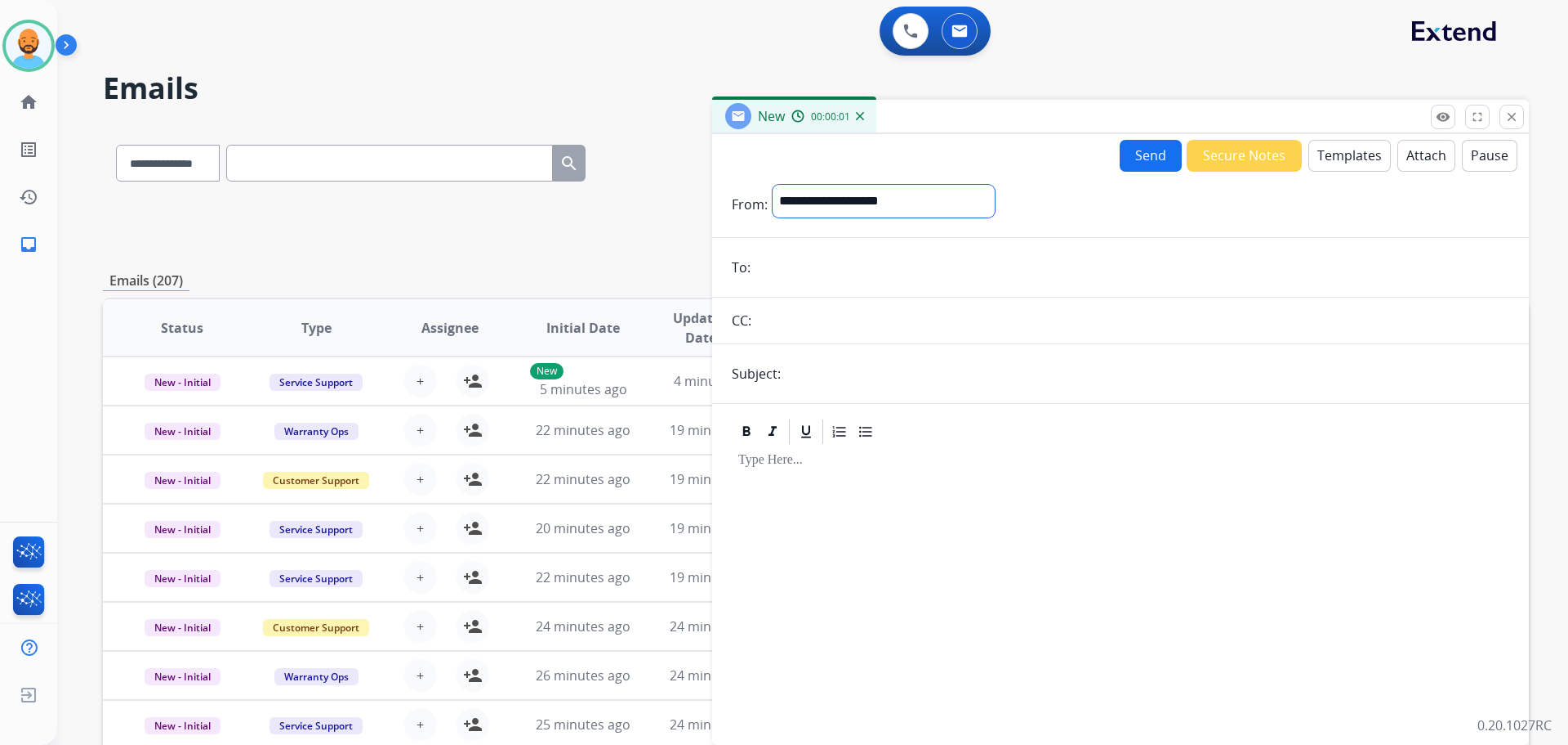
click at [928, 197] on select "**********" at bounding box center [883, 201] width 222 height 33
select select "**********"
click at [773, 184] on select "**********" at bounding box center [883, 201] width 222 height 33
click at [814, 272] on input "email" at bounding box center [1132, 269] width 754 height 33
paste input "**********"
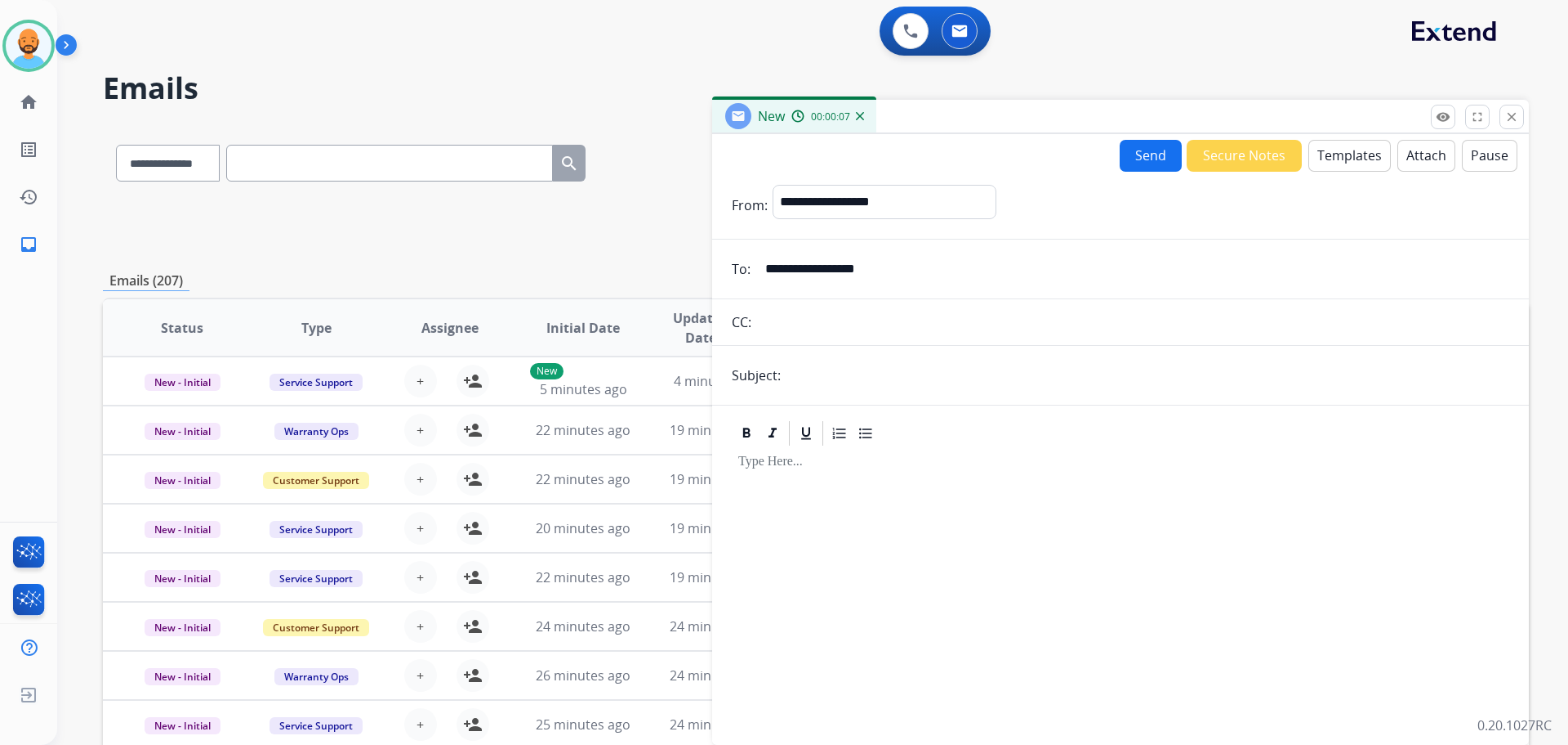
type input "**********"
drag, startPoint x: 803, startPoint y: 366, endPoint x: 804, endPoint y: 358, distance: 8.1
click at [804, 360] on input "text" at bounding box center [1148, 375] width 724 height 33
type input "**********"
click at [786, 471] on div at bounding box center [1120, 588] width 778 height 281
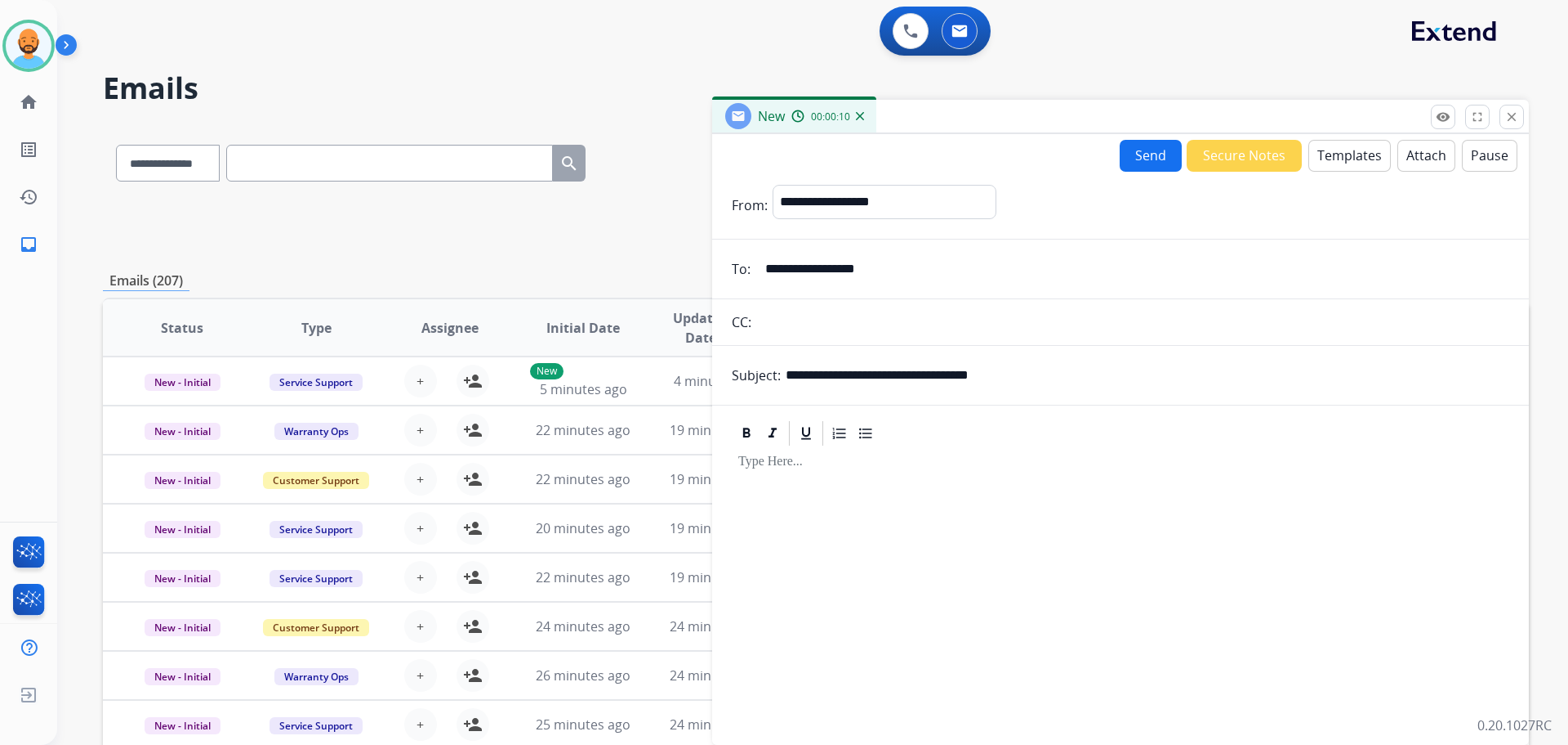
click at [1402, 156] on button "Attach" at bounding box center [1426, 155] width 58 height 32
click at [1119, 155] on button "Send" at bounding box center [1150, 155] width 62 height 32
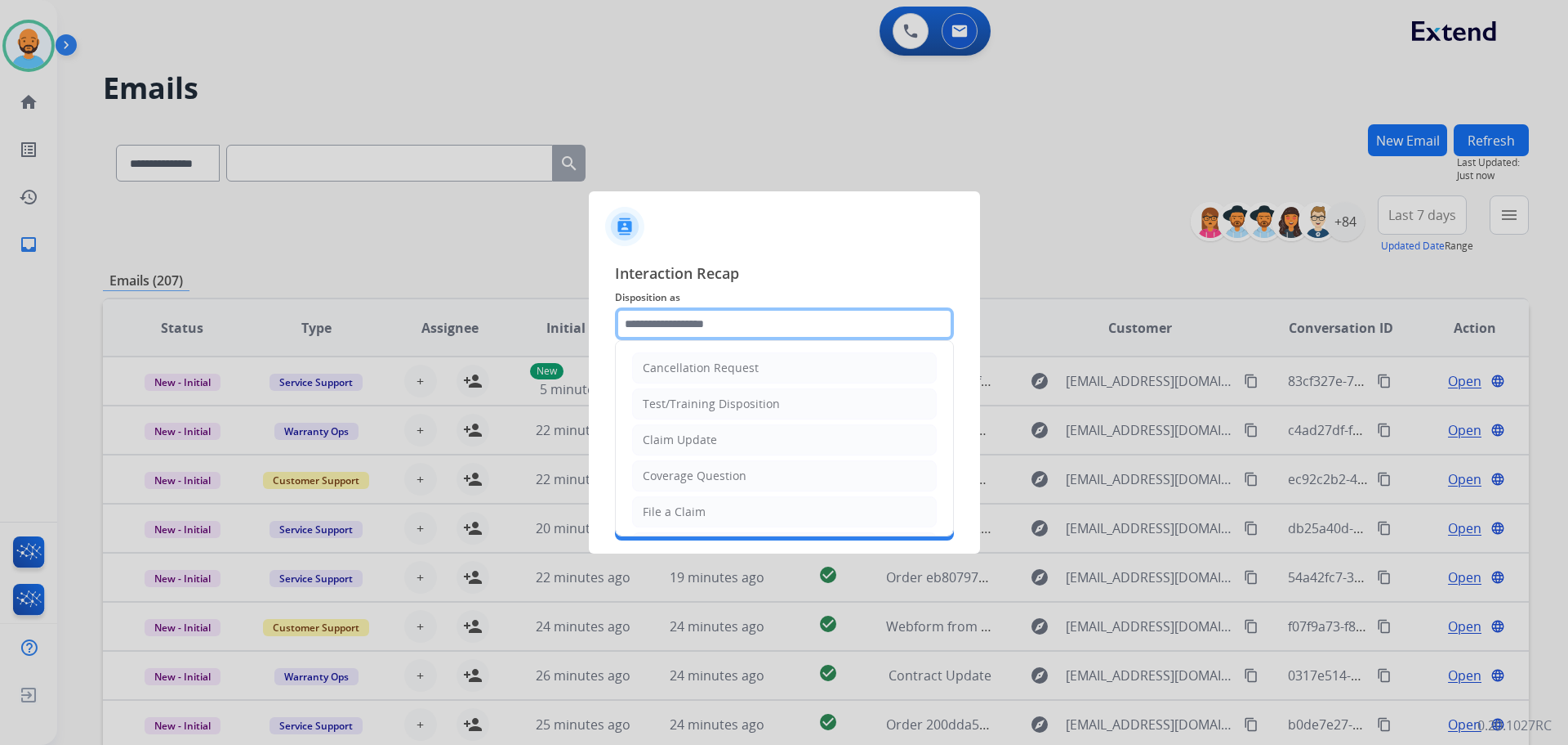
click at [793, 314] on input "text" at bounding box center [784, 323] width 339 height 33
click at [684, 440] on div "Claim Update" at bounding box center [680, 440] width 74 height 16
type input "**********"
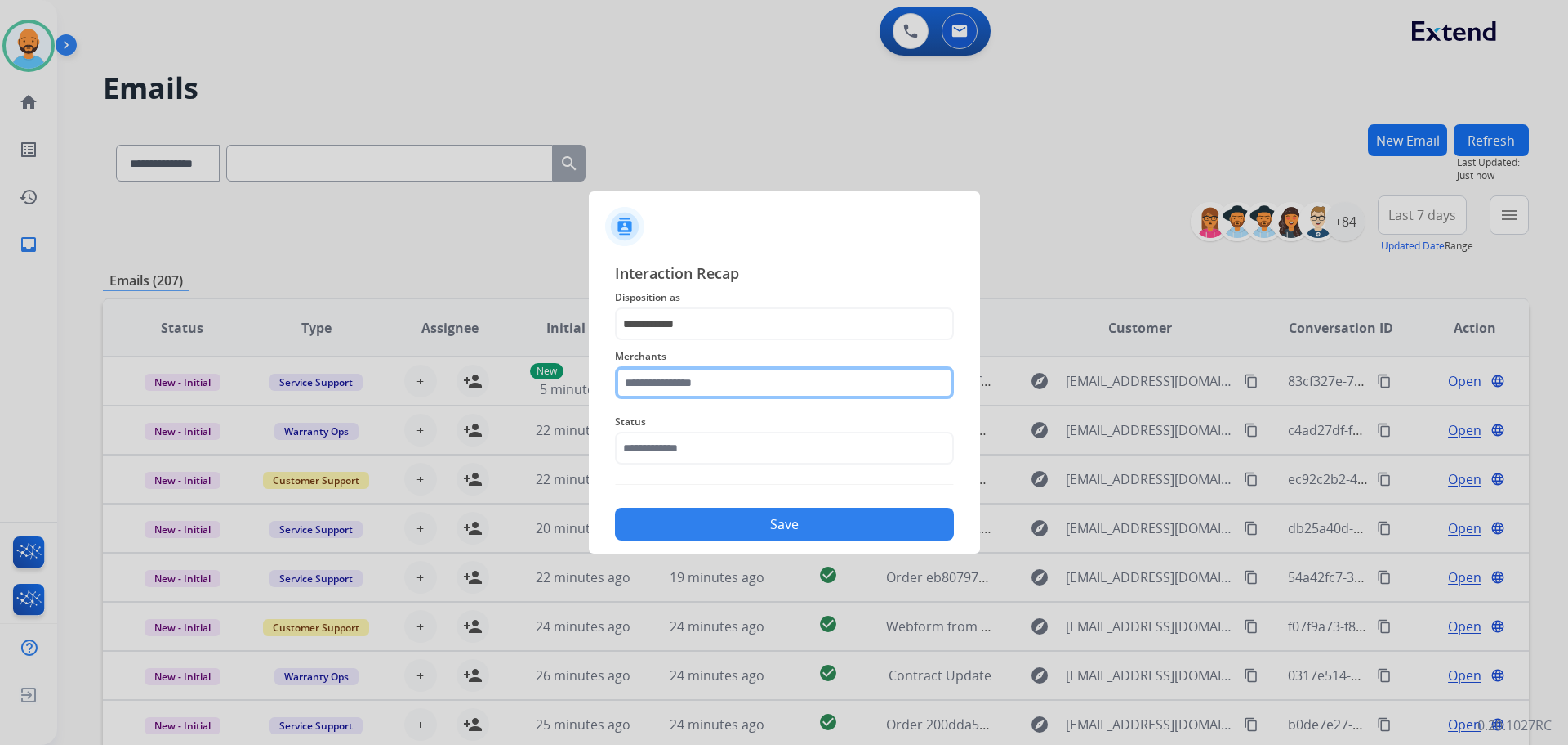
click at [693, 385] on input "text" at bounding box center [784, 382] width 339 height 33
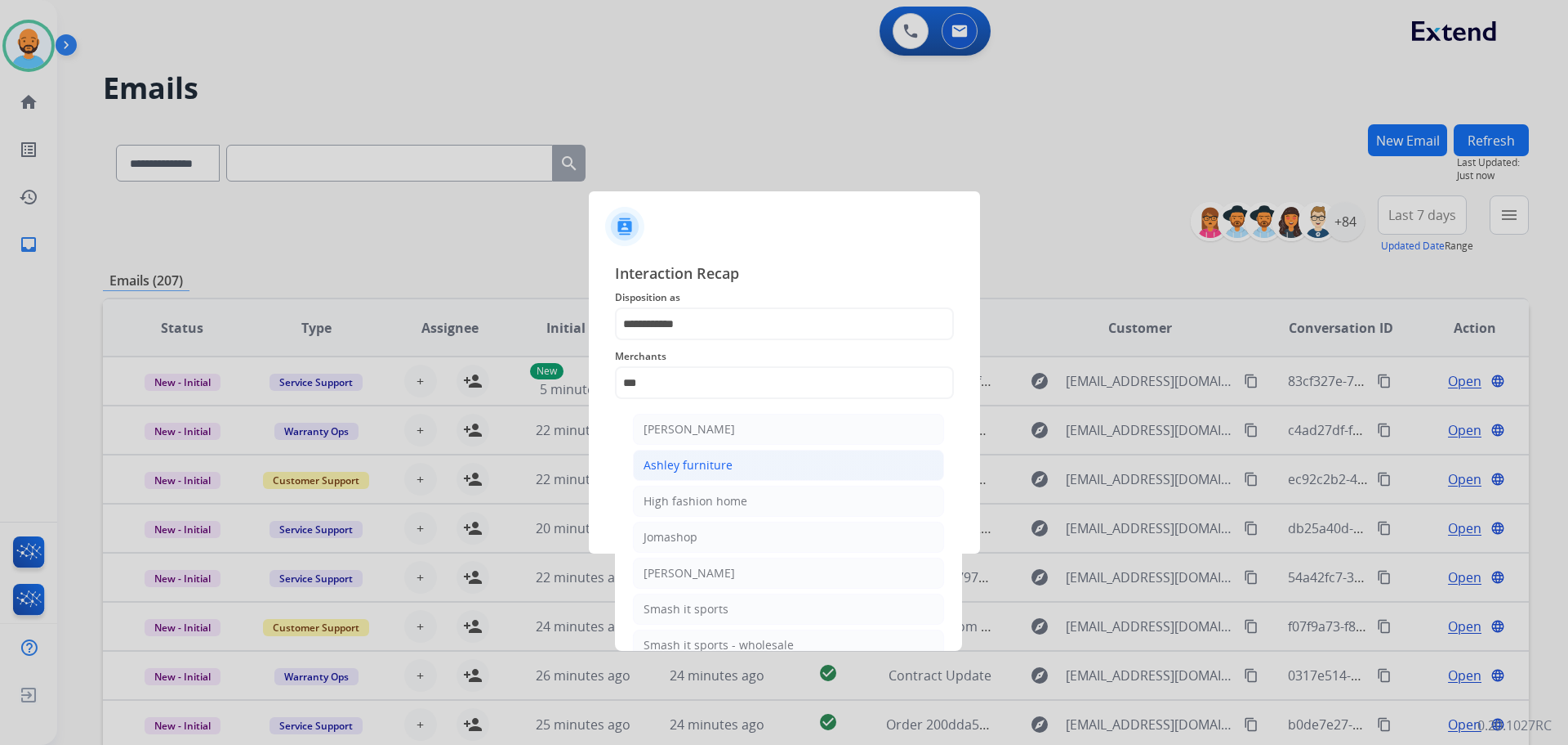
click at [701, 457] on div "Ashley furniture" at bounding box center [688, 465] width 89 height 16
type input "**********"
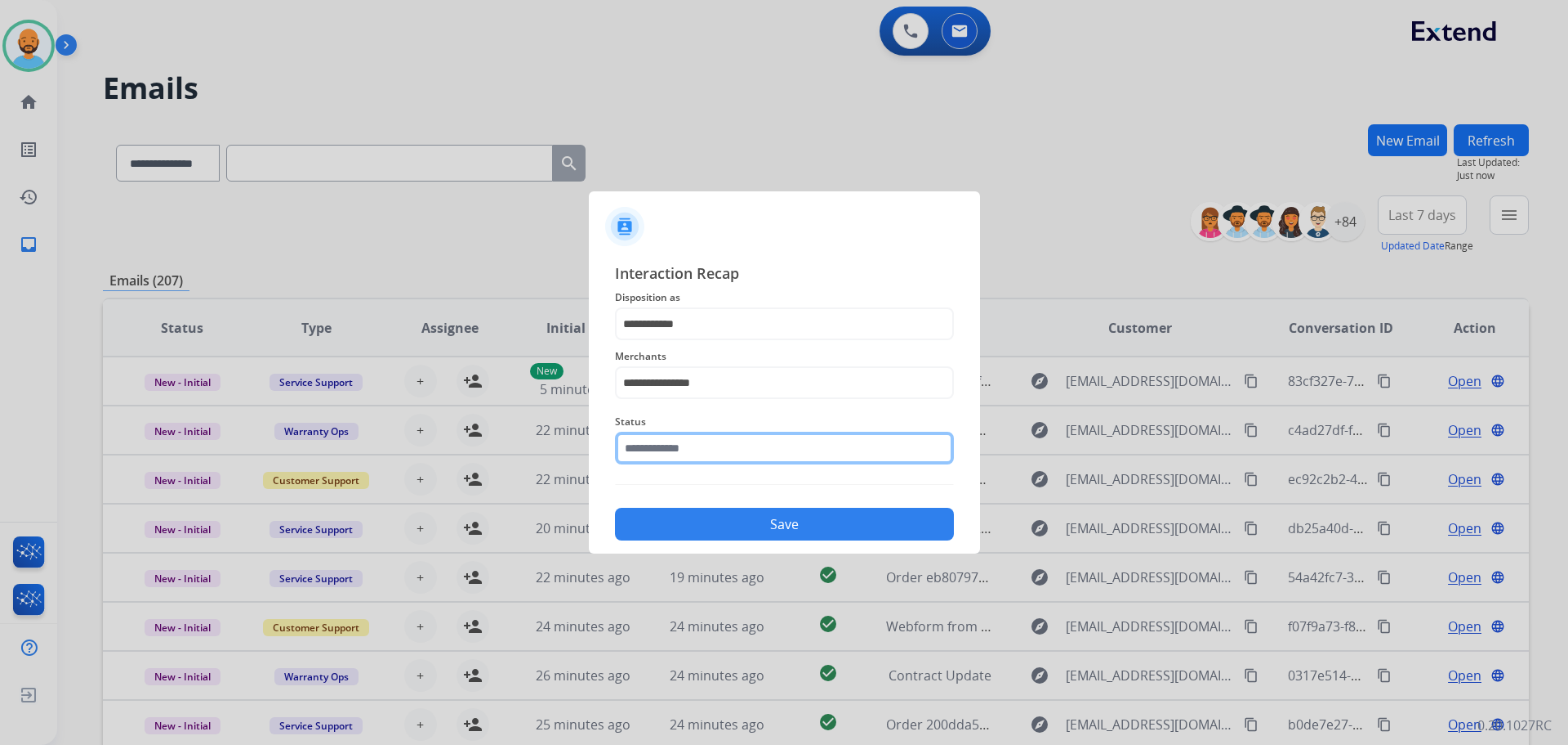
click at [697, 457] on input "text" at bounding box center [784, 448] width 339 height 33
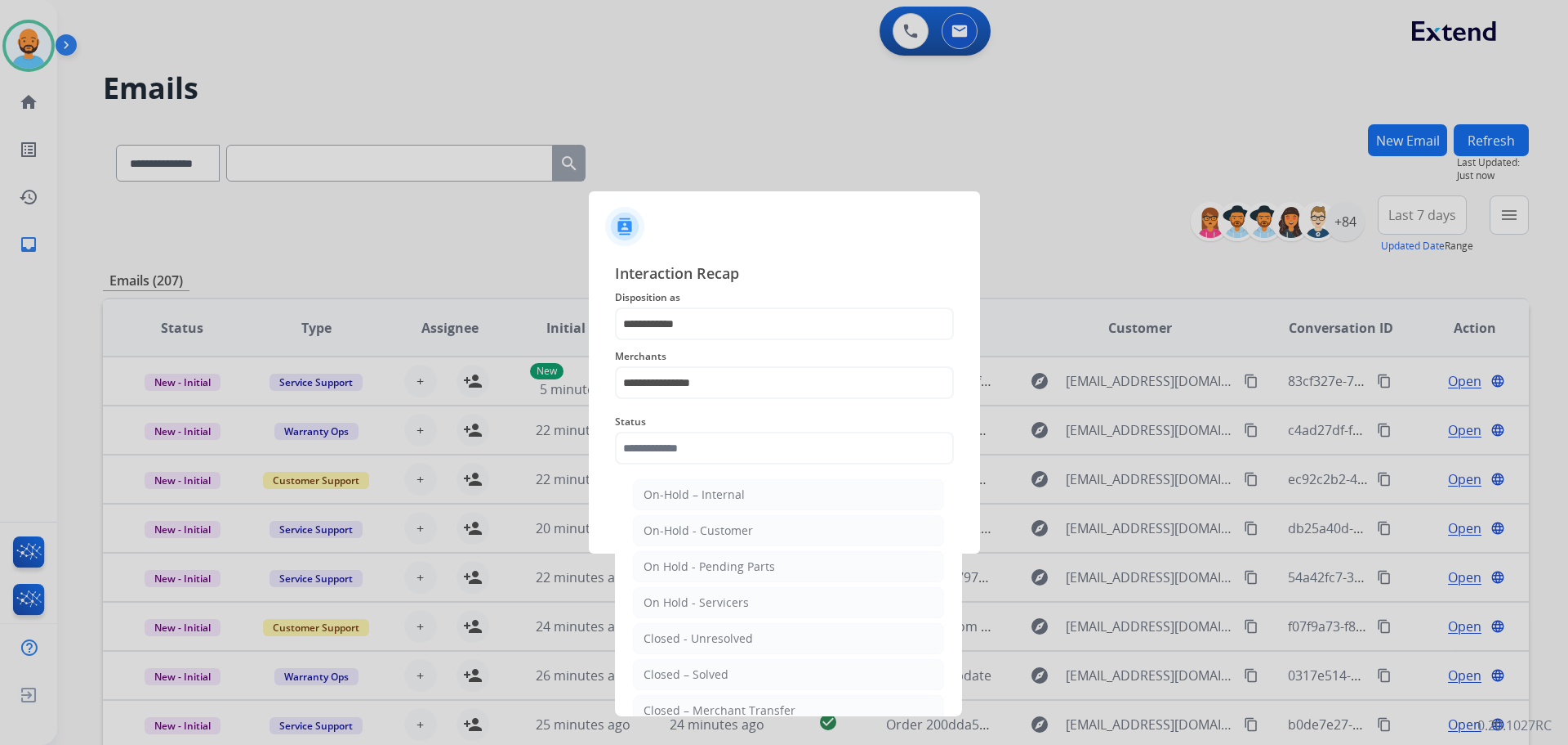
click at [705, 669] on div "Closed – Solved" at bounding box center [686, 674] width 85 height 16
type input "**********"
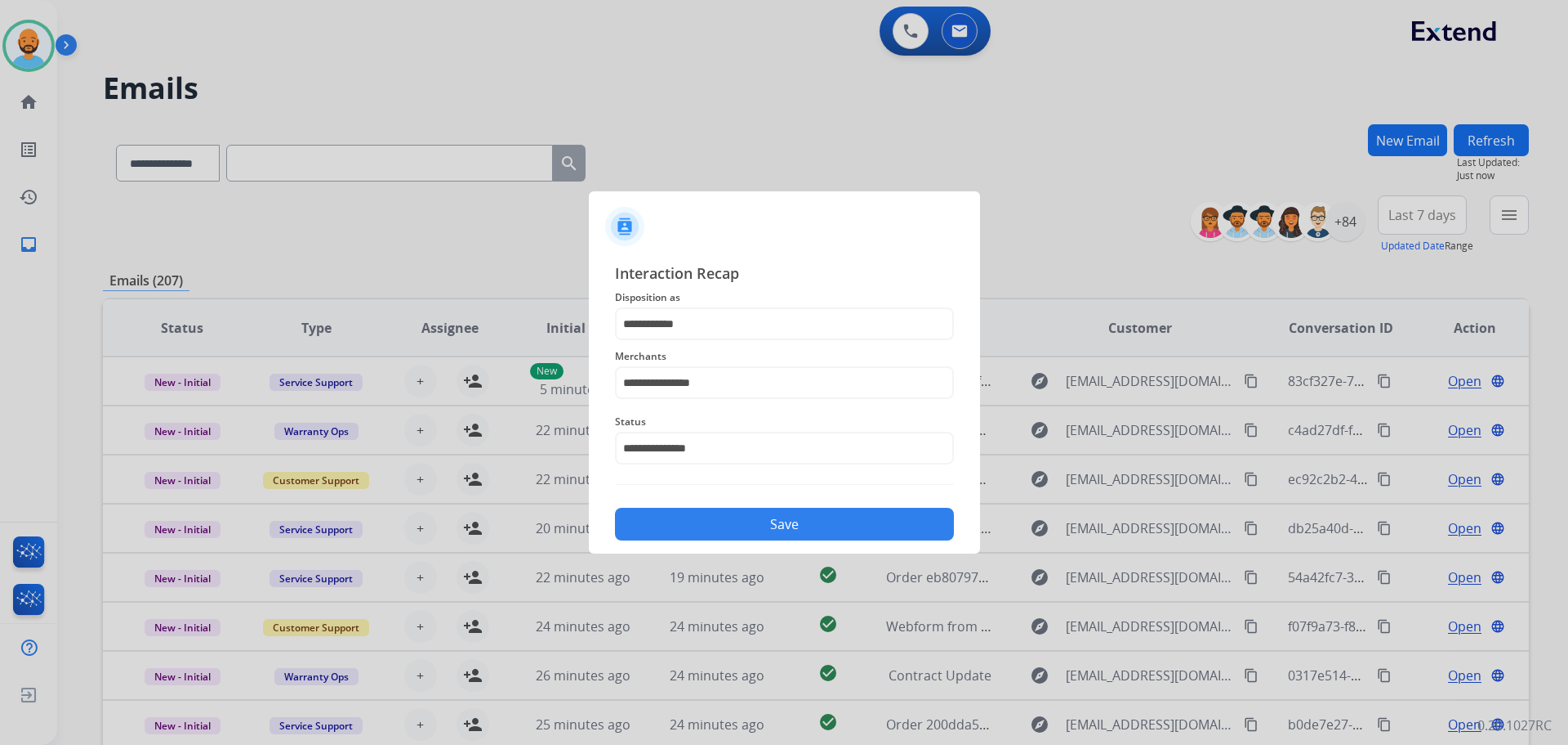
click at [777, 515] on button "Save" at bounding box center [784, 524] width 339 height 33
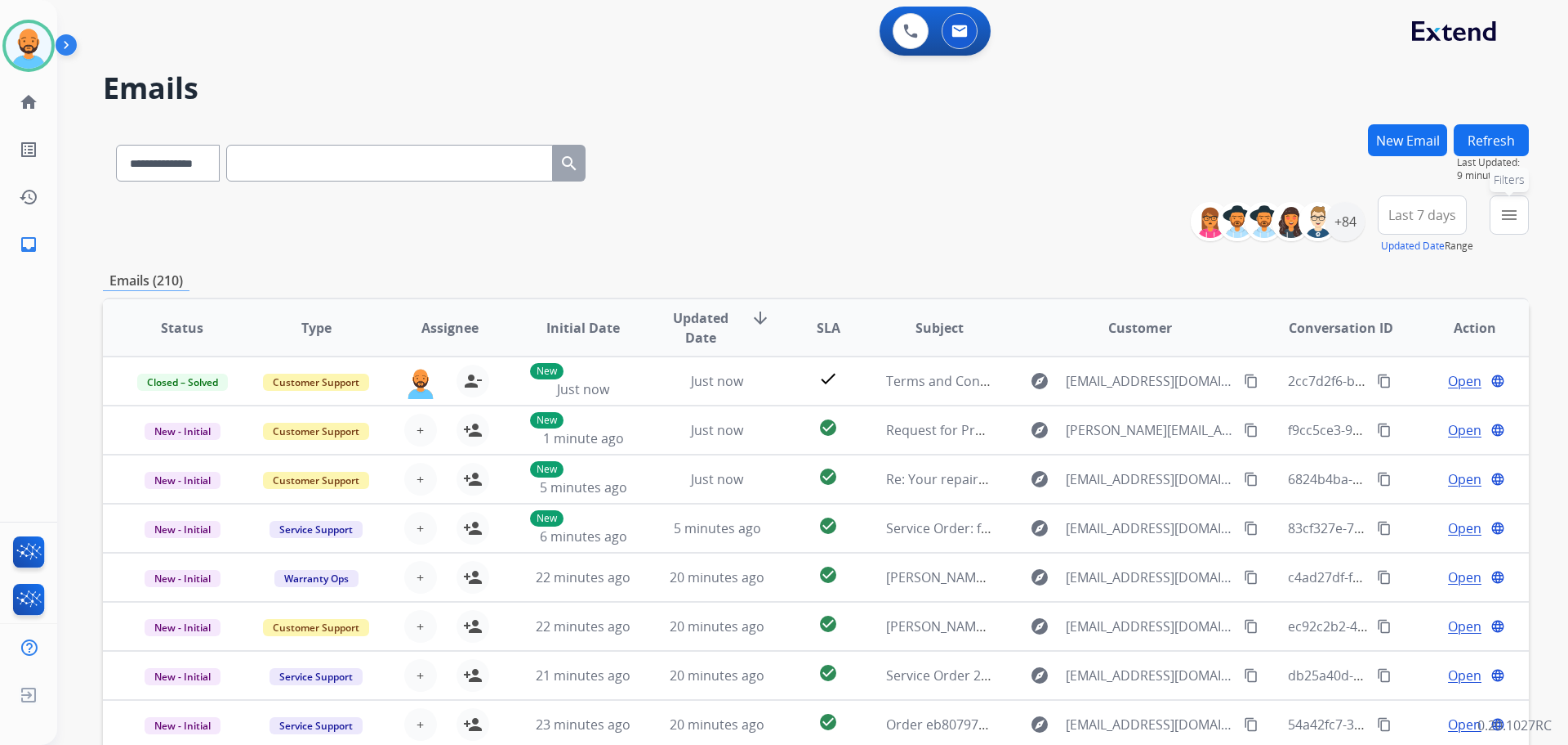
drag, startPoint x: 1514, startPoint y: 208, endPoint x: 1497, endPoint y: 214, distance: 18.0
click at [1513, 208] on mat-icon "menu" at bounding box center [1510, 215] width 20 height 20
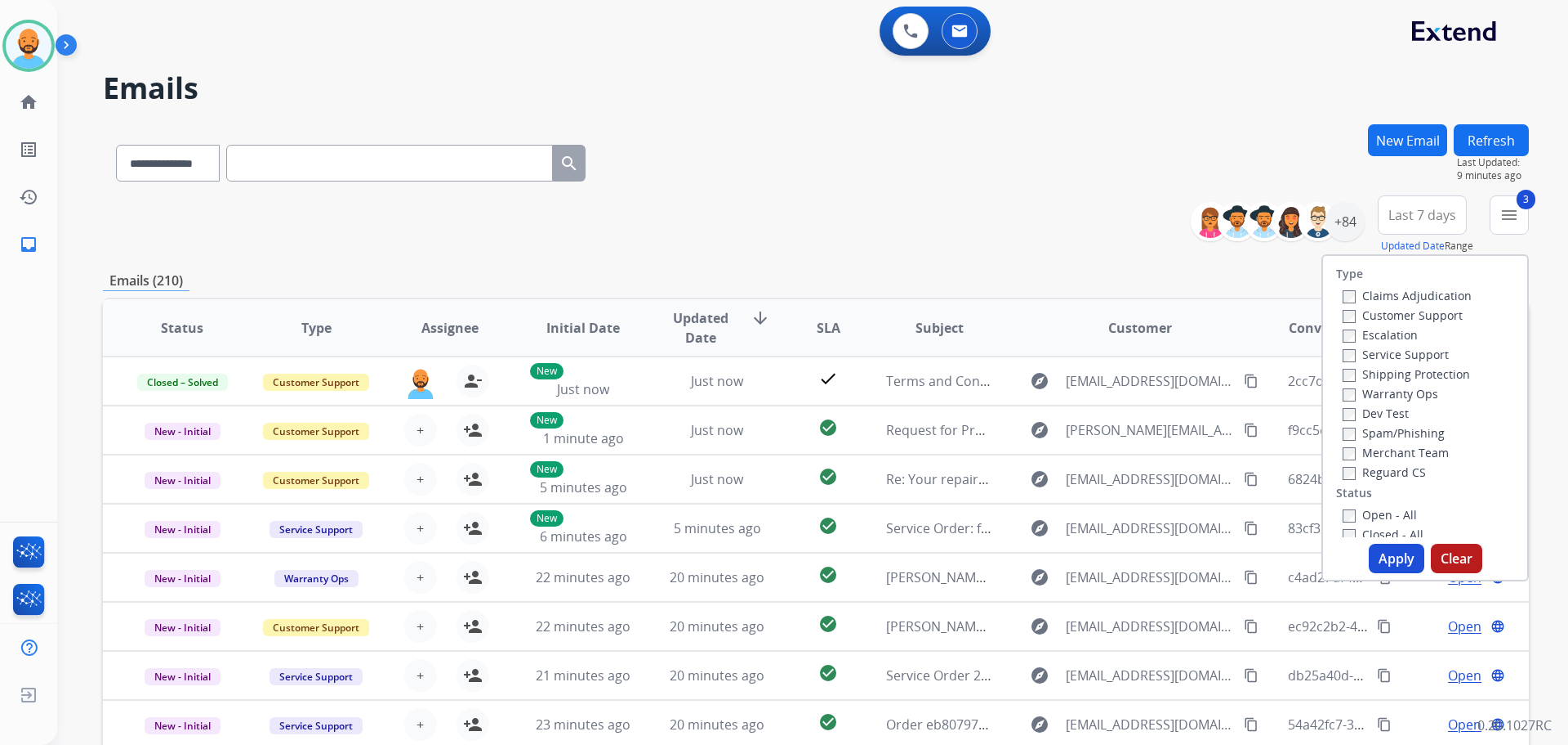
click at [1374, 553] on button "Apply" at bounding box center [1396, 558] width 55 height 29
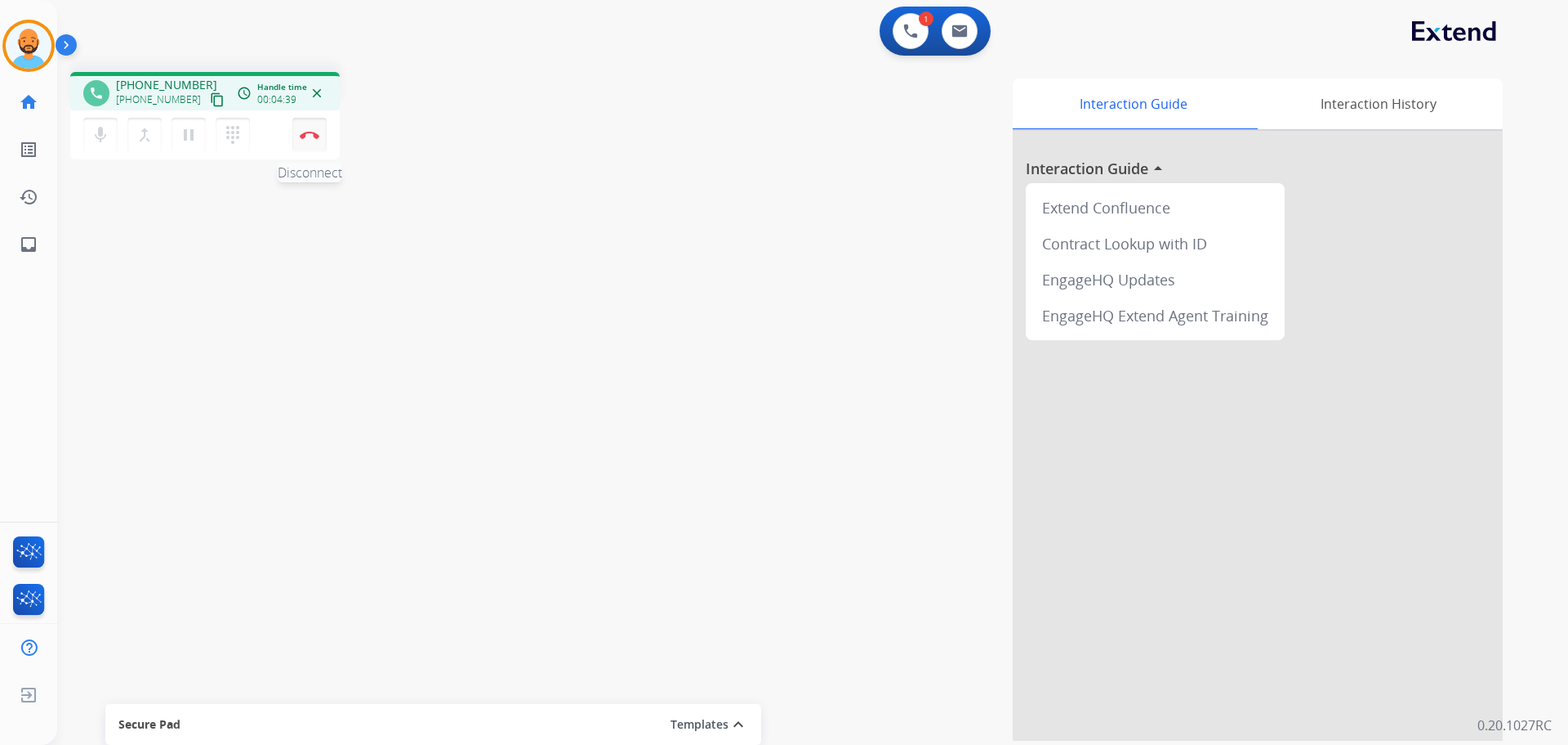
click at [310, 128] on button "Disconnect" at bounding box center [310, 135] width 35 height 35
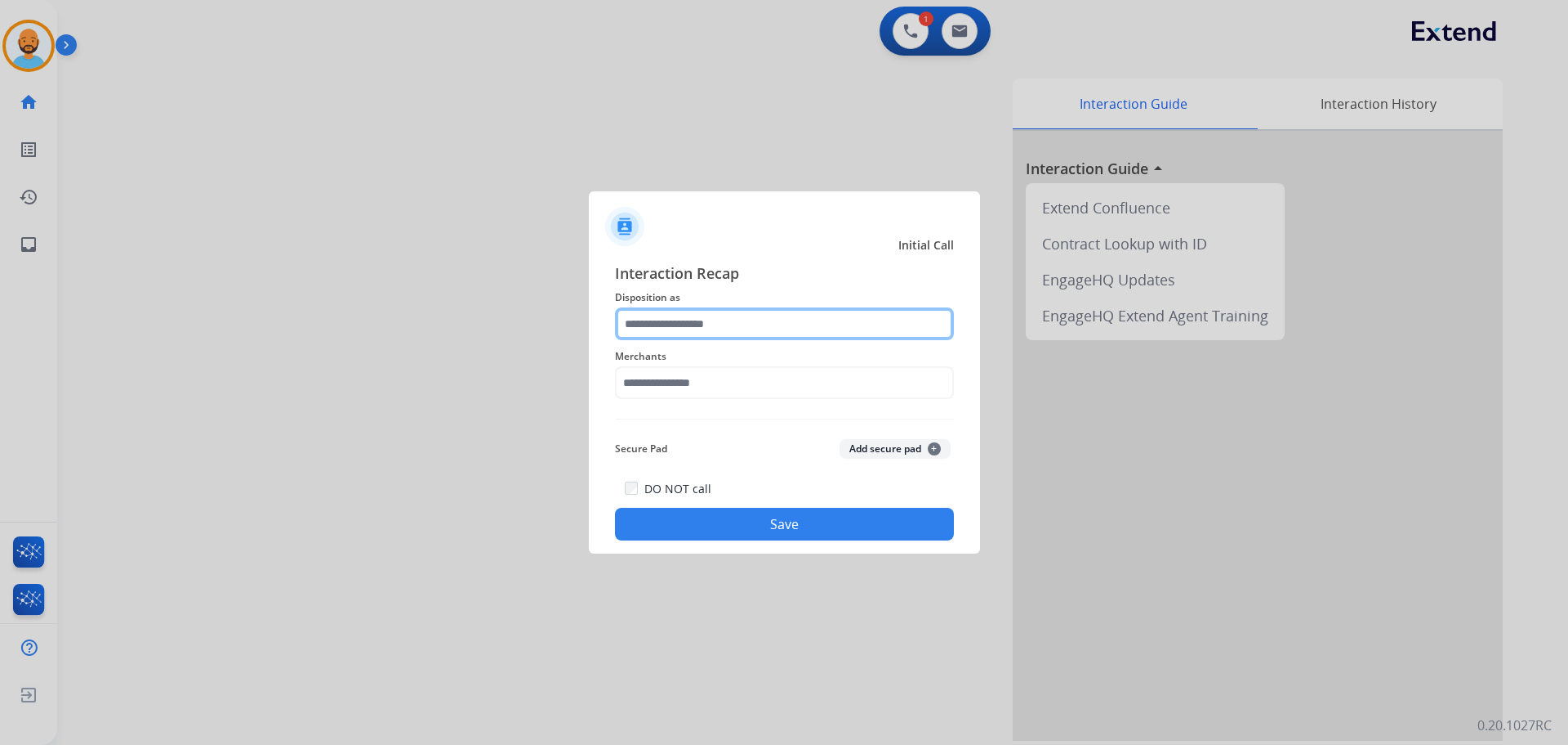
click at [703, 316] on input "text" at bounding box center [784, 323] width 339 height 33
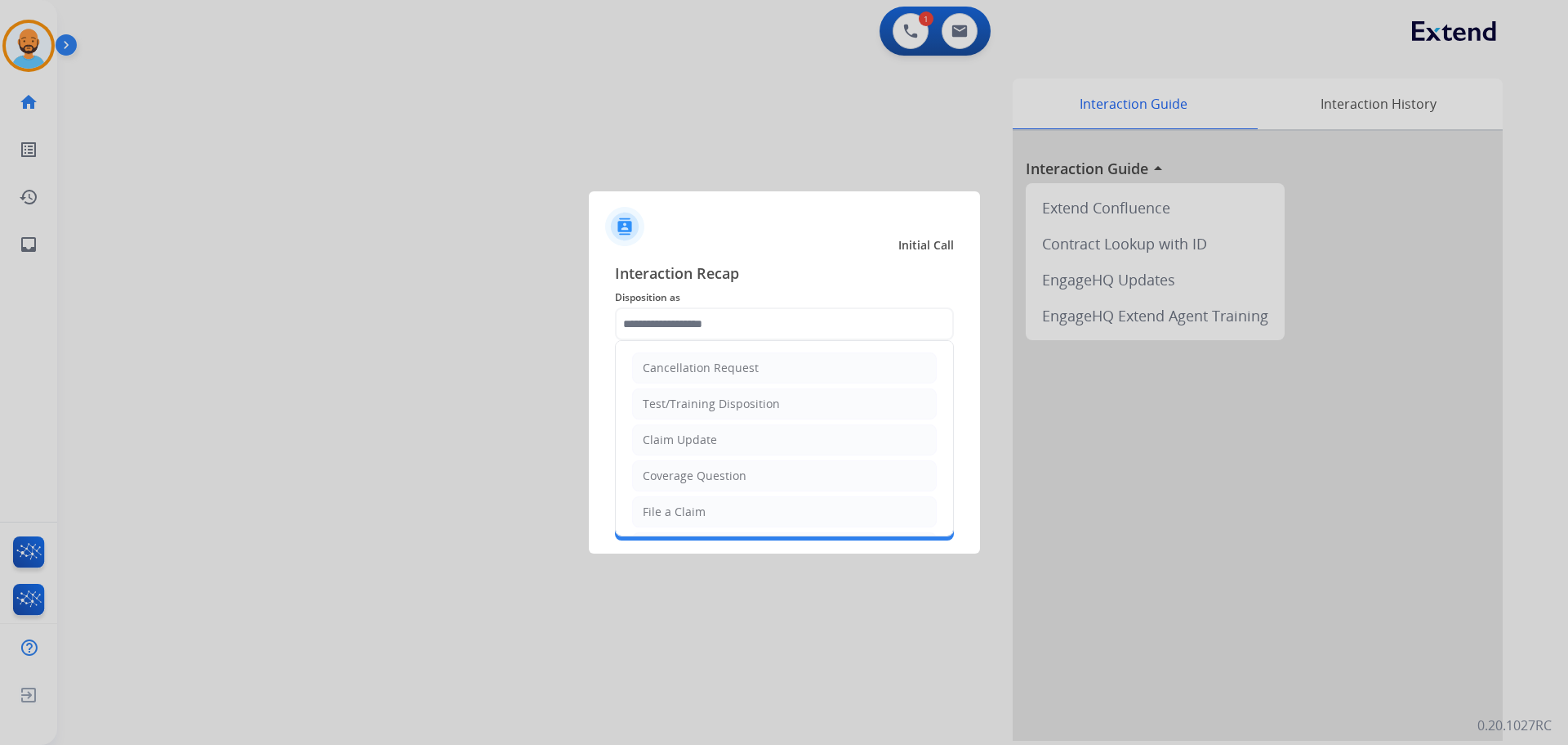
click at [684, 470] on div "Coverage Question" at bounding box center [695, 476] width 104 height 16
type input "**********"
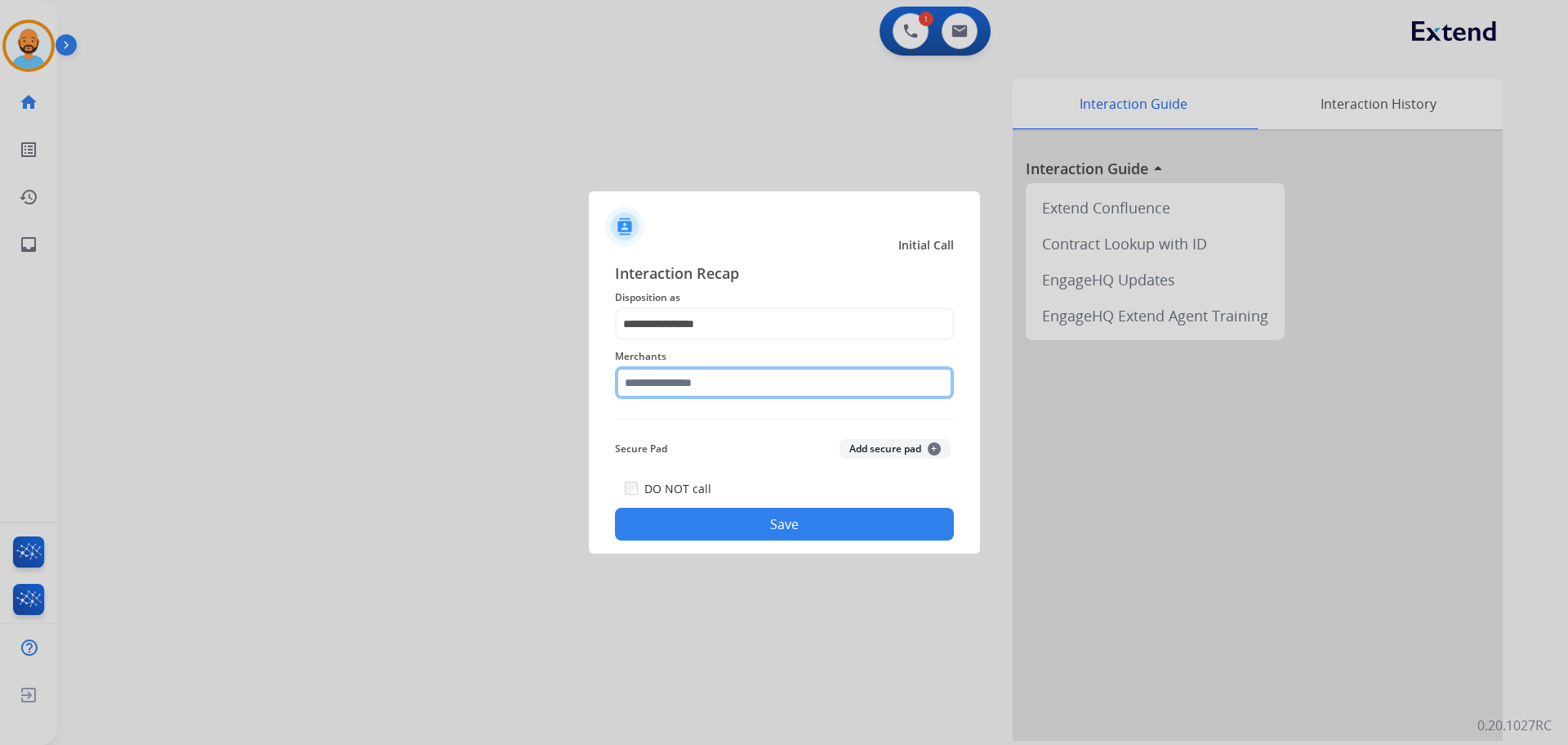
drag, startPoint x: 688, startPoint y: 383, endPoint x: 689, endPoint y: 369, distance: 14.0
click at [689, 373] on input "text" at bounding box center [784, 382] width 339 height 33
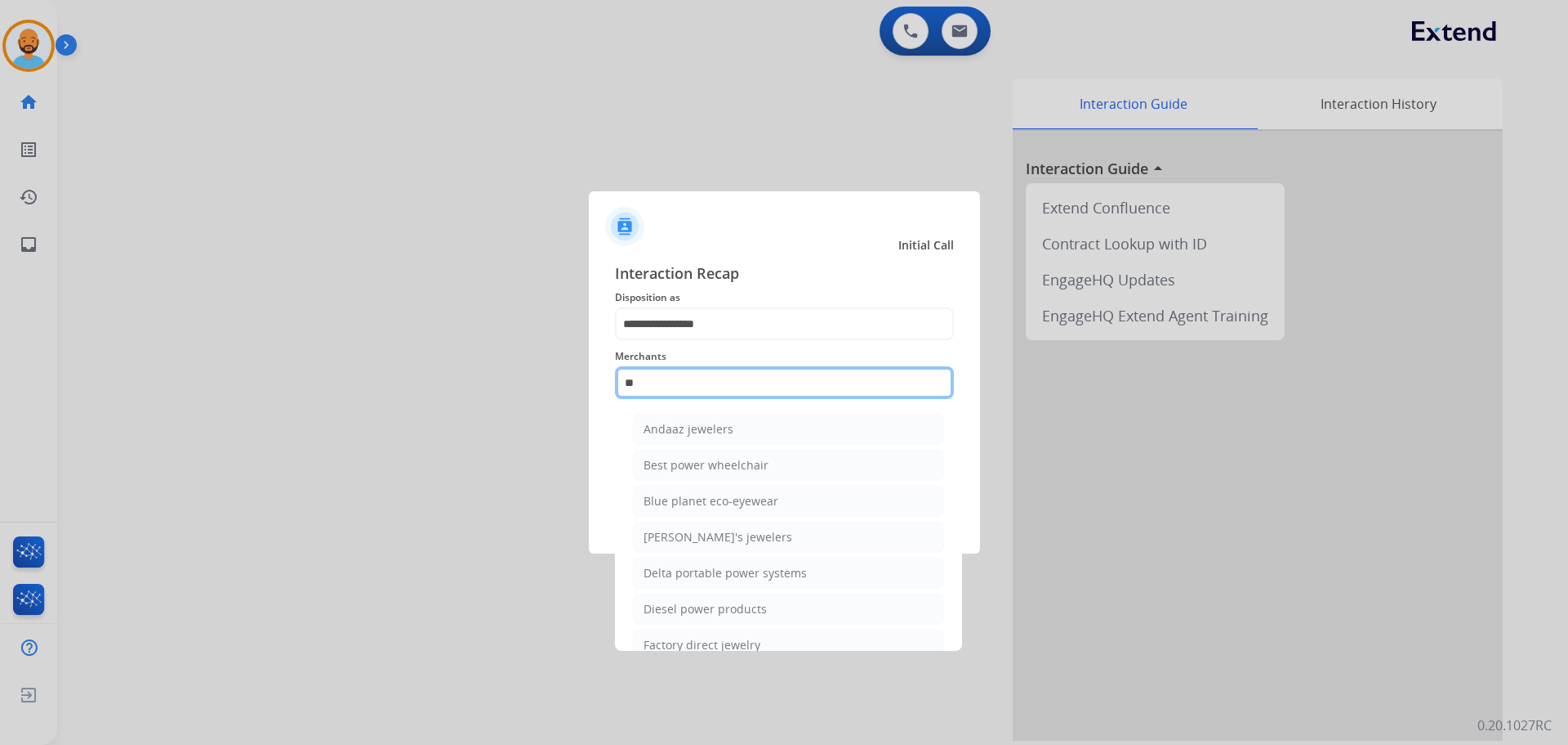
type input "*"
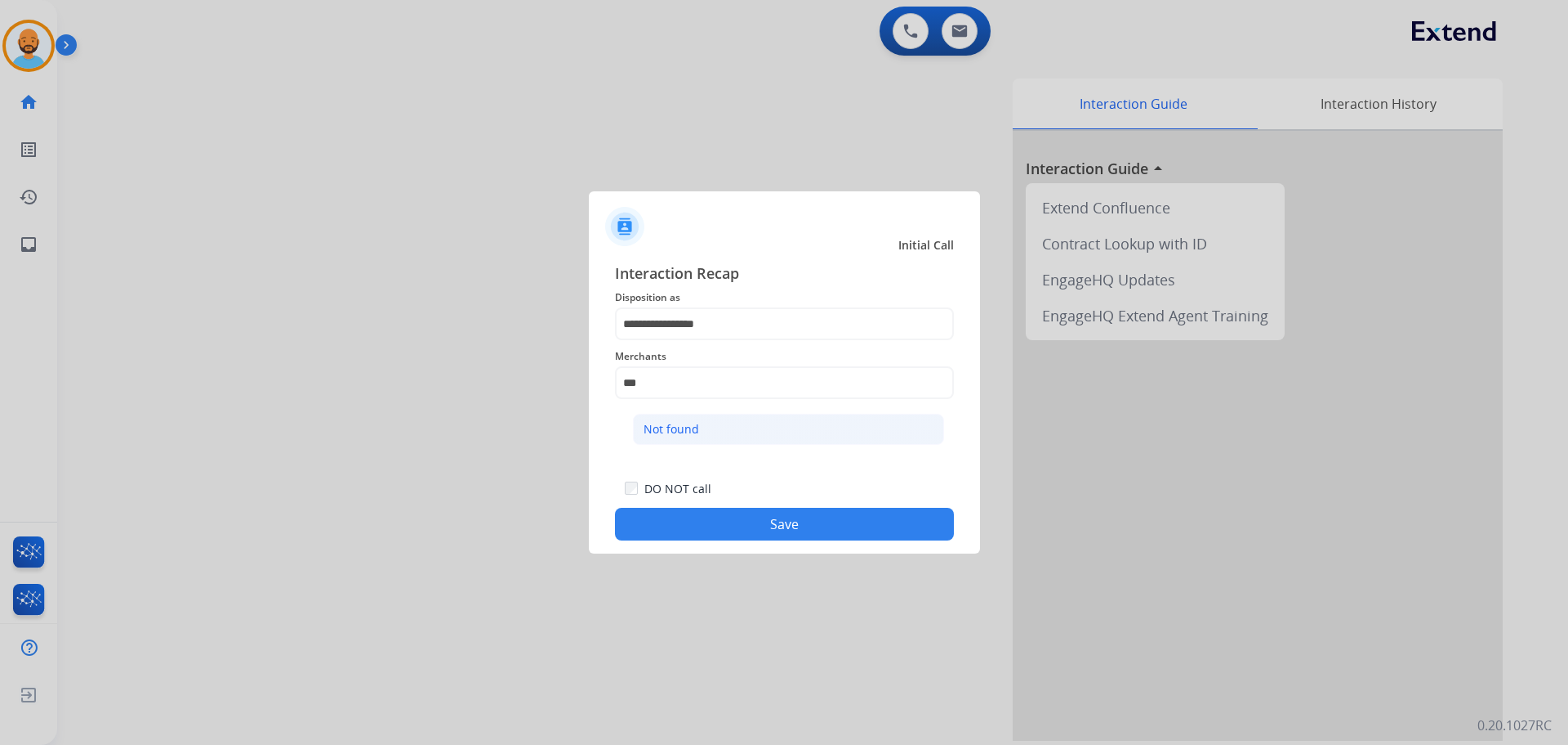
click at [685, 428] on div "Not found" at bounding box center [671, 429] width 55 height 16
type input "*********"
click at [706, 519] on button "Save" at bounding box center [784, 524] width 339 height 33
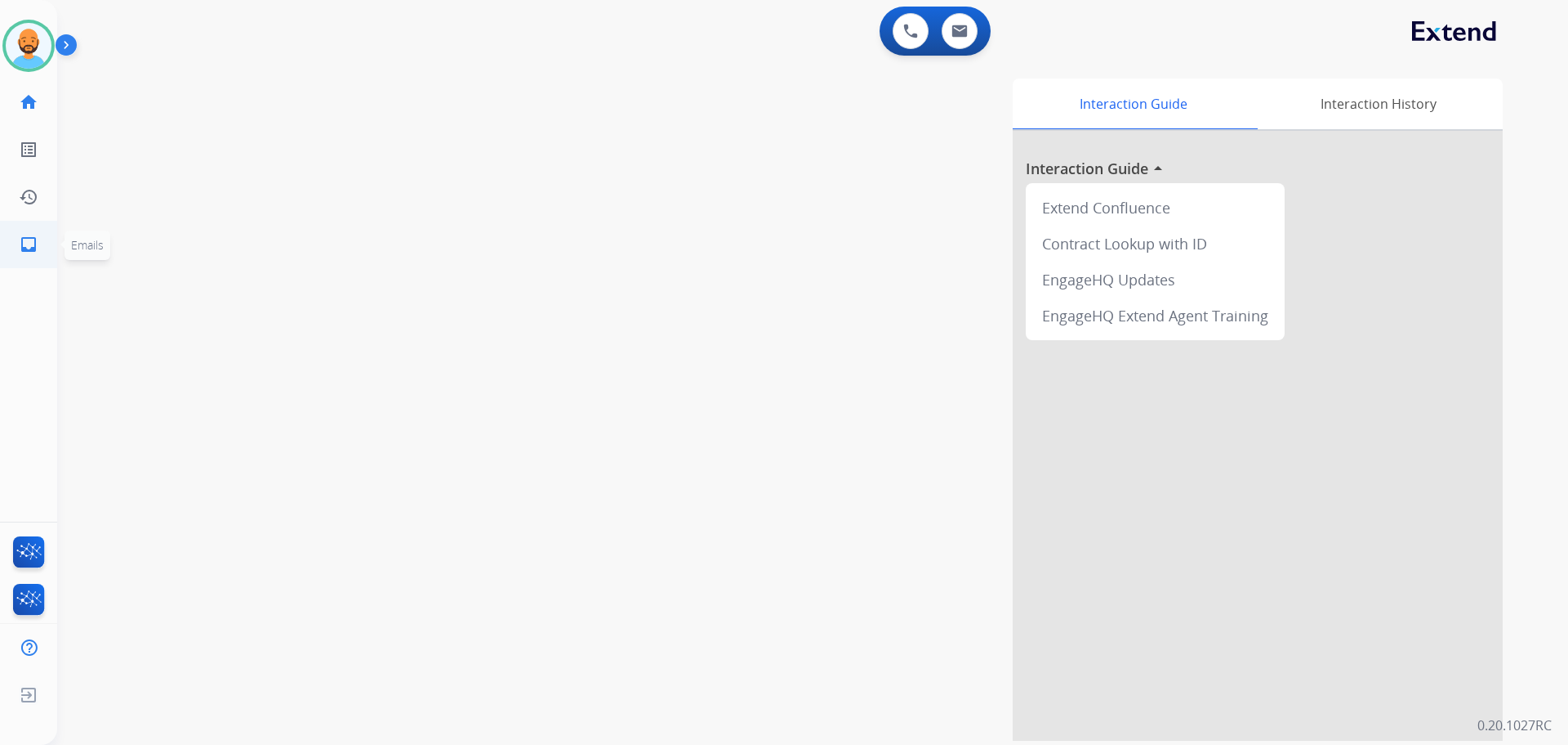
click at [27, 240] on mat-icon "inbox" at bounding box center [29, 244] width 20 height 20
select select "**********"
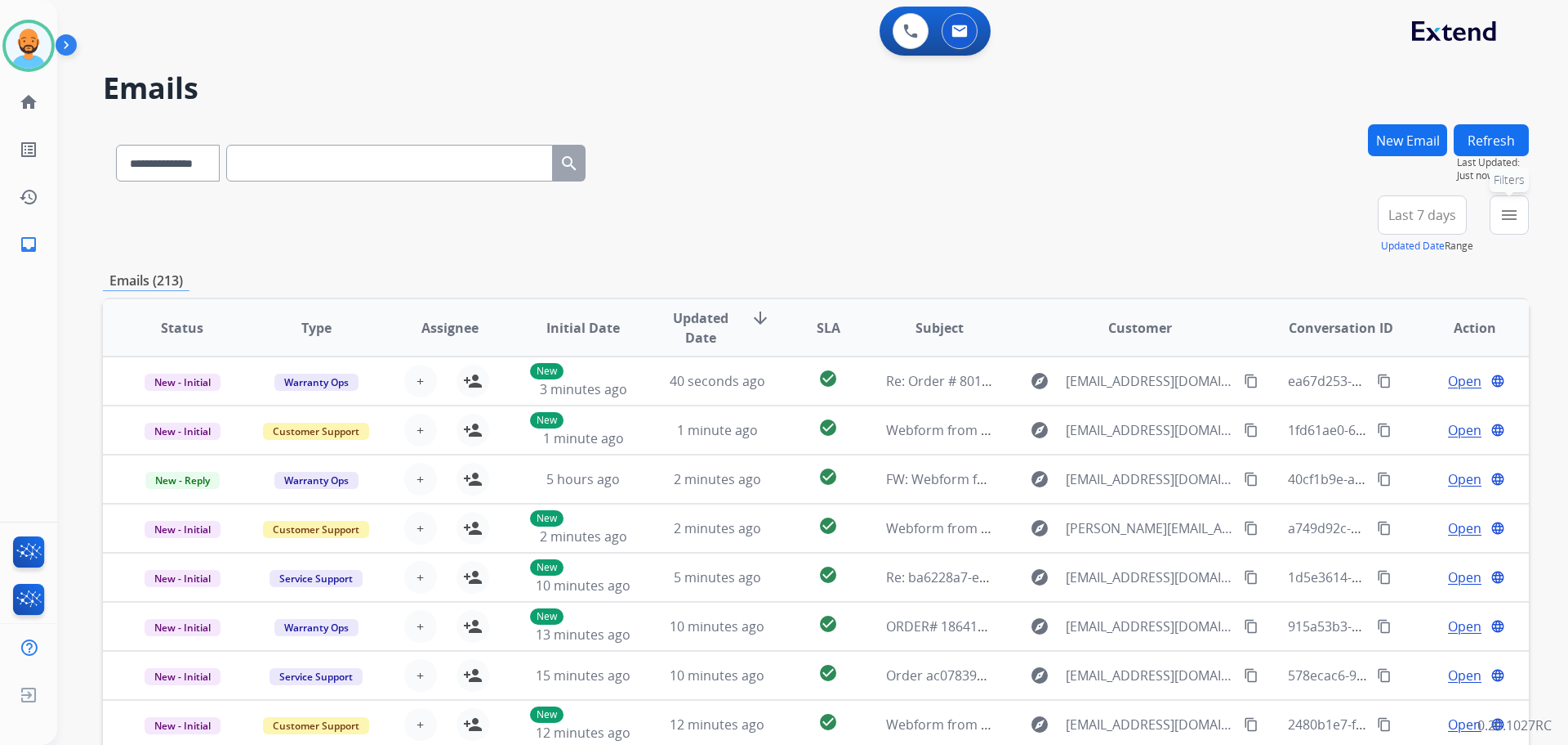
click at [1499, 210] on button "menu Filters" at bounding box center [1509, 214] width 39 height 39
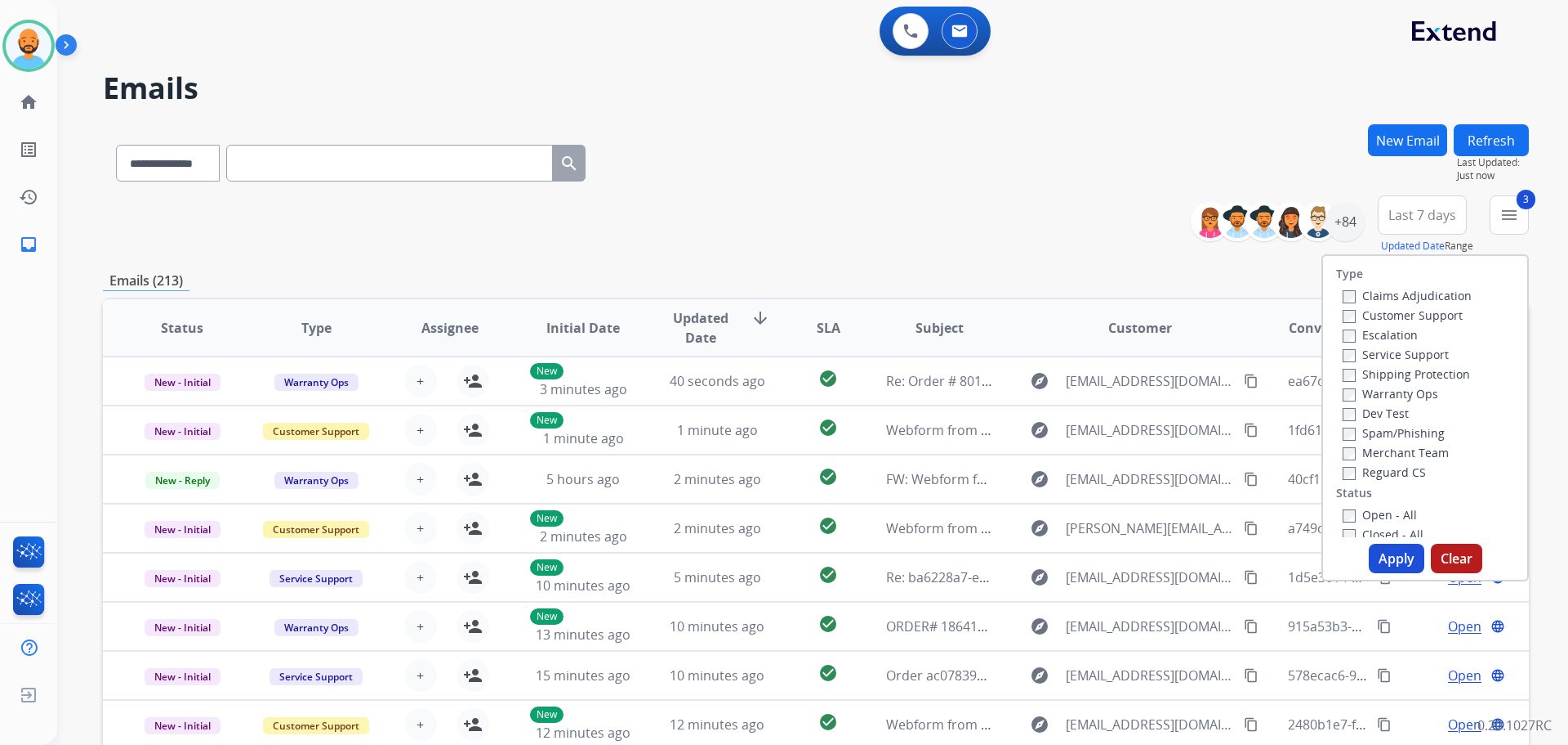
click at [1369, 551] on button "Apply" at bounding box center [1396, 558] width 55 height 29
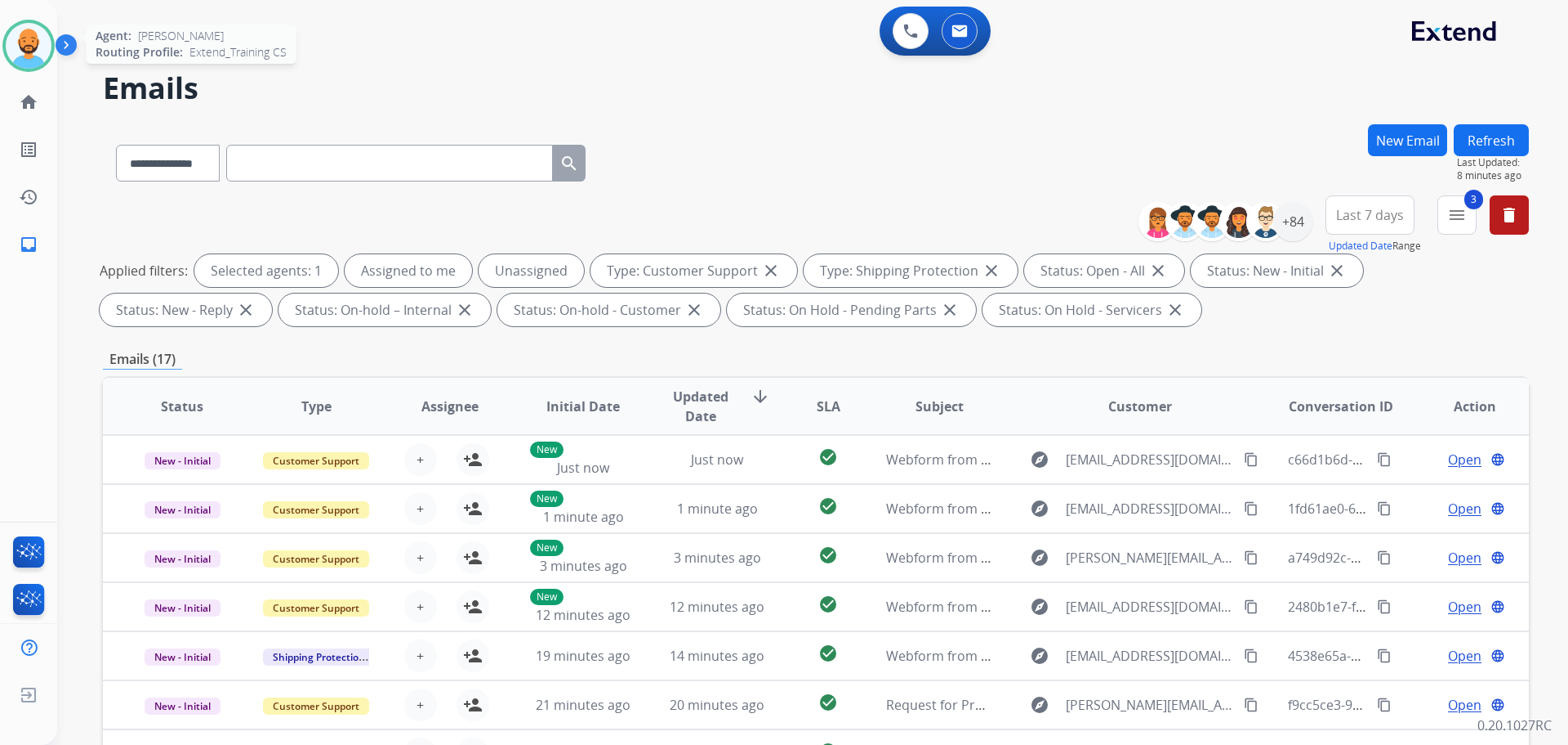
click at [34, 37] on img at bounding box center [28, 45] width 45 height 45
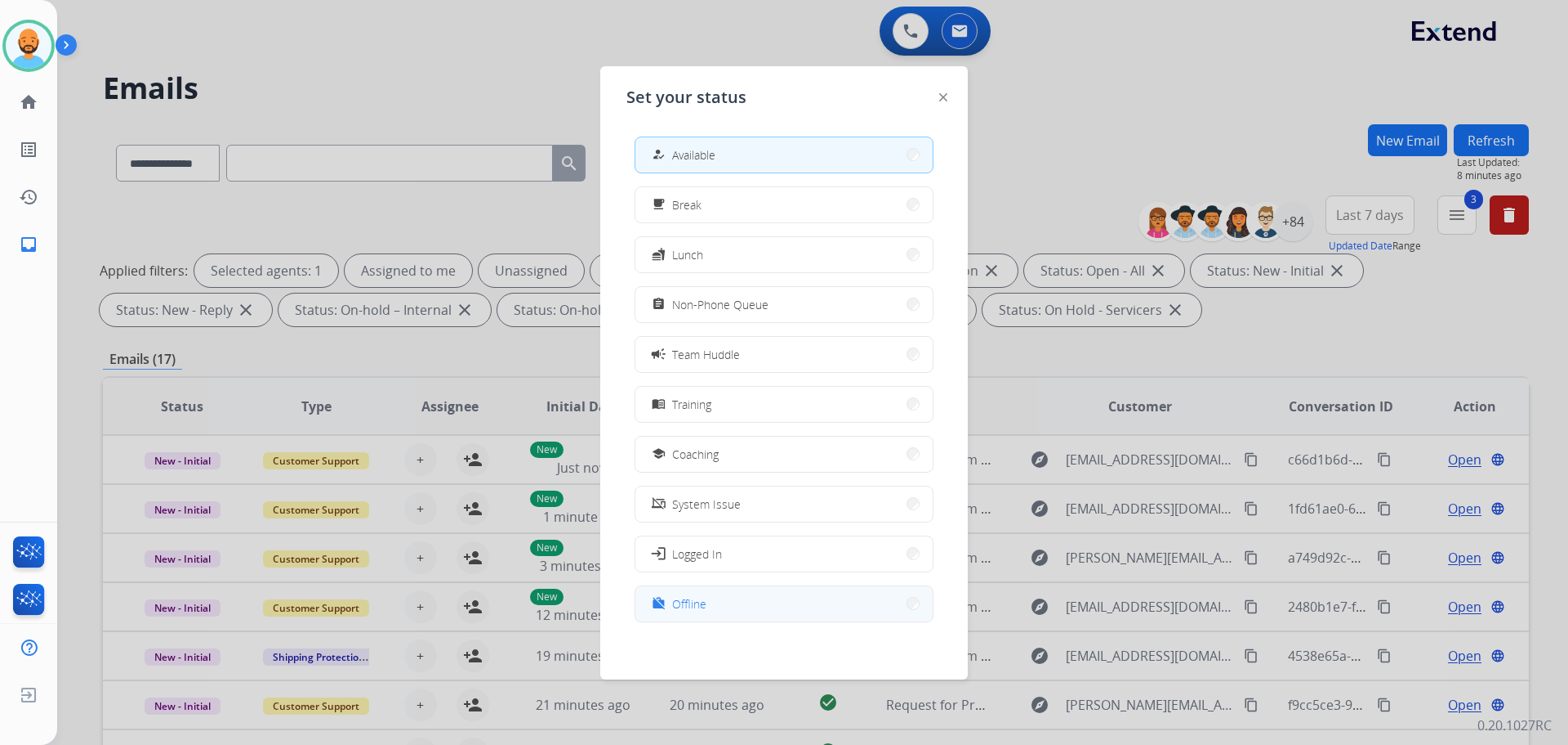
click at [777, 601] on button "work_off Offline" at bounding box center [784, 603] width 297 height 35
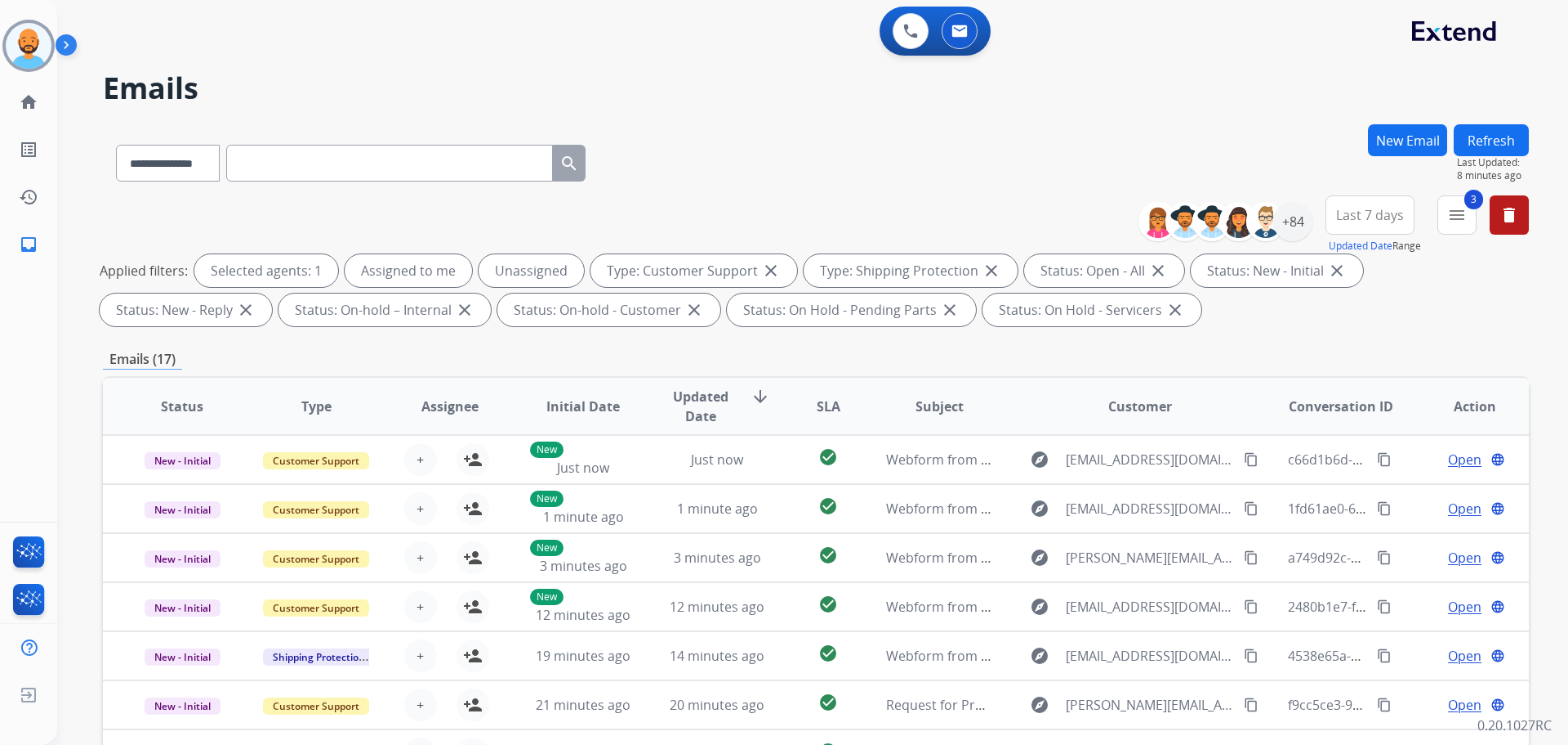
select select "**********"
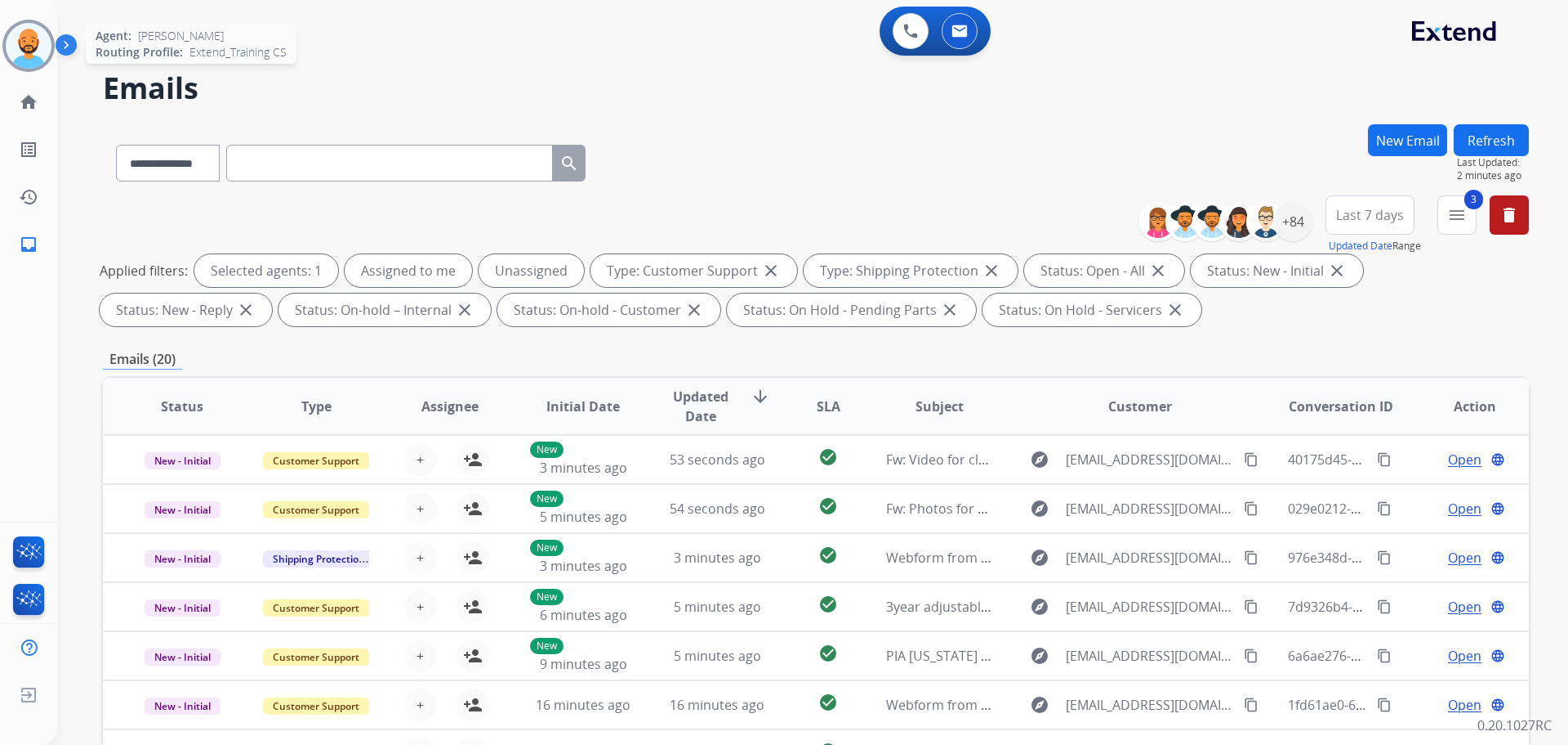
click at [42, 44] on img at bounding box center [28, 45] width 45 height 45
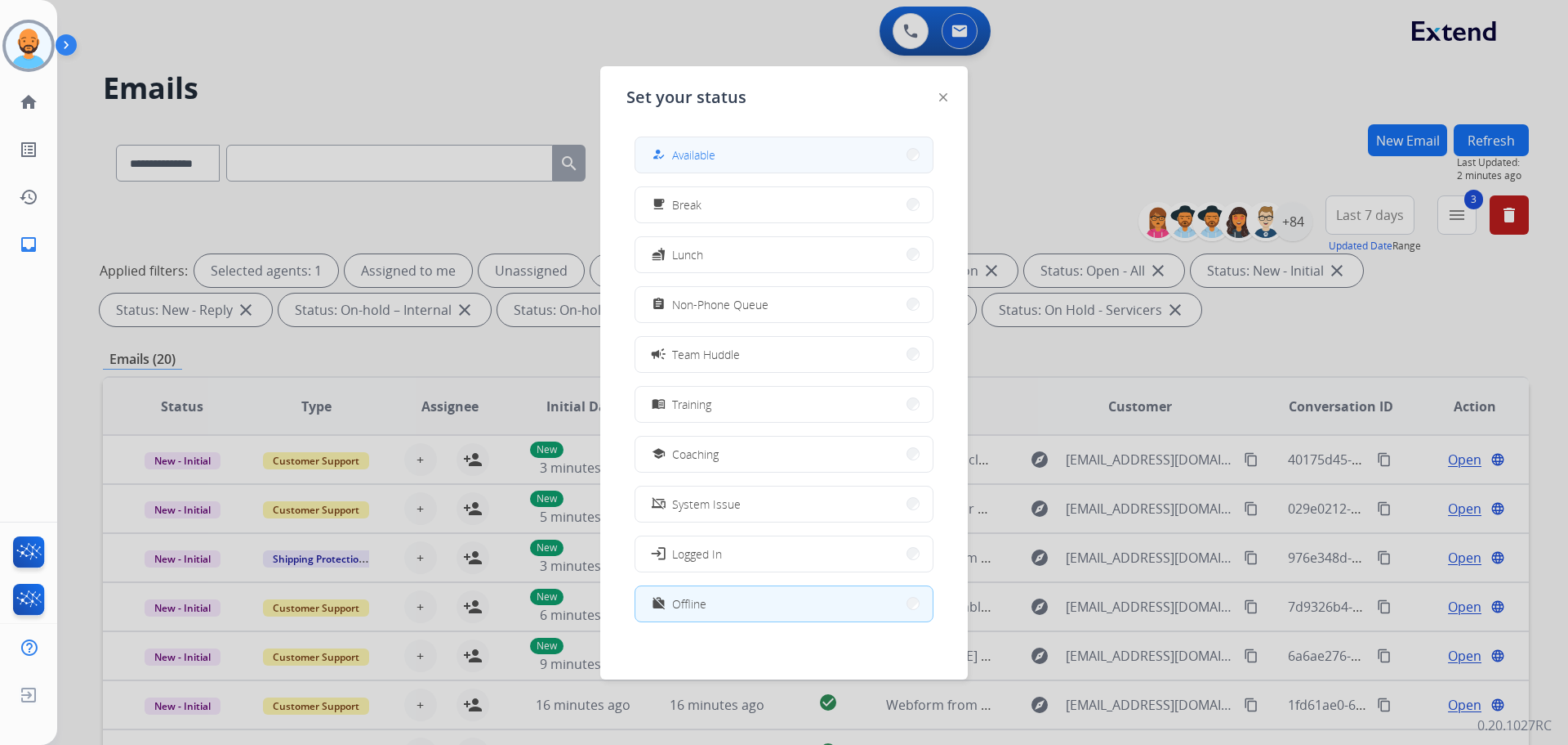
click at [802, 160] on button "how_to_reg Available" at bounding box center [784, 154] width 297 height 35
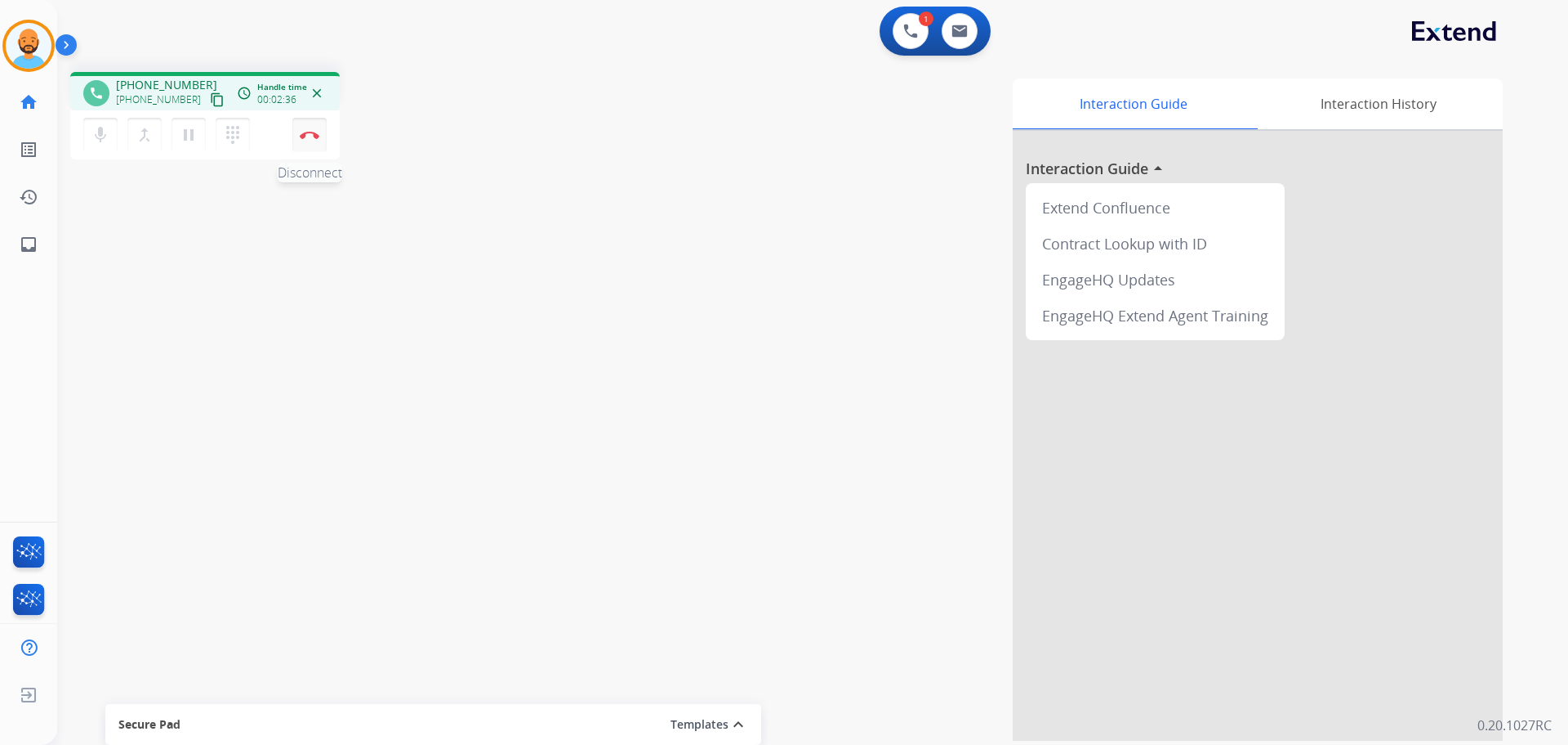
click at [310, 129] on button "Disconnect" at bounding box center [310, 135] width 35 height 35
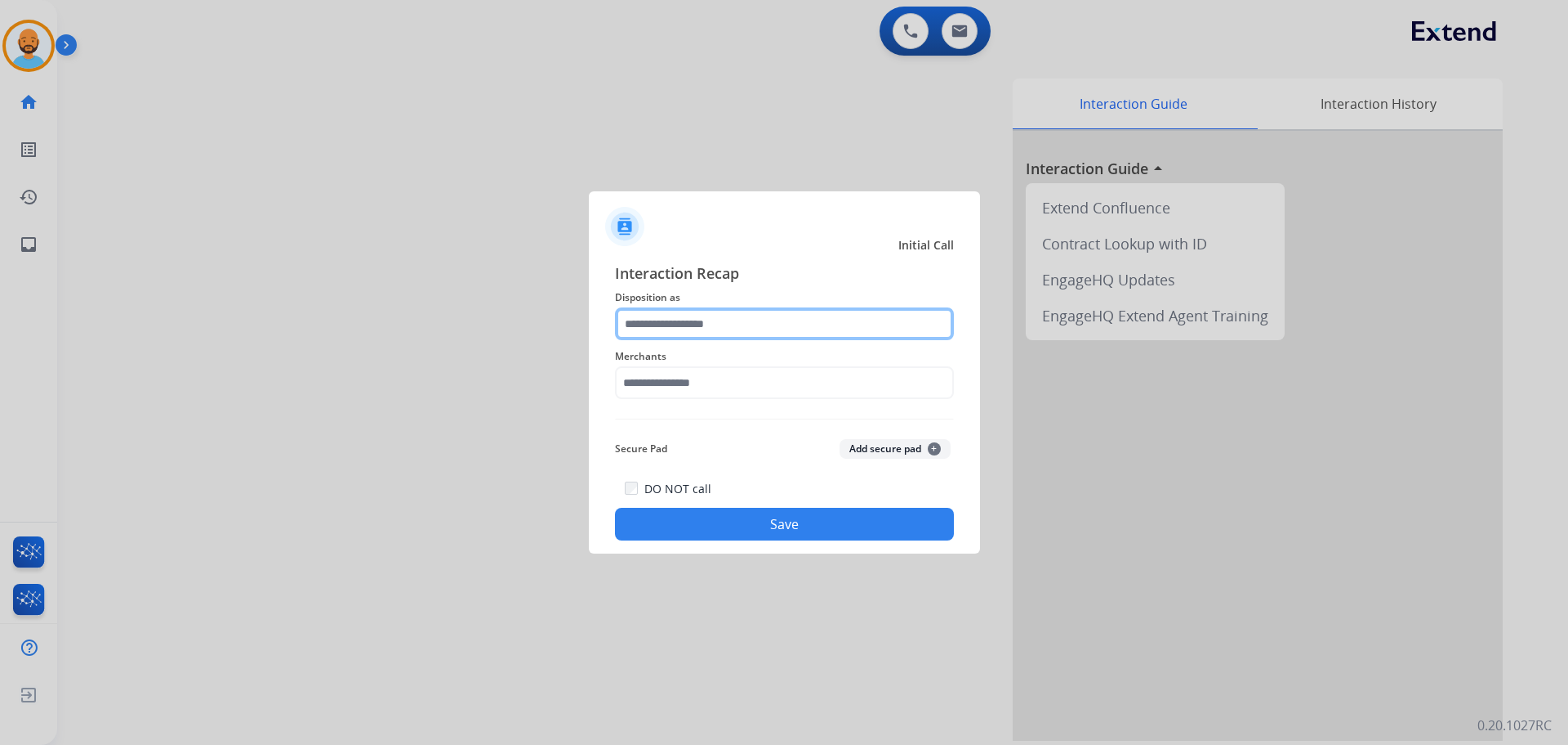
click at [733, 321] on input "text" at bounding box center [784, 323] width 339 height 33
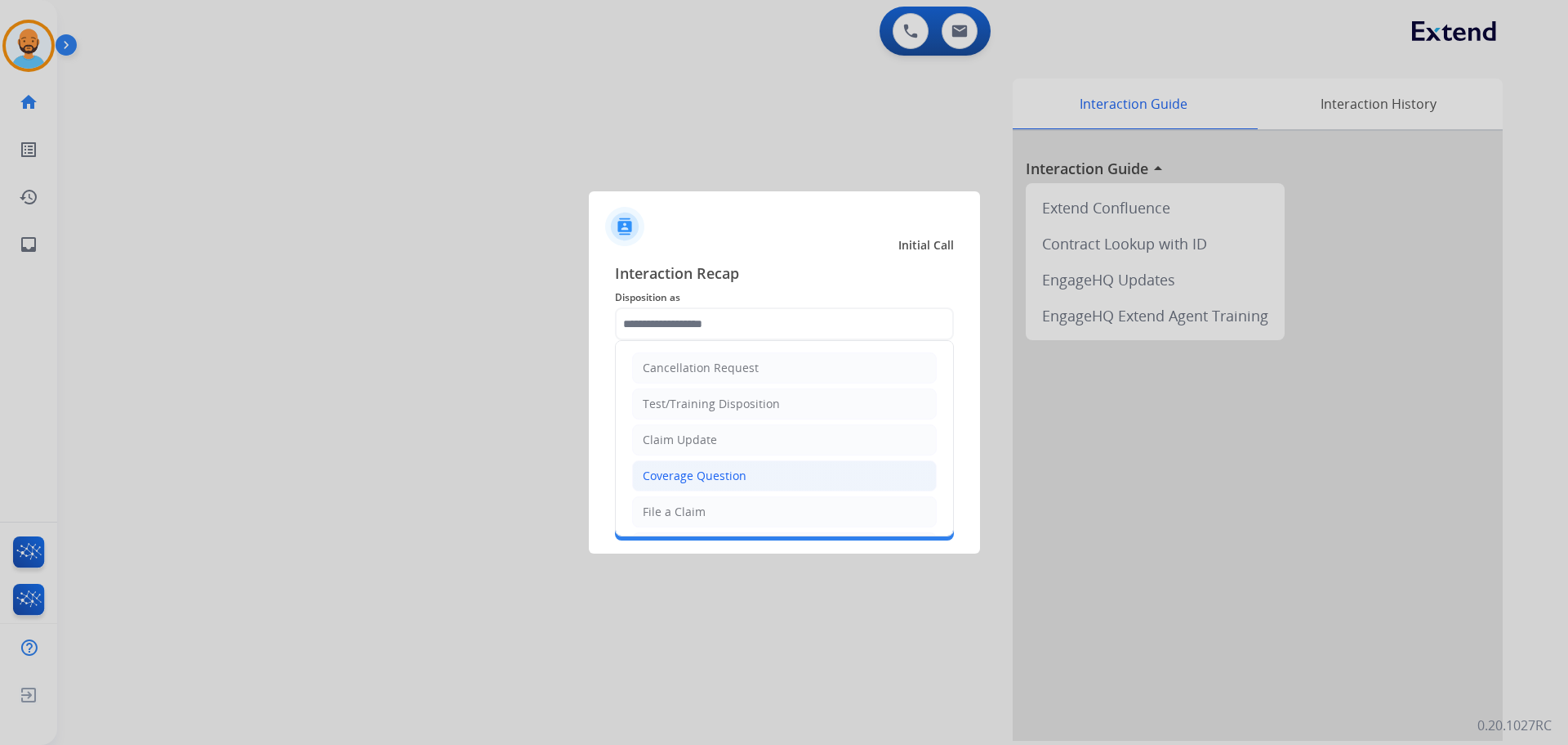
click at [702, 480] on div "Coverage Question" at bounding box center [695, 476] width 104 height 16
type input "**********"
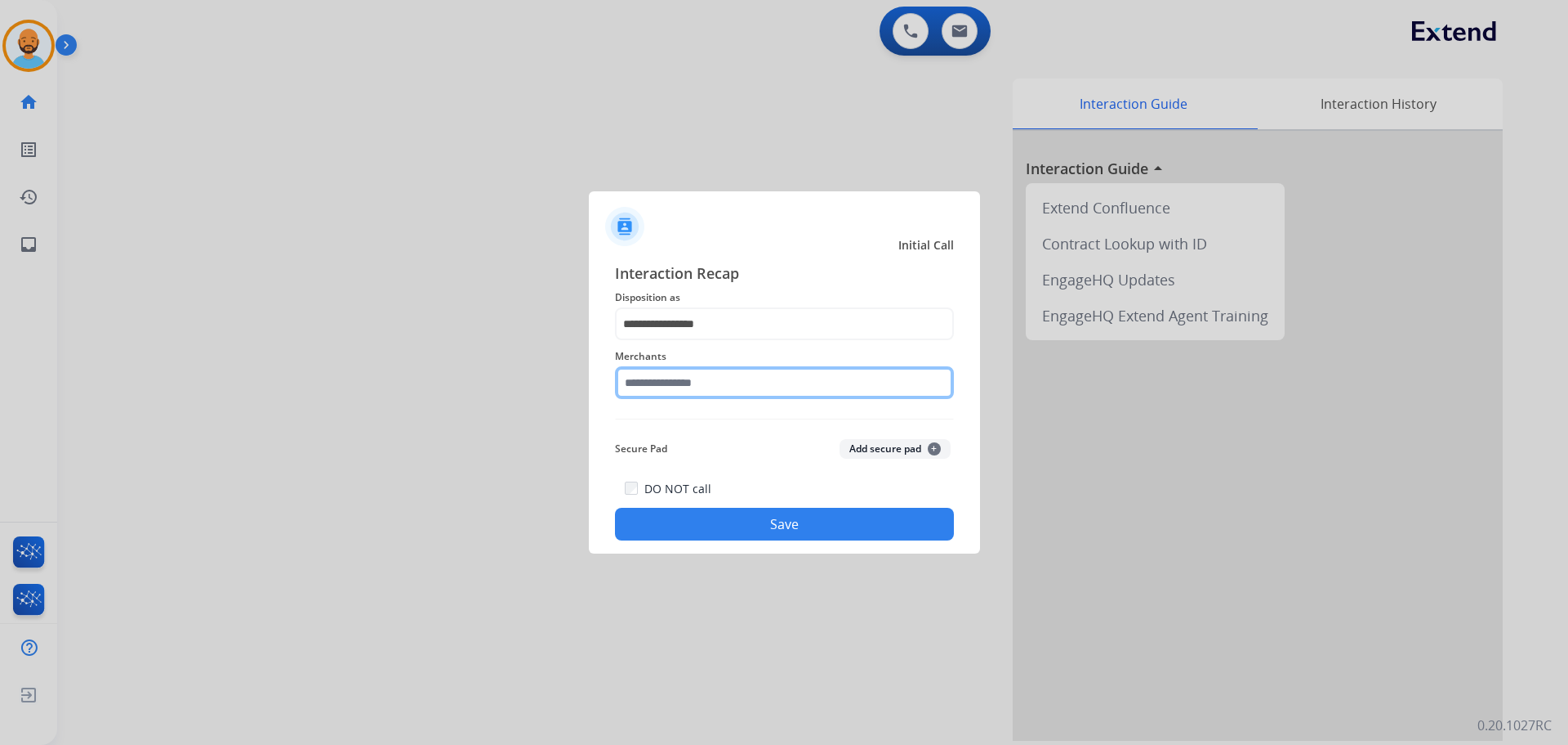
click at [731, 386] on input "text" at bounding box center [784, 382] width 339 height 33
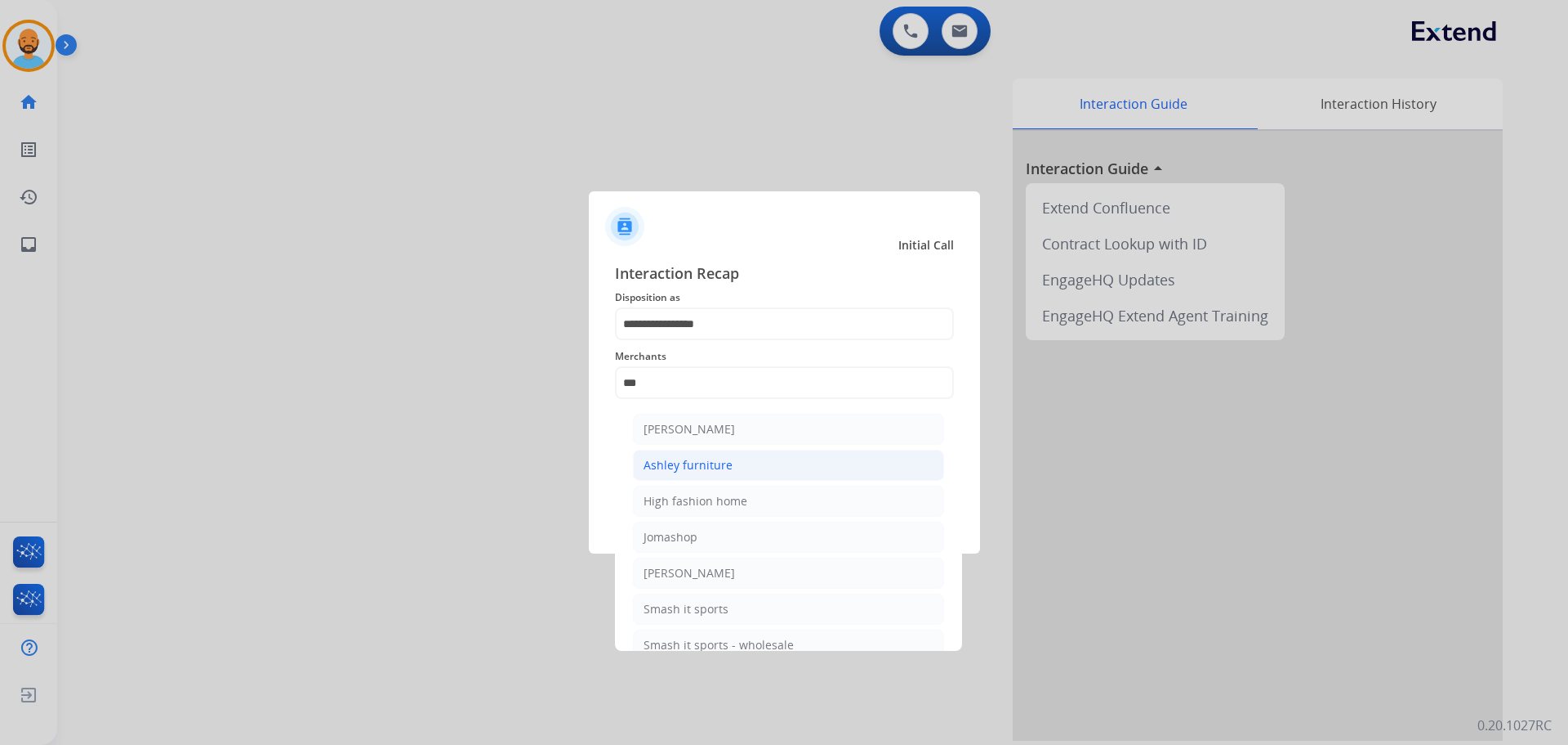
click at [711, 453] on li "Ashley furniture" at bounding box center [788, 465] width 311 height 31
type input "**********"
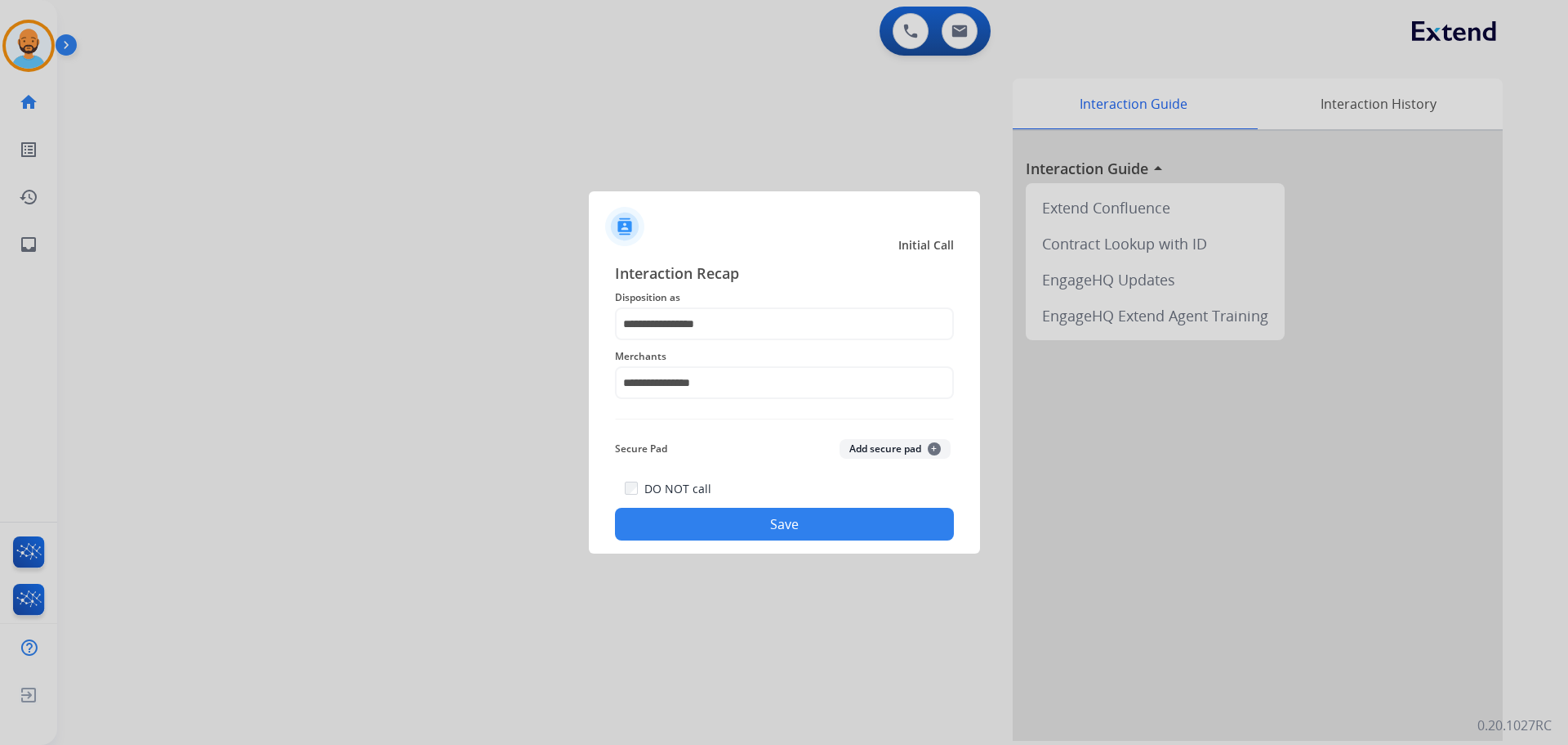
click at [759, 519] on button "Save" at bounding box center [784, 524] width 339 height 33
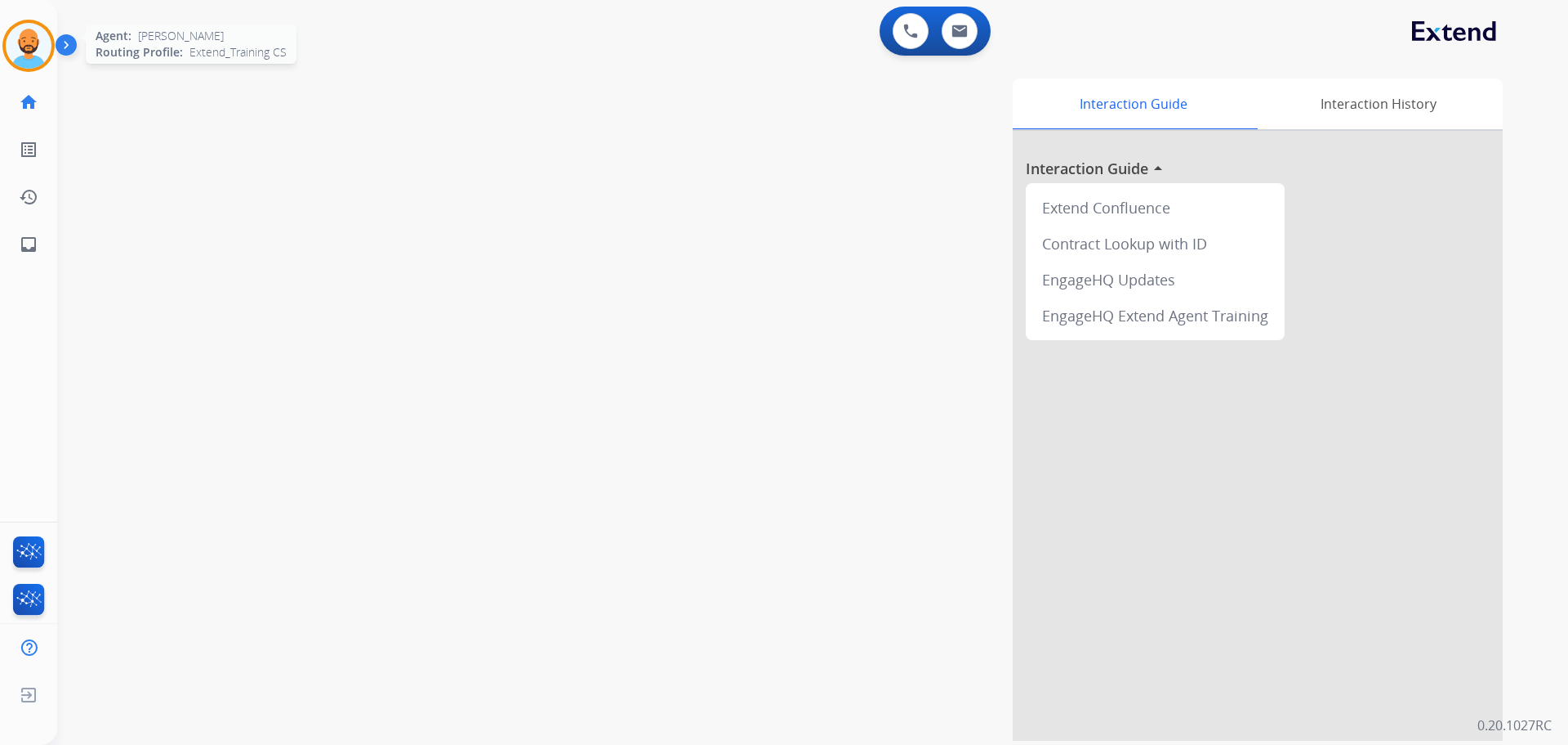
click at [37, 55] on img at bounding box center [28, 45] width 45 height 45
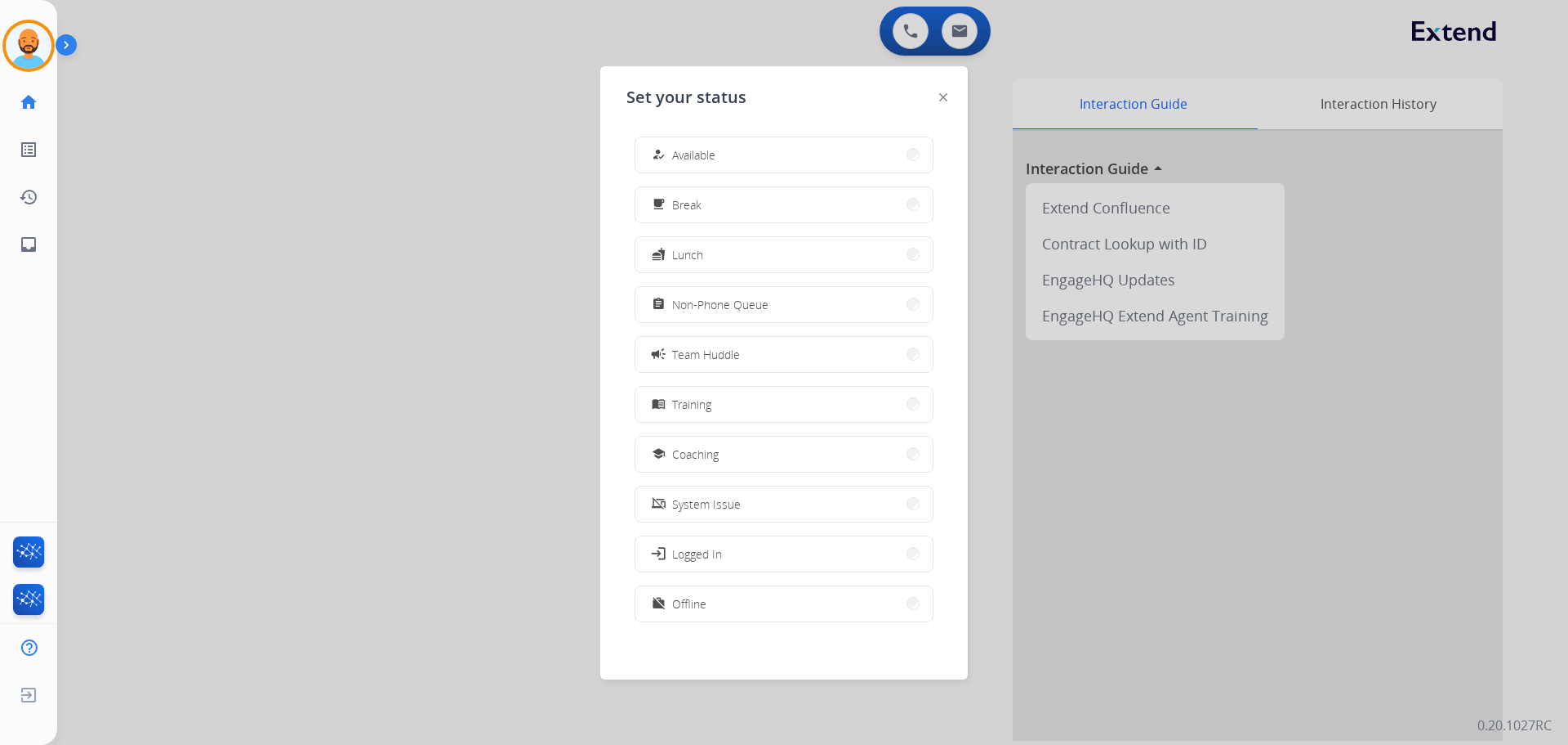
click at [760, 146] on button "how_to_reg Available" at bounding box center [784, 154] width 297 height 35
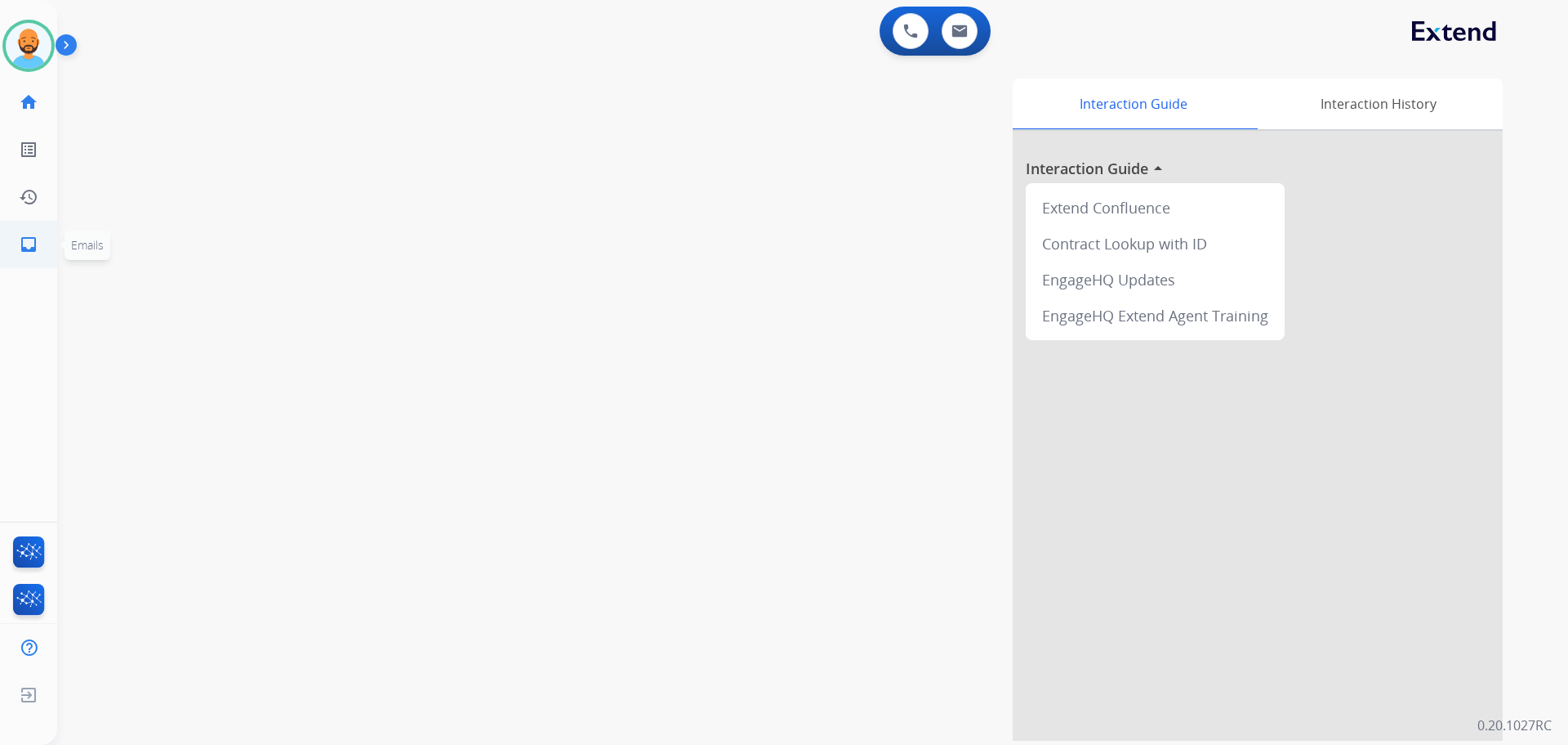
click at [20, 244] on mat-icon "inbox" at bounding box center [29, 244] width 20 height 20
select select "**********"
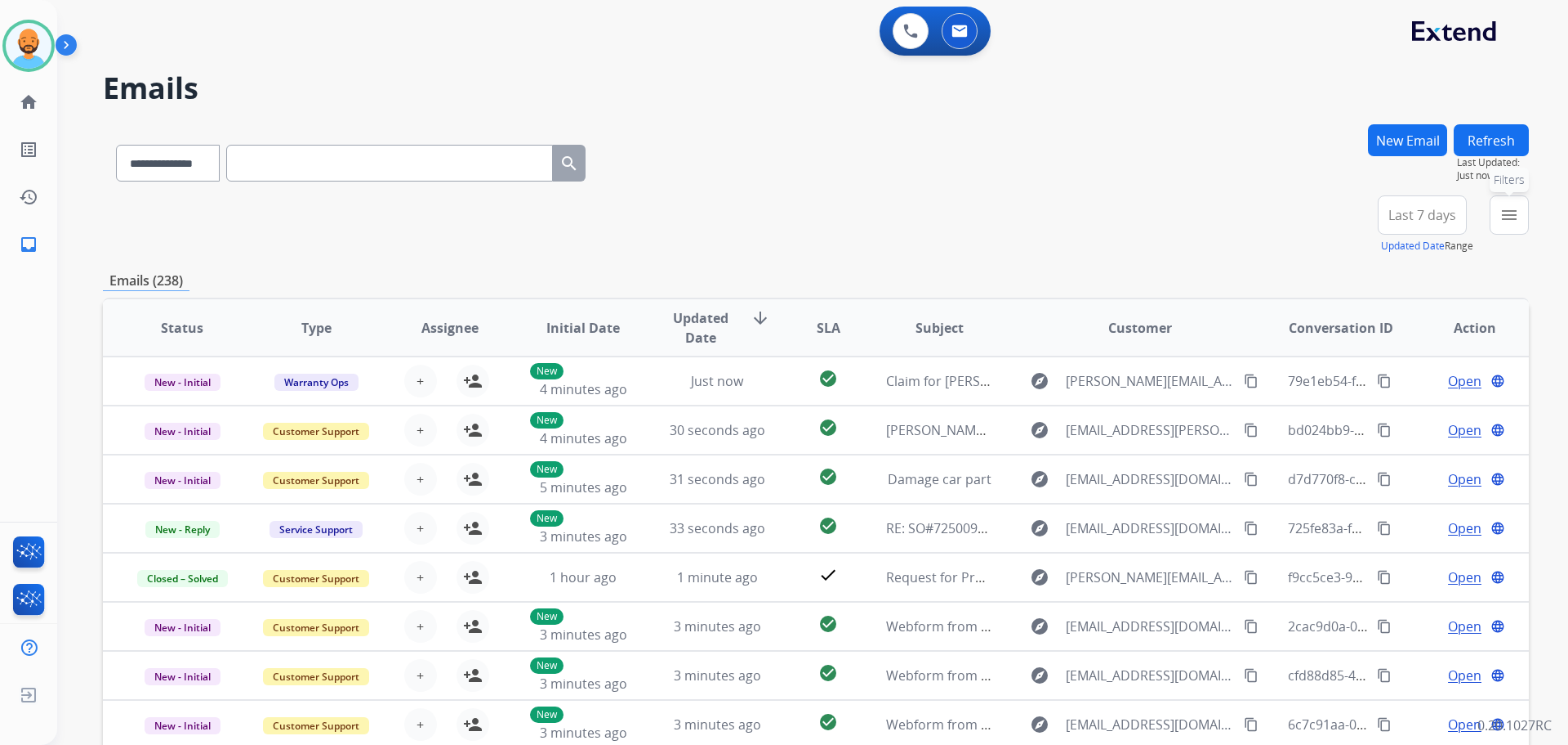
click at [1513, 228] on button "menu Filters" at bounding box center [1509, 214] width 39 height 39
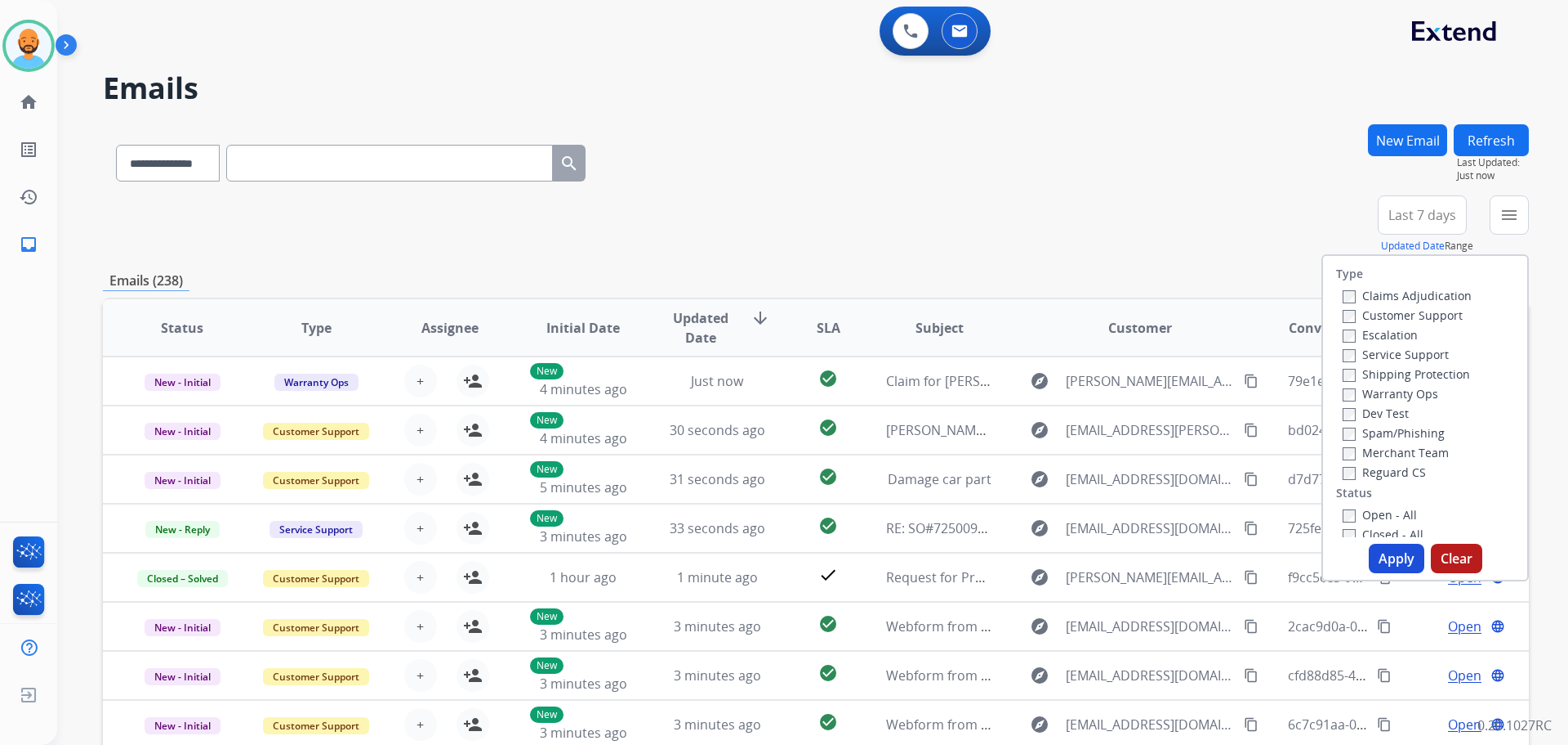
click at [1362, 310] on label "Customer Support" at bounding box center [1403, 314] width 120 height 15
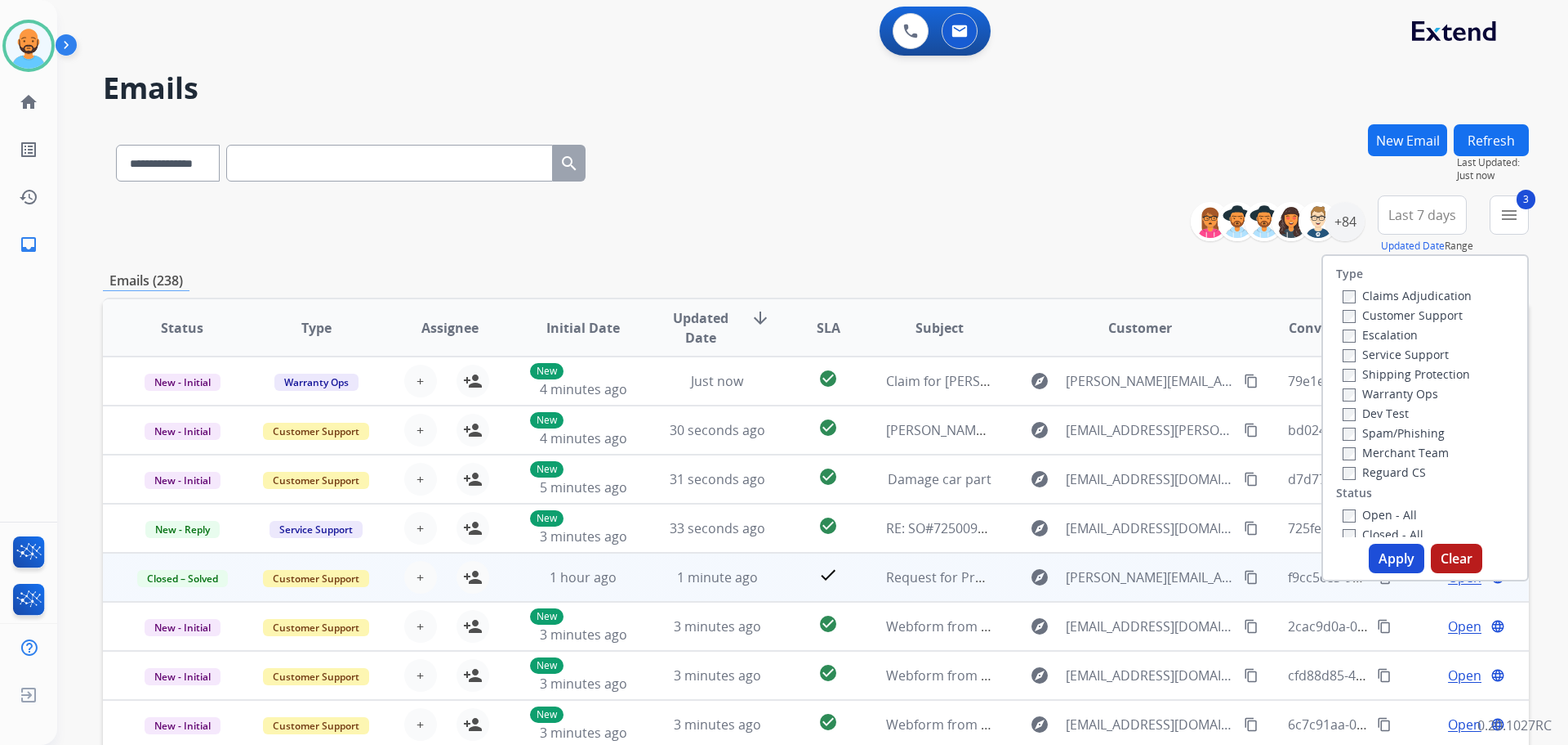
click at [1369, 591] on div "**********" at bounding box center [815, 527] width 1426 height 806
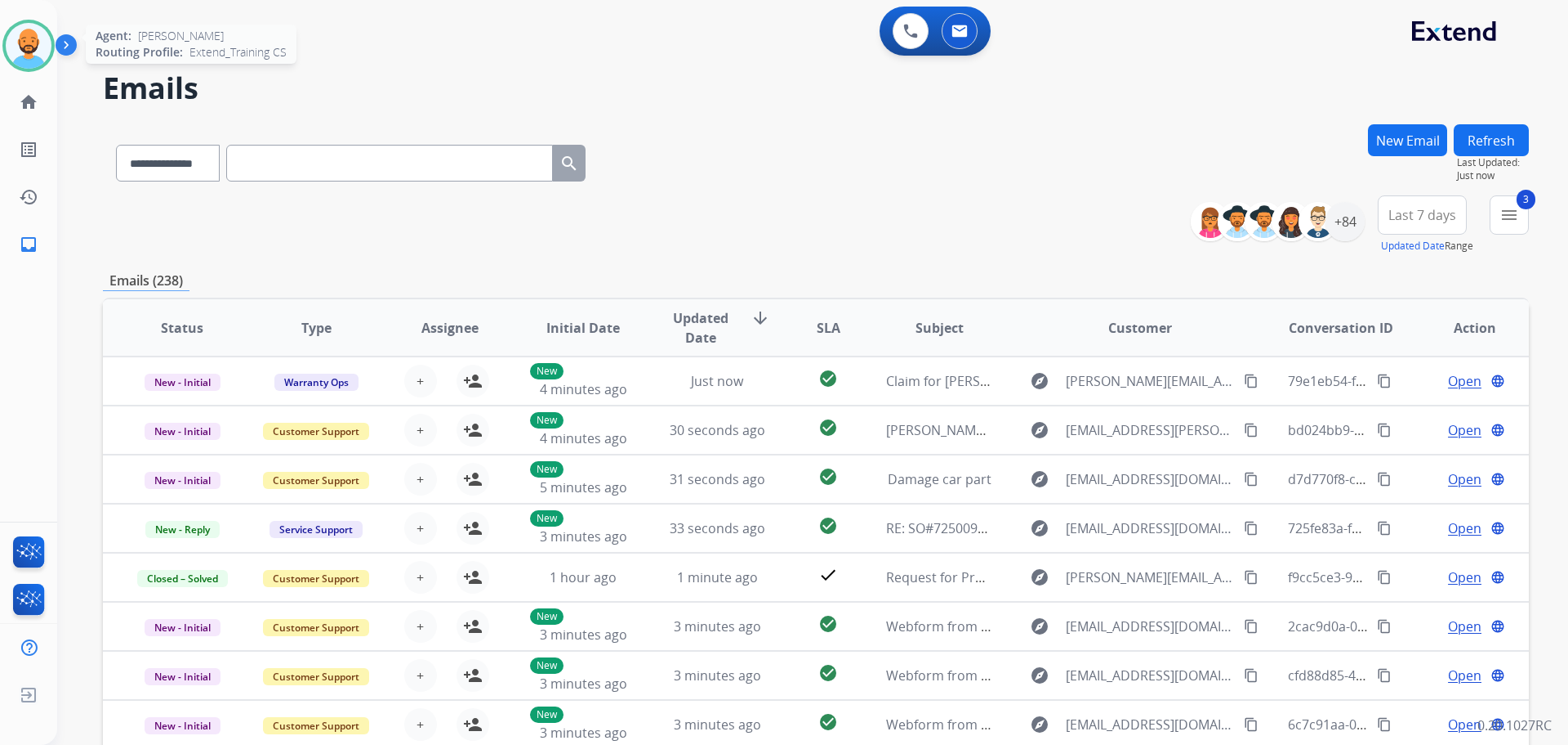
click at [15, 42] on img at bounding box center [28, 45] width 45 height 45
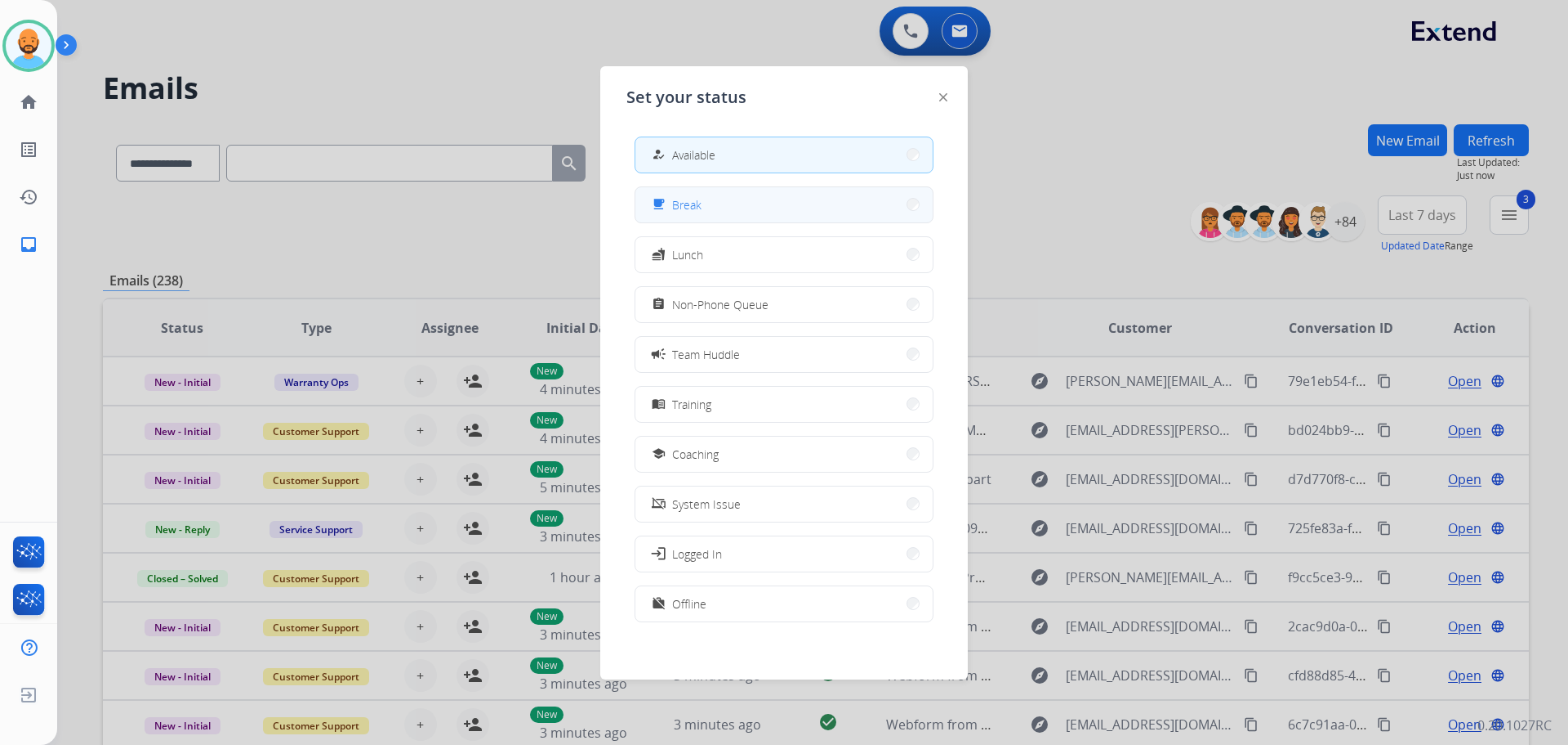
click at [884, 194] on button "free_breakfast Break" at bounding box center [784, 204] width 297 height 35
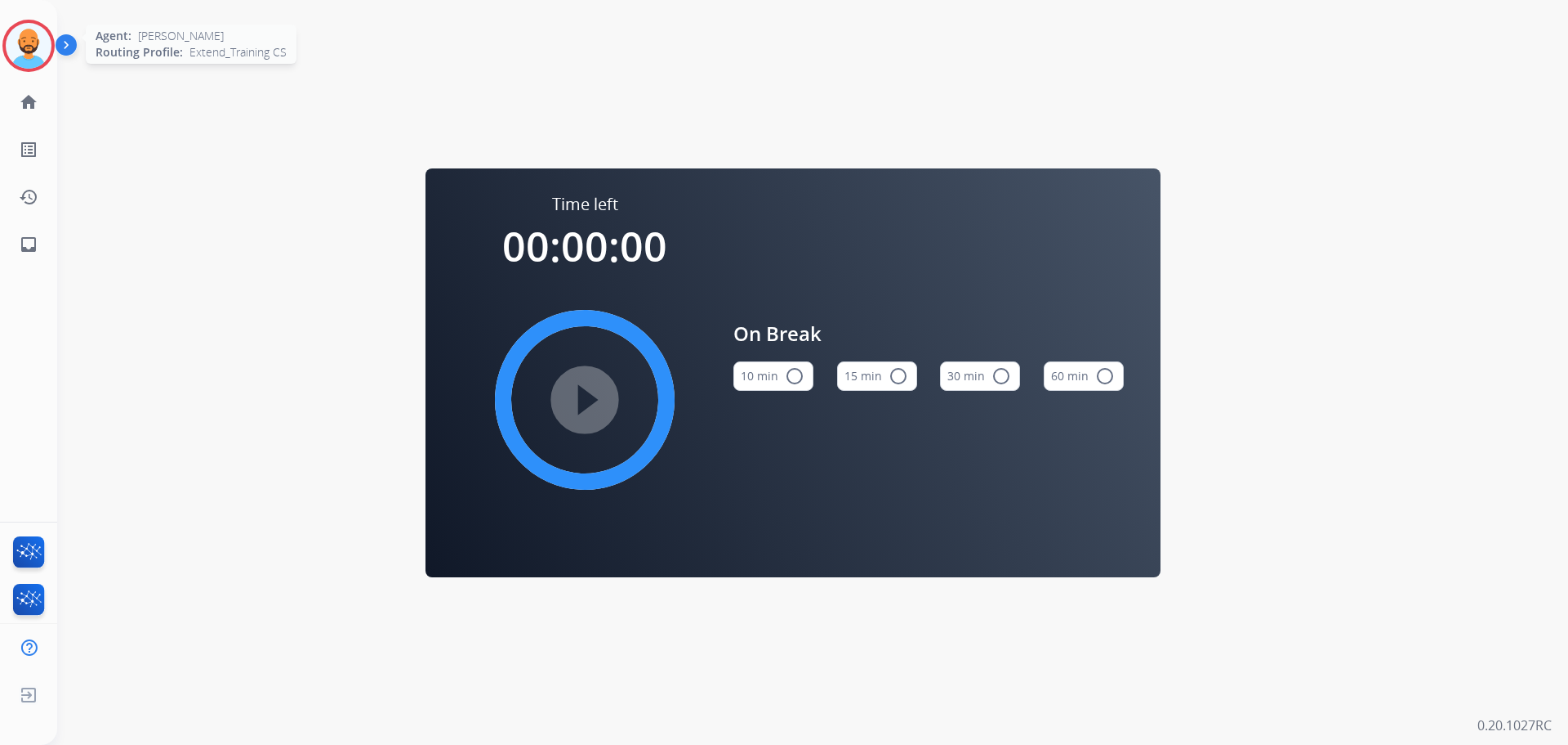
click at [21, 35] on img at bounding box center [28, 45] width 45 height 45
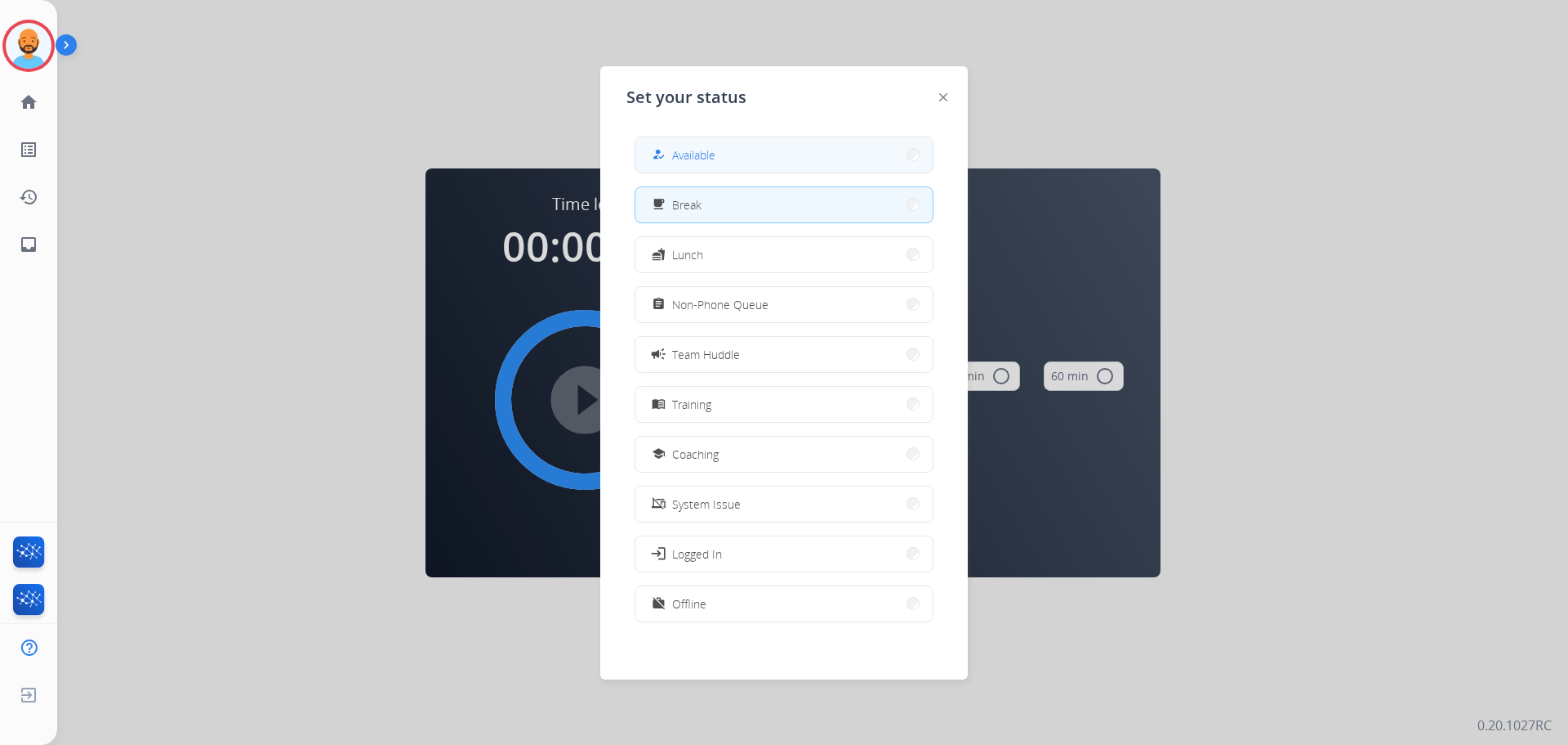
click at [722, 139] on button "how_to_reg Available" at bounding box center [784, 154] width 297 height 35
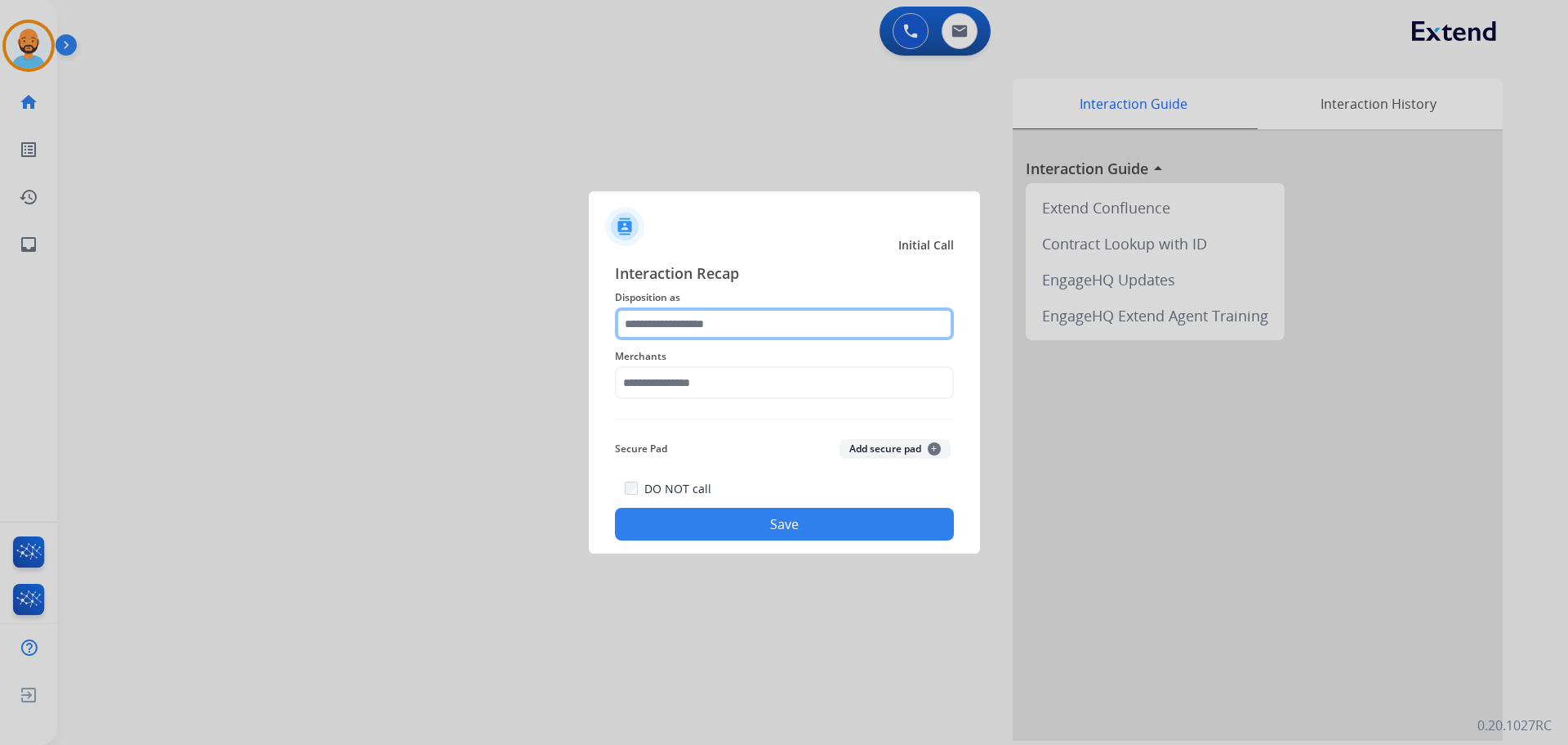
click at [721, 326] on input "text" at bounding box center [784, 323] width 339 height 33
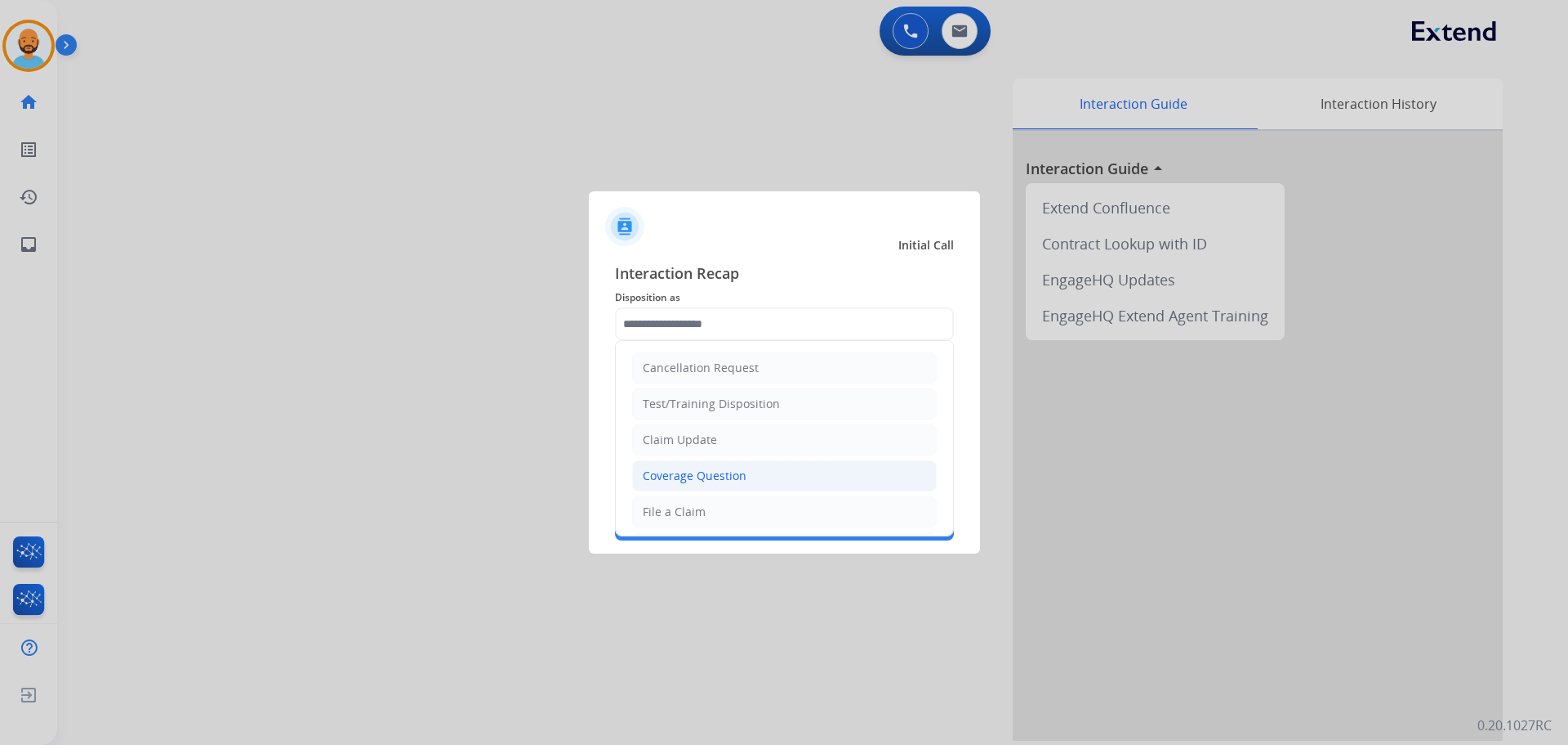
click at [689, 464] on li "Coverage Question" at bounding box center [784, 476] width 305 height 31
type input "**********"
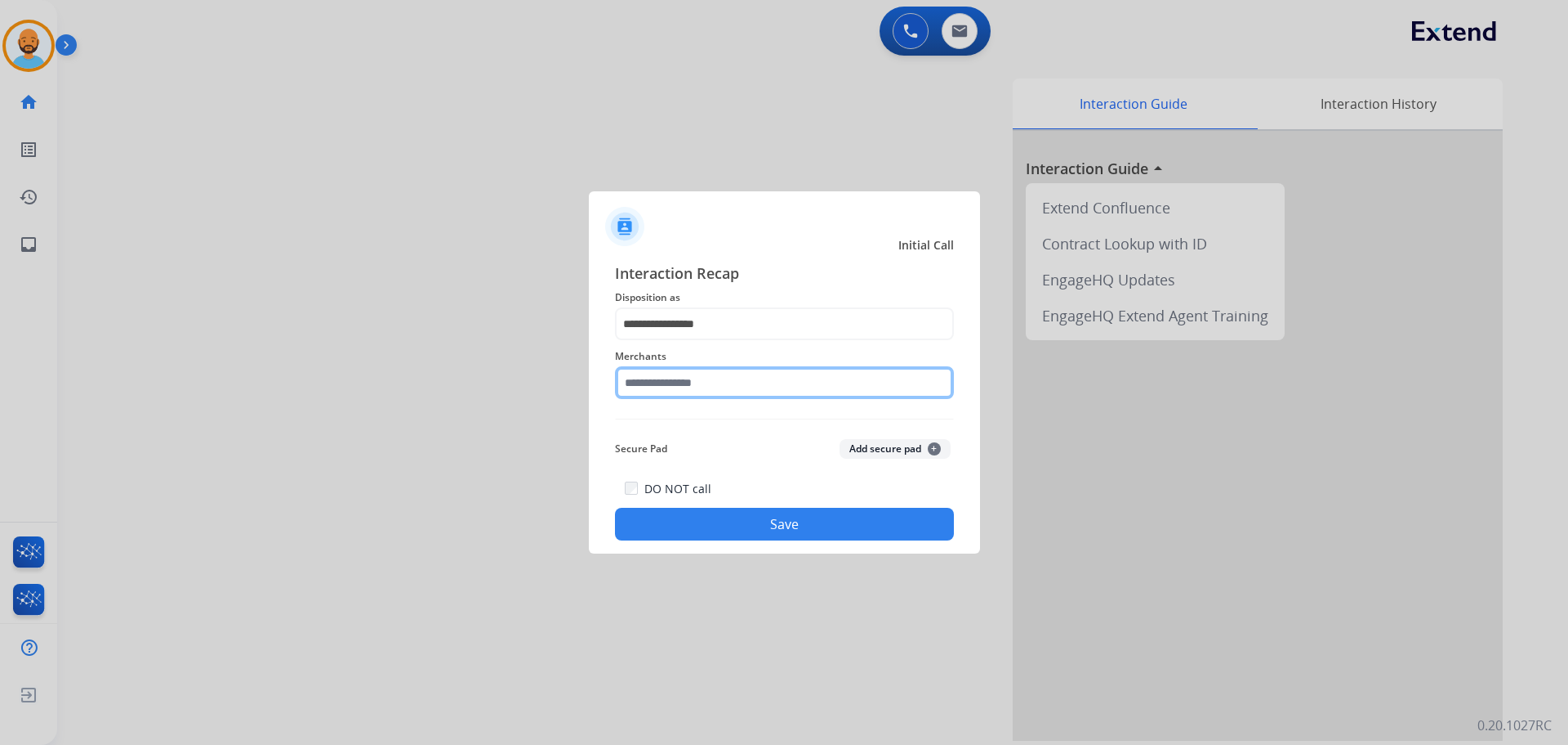
click at [681, 387] on input "text" at bounding box center [784, 382] width 339 height 33
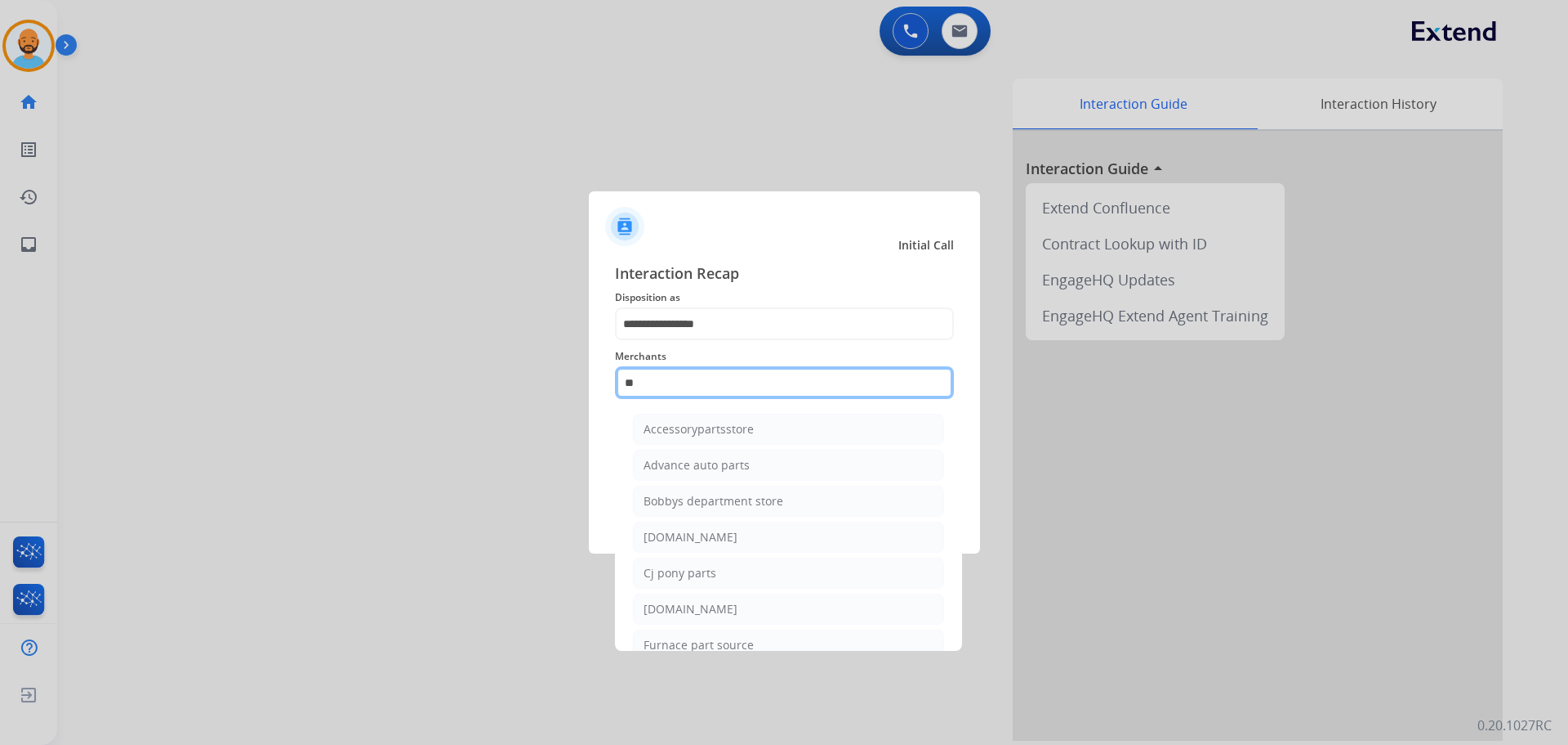
type input "*"
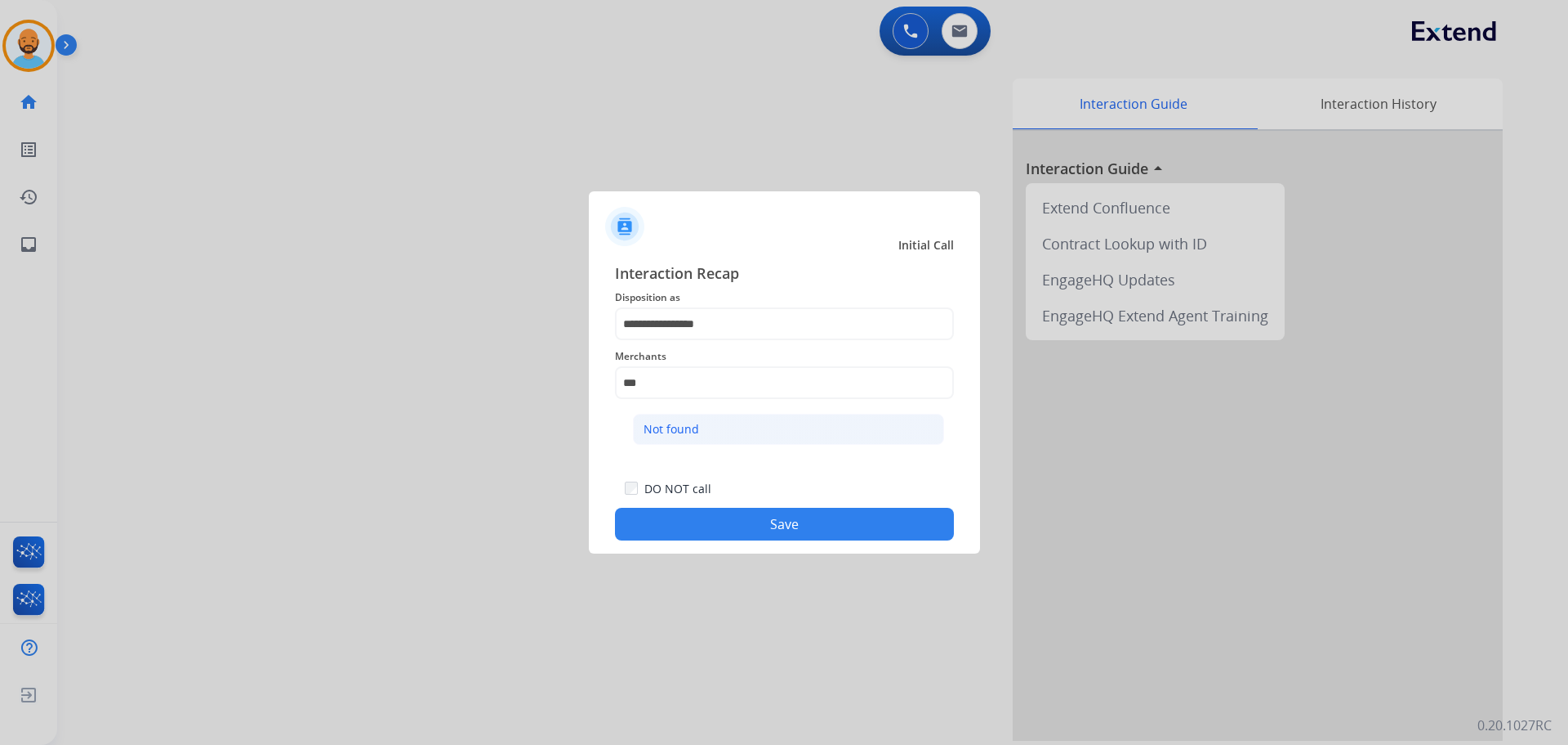
click at [672, 428] on div "Not found" at bounding box center [671, 429] width 55 height 16
type input "*********"
click at [715, 503] on div "DO NOT call Save" at bounding box center [784, 509] width 339 height 62
click at [721, 515] on button "Save" at bounding box center [784, 524] width 339 height 33
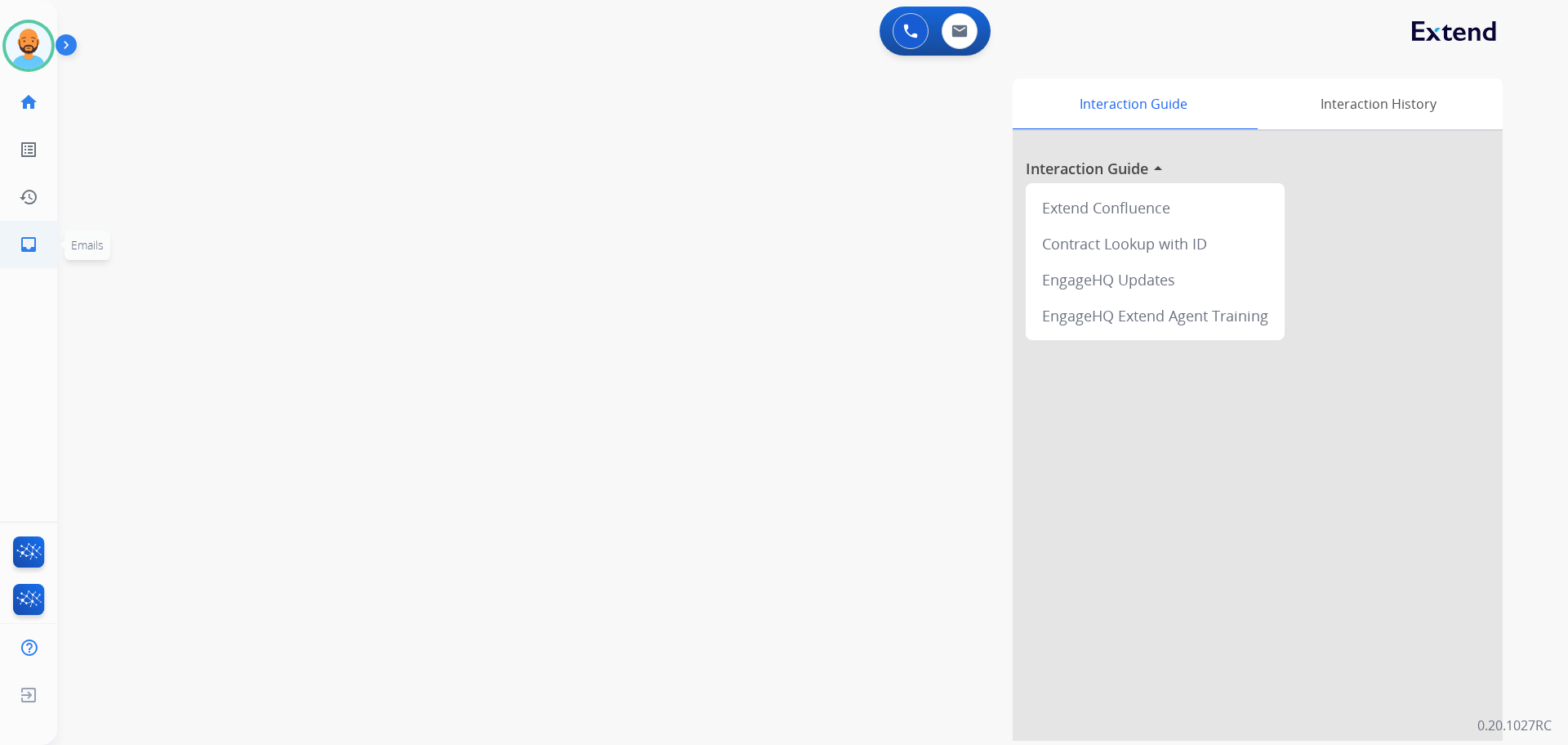
click at [20, 254] on link "inbox Emails" at bounding box center [28, 244] width 45 height 45
select select "**********"
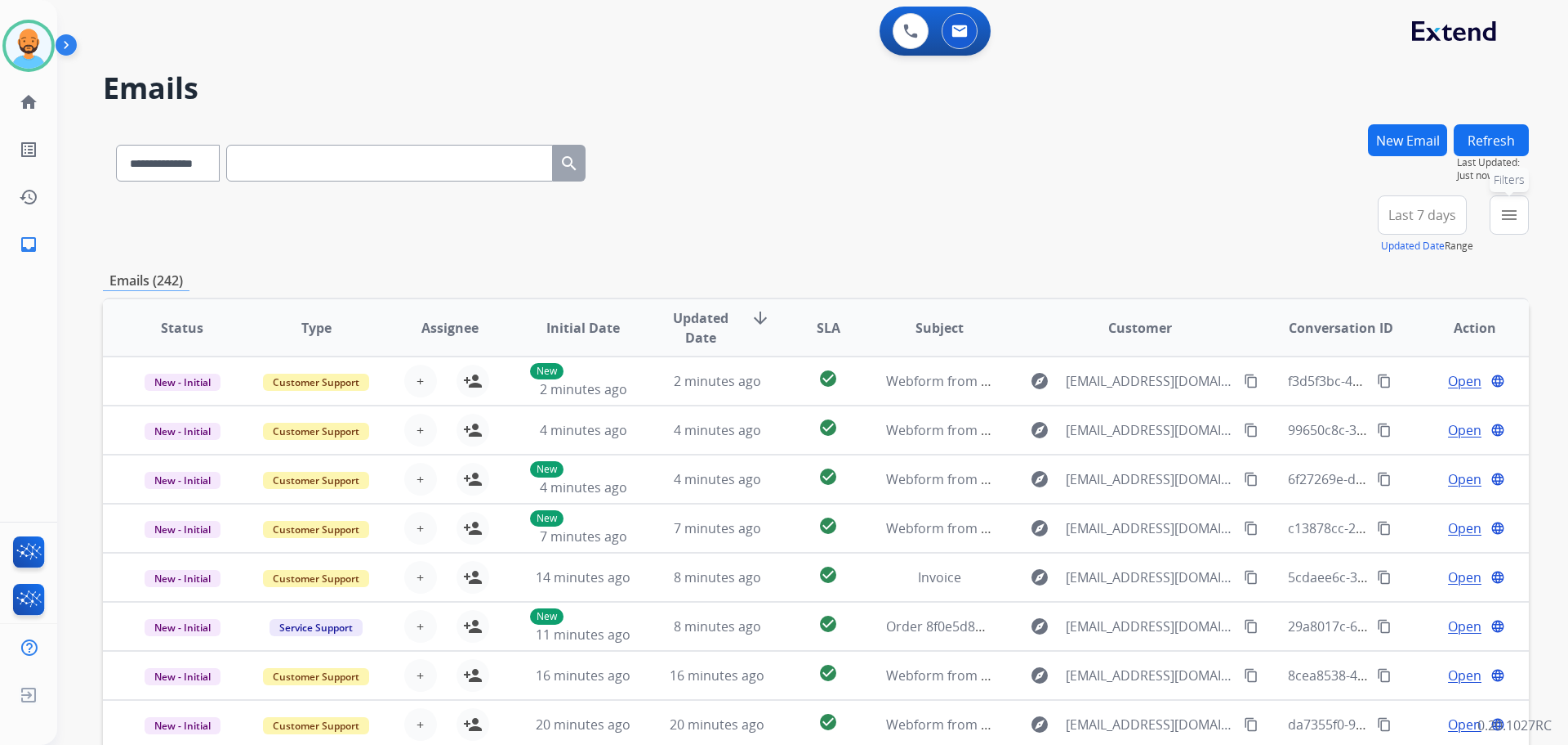
click at [1498, 214] on button "menu Filters" at bounding box center [1509, 214] width 39 height 39
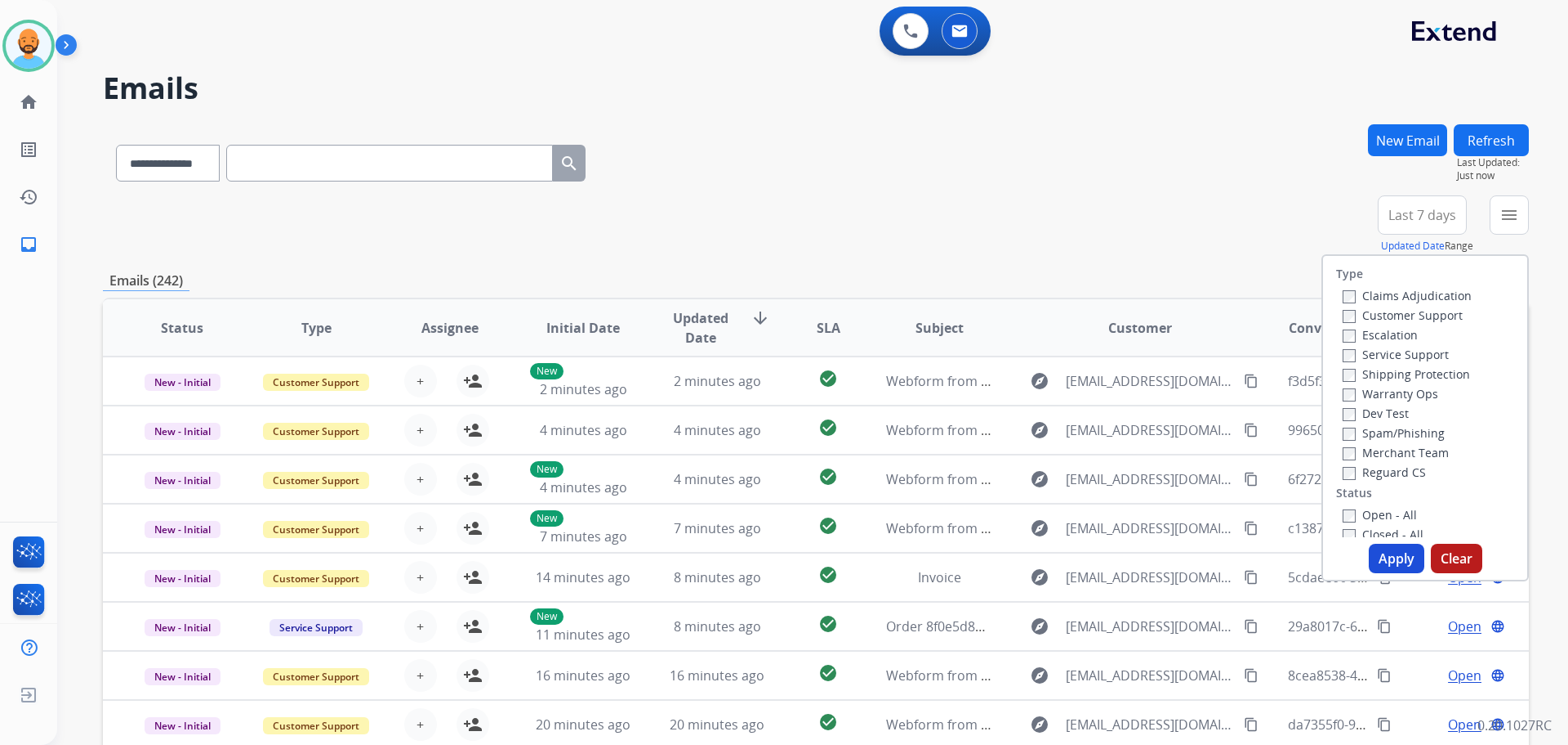
click at [1383, 319] on label "Customer Support" at bounding box center [1403, 314] width 120 height 15
click at [1351, 381] on label "Shipping Protection" at bounding box center [1406, 373] width 127 height 15
click at [1376, 554] on button "Apply" at bounding box center [1396, 558] width 55 height 29
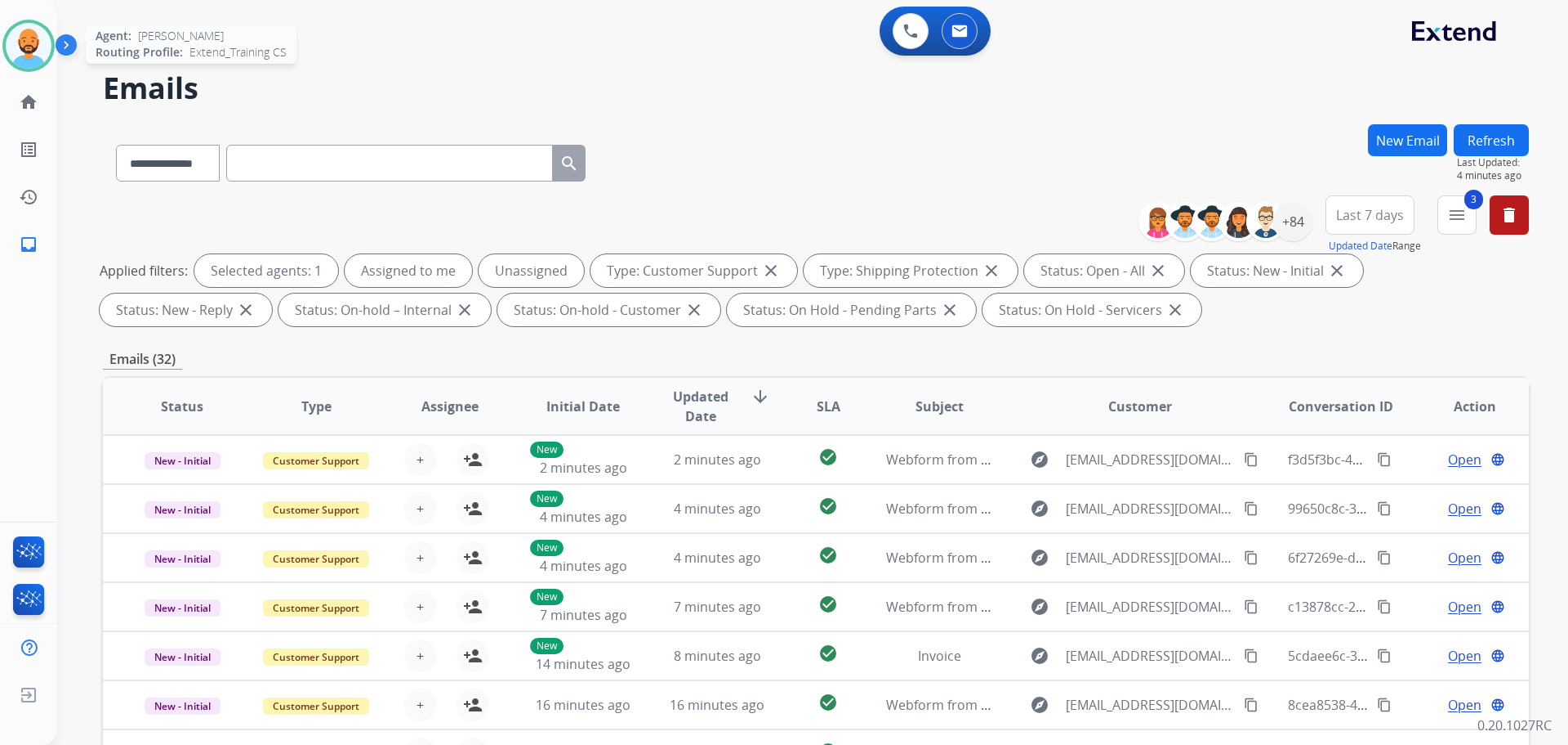
click at [25, 28] on img at bounding box center [28, 45] width 45 height 45
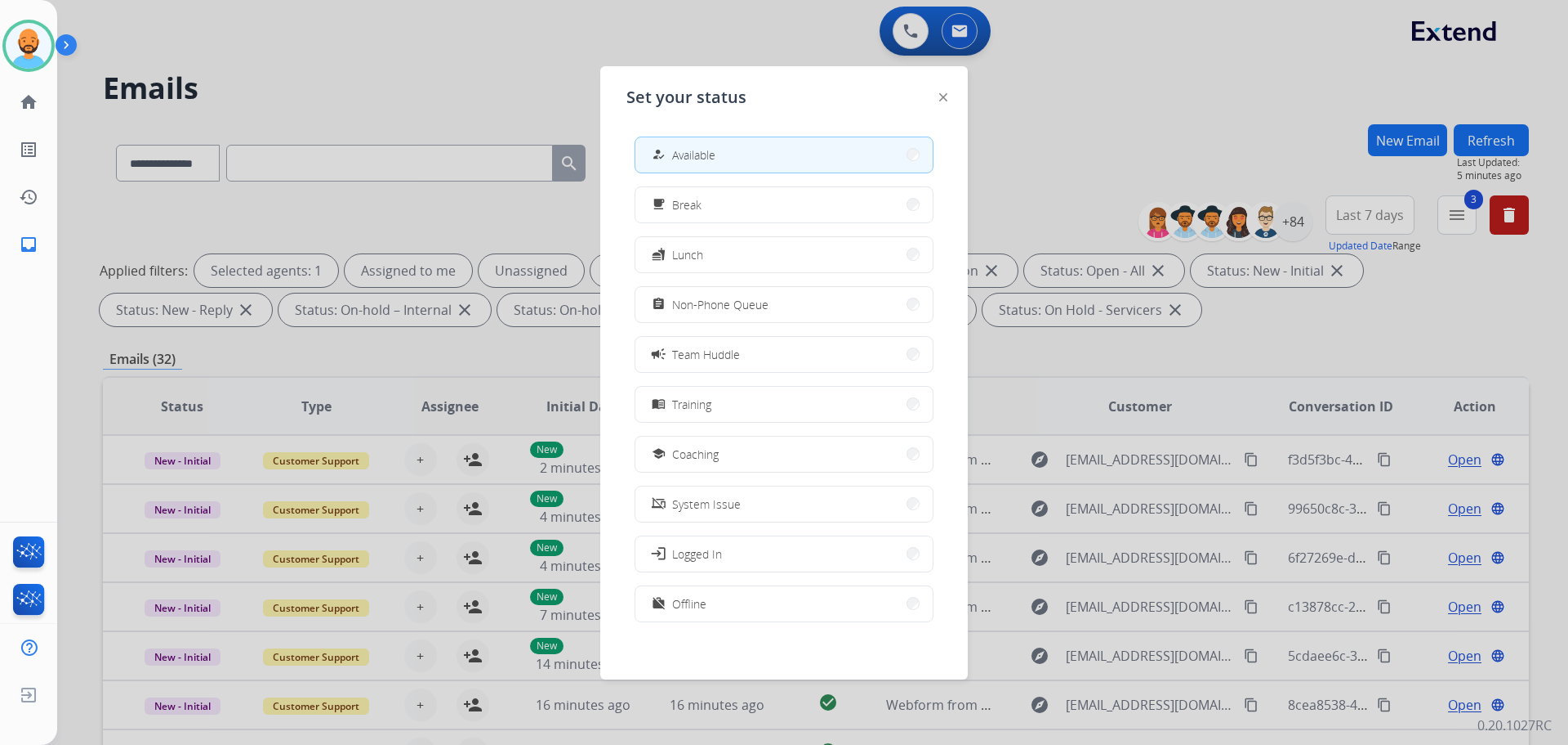
click at [861, 145] on button "how_to_reg Available" at bounding box center [784, 154] width 297 height 35
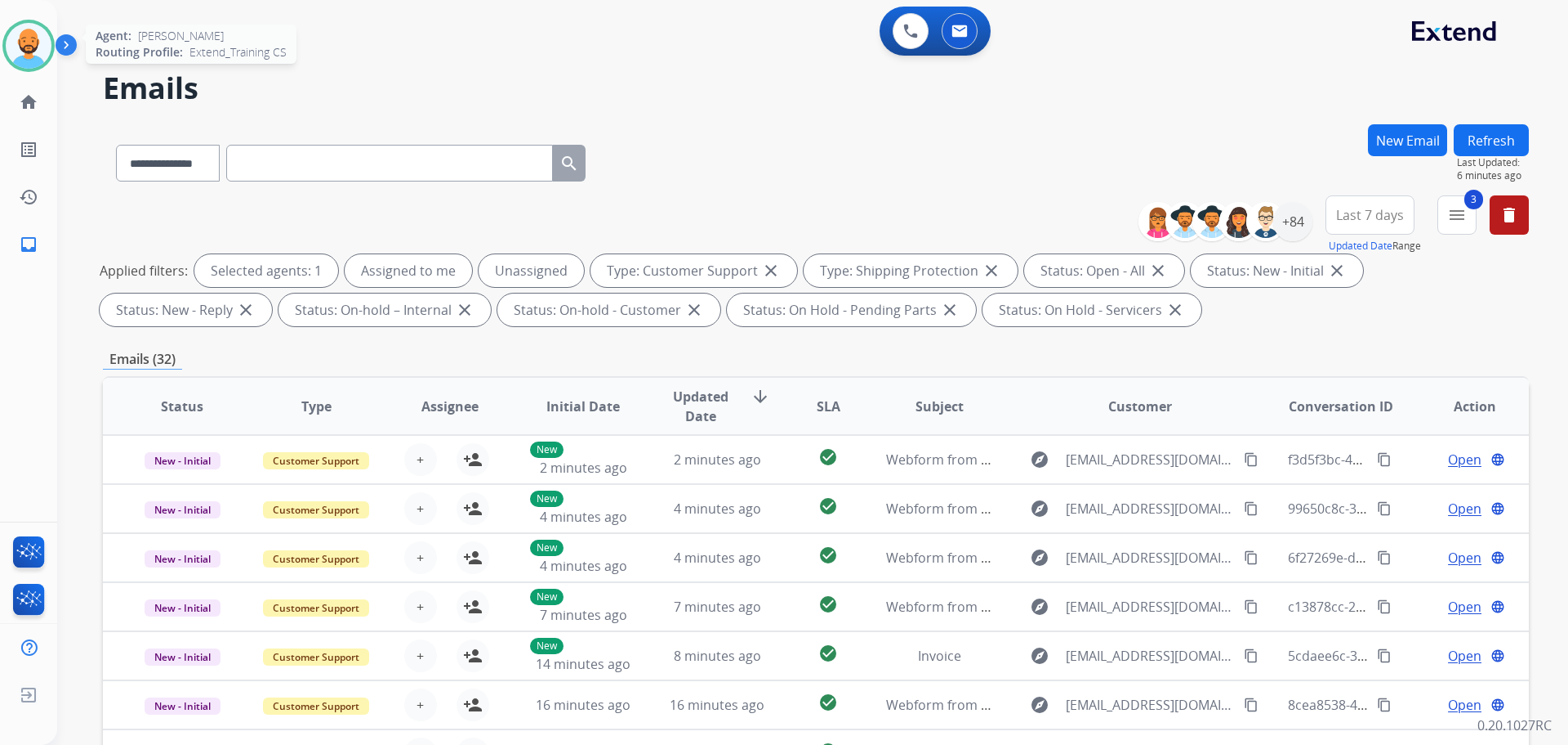
click at [28, 45] on img at bounding box center [28, 45] width 45 height 45
click at [24, 34] on img at bounding box center [28, 45] width 45 height 45
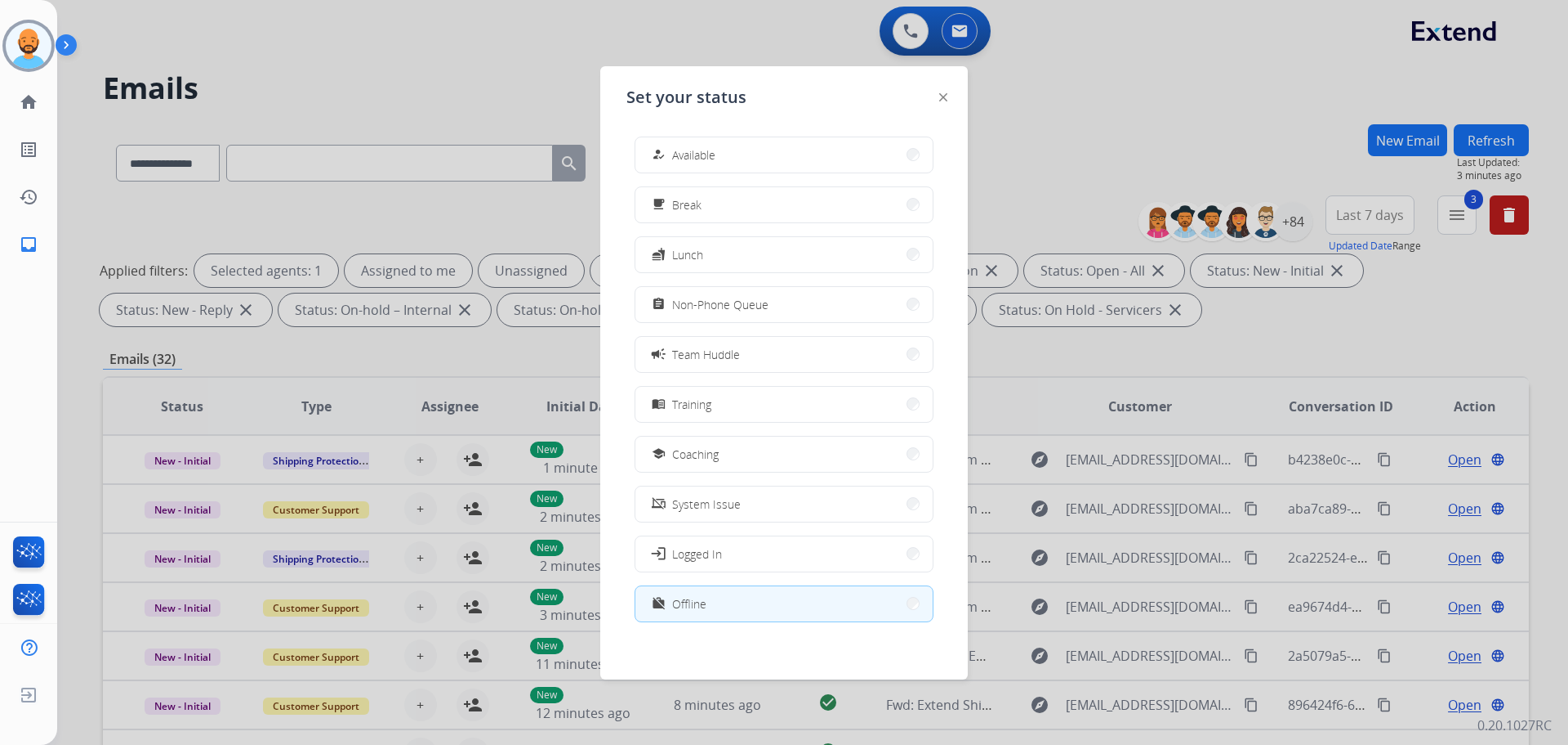
click at [721, 144] on button "how_to_reg Available" at bounding box center [784, 154] width 297 height 35
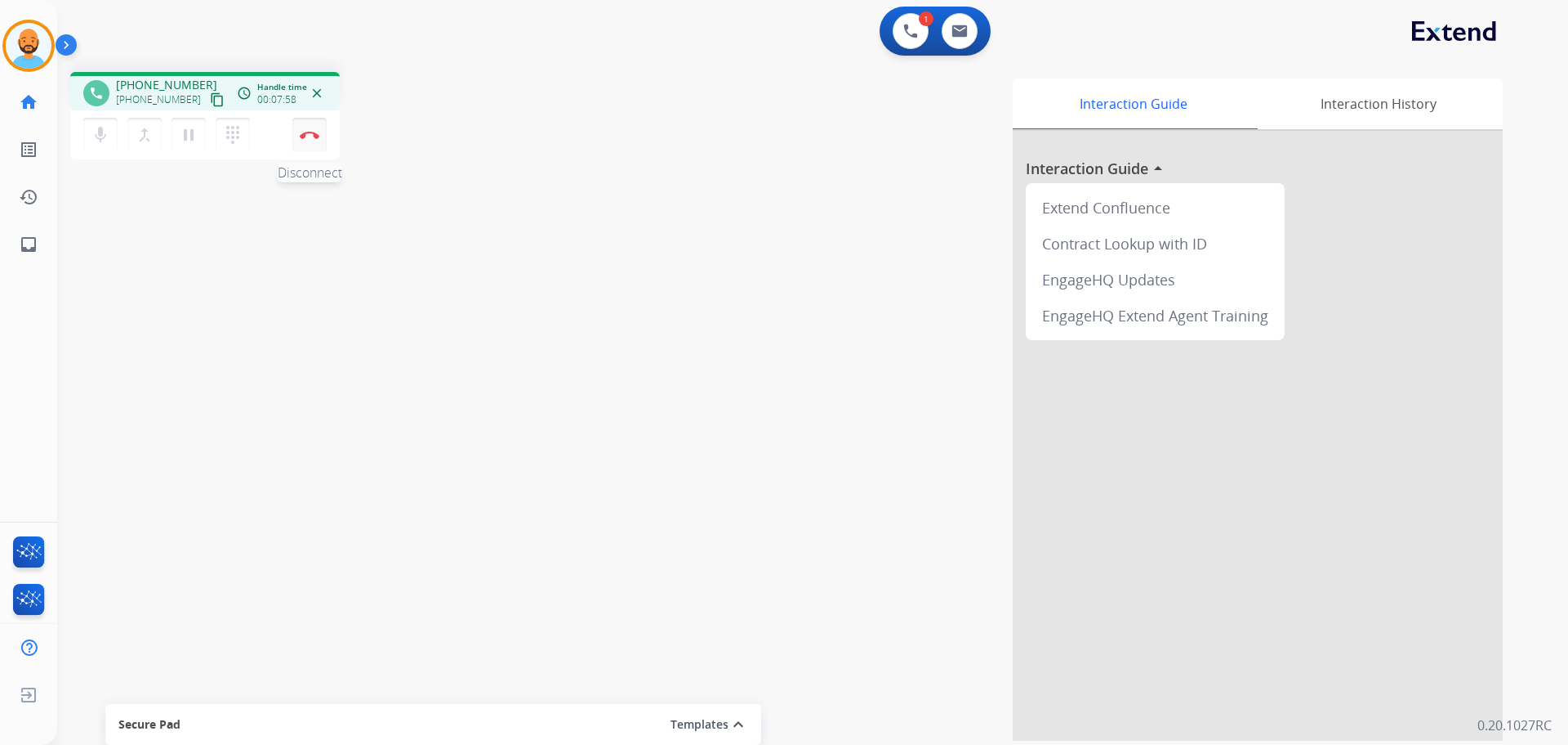
click at [310, 140] on button "Disconnect" at bounding box center [310, 135] width 35 height 35
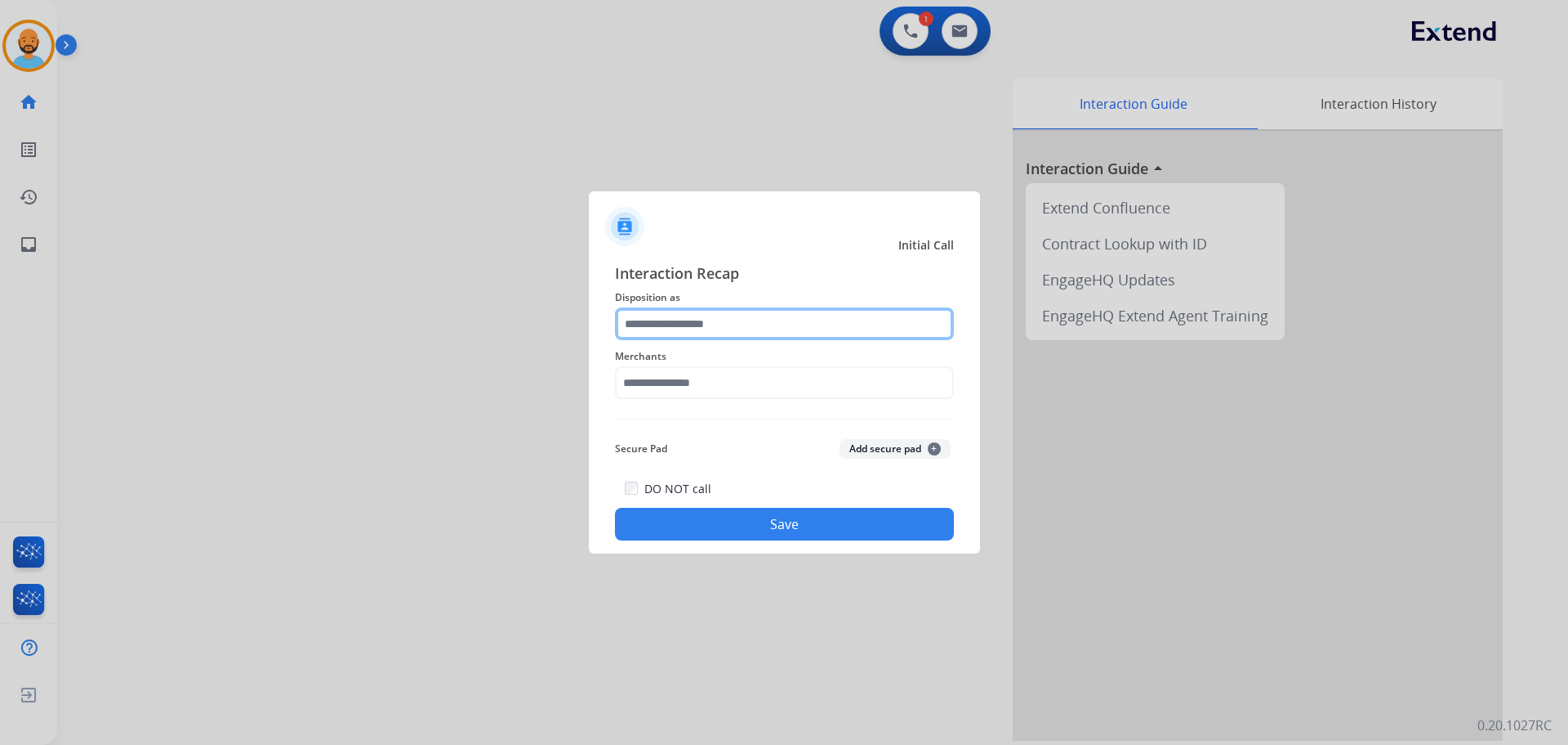
click at [667, 313] on input "text" at bounding box center [784, 323] width 339 height 33
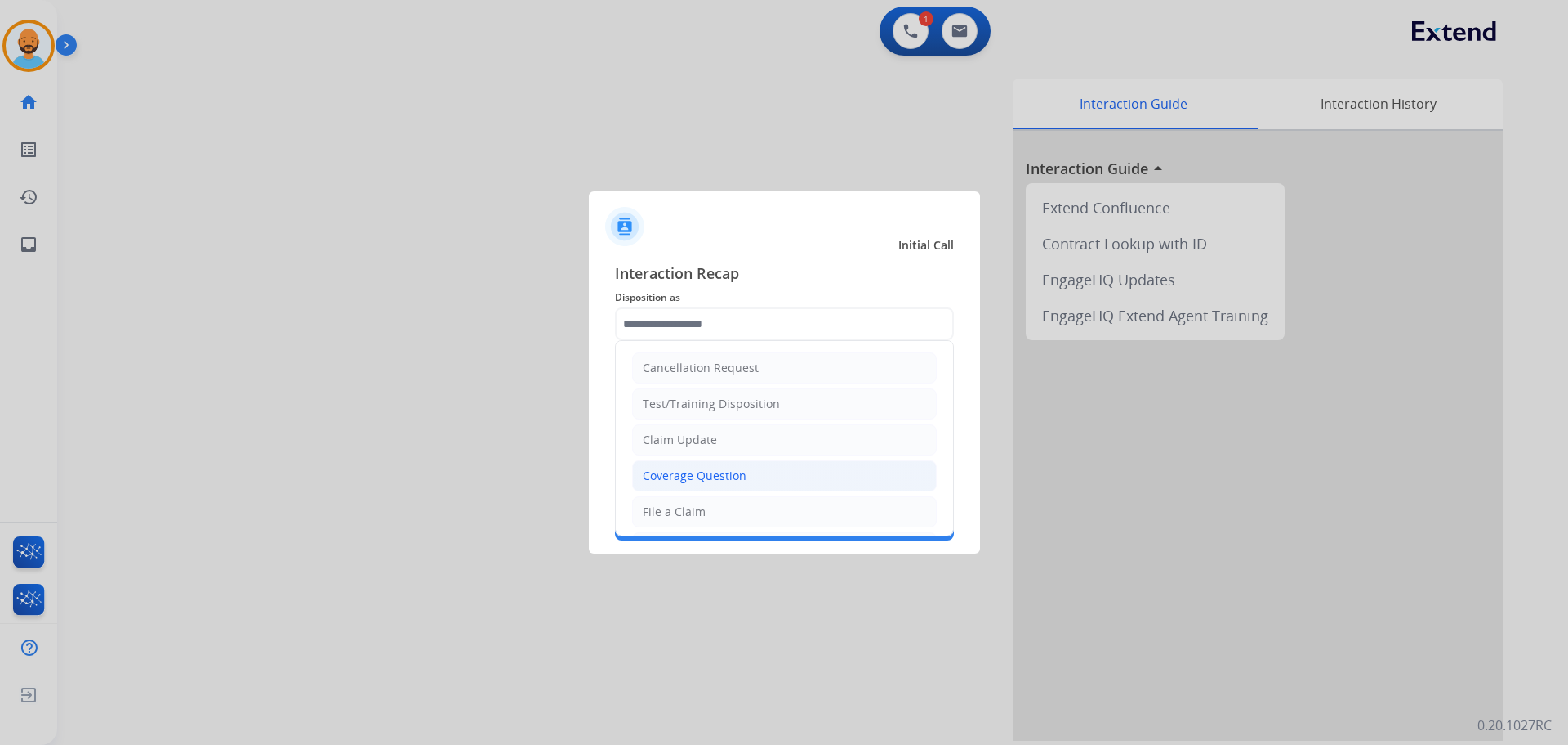
click at [696, 477] on div "Coverage Question" at bounding box center [695, 476] width 104 height 16
type input "**********"
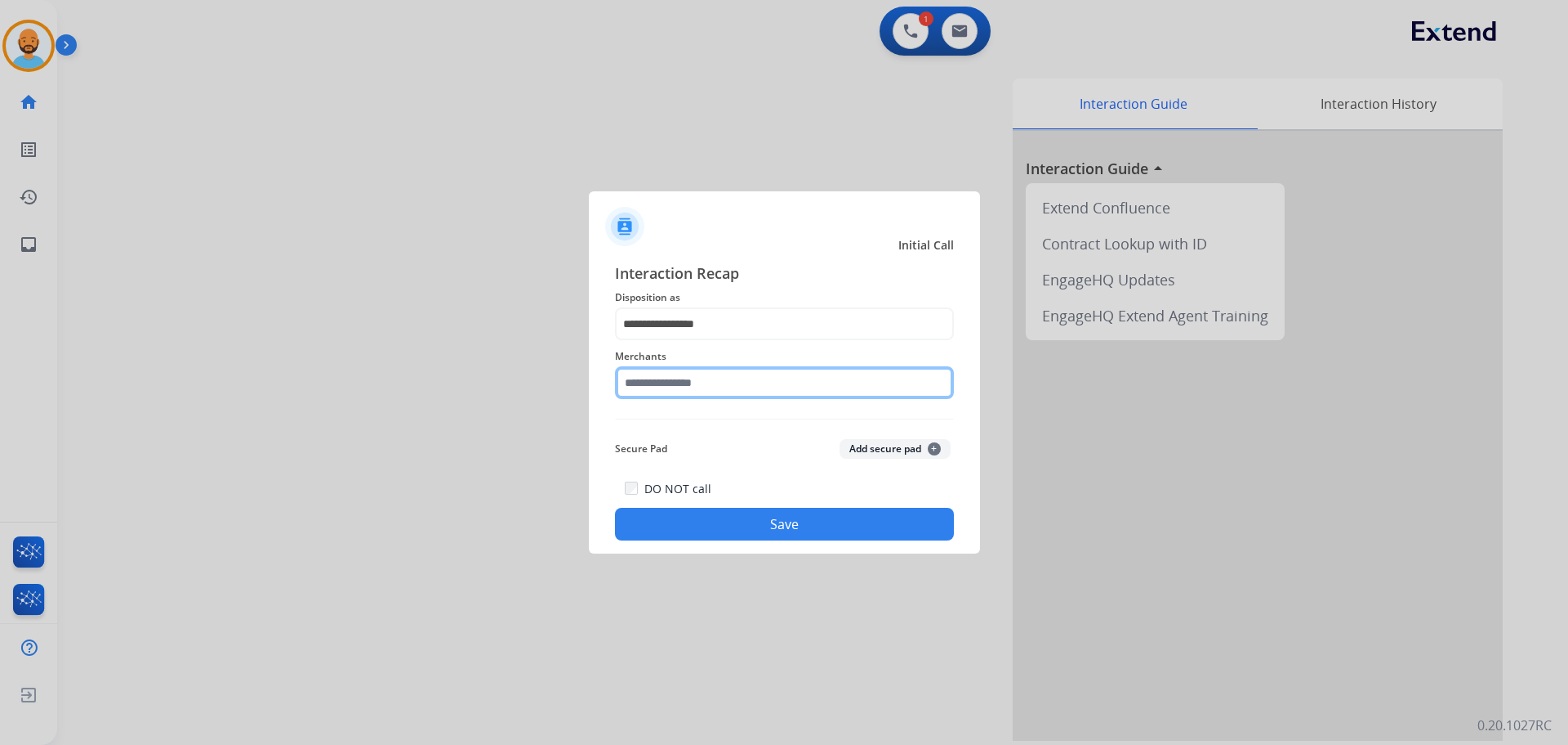
click at [707, 387] on input "text" at bounding box center [784, 382] width 339 height 33
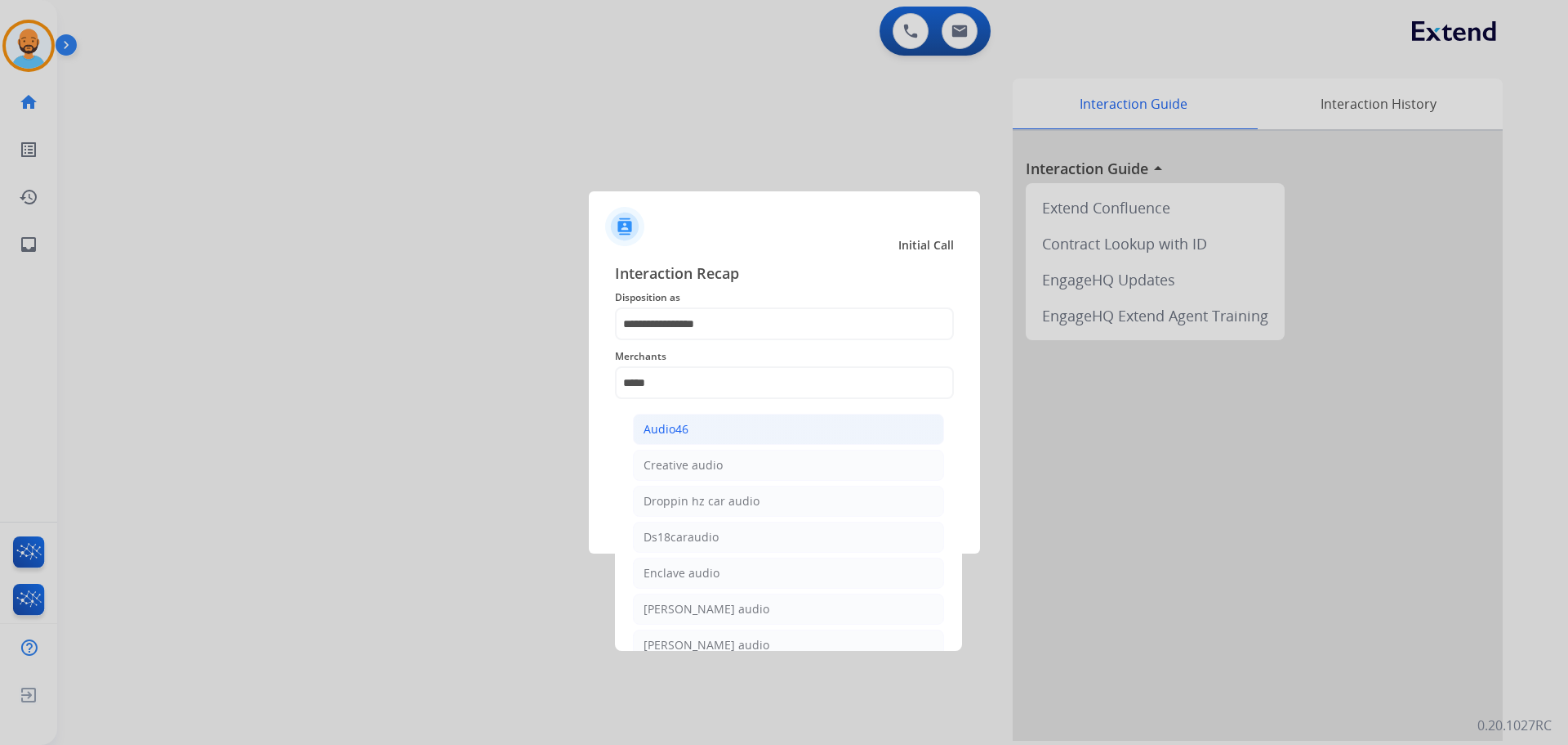
click at [685, 428] on div "Audio46" at bounding box center [666, 429] width 44 height 16
type input "*******"
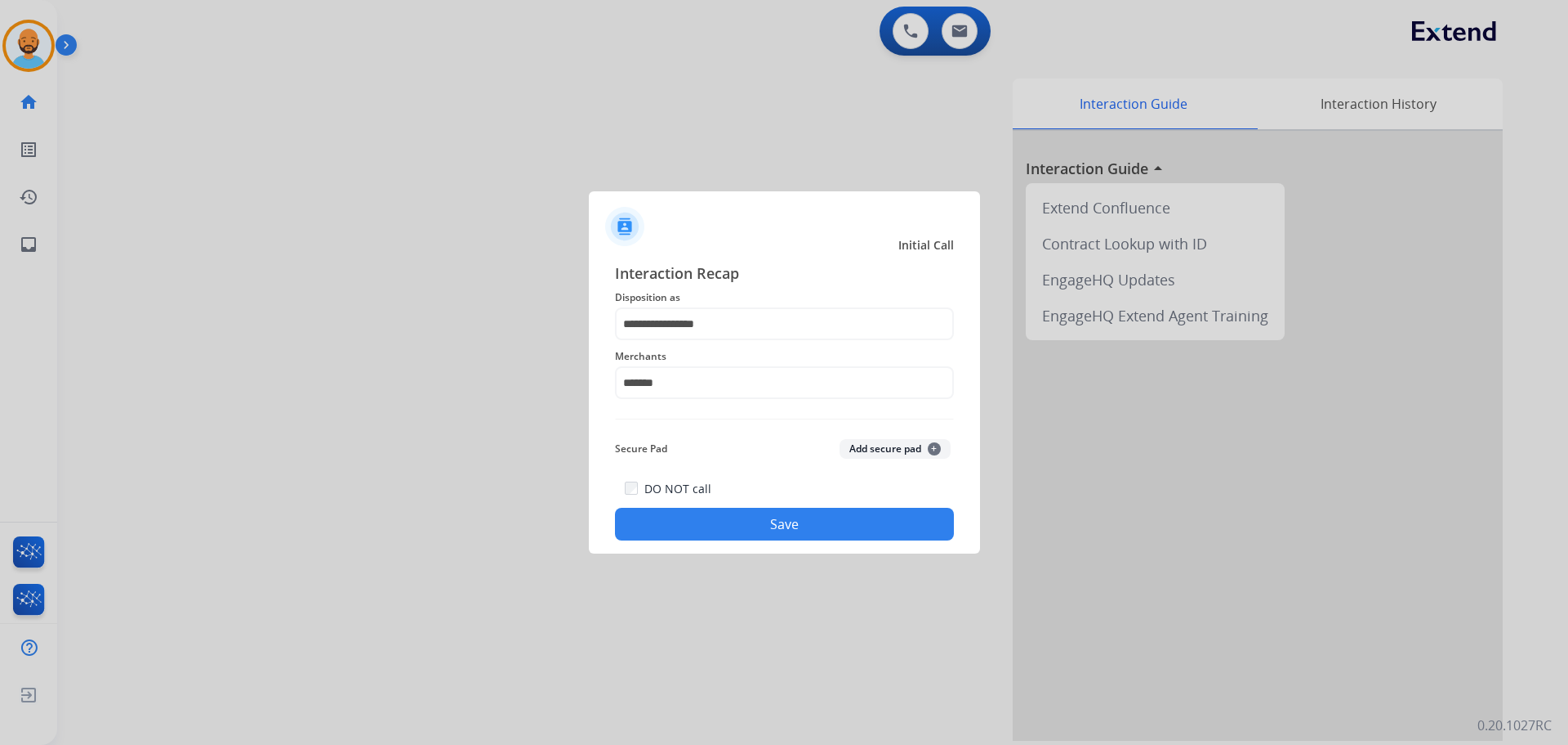
click at [719, 509] on button "Save" at bounding box center [784, 524] width 339 height 33
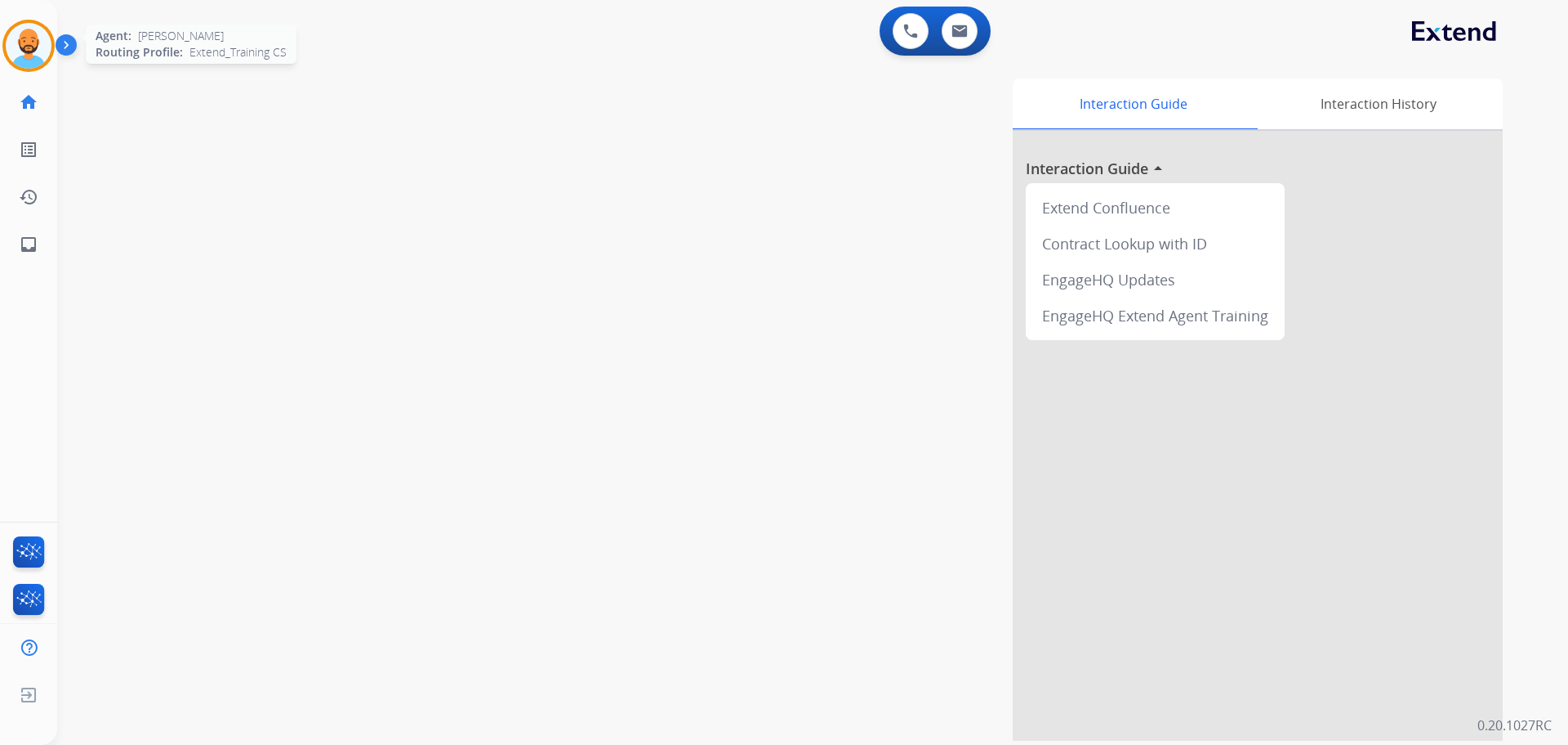
click at [36, 53] on img at bounding box center [28, 45] width 45 height 45
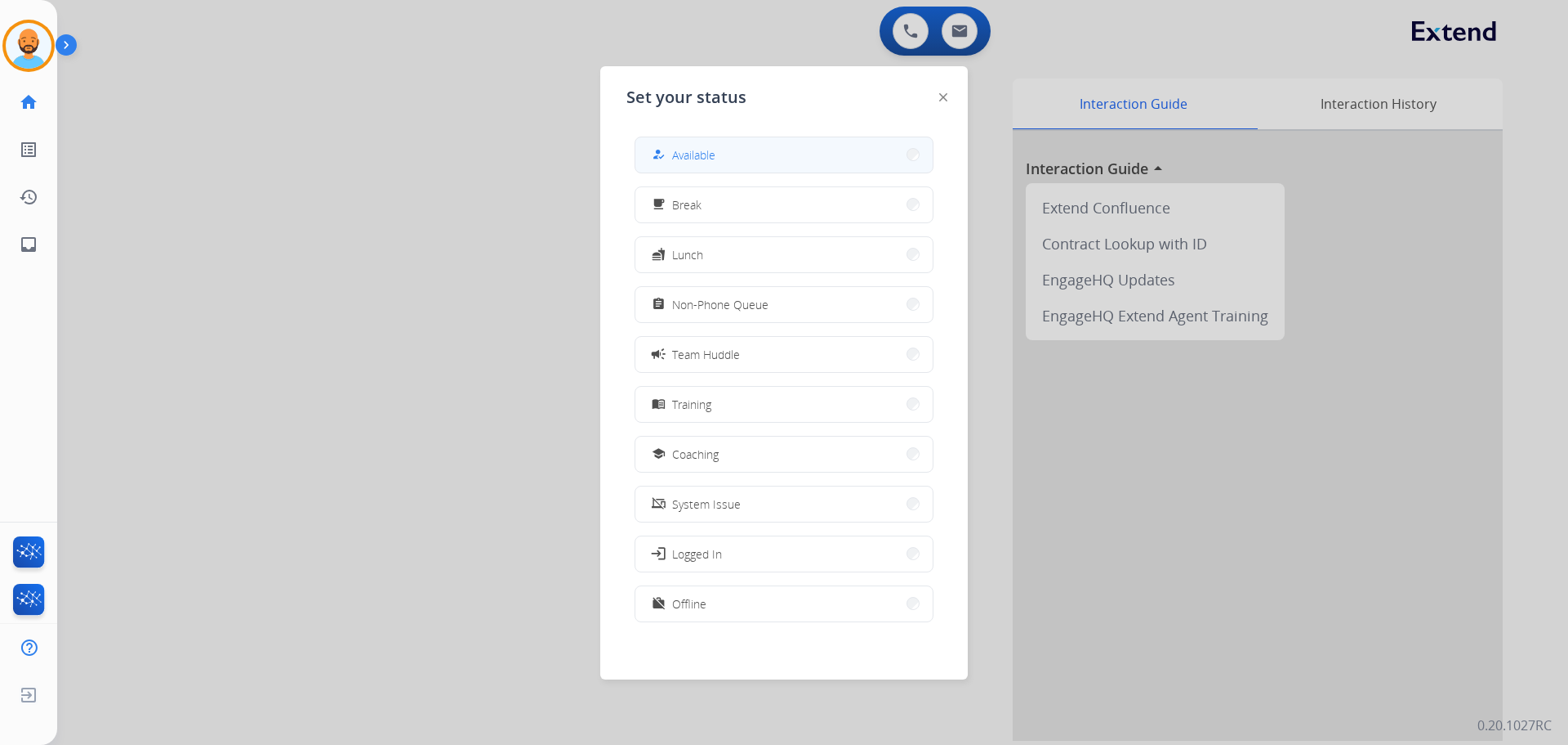
click at [820, 153] on button "how_to_reg Available" at bounding box center [784, 154] width 297 height 35
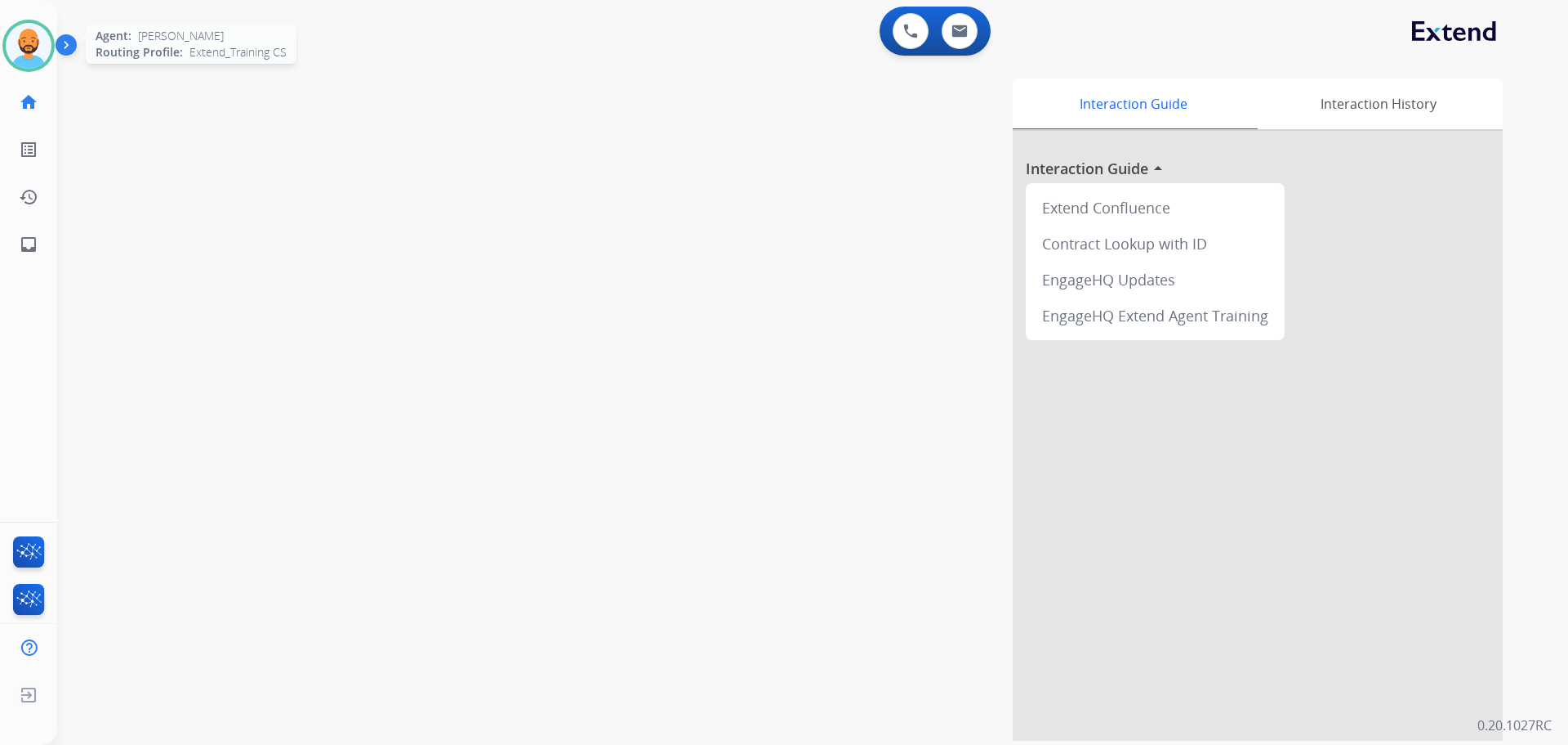
click at [27, 35] on img at bounding box center [28, 45] width 45 height 45
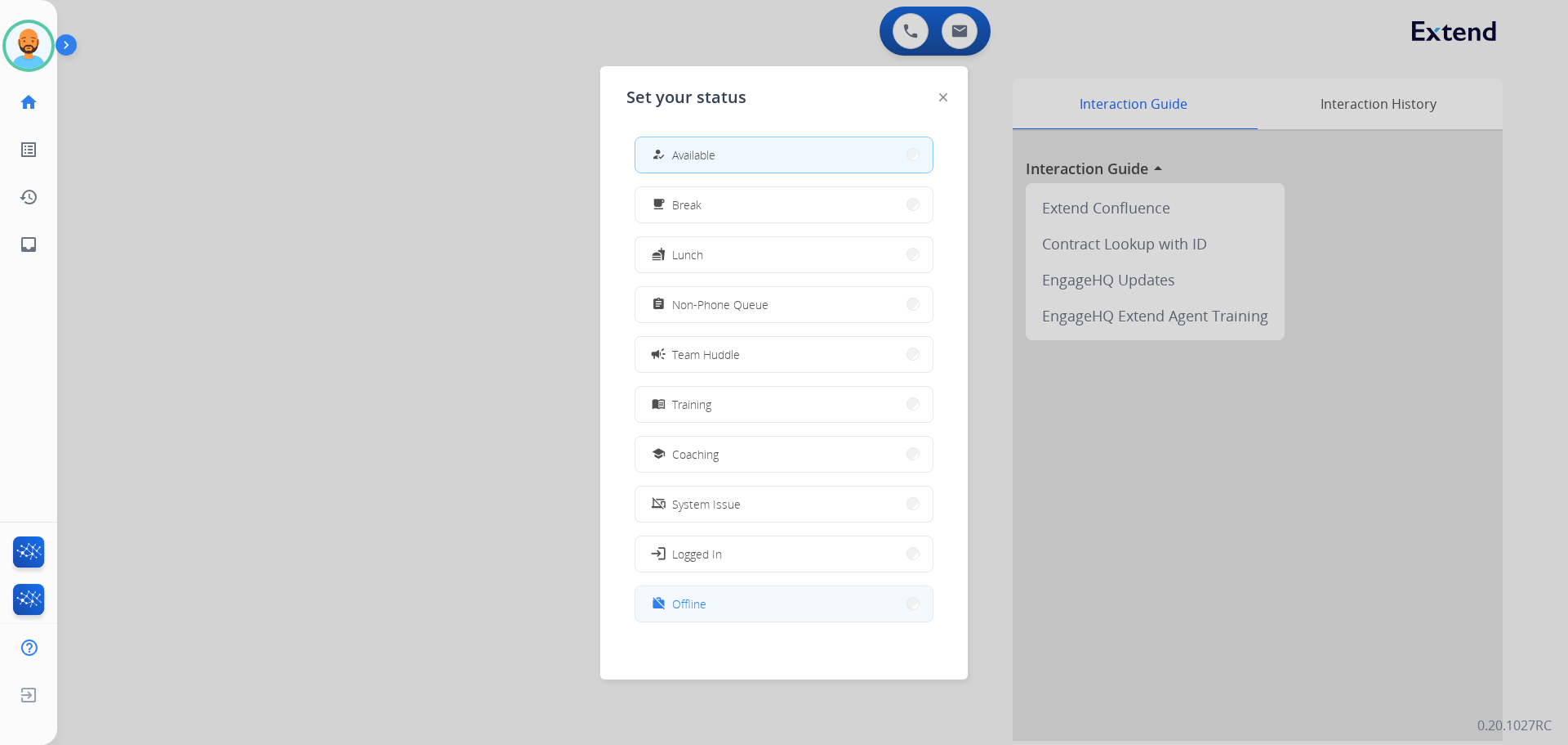
click at [798, 598] on button "work_off Offline" at bounding box center [784, 603] width 297 height 35
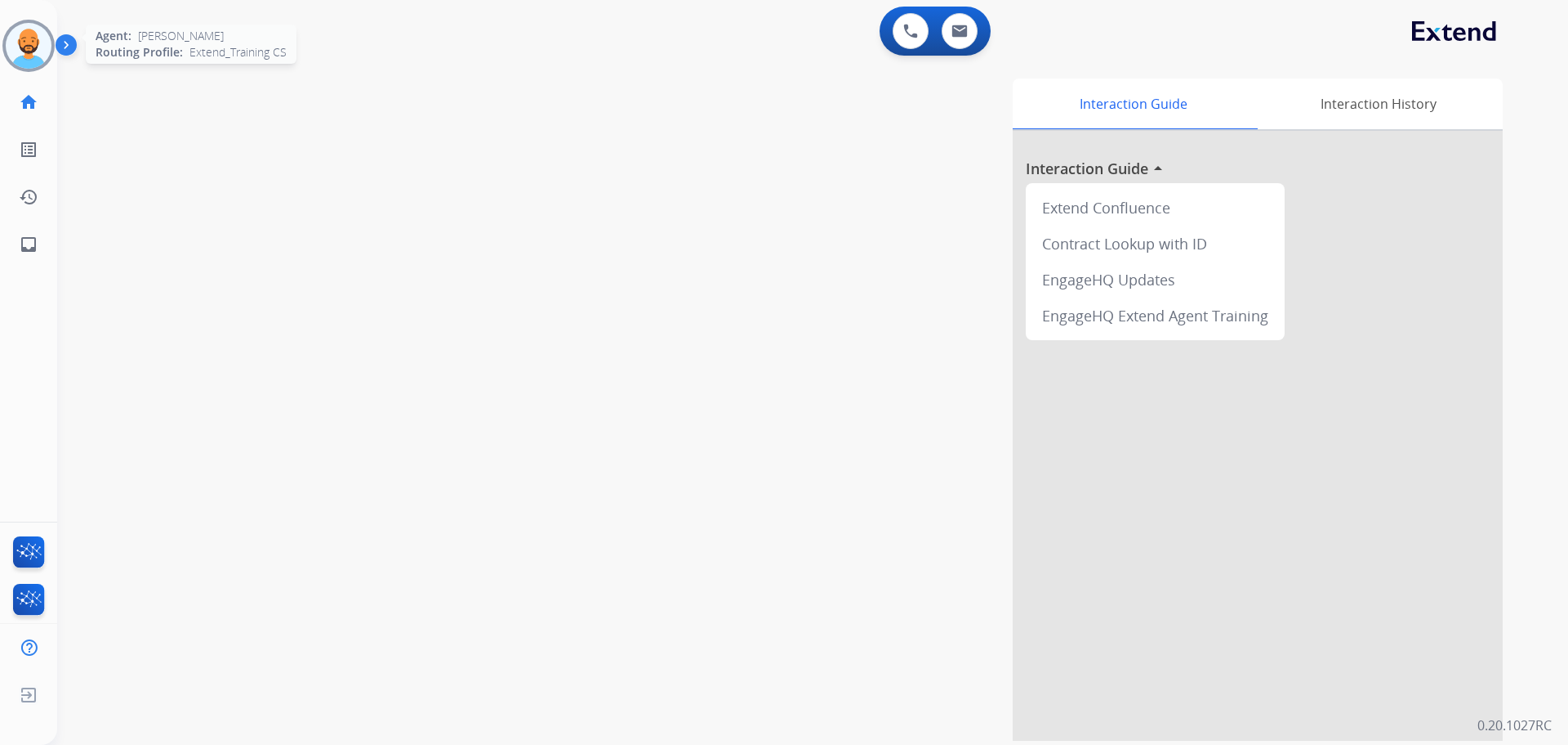
click at [25, 50] on img at bounding box center [28, 45] width 45 height 45
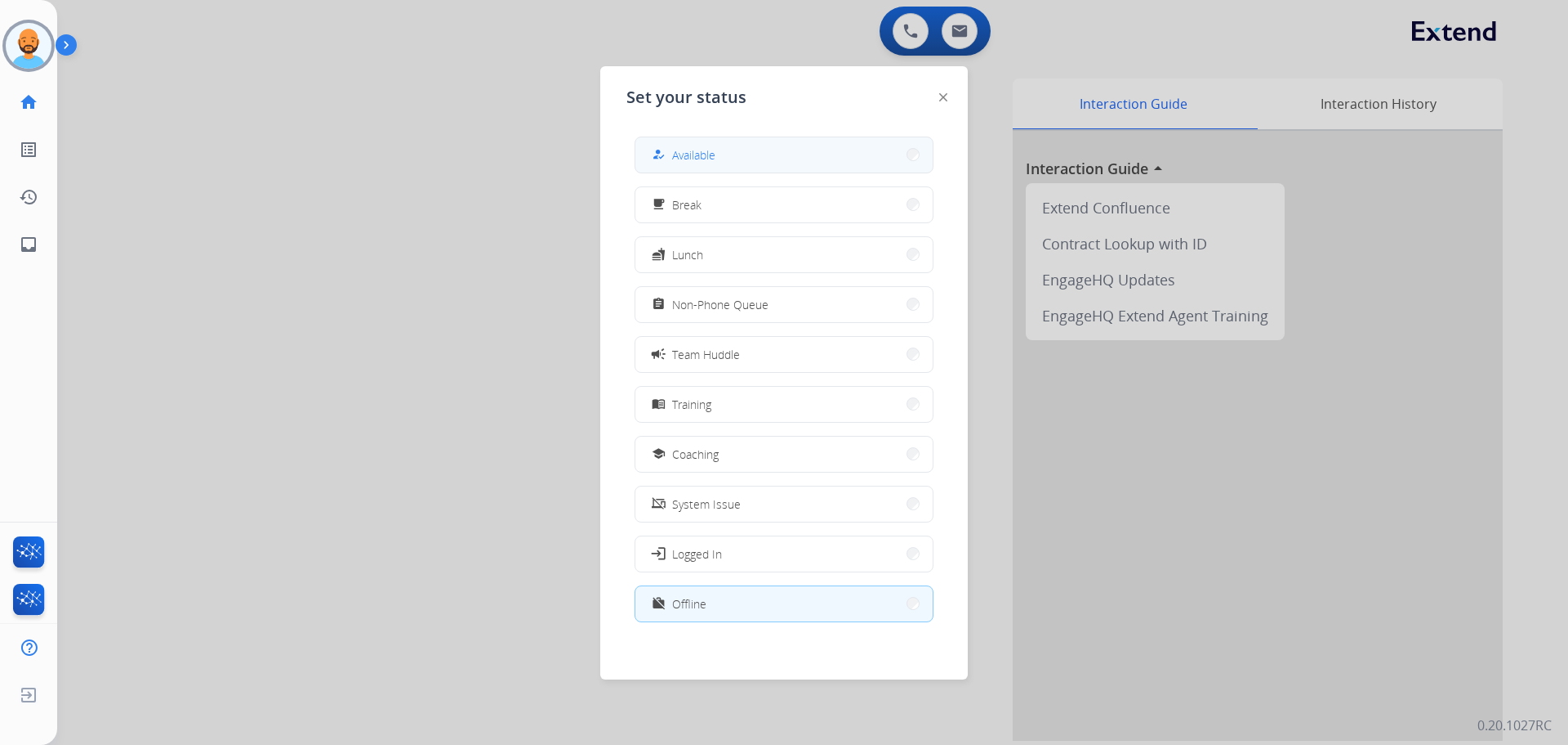
click at [706, 154] on span "Available" at bounding box center [694, 154] width 44 height 17
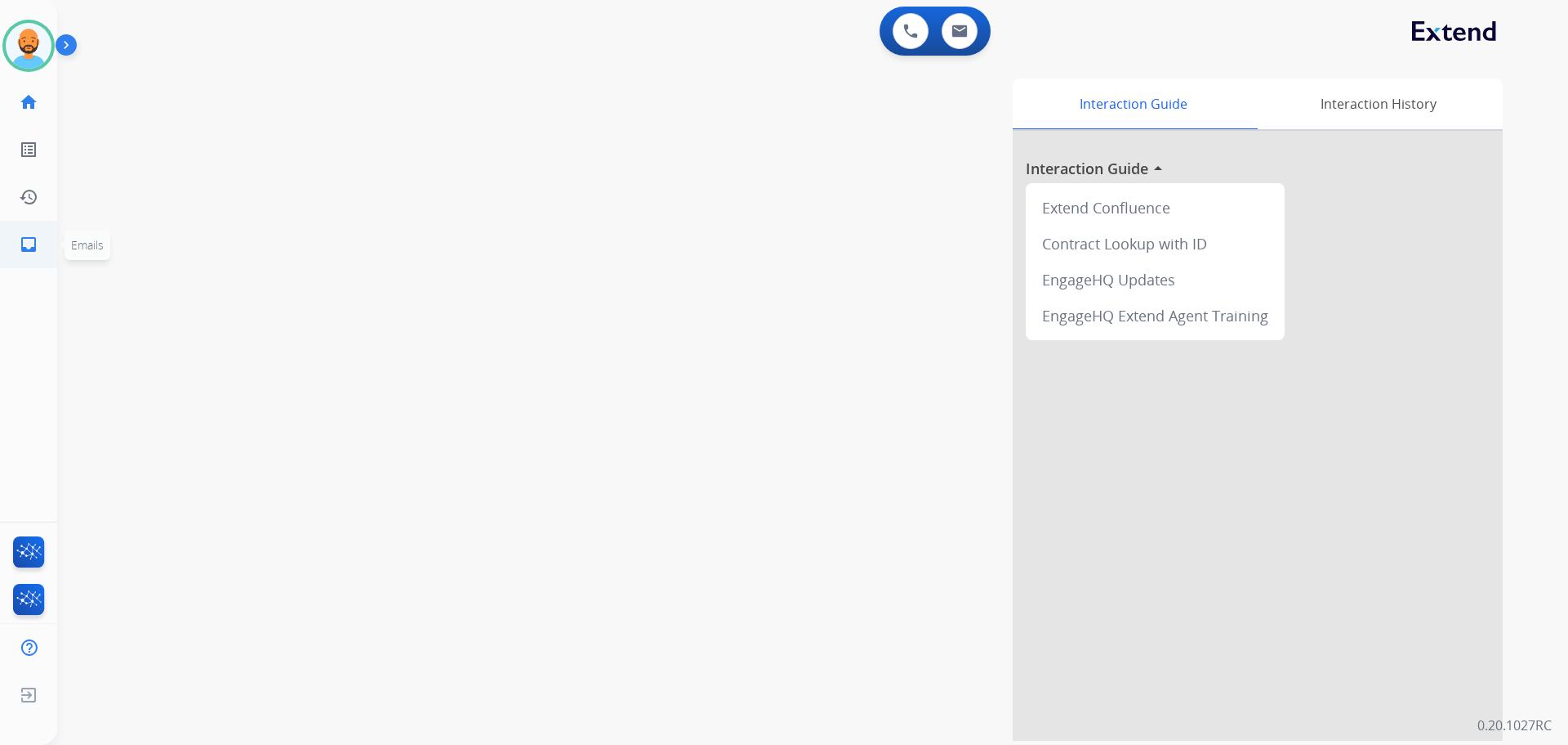
click at [40, 242] on link "inbox Emails" at bounding box center [28, 244] width 45 height 45
select select "**********"
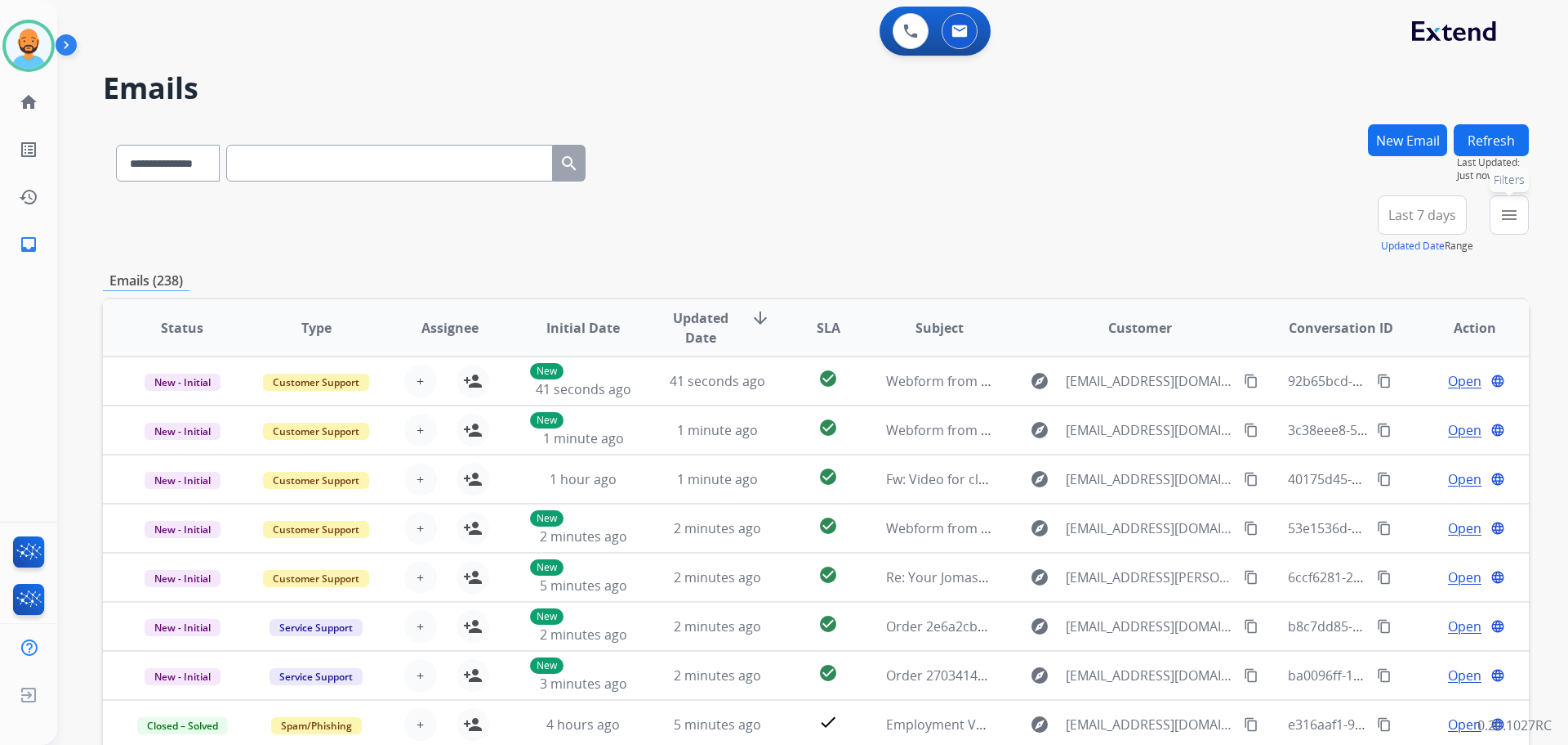
click at [1506, 224] on mat-icon "menu" at bounding box center [1510, 215] width 20 height 20
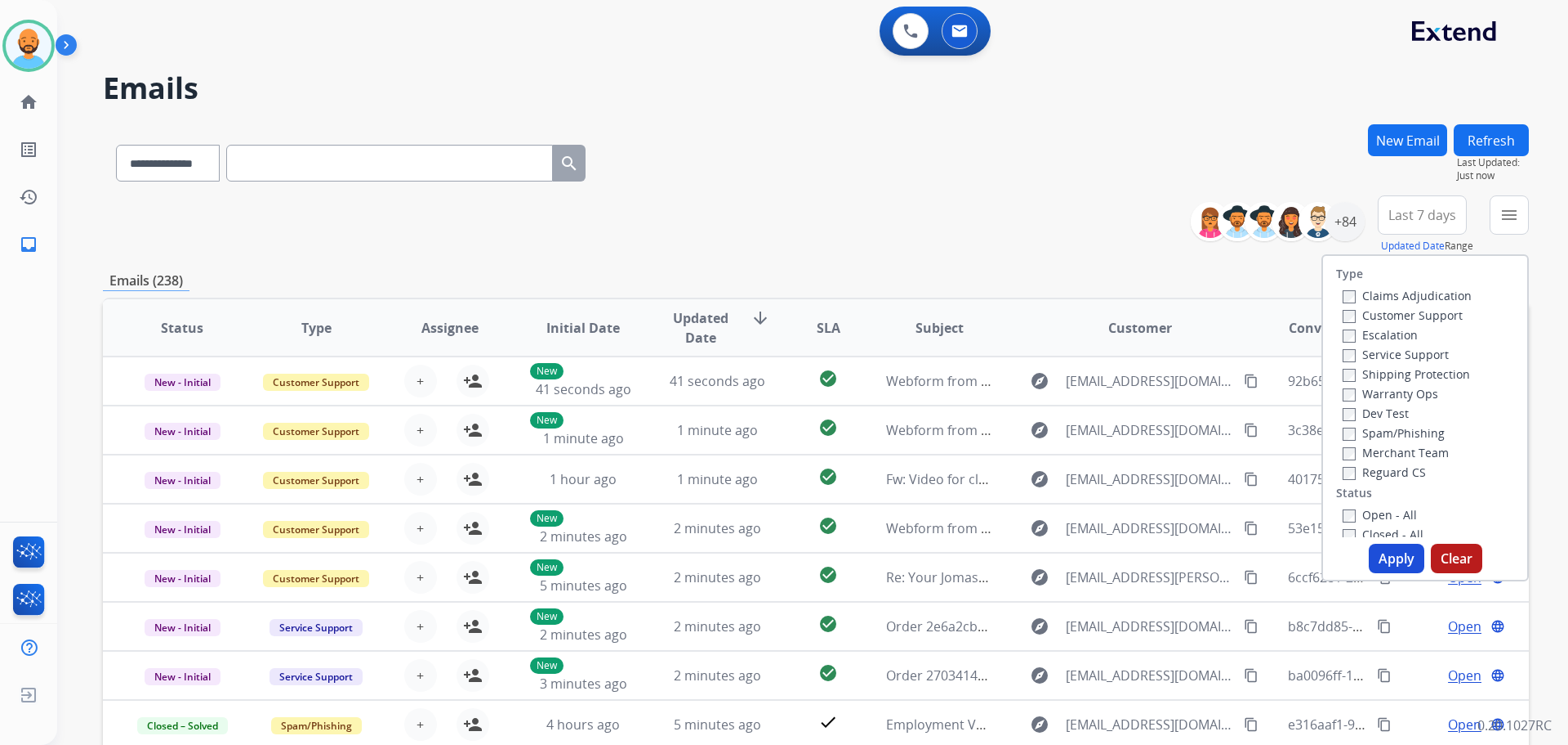
click at [1363, 314] on label "Customer Support" at bounding box center [1403, 314] width 120 height 15
click at [1348, 370] on label "Shipping Protection" at bounding box center [1406, 373] width 127 height 15
click at [1384, 555] on button "Apply" at bounding box center [1396, 558] width 55 height 29
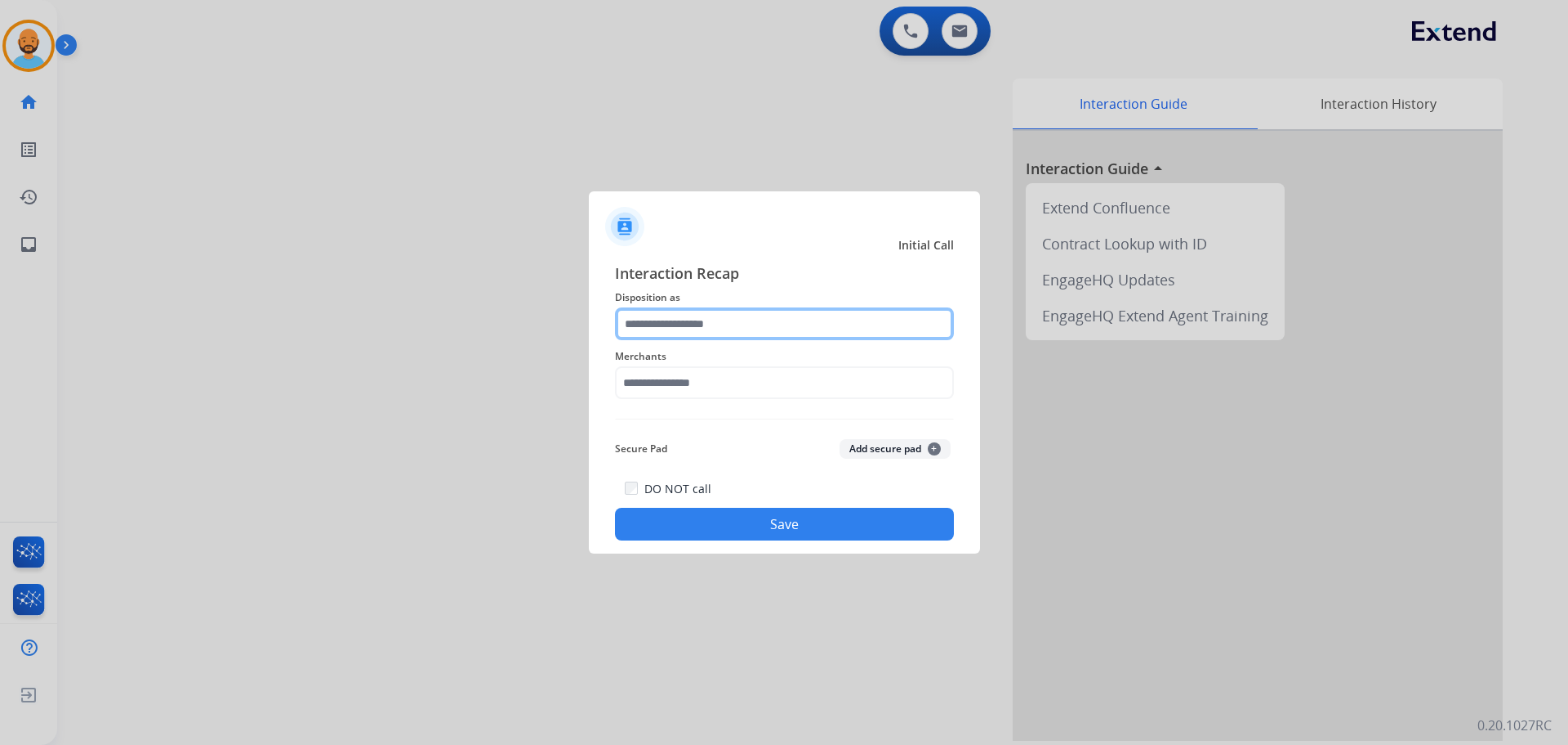
click at [737, 318] on input "text" at bounding box center [784, 323] width 339 height 33
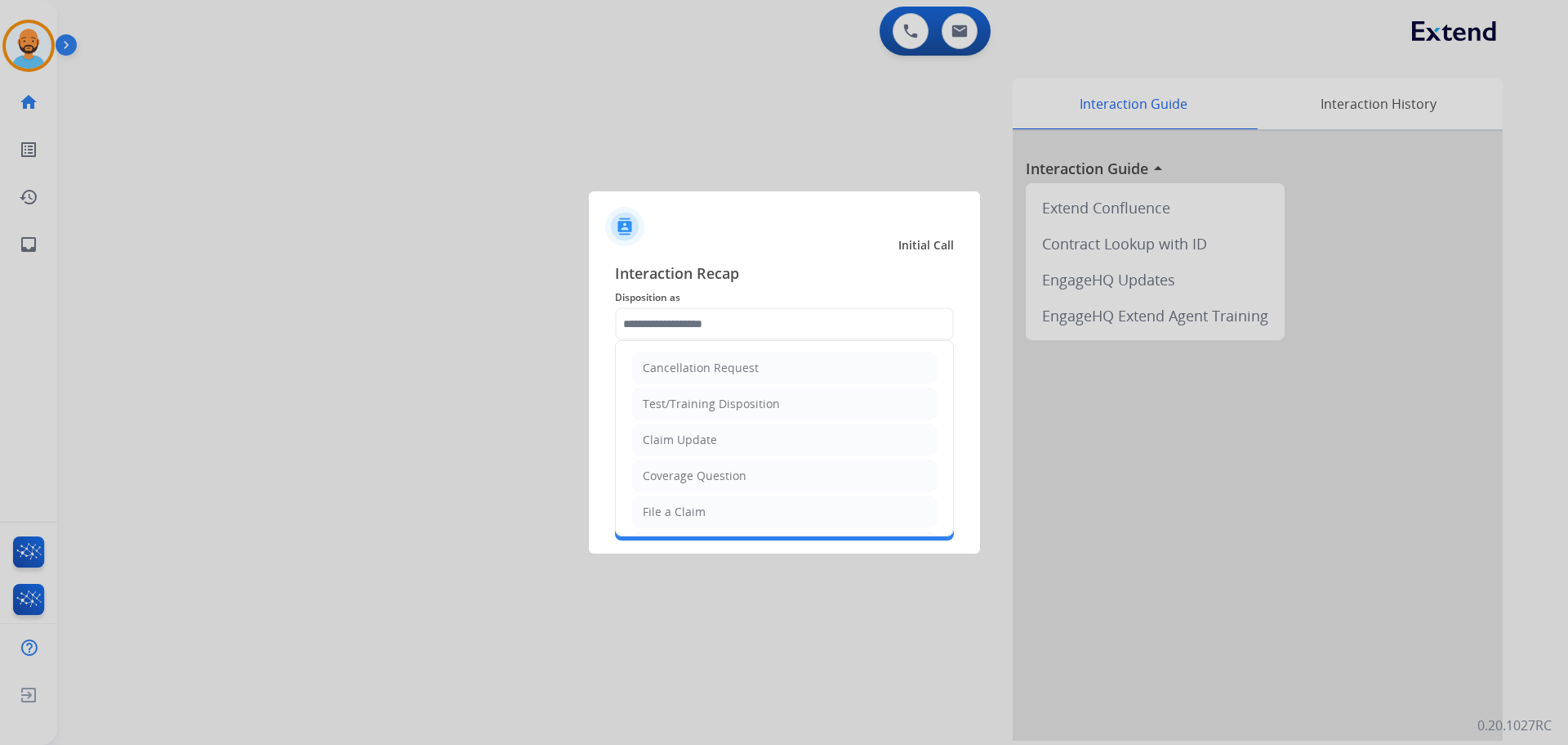
click at [694, 467] on li "Coverage Question" at bounding box center [784, 476] width 305 height 31
type input "**********"
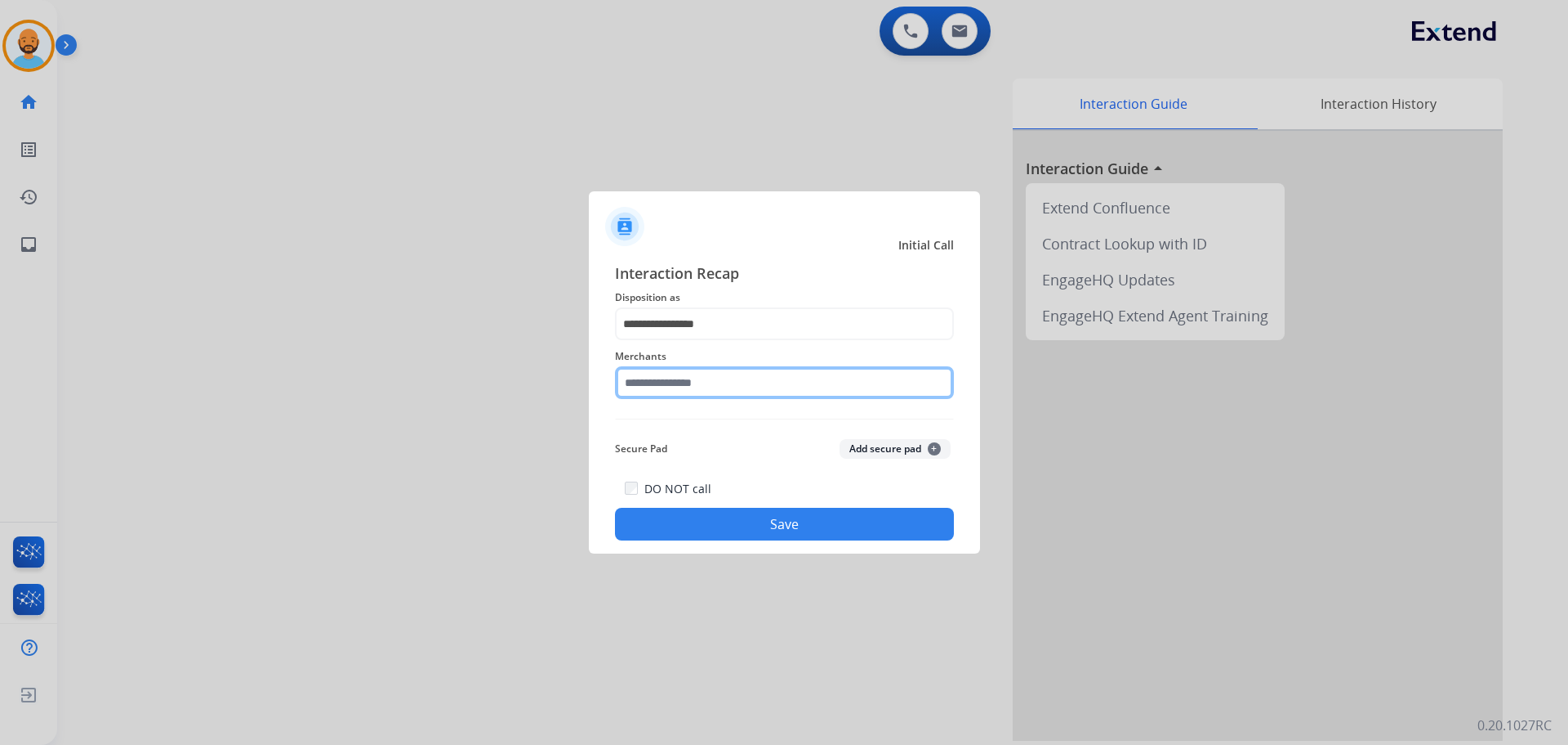
click at [686, 387] on input "text" at bounding box center [784, 382] width 339 height 33
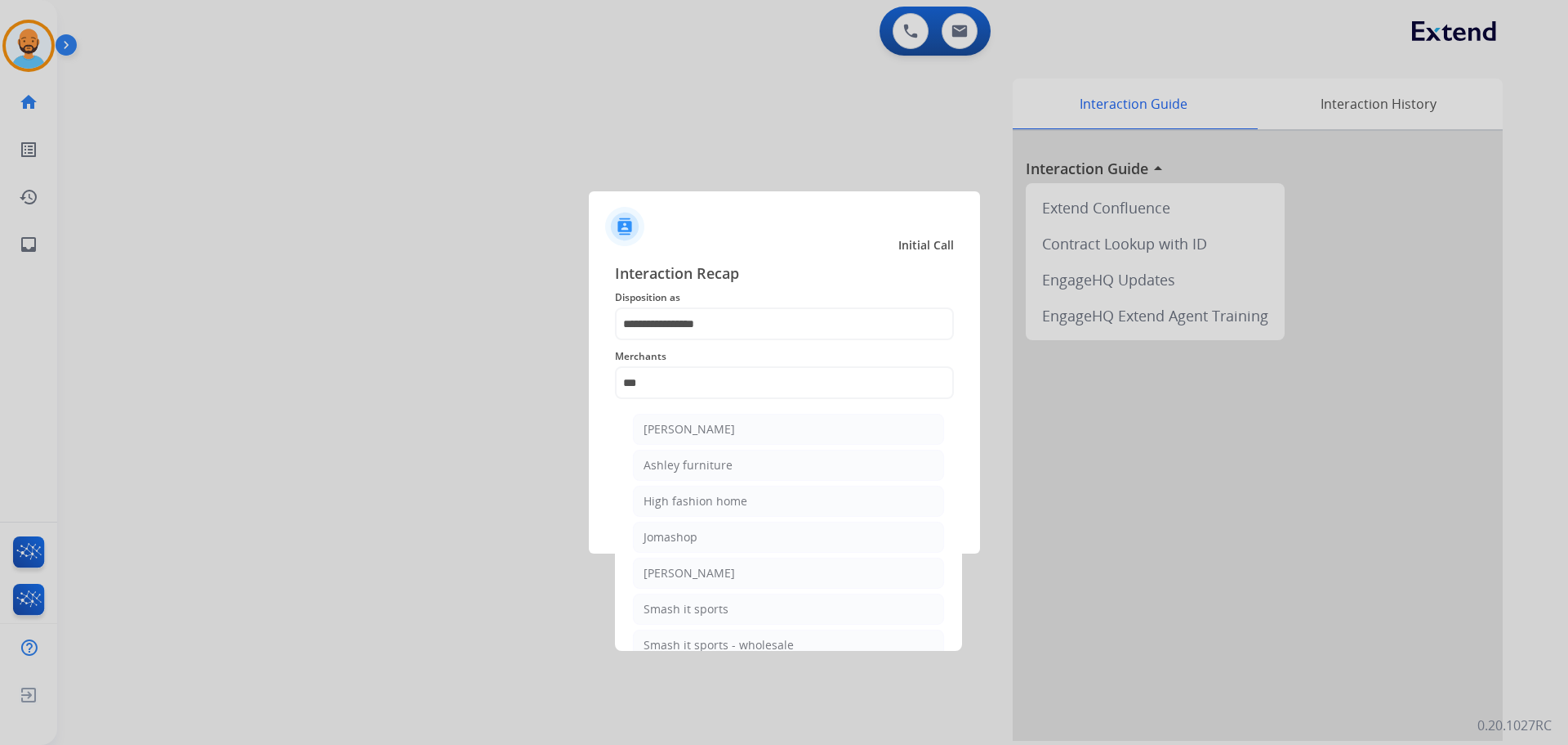
click at [705, 421] on li "[PERSON_NAME]" at bounding box center [788, 429] width 311 height 31
type input "**********"
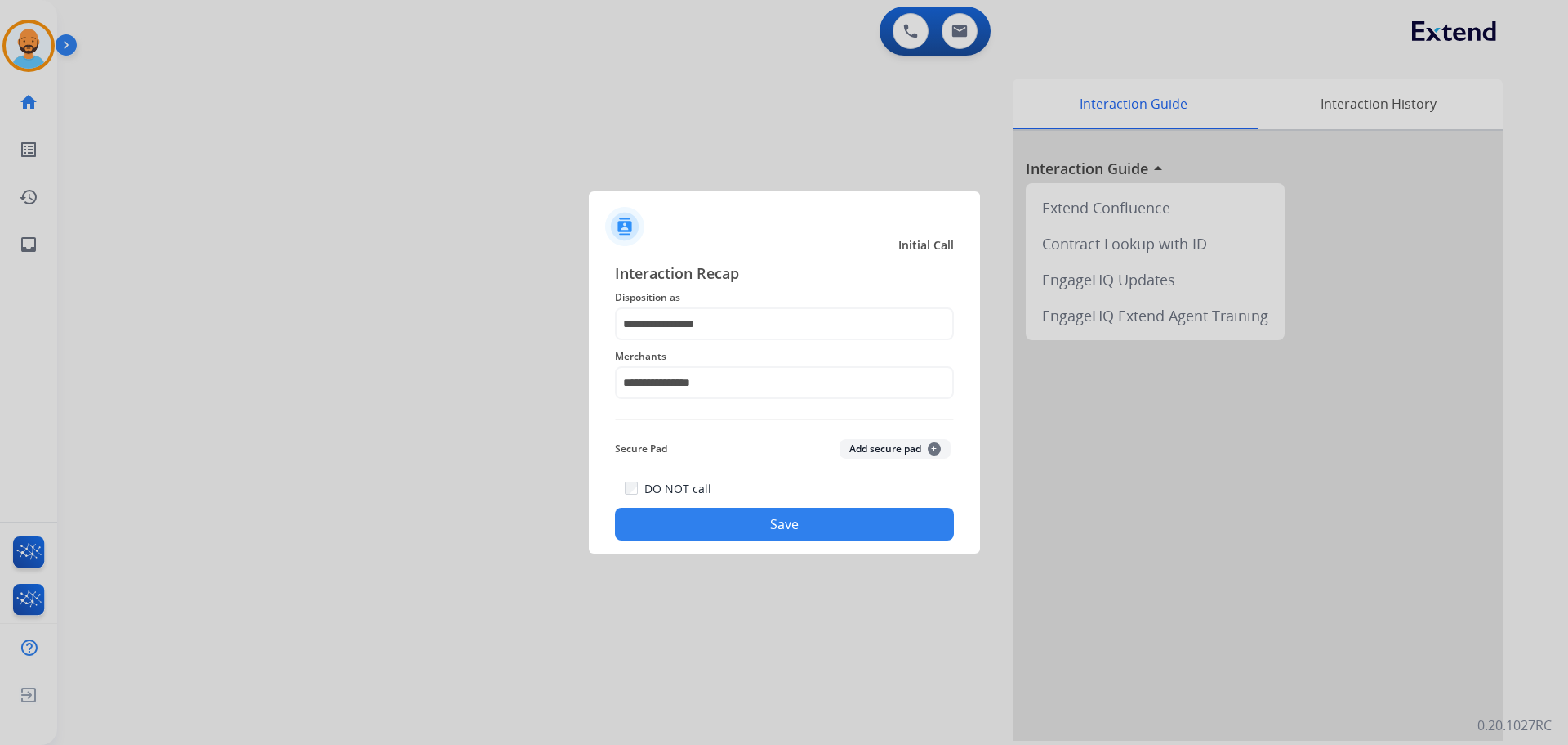
click at [729, 514] on button "Save" at bounding box center [784, 524] width 339 height 33
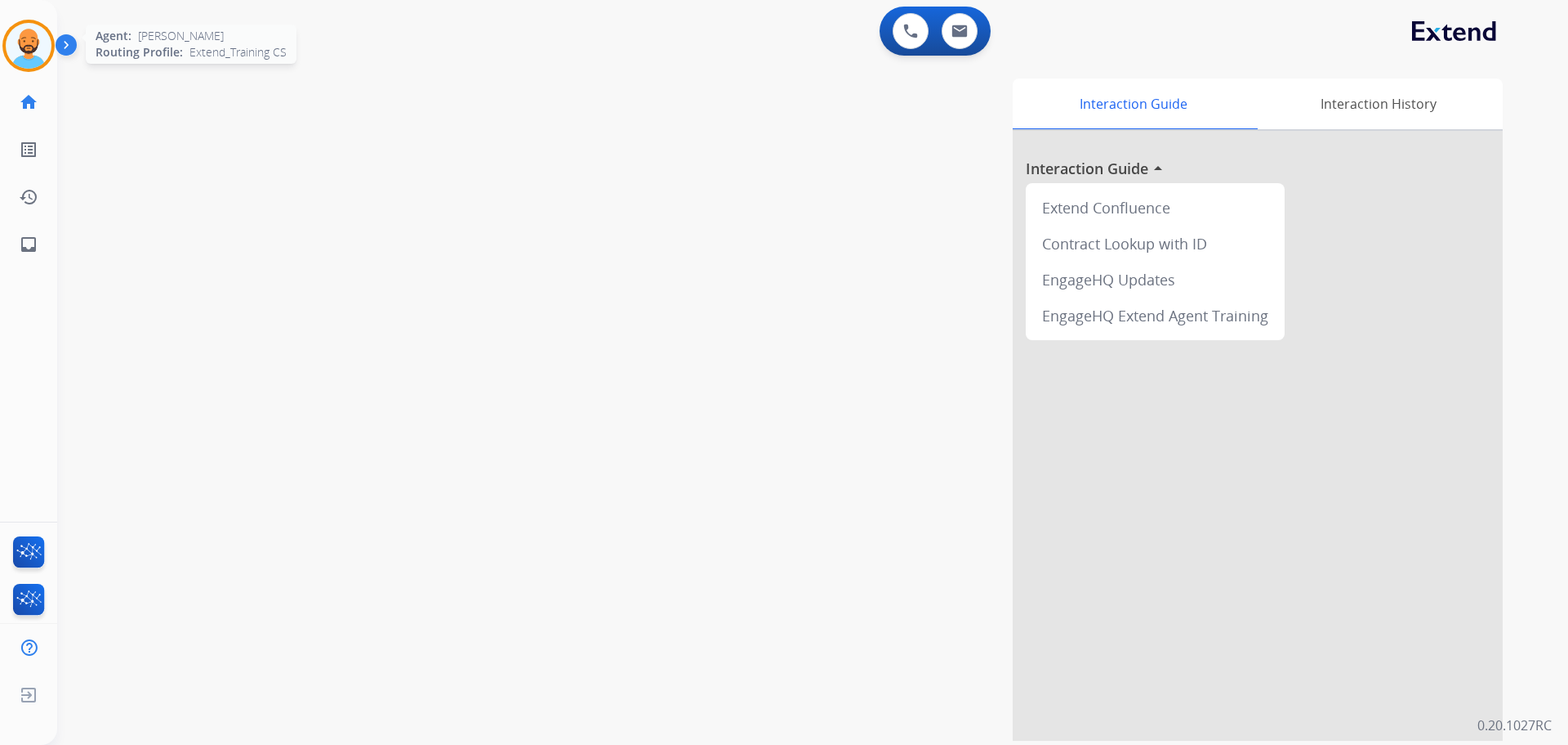
click at [33, 53] on img at bounding box center [28, 45] width 45 height 45
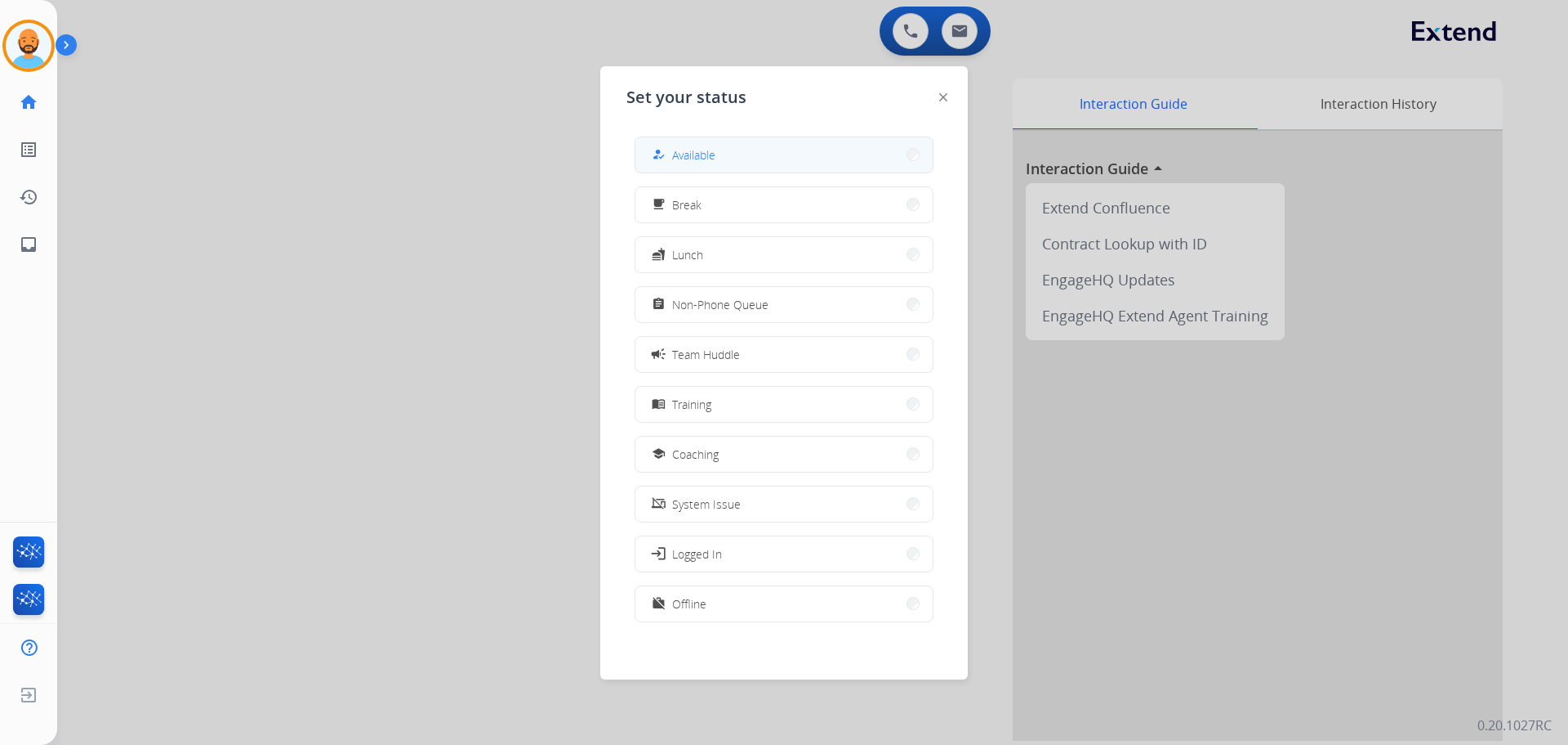
click at [715, 151] on span "Available" at bounding box center [694, 154] width 44 height 17
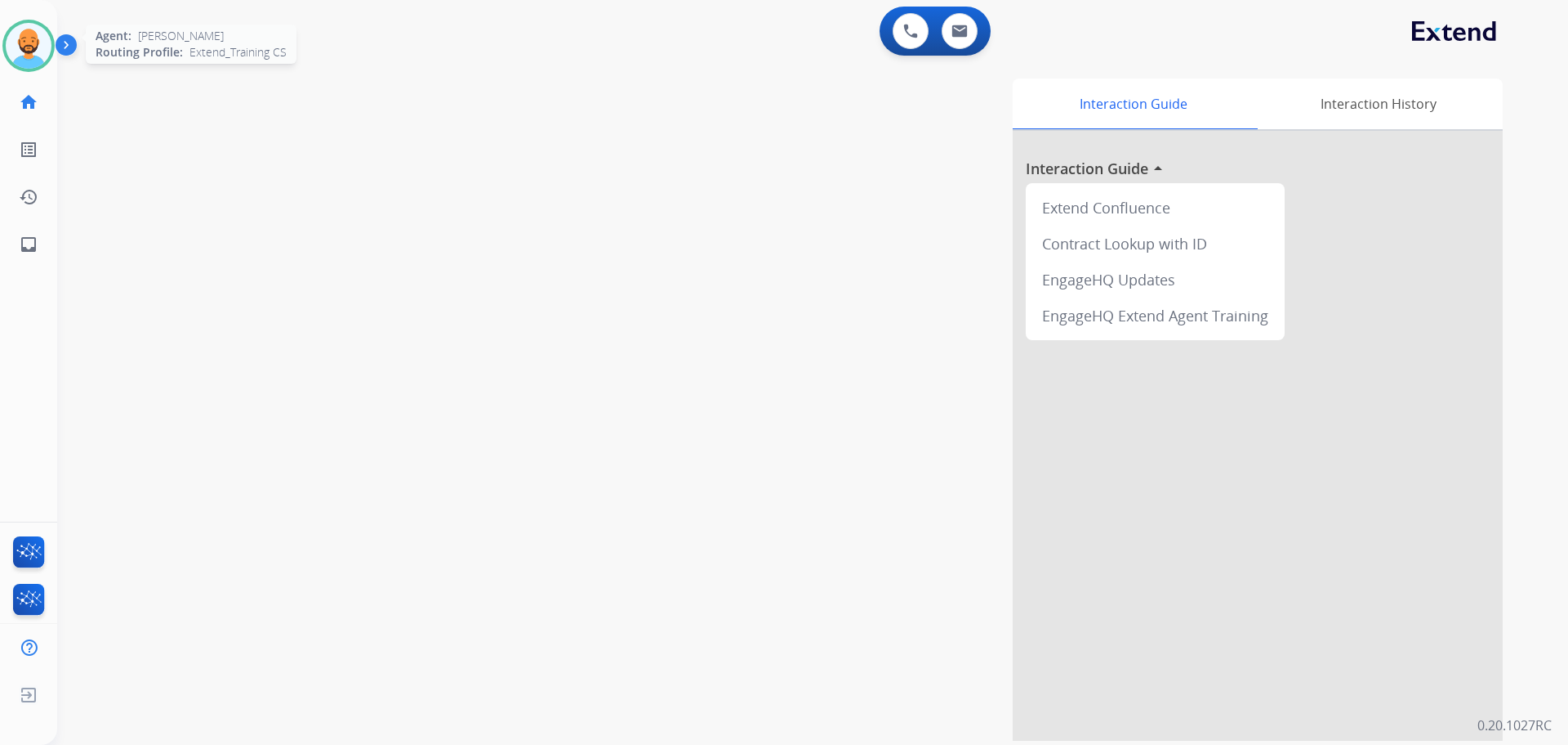
click at [20, 37] on img at bounding box center [28, 45] width 45 height 45
